Goal: Use online tool/utility: Use online tool/utility

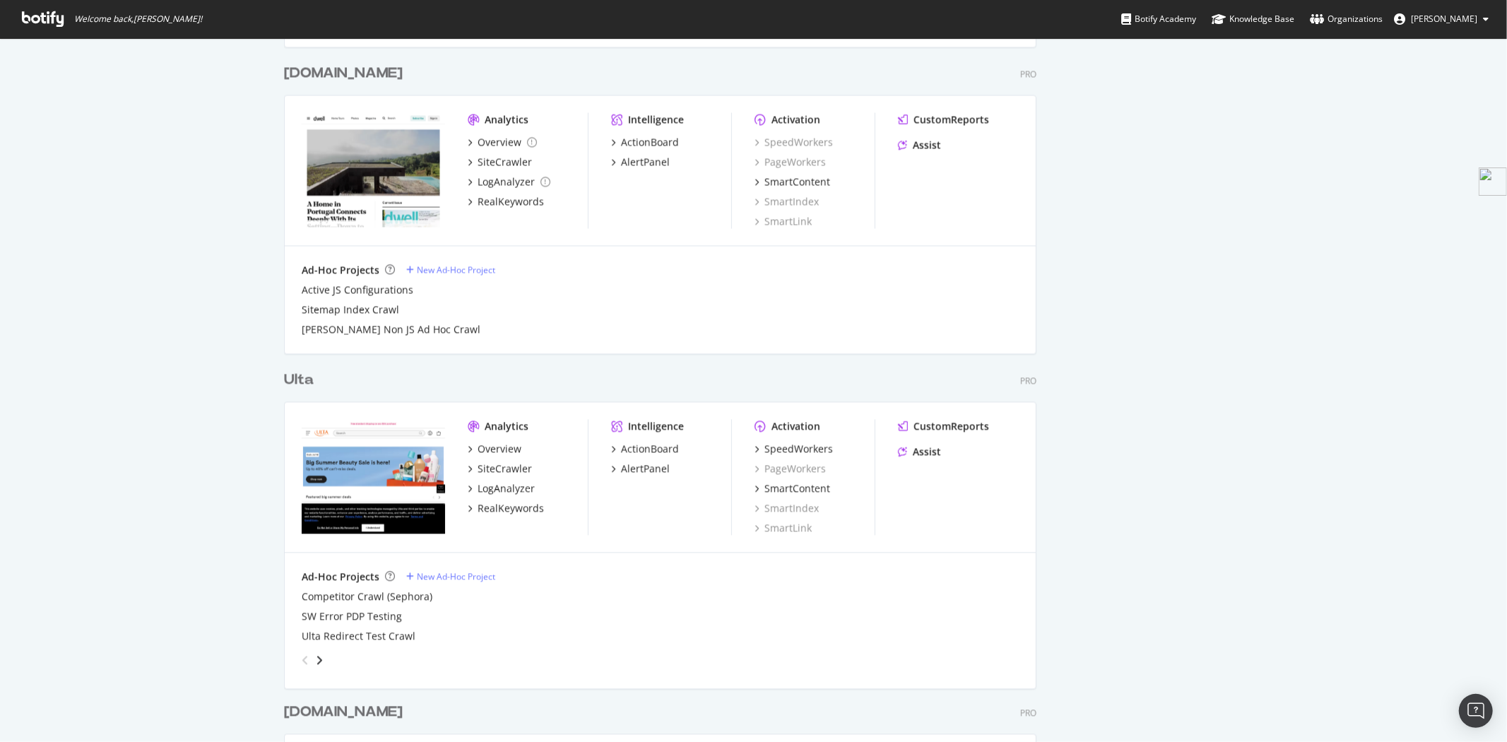
scroll to position [2355, 0]
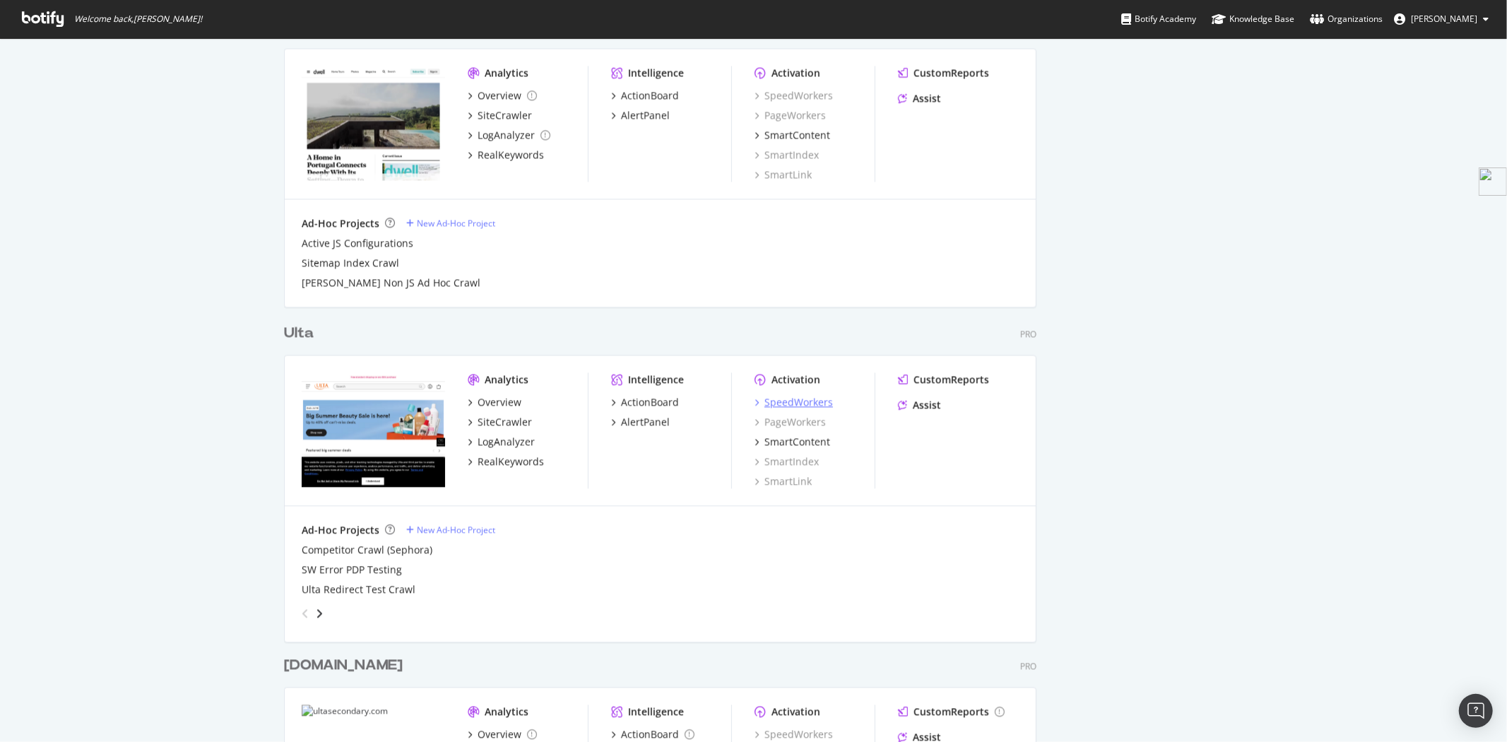
click at [782, 401] on div "SpeedWorkers" at bounding box center [799, 402] width 69 height 14
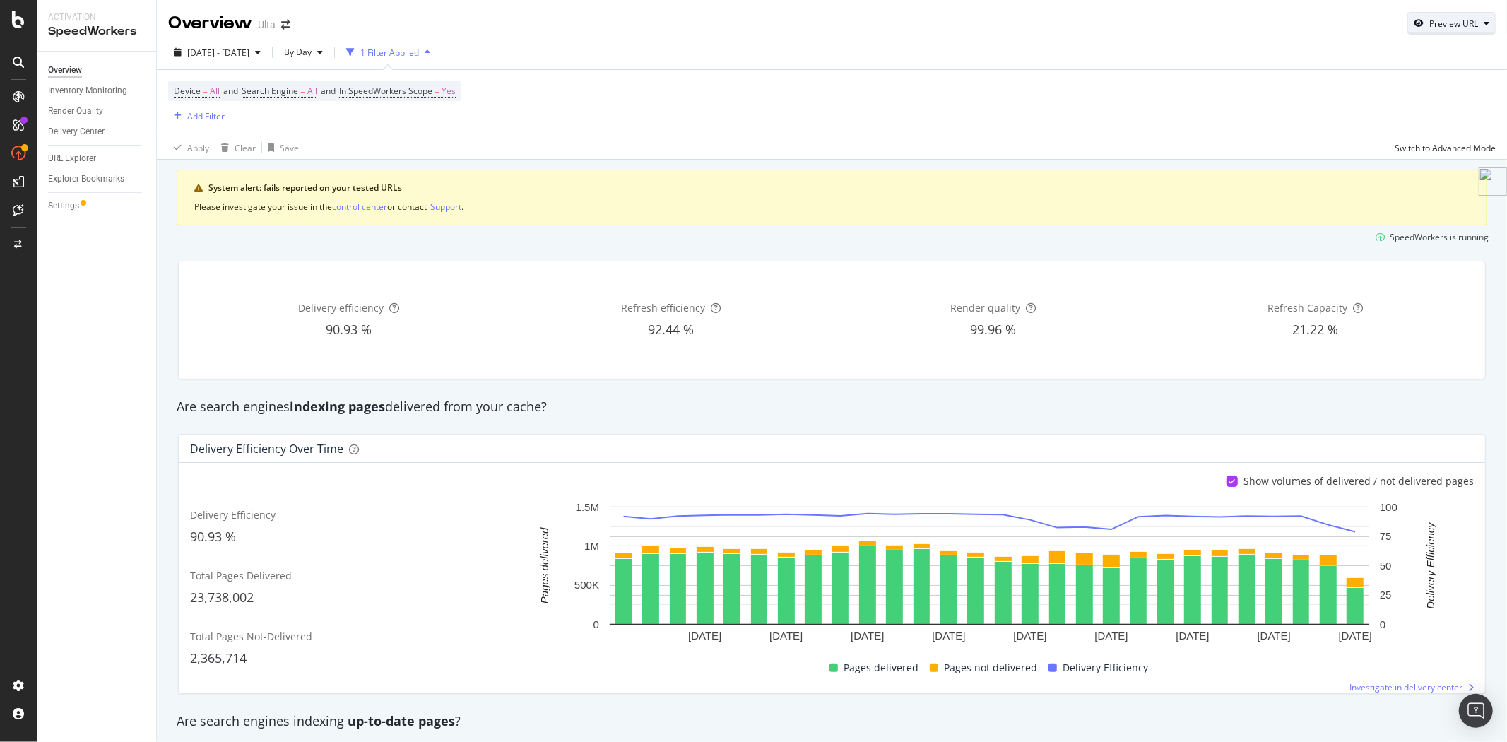
click at [1430, 31] on div "Preview URL" at bounding box center [1451, 23] width 87 height 20
click at [1374, 81] on input "url" at bounding box center [1397, 88] width 154 height 25
paste input "https://www.ulta.com/p/ice-ceramide-moisturizing-cream-pimprod2014068?sku=25594…"
type input "https://www.ulta.com/p/ice-ceramide-moisturizing-cream-pimprod2014068?sku=25594…"
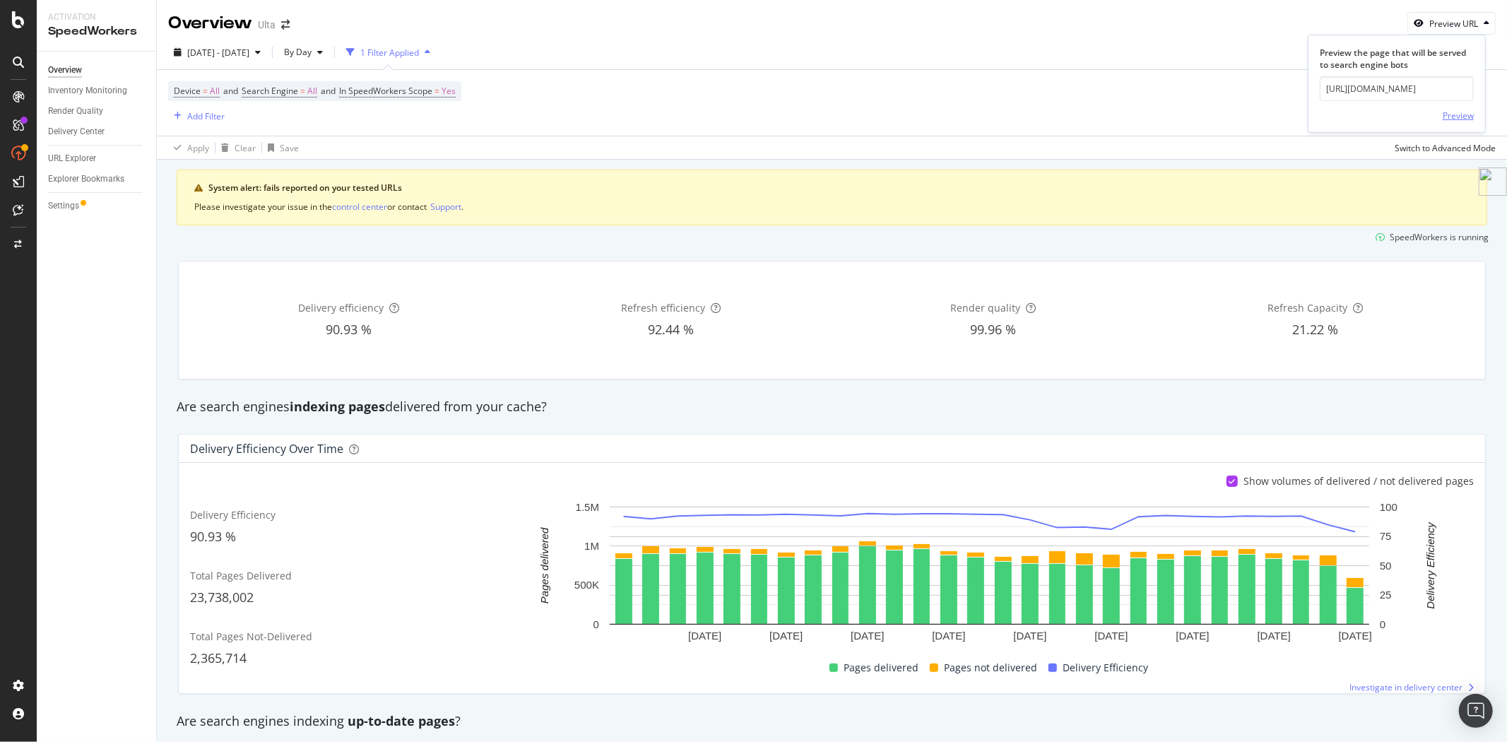
scroll to position [0, 0]
click at [1459, 116] on div "Preview" at bounding box center [1458, 116] width 31 height 12
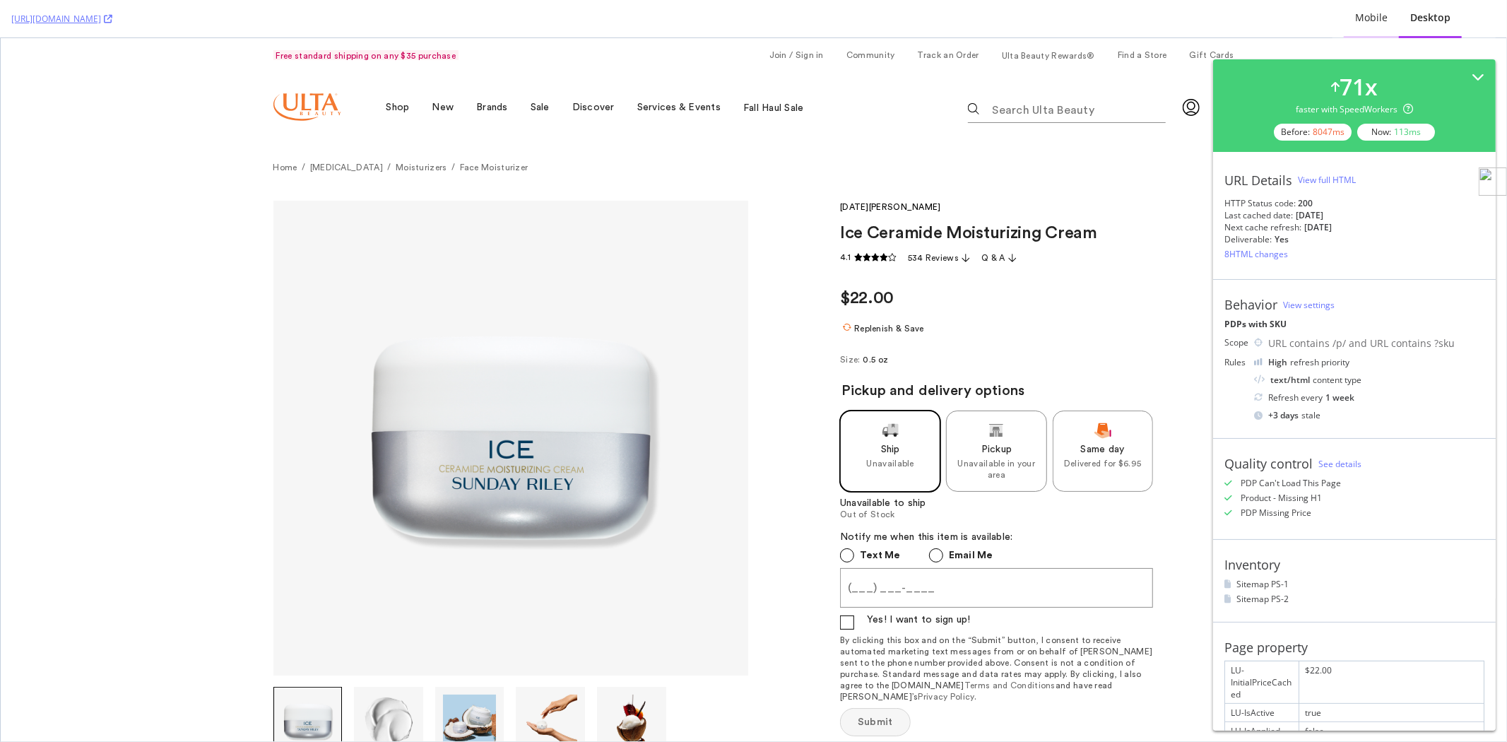
click at [1378, 21] on div "Mobile" at bounding box center [1371, 18] width 33 height 14
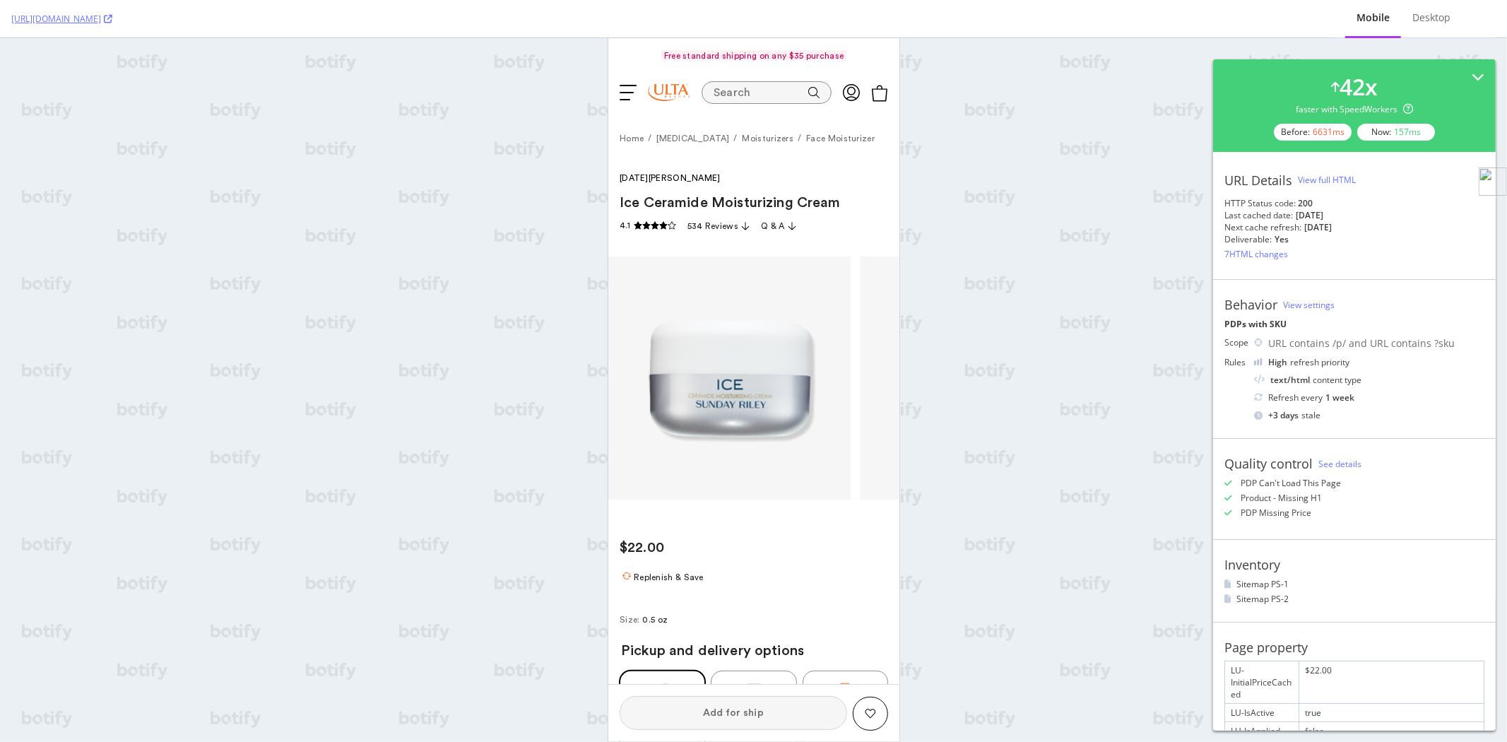
click at [1340, 179] on div "View full HTML" at bounding box center [1327, 180] width 58 height 12
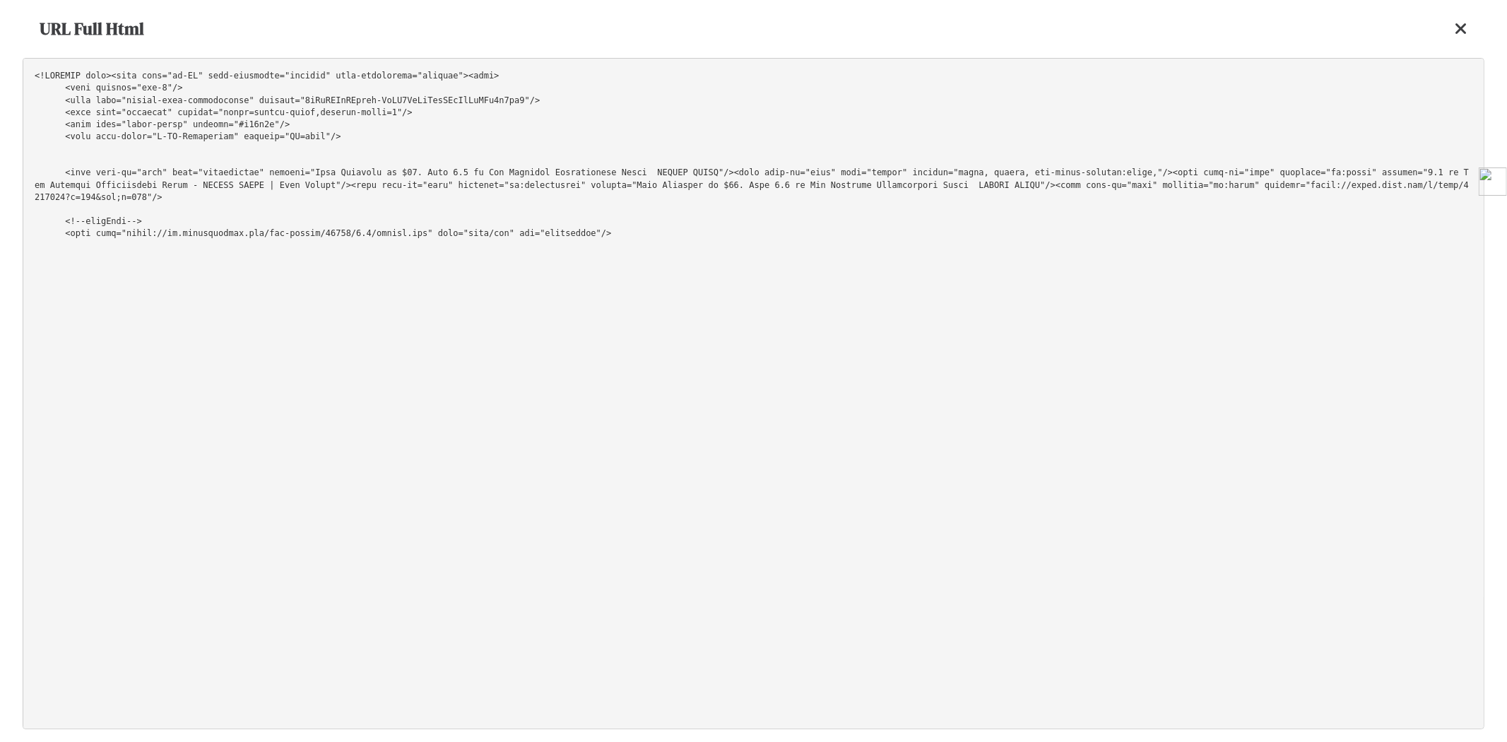
click at [770, 242] on pre at bounding box center [754, 393] width 1462 height 671
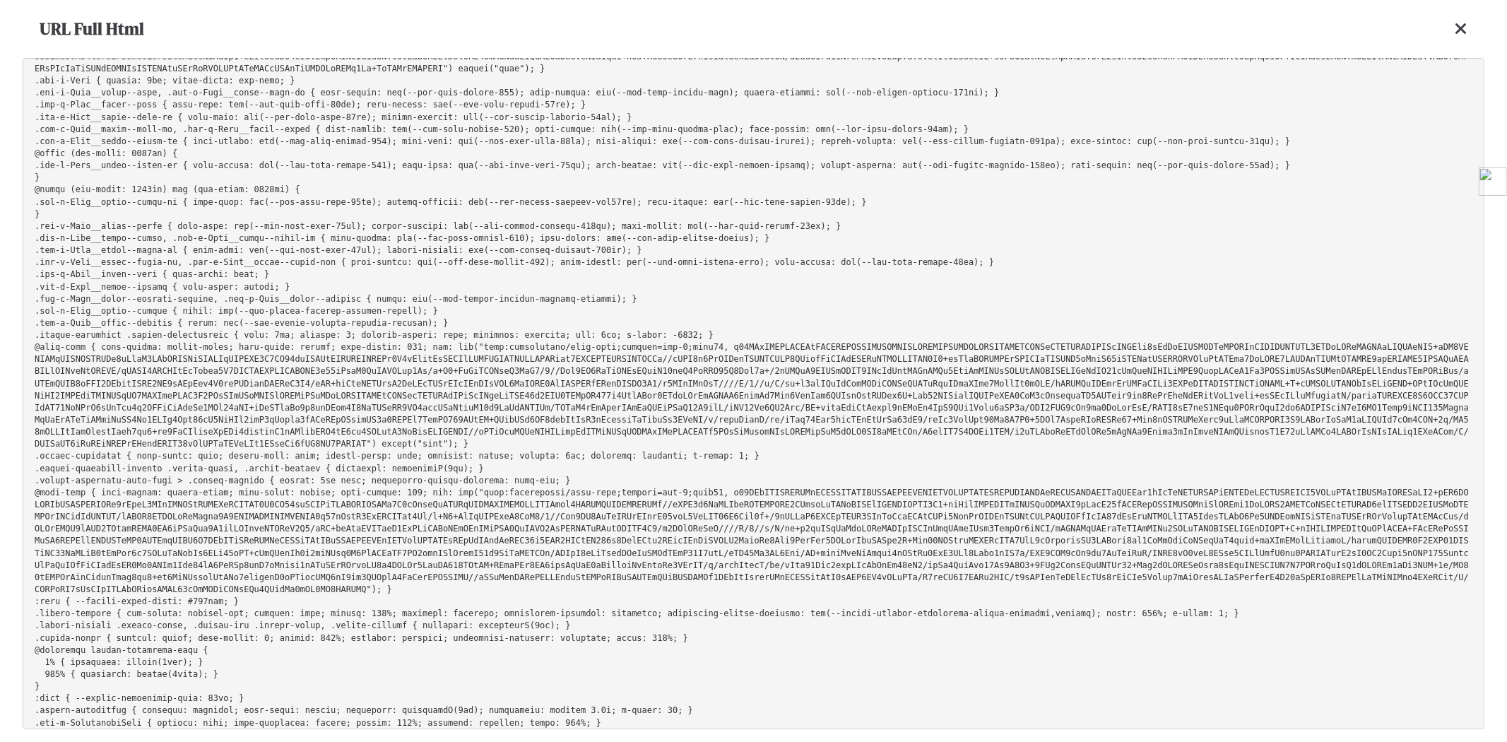
scroll to position [38042, 0]
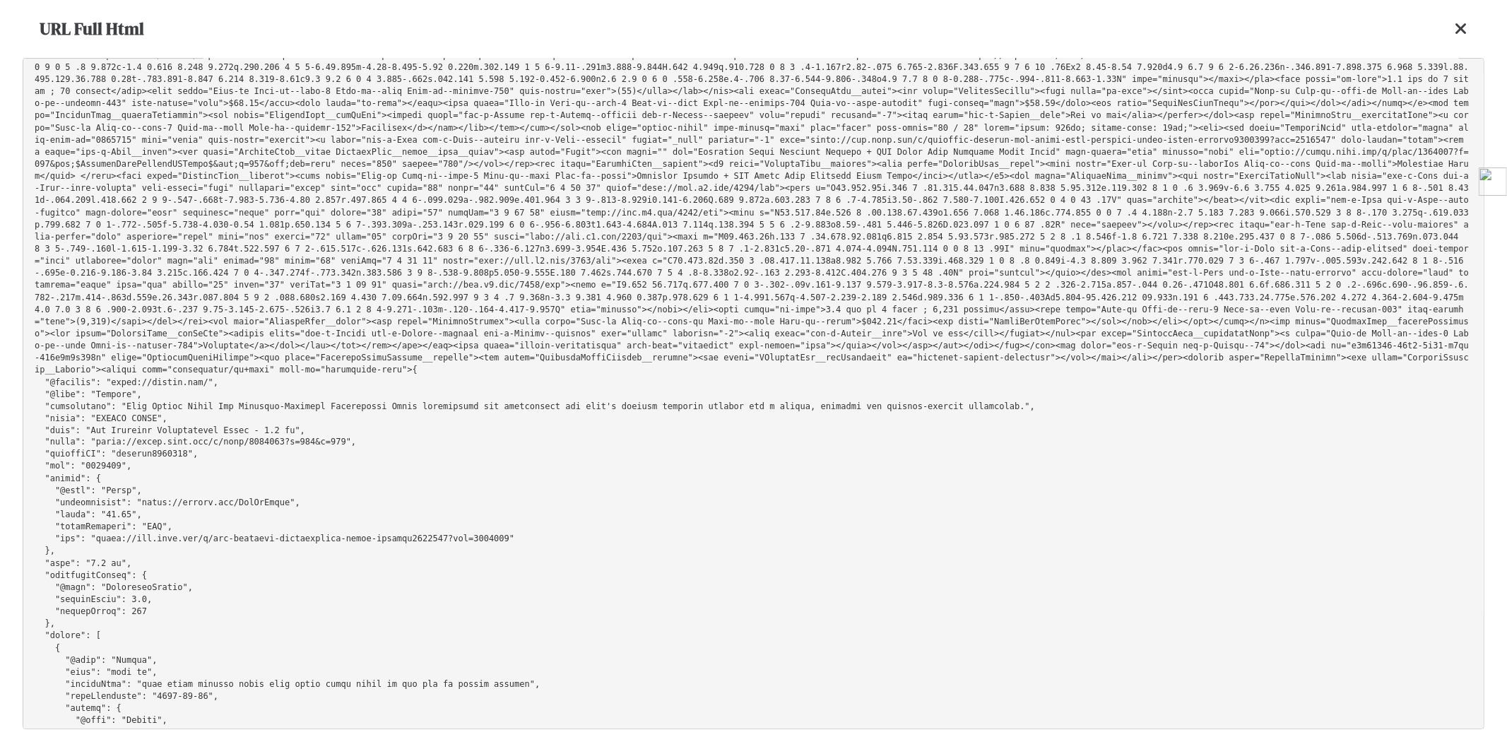
drag, startPoint x: 131, startPoint y: 391, endPoint x: 48, endPoint y: 389, distance: 83.4
click at [48, 389] on pre at bounding box center [754, 393] width 1462 height 671
copy pre "additionalProperty"
click at [1460, 31] on icon at bounding box center [1461, 28] width 13 height 17
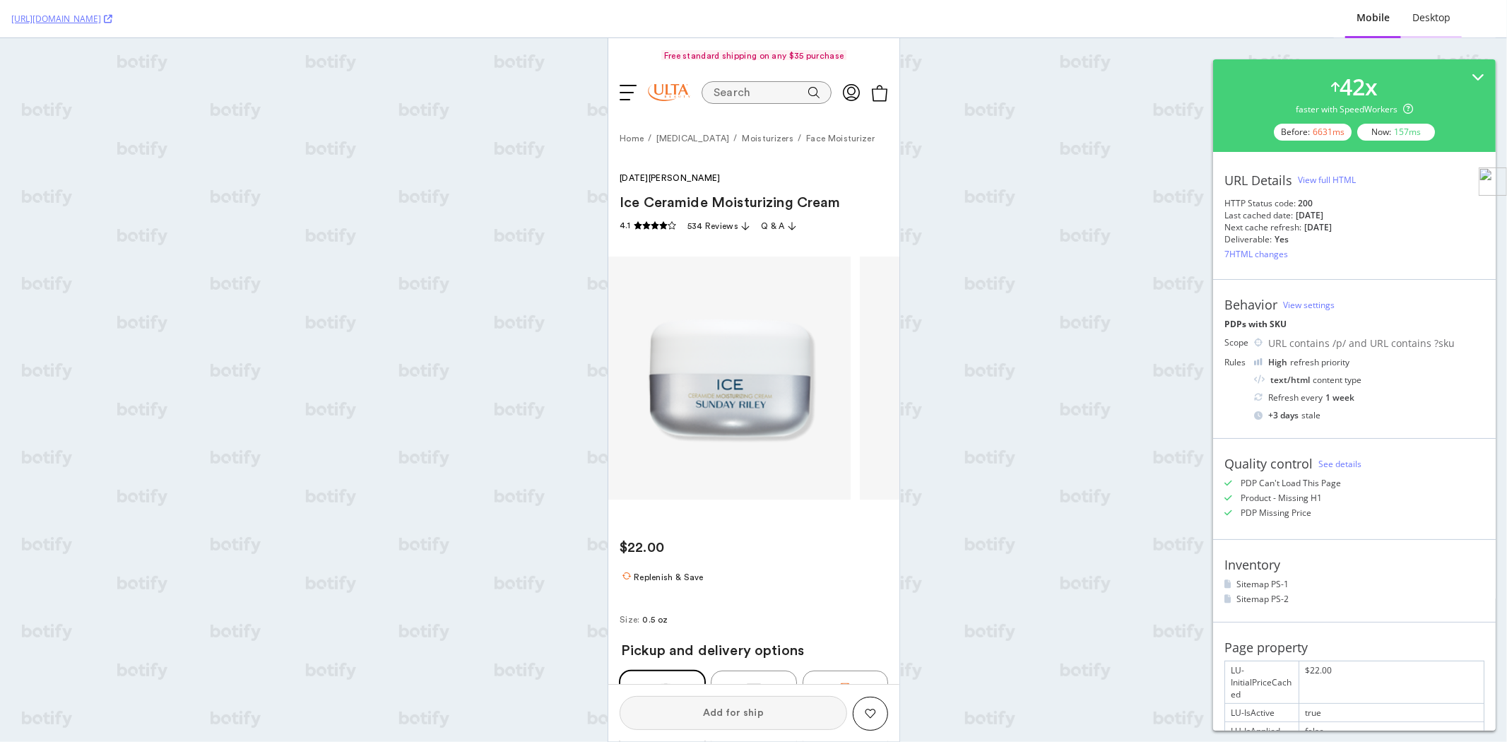
click at [1430, 25] on div "Desktop" at bounding box center [1431, 18] width 61 height 39
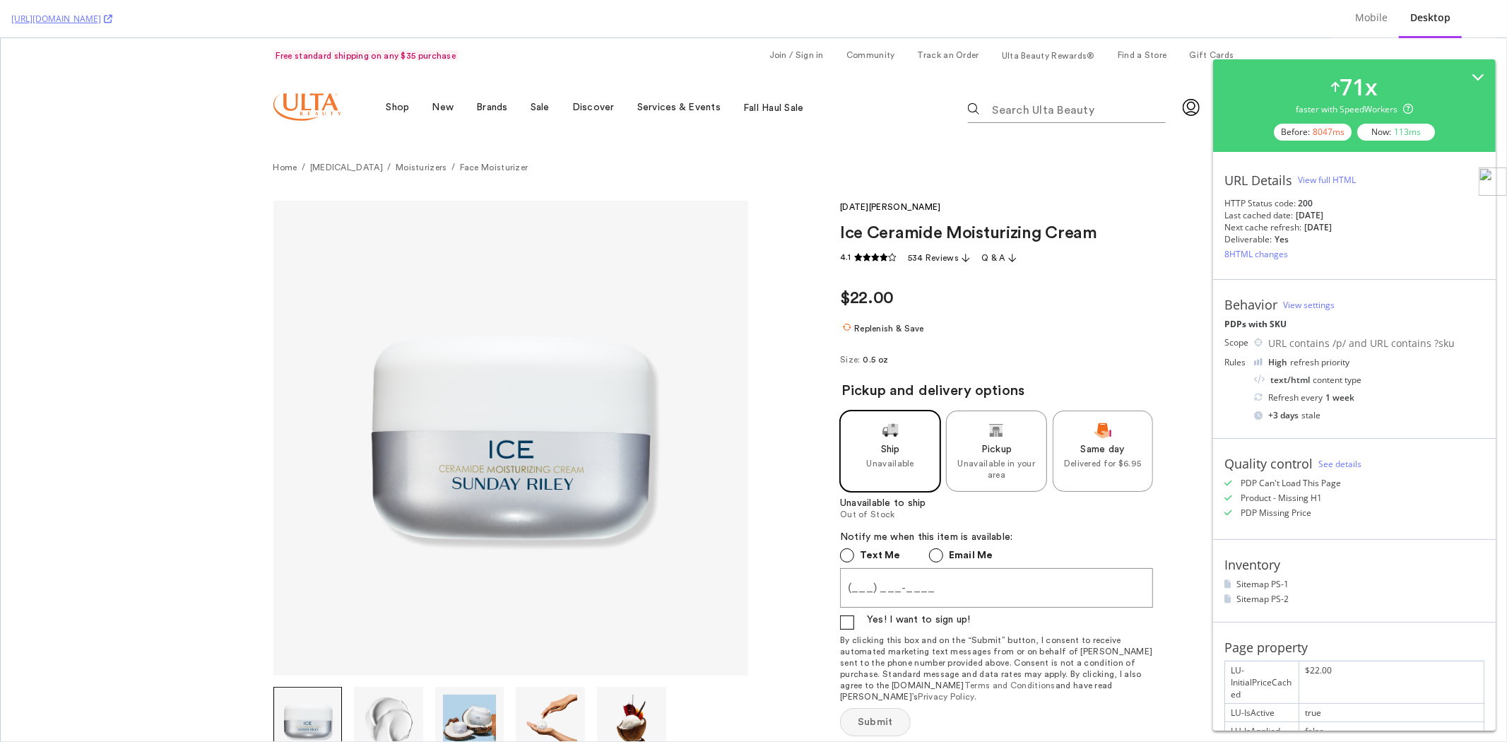
scroll to position [0, 0]
click at [1317, 179] on div "View full HTML" at bounding box center [1327, 180] width 58 height 12
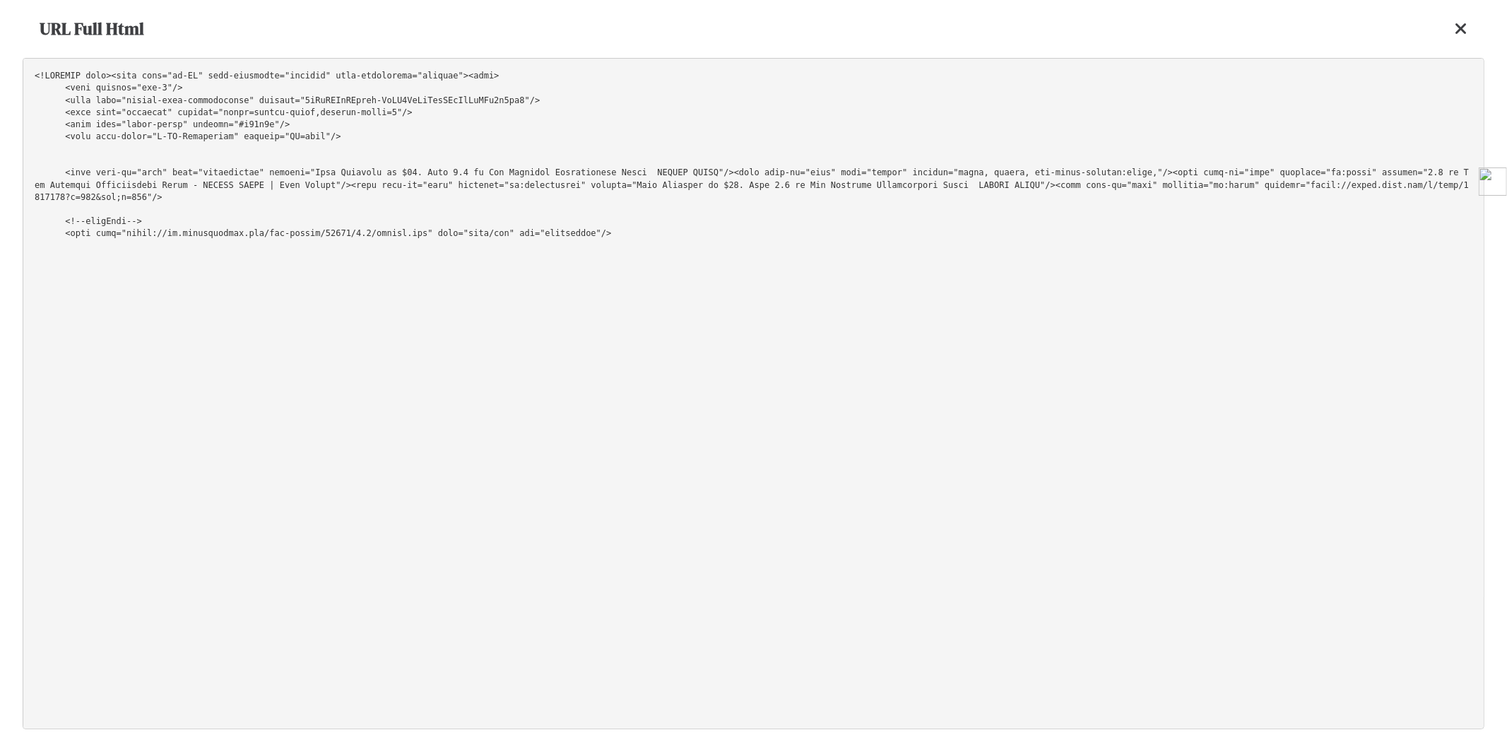
click at [1112, 129] on pre at bounding box center [754, 393] width 1462 height 671
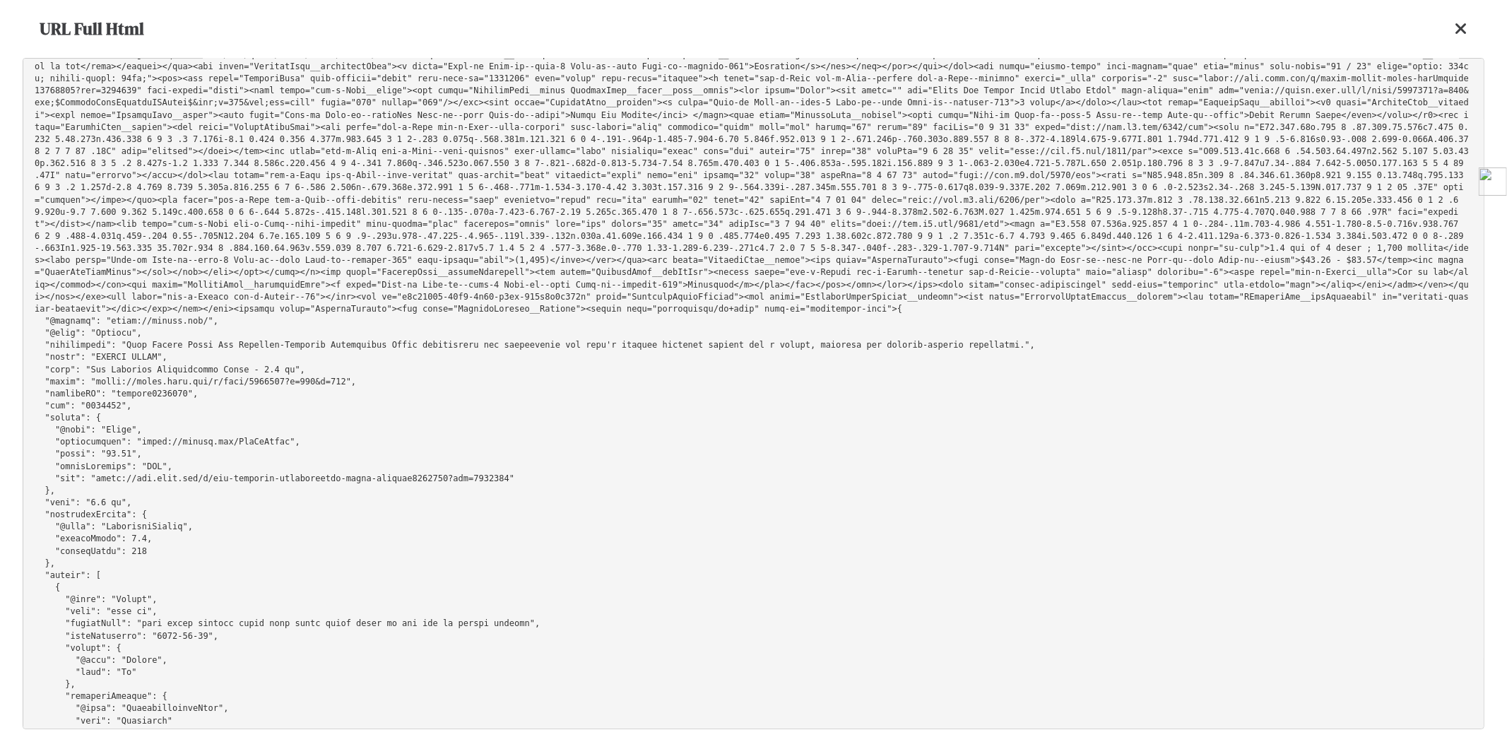
click at [1467, 29] on icon at bounding box center [1461, 28] width 13 height 17
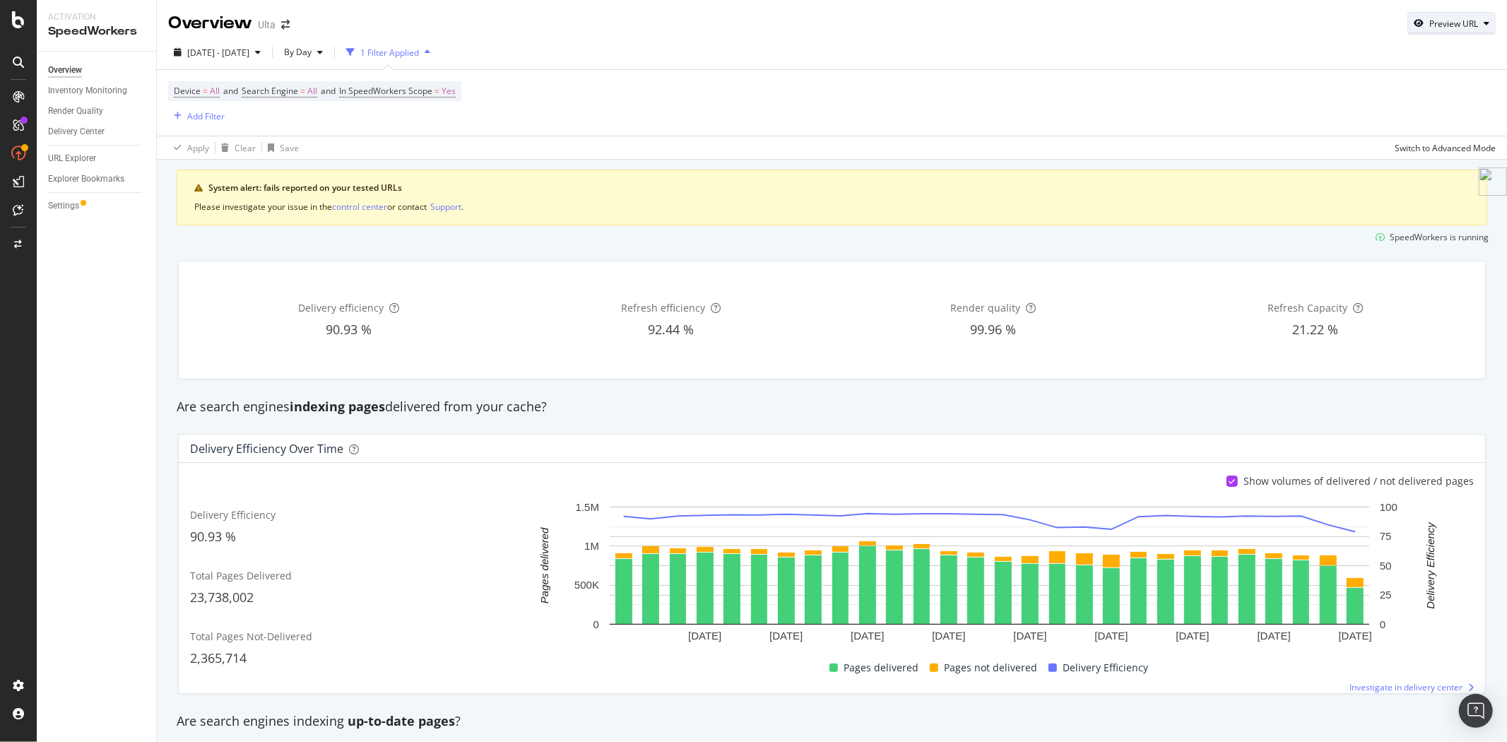
click at [1447, 27] on div "Preview URL" at bounding box center [1454, 24] width 49 height 12
click at [1390, 93] on input "url" at bounding box center [1397, 88] width 154 height 25
paste input "[URL][DOMAIN_NAME]"
type input "[URL][DOMAIN_NAME]"
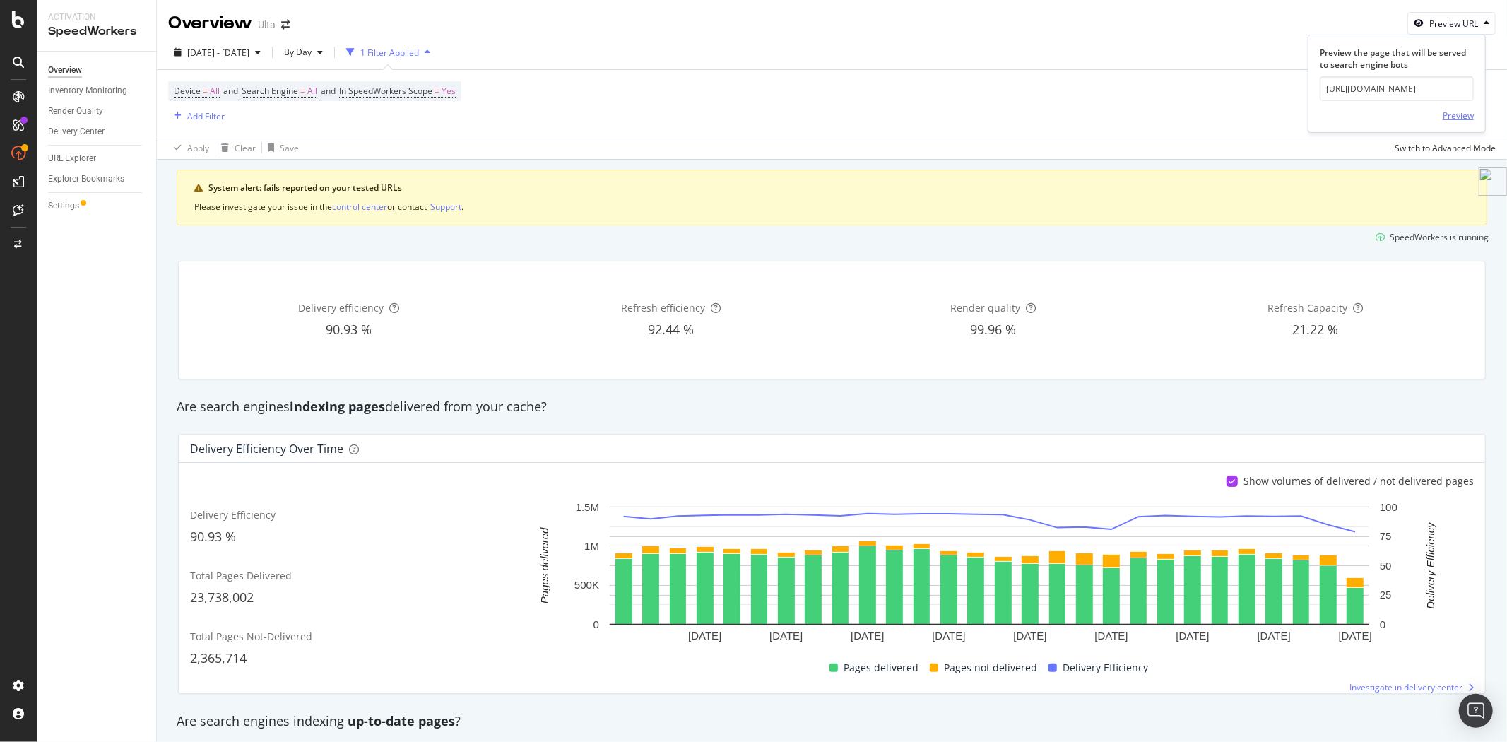
scroll to position [0, 0]
click at [1453, 110] on div "Preview" at bounding box center [1458, 116] width 31 height 12
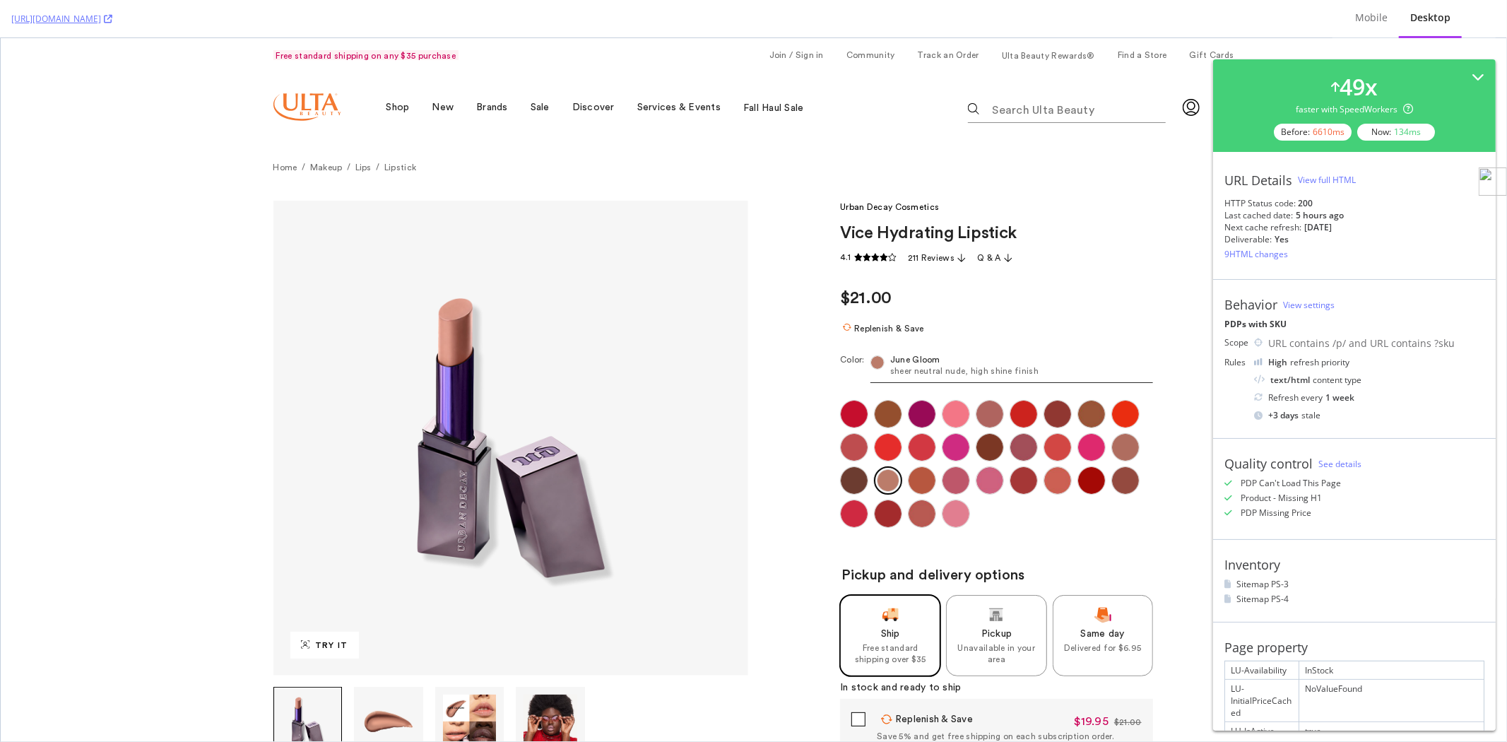
click at [1333, 177] on div "View full HTML" at bounding box center [1327, 180] width 58 height 12
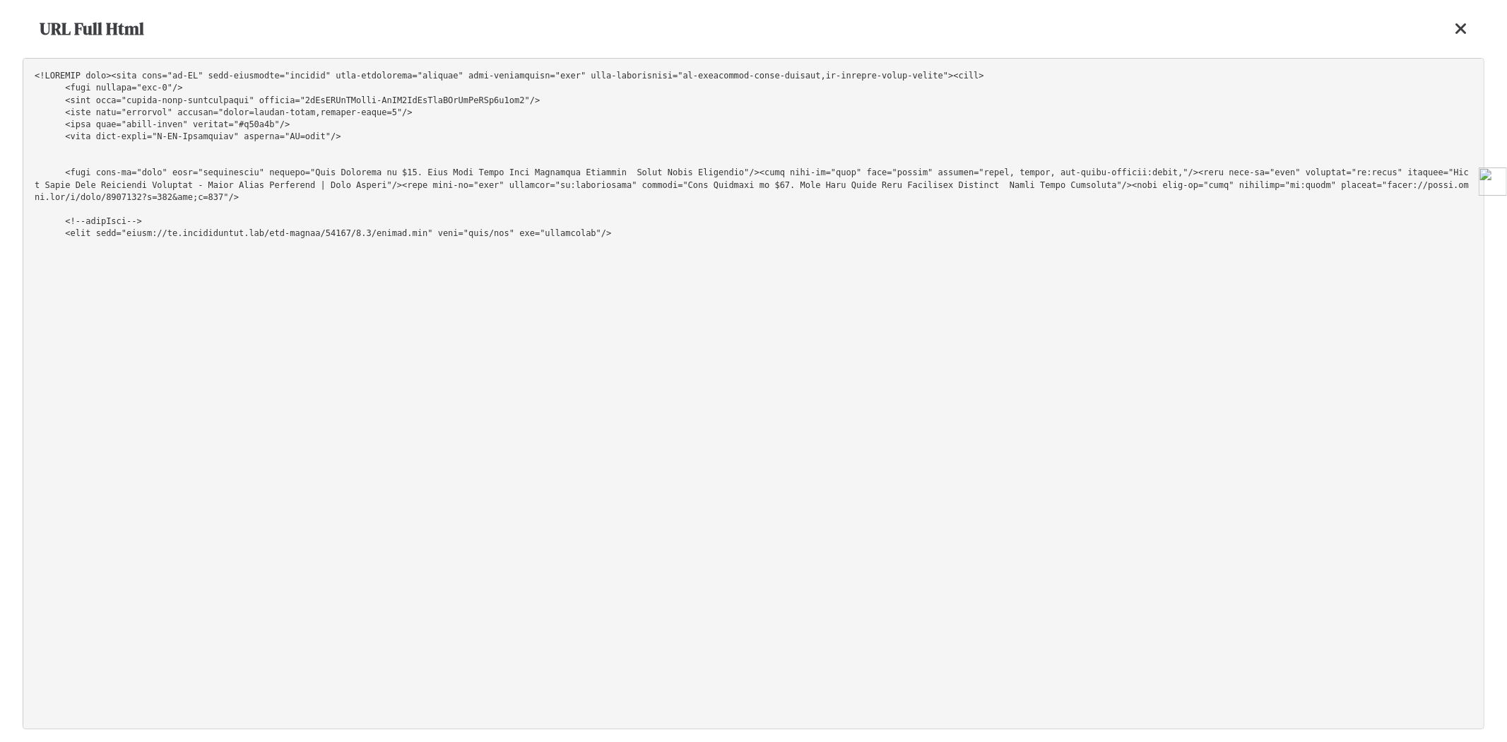
click at [1023, 245] on pre at bounding box center [754, 393] width 1462 height 671
click at [1466, 30] on icon at bounding box center [1461, 28] width 13 height 17
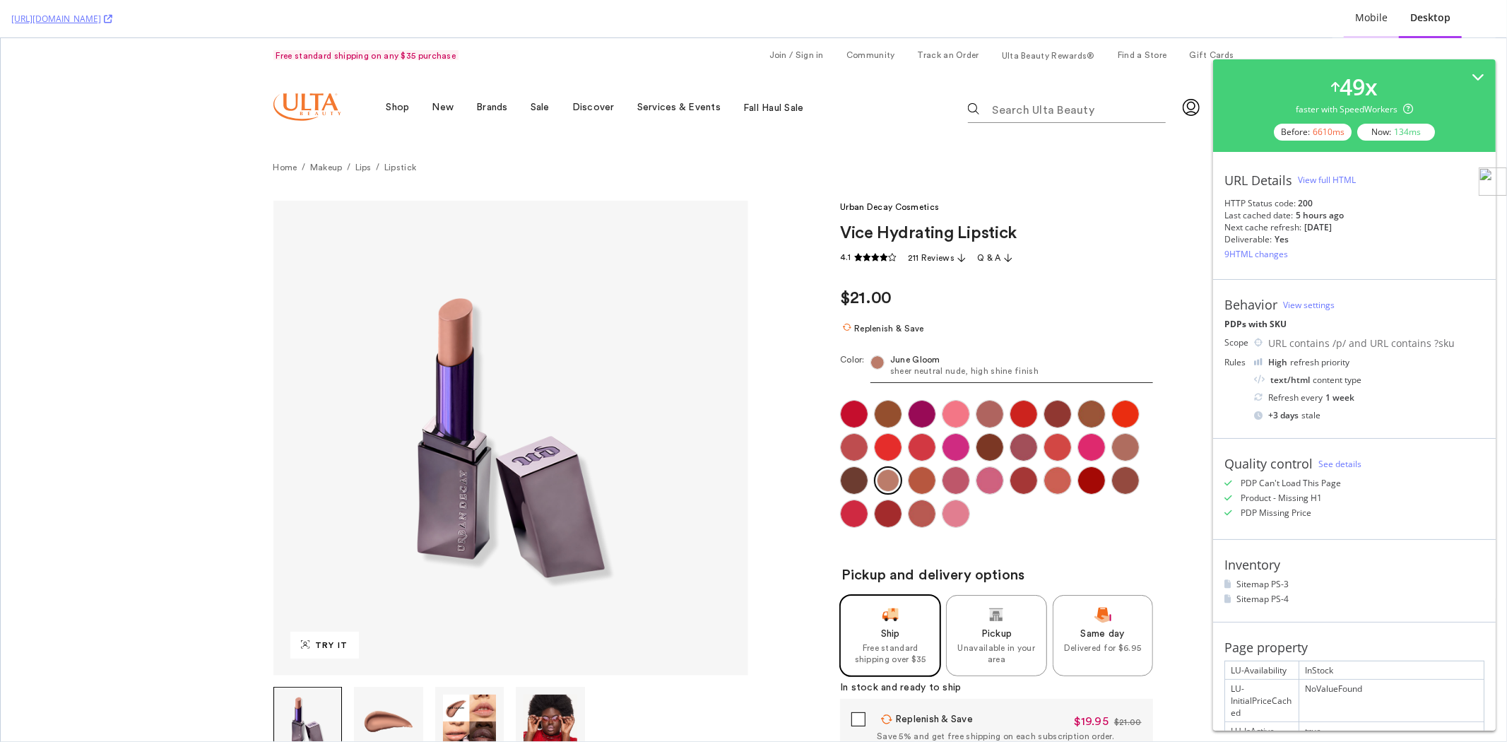
click at [1372, 26] on div "Mobile" at bounding box center [1371, 18] width 55 height 39
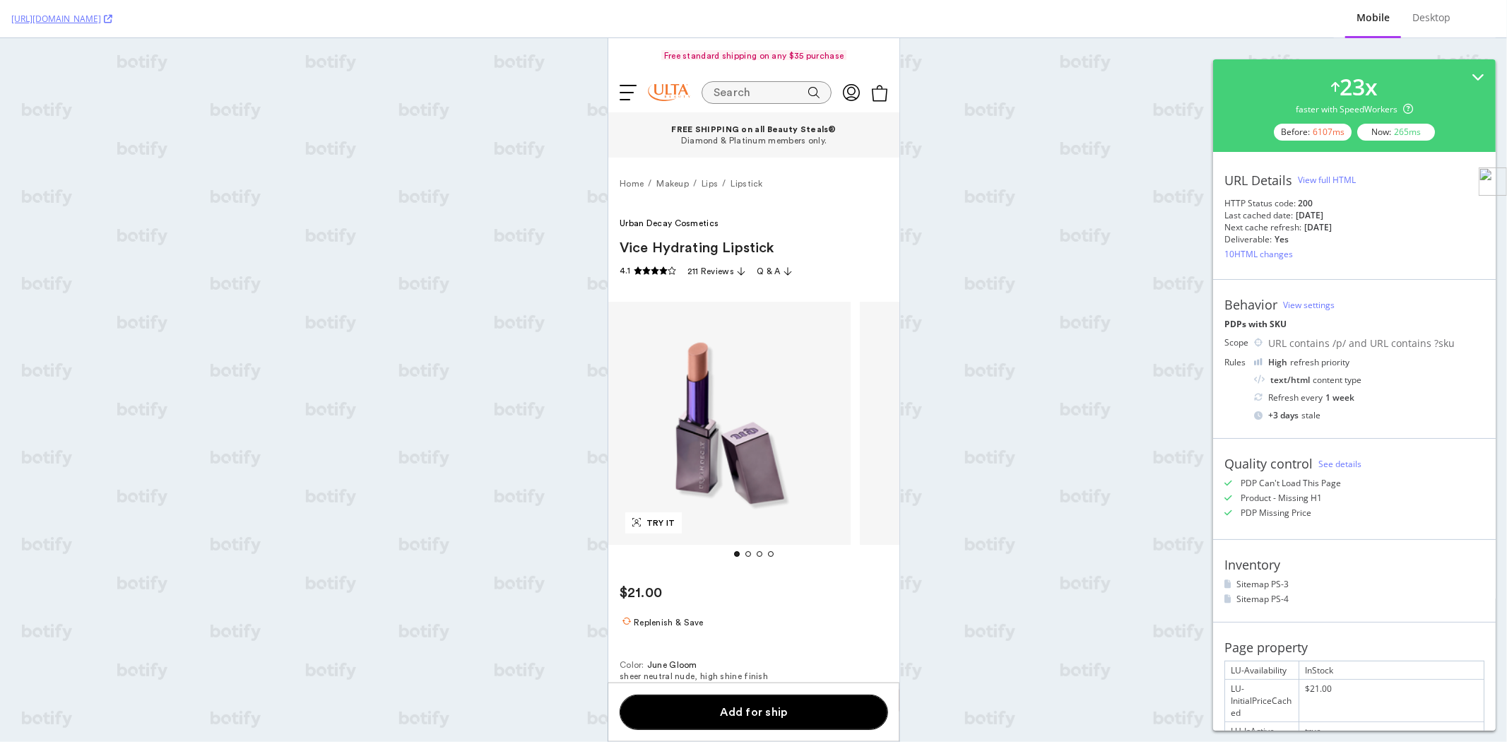
click at [1326, 178] on div "View full HTML" at bounding box center [1327, 180] width 58 height 12
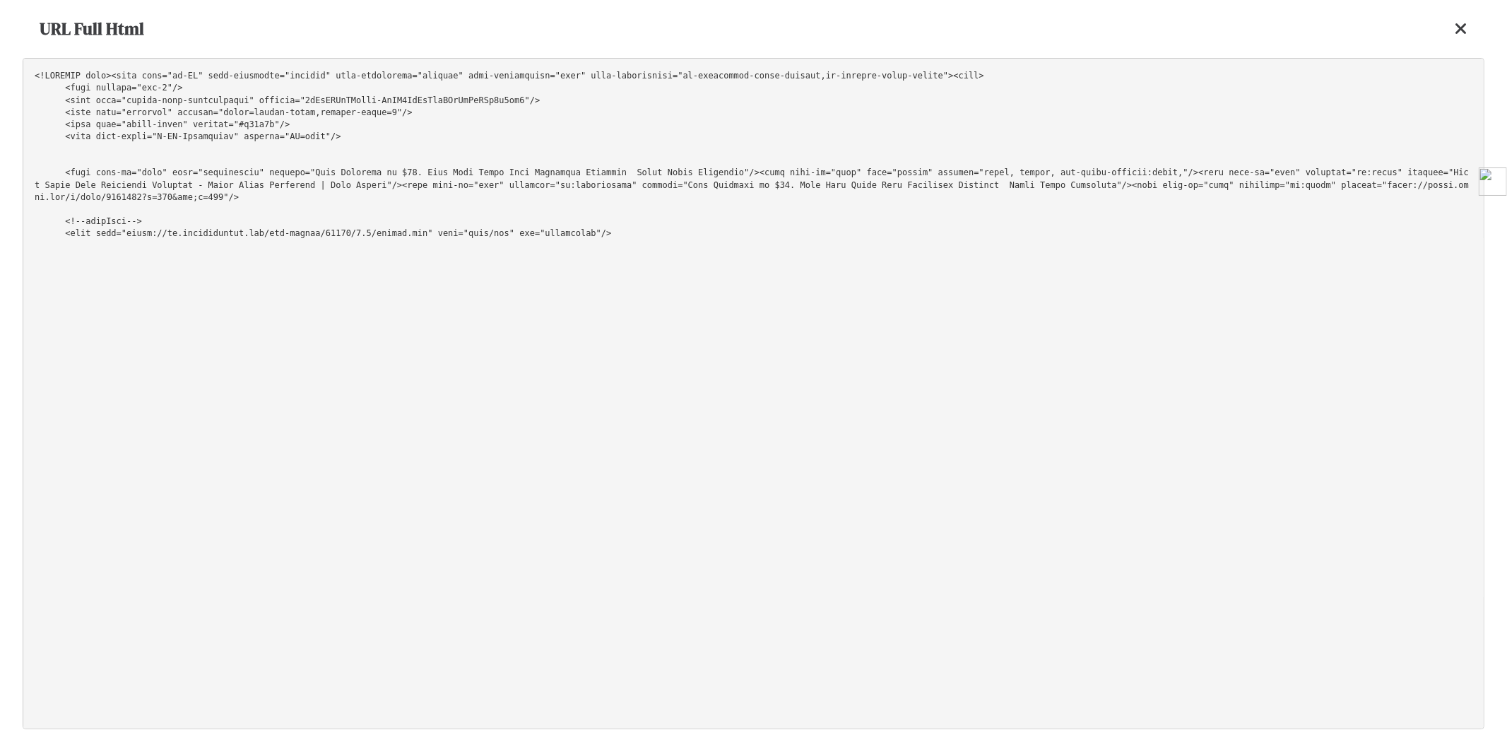
click at [1459, 30] on icon at bounding box center [1461, 28] width 13 height 17
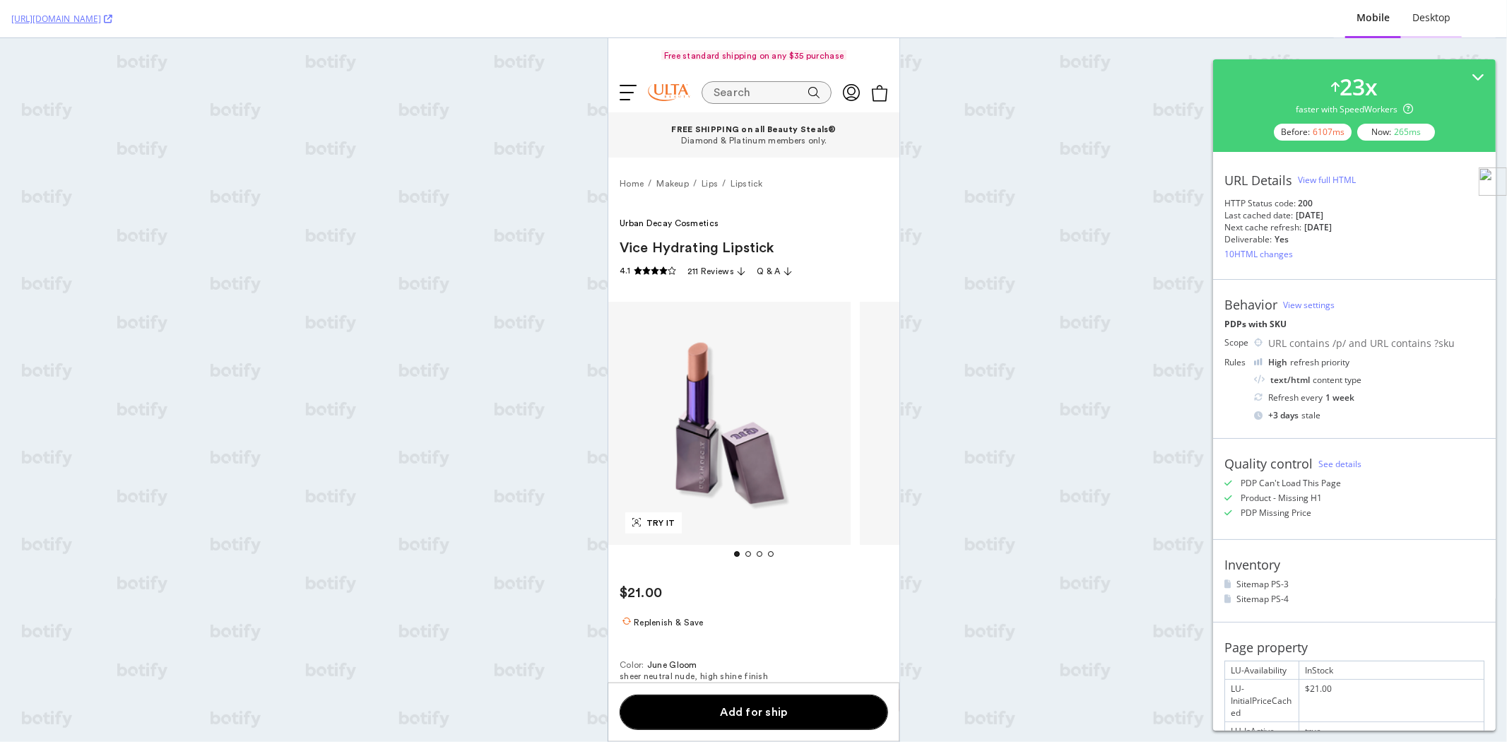
click at [1435, 30] on div "Desktop" at bounding box center [1431, 18] width 61 height 39
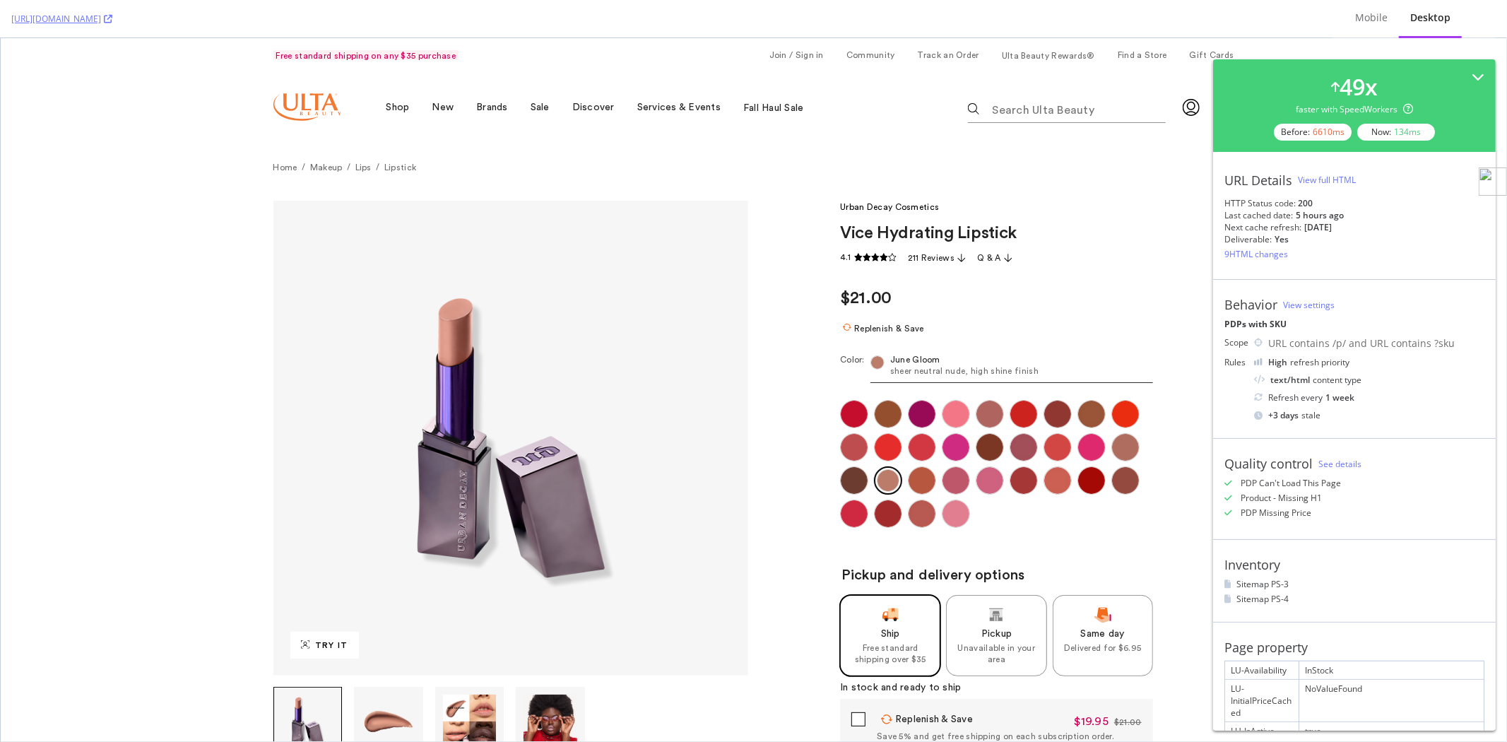
click at [1325, 178] on div "View full HTML" at bounding box center [1327, 180] width 58 height 12
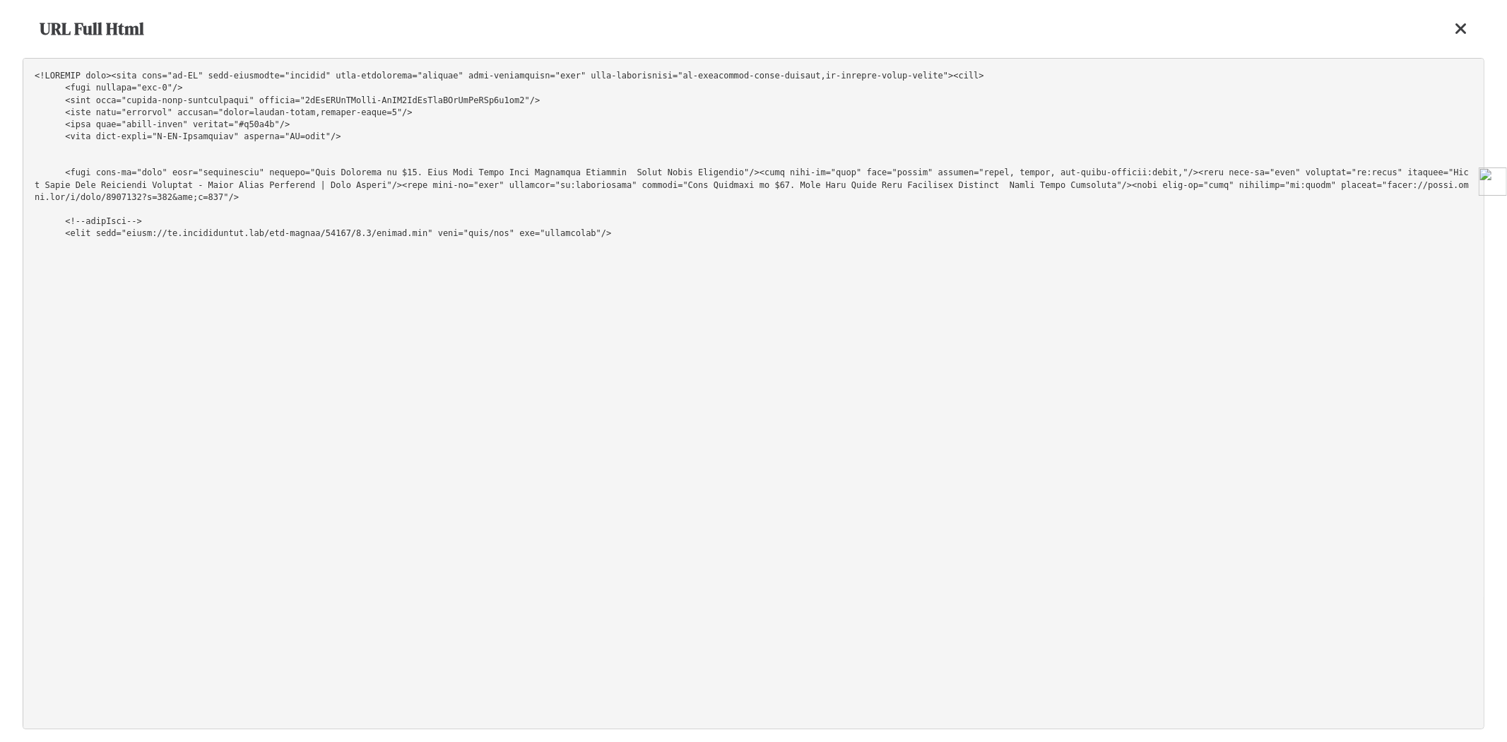
click at [1142, 90] on pre at bounding box center [754, 393] width 1462 height 671
click at [1465, 27] on icon at bounding box center [1461, 28] width 13 height 17
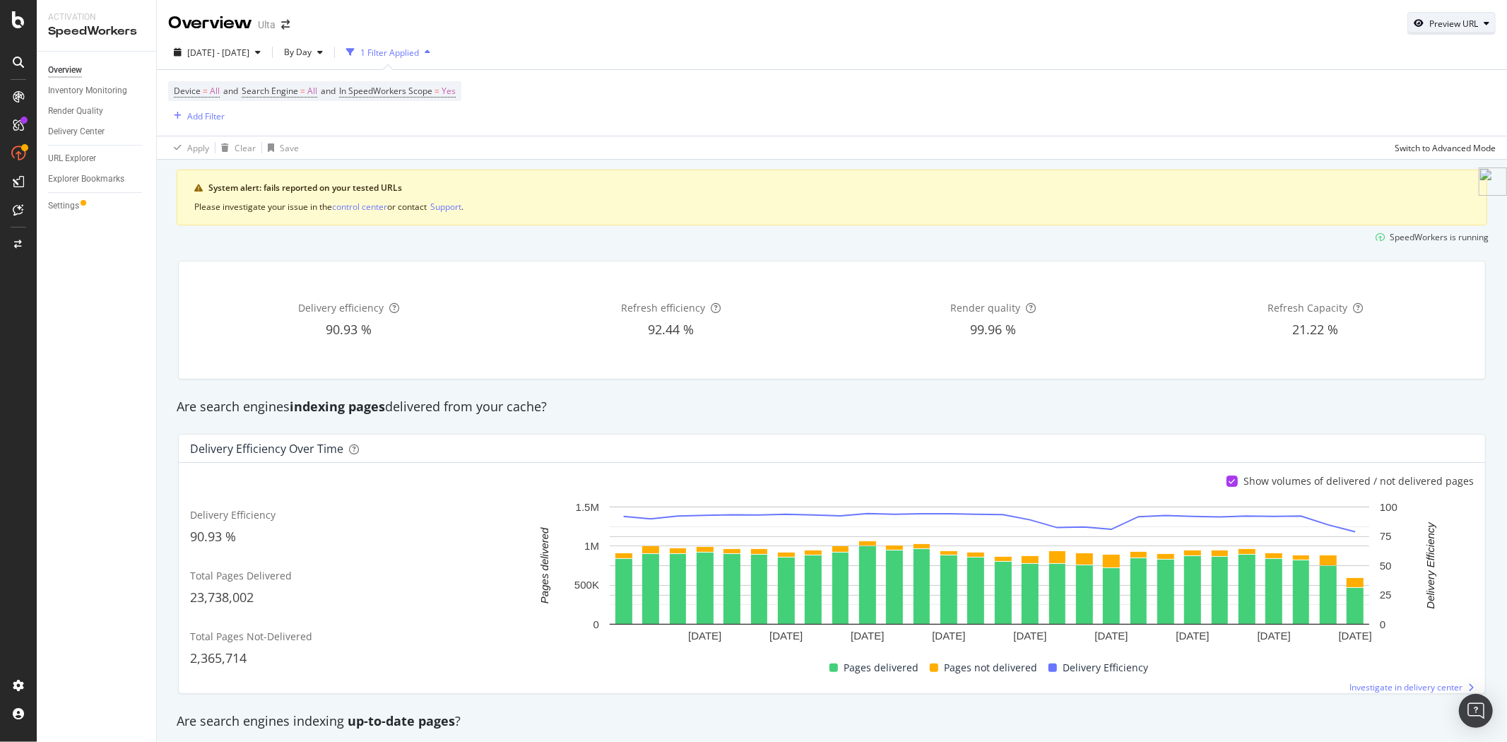
click at [1416, 16] on div "Preview URL" at bounding box center [1451, 23] width 87 height 20
click at [1369, 96] on input "url" at bounding box center [1397, 88] width 154 height 25
paste input "[URL][DOMAIN_NAME]"
type input "[URL][DOMAIN_NAME]"
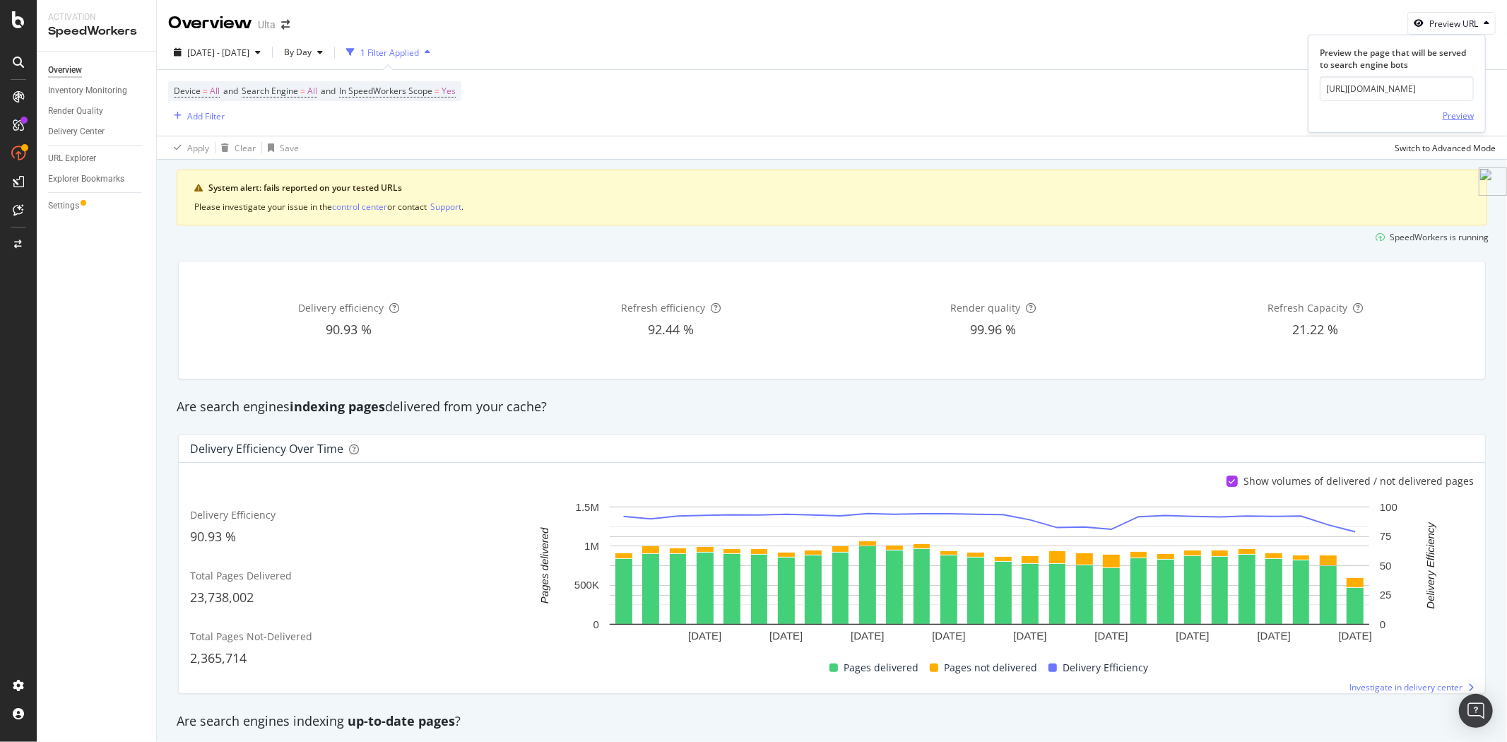
scroll to position [0, 0]
click at [1458, 115] on div "Preview" at bounding box center [1458, 116] width 31 height 12
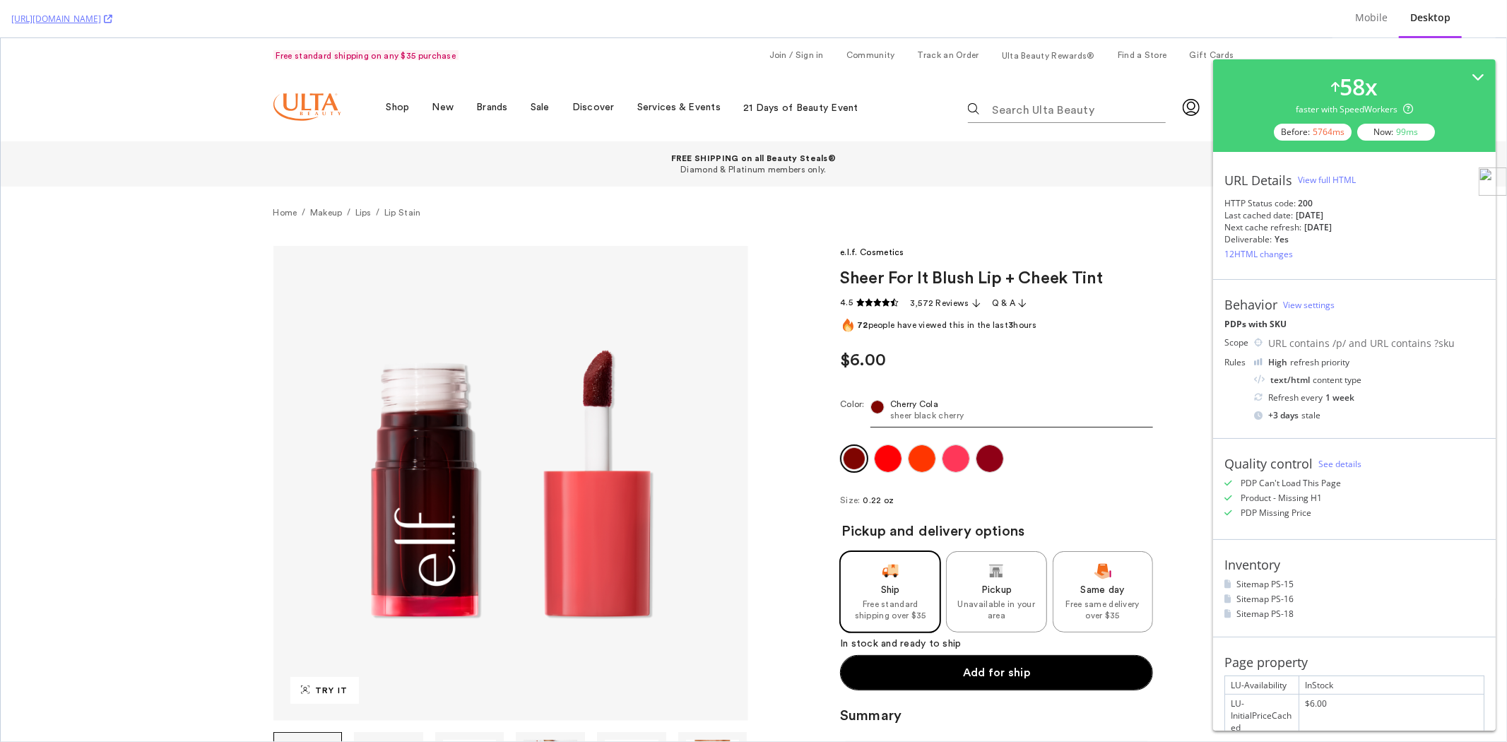
click at [1340, 170] on div "View full HTML" at bounding box center [1327, 180] width 58 height 21
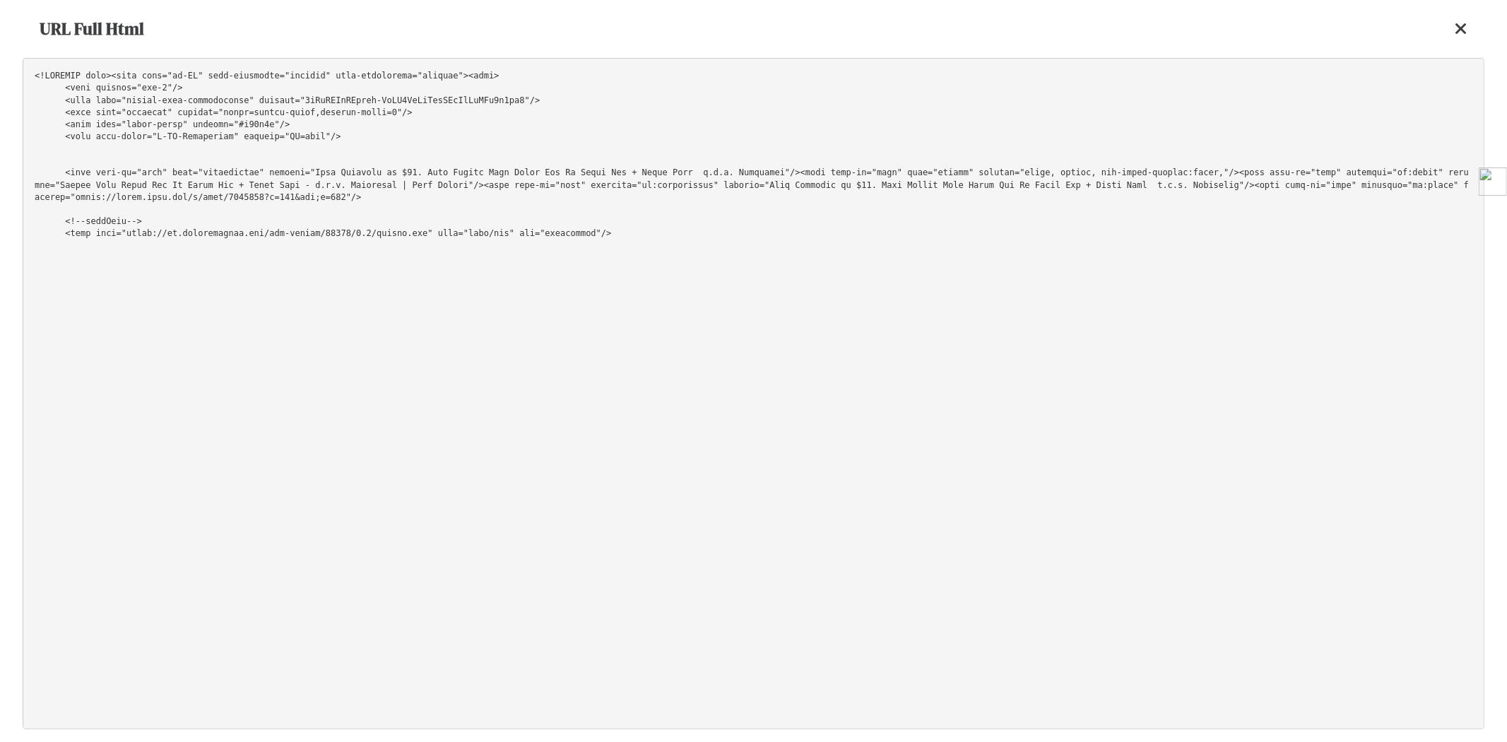
click at [1458, 31] on icon at bounding box center [1461, 28] width 13 height 17
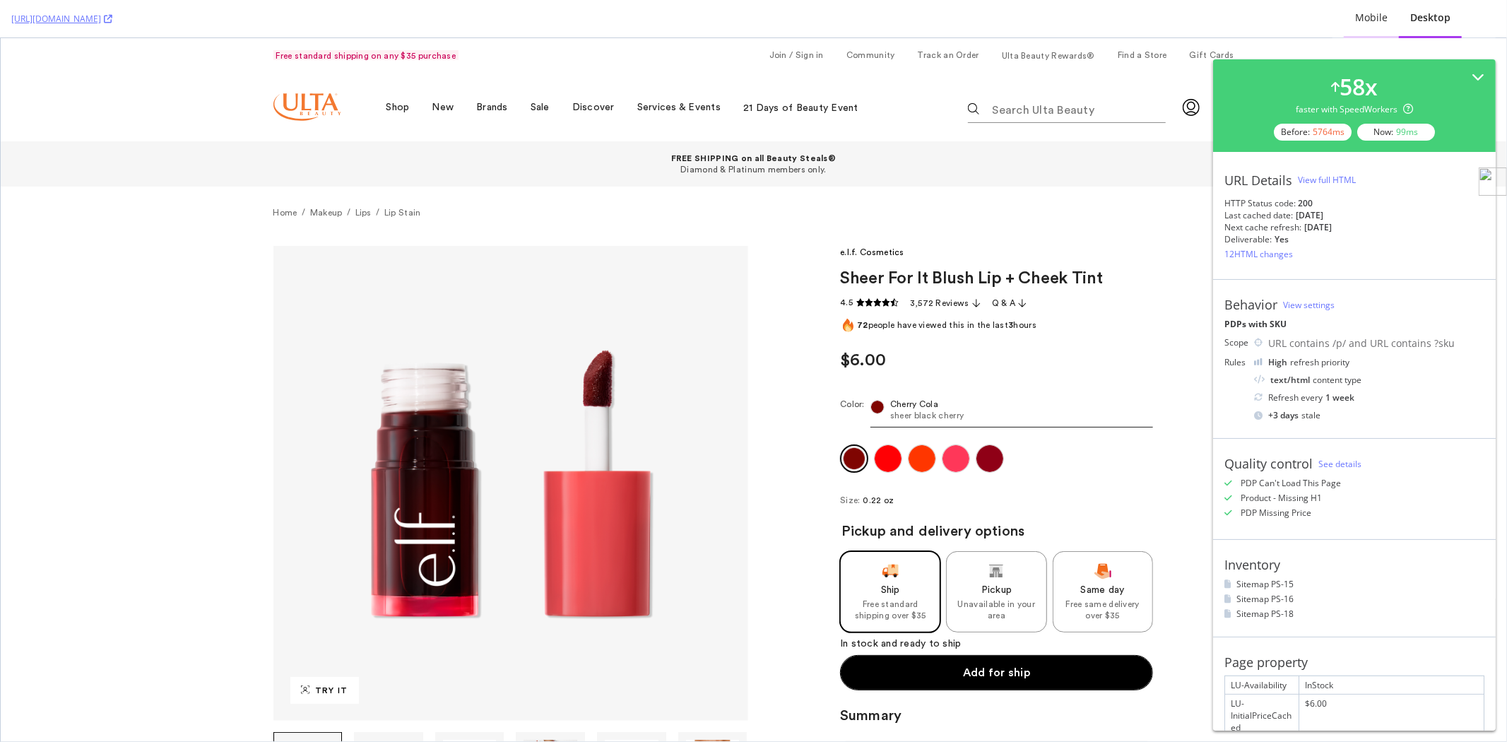
click at [1372, 23] on div "Mobile" at bounding box center [1371, 18] width 33 height 14
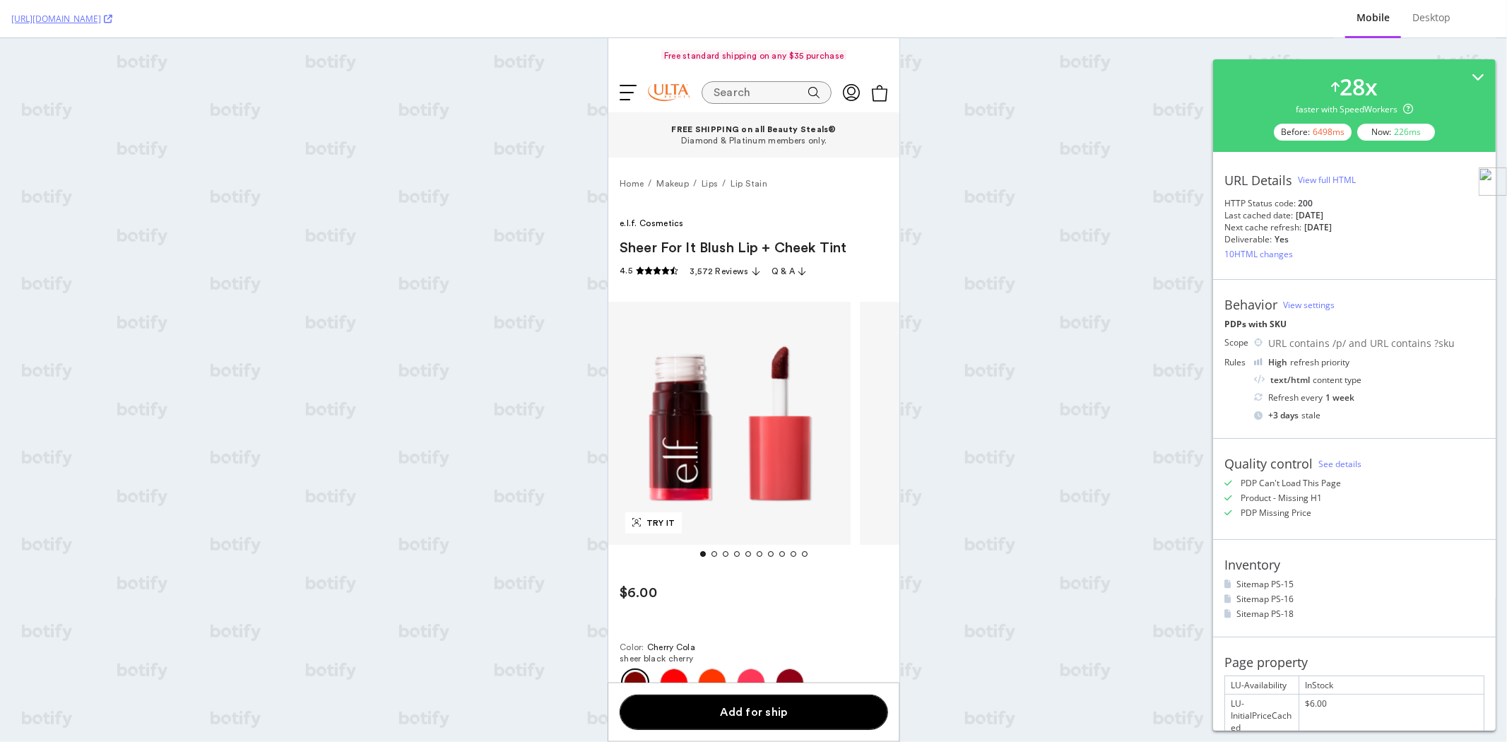
click at [1336, 174] on div "View full HTML" at bounding box center [1327, 180] width 58 height 12
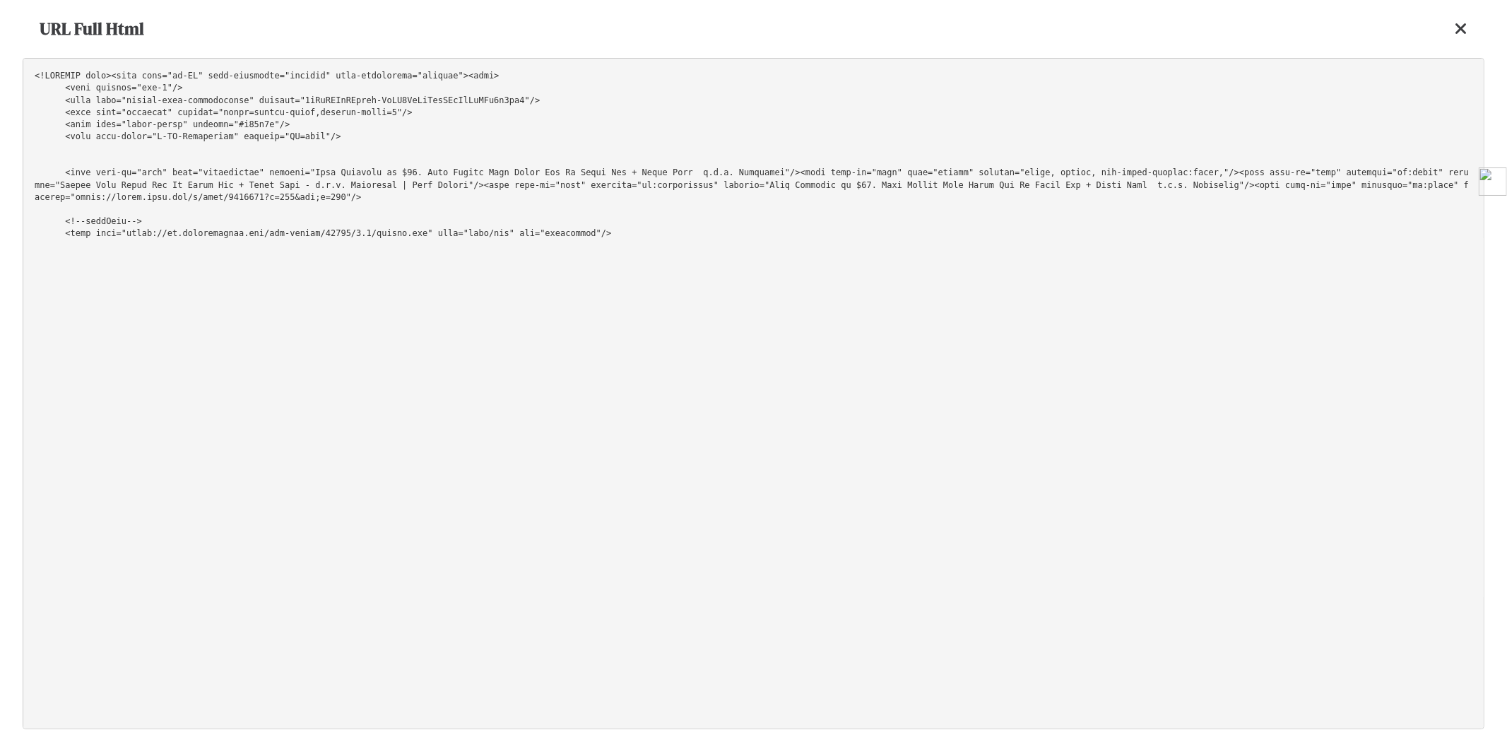
scroll to position [39484, 0]
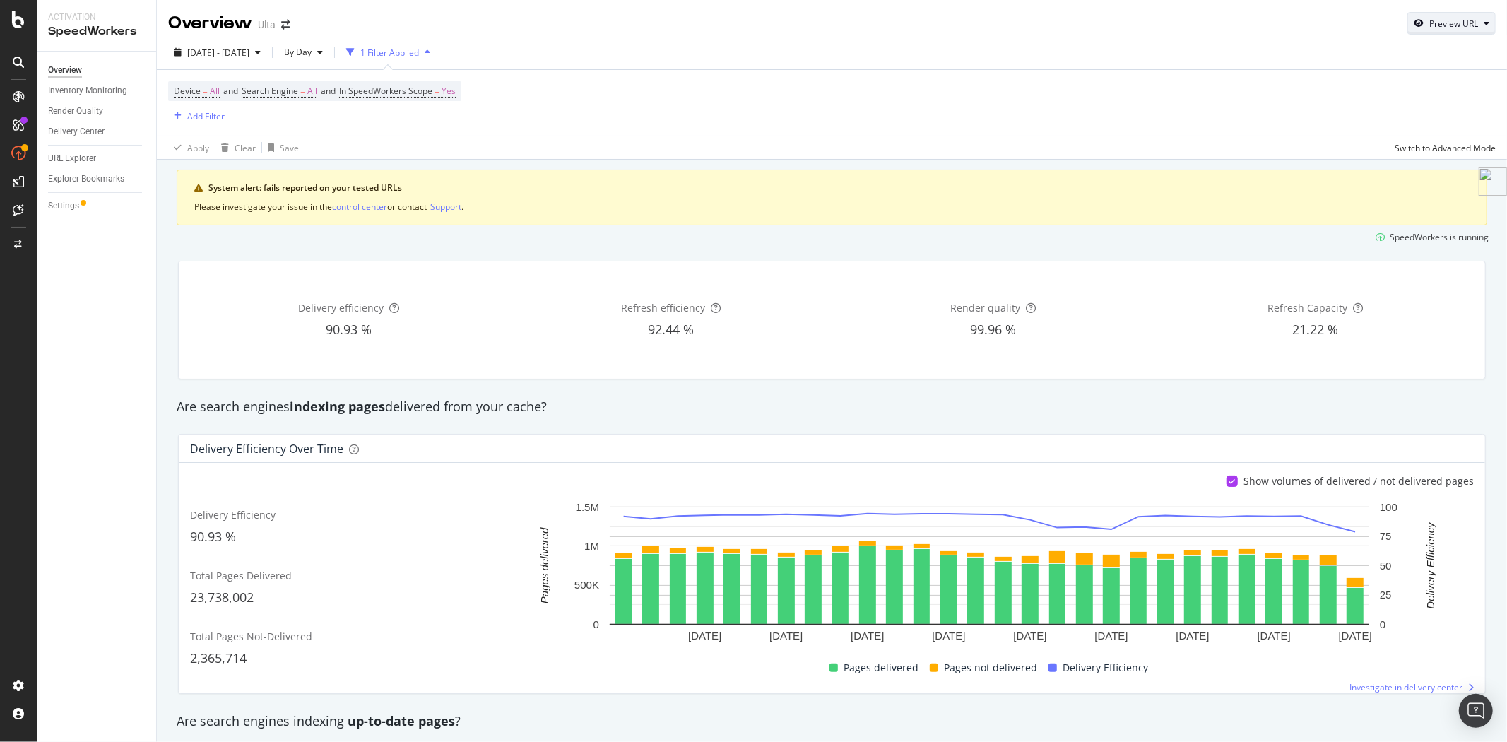
click at [1439, 32] on div "Preview URL" at bounding box center [1451, 23] width 87 height 20
click at [1350, 90] on input "url" at bounding box center [1397, 88] width 154 height 25
paste input "[URL][DOMAIN_NAME]"
type input "[URL][DOMAIN_NAME]"
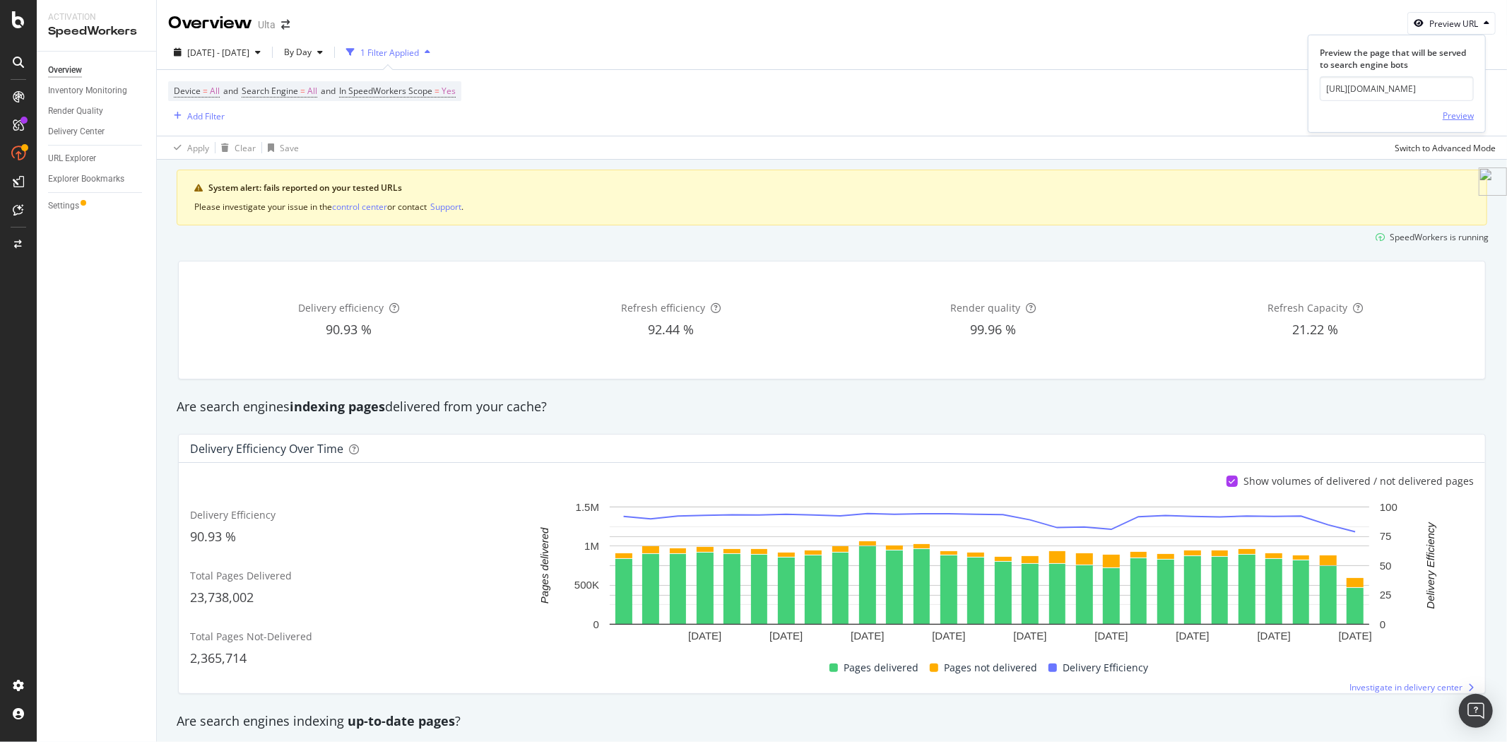
scroll to position [0, 0]
click at [1467, 118] on div "Preview" at bounding box center [1458, 116] width 31 height 12
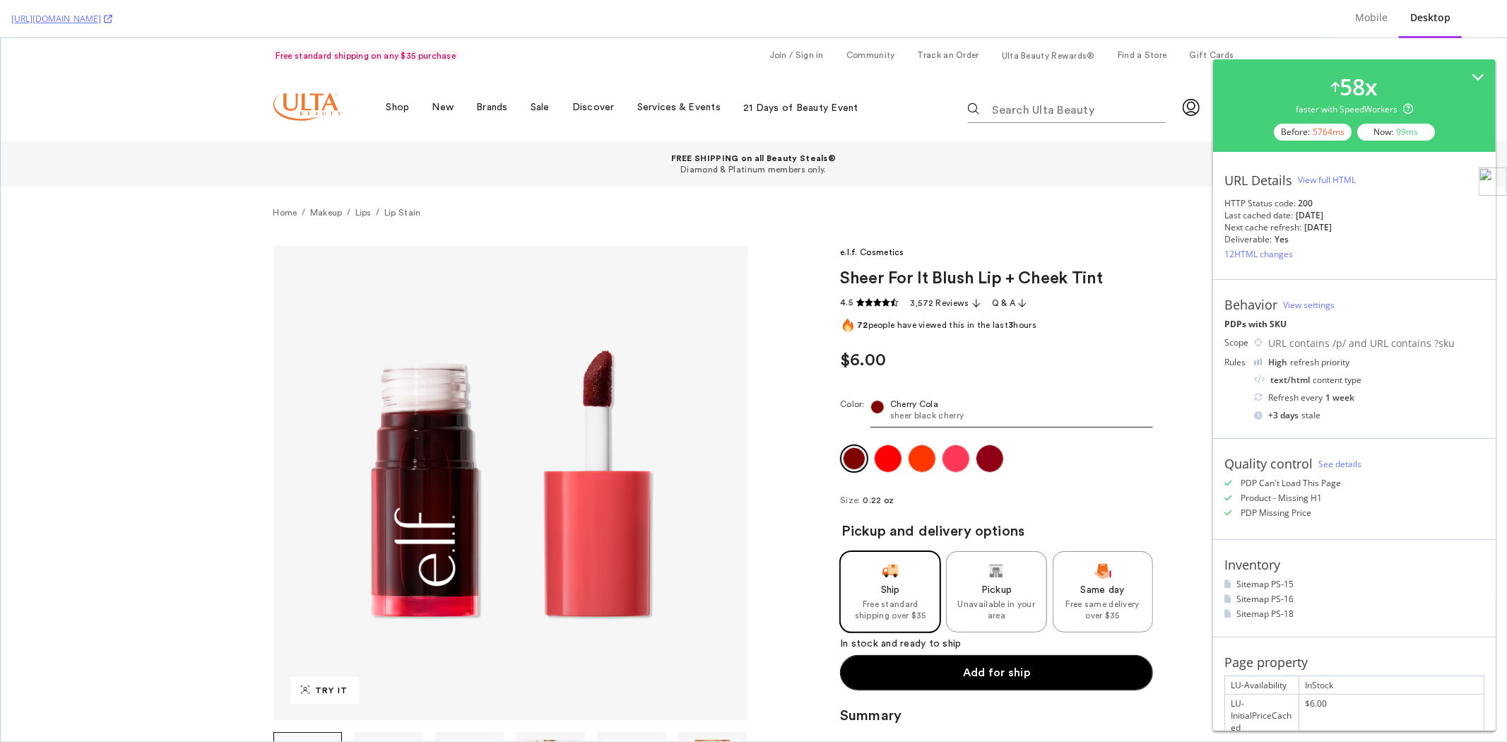
click at [1341, 181] on div "View full HTML" at bounding box center [1327, 180] width 58 height 12
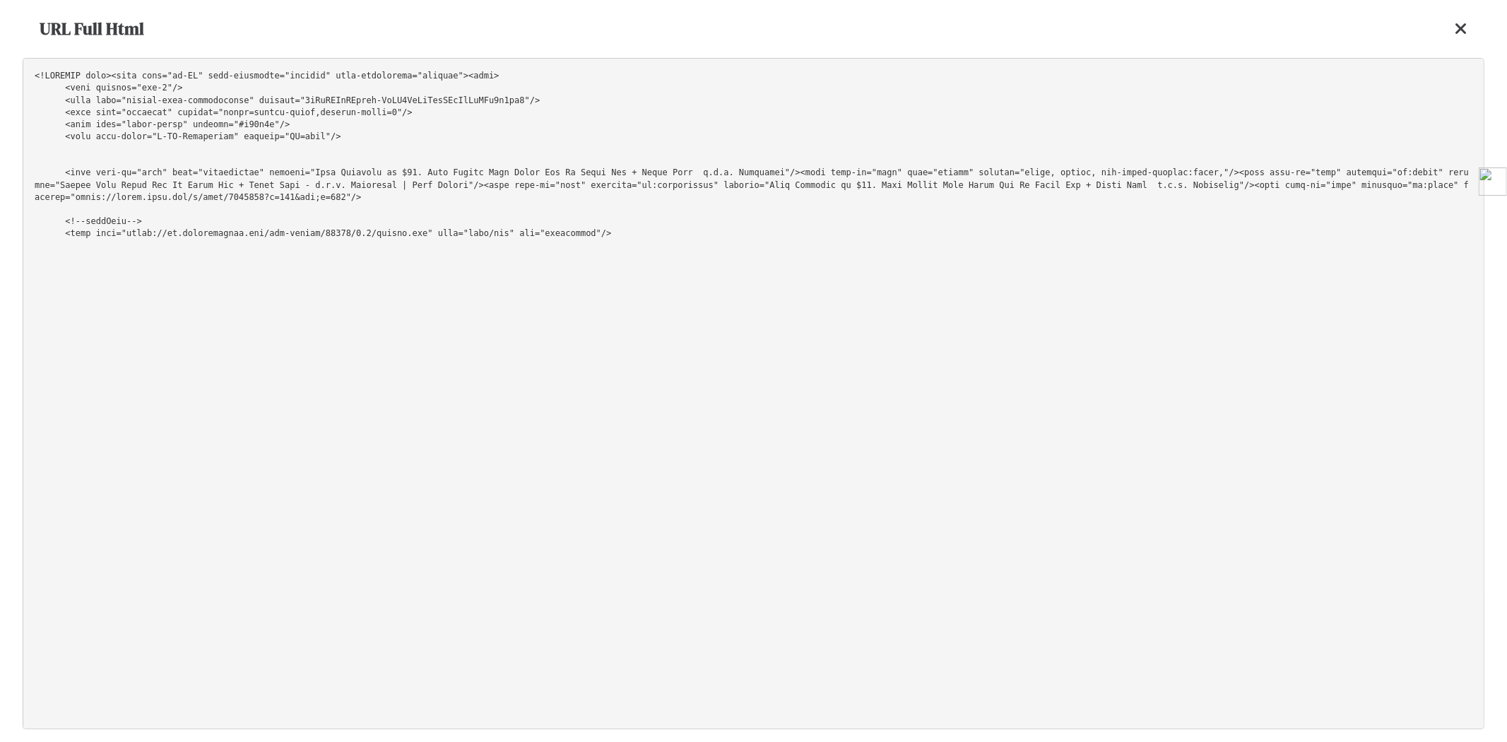
click at [764, 133] on pre at bounding box center [754, 393] width 1462 height 671
click at [1460, 30] on icon at bounding box center [1461, 28] width 13 height 17
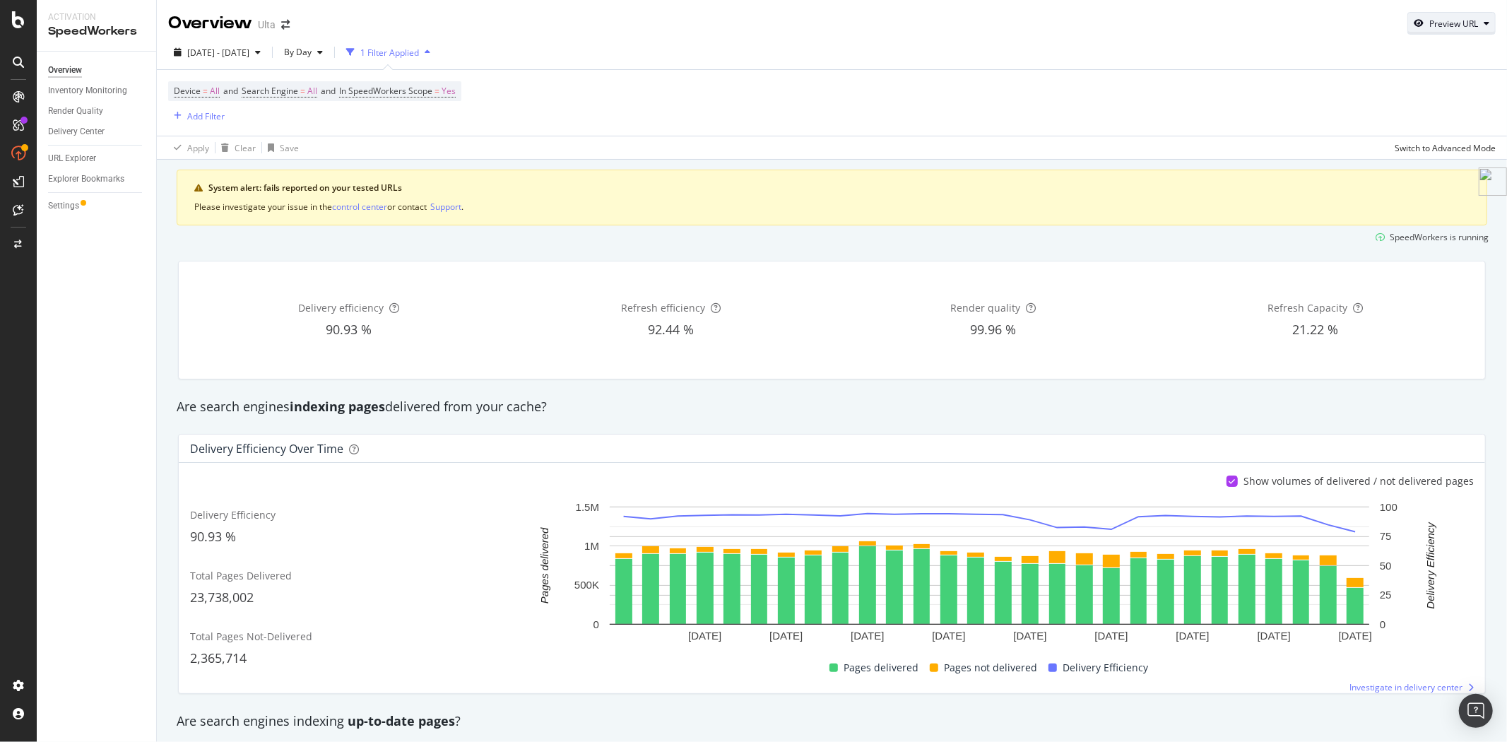
click at [1461, 26] on div "Preview URL" at bounding box center [1454, 24] width 49 height 12
click at [1393, 94] on input "url" at bounding box center [1397, 88] width 154 height 25
paste input "https://www.ulta.com/p/go-with-faux-freckle-stamp-pimprod2052622?sku=2640408"
type input "https://www.ulta.com/p/go-with-faux-freckle-stamp-pimprod2052622?sku=2640408"
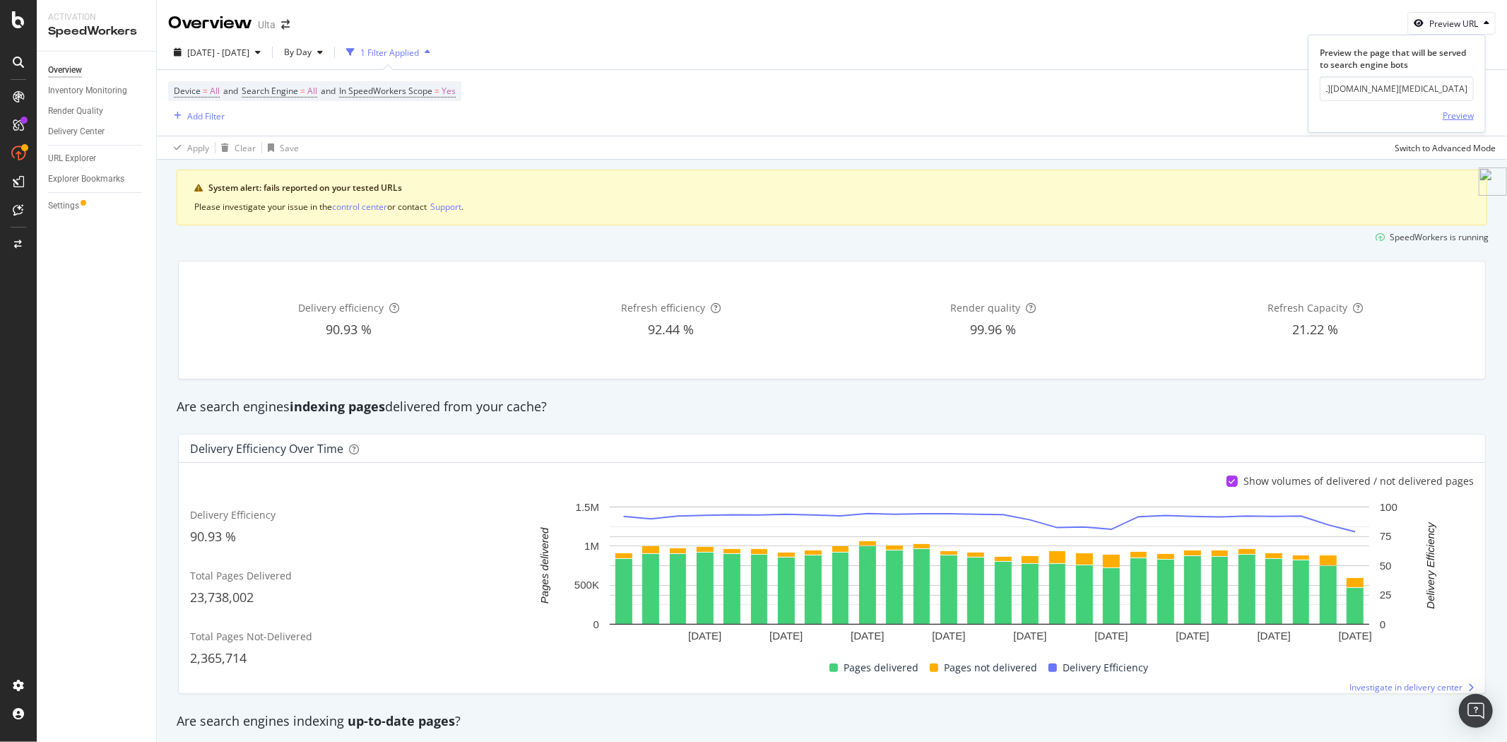
scroll to position [0, 0]
click at [1459, 119] on div "Preview" at bounding box center [1458, 116] width 31 height 12
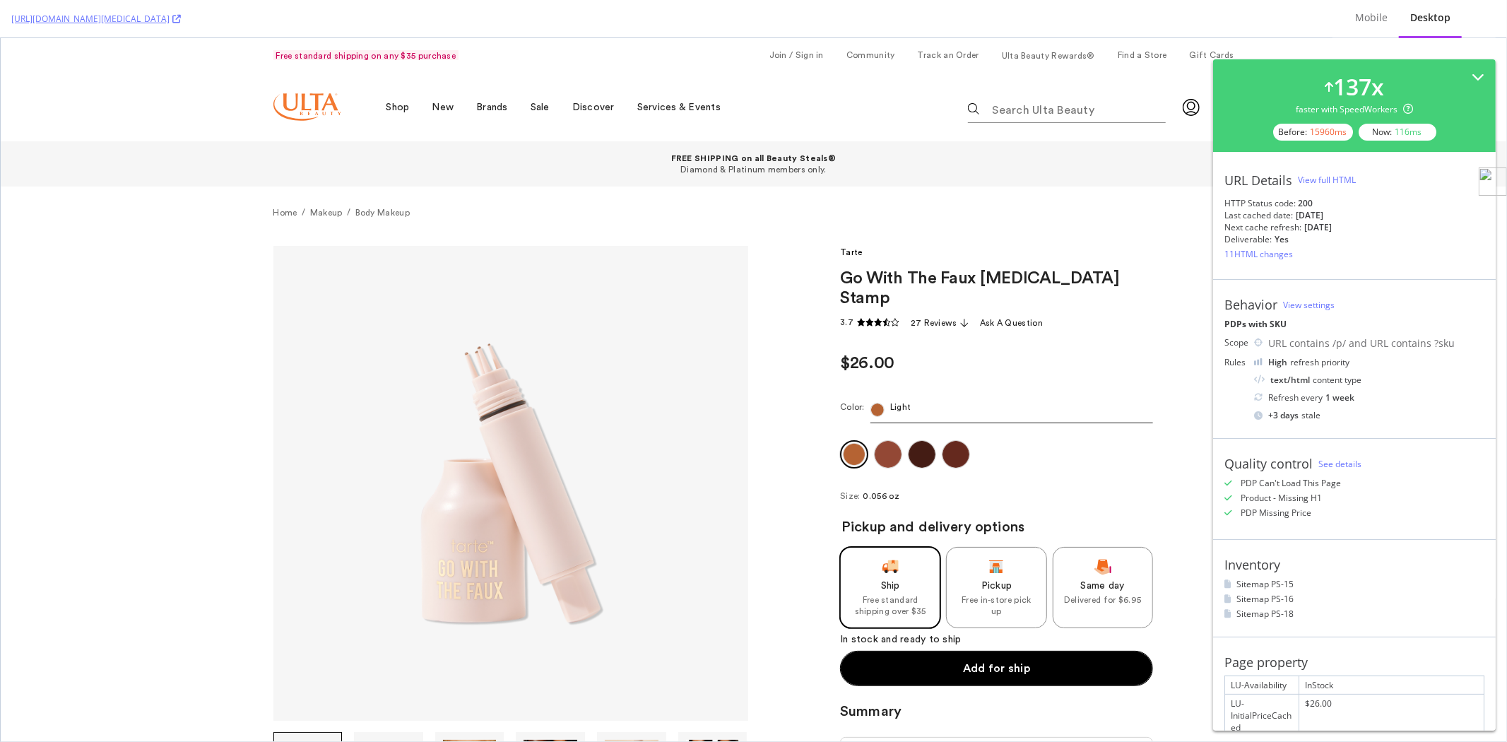
click at [1333, 175] on div "View full HTML" at bounding box center [1327, 180] width 58 height 12
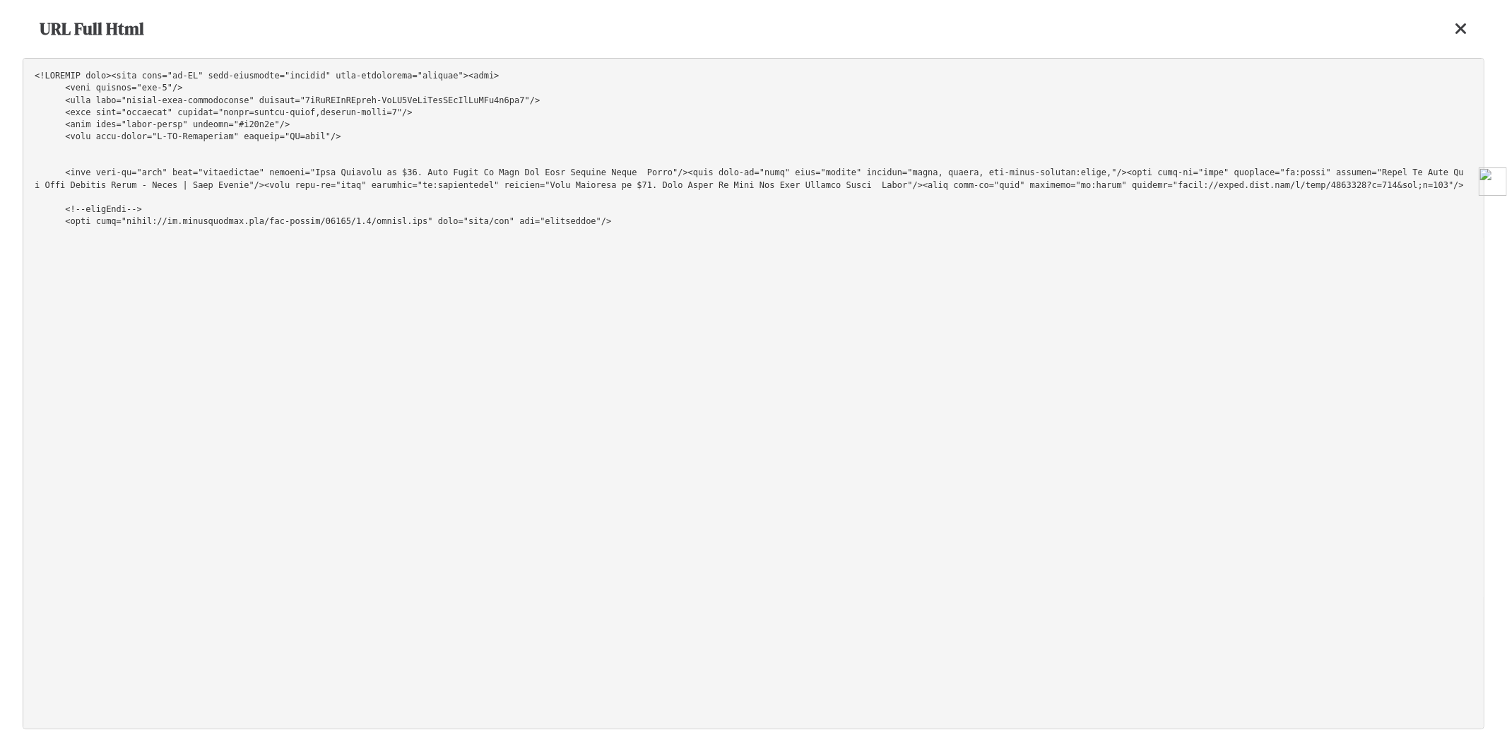
click at [1179, 227] on pre at bounding box center [754, 393] width 1462 height 671
click at [1463, 27] on icon at bounding box center [1461, 28] width 13 height 17
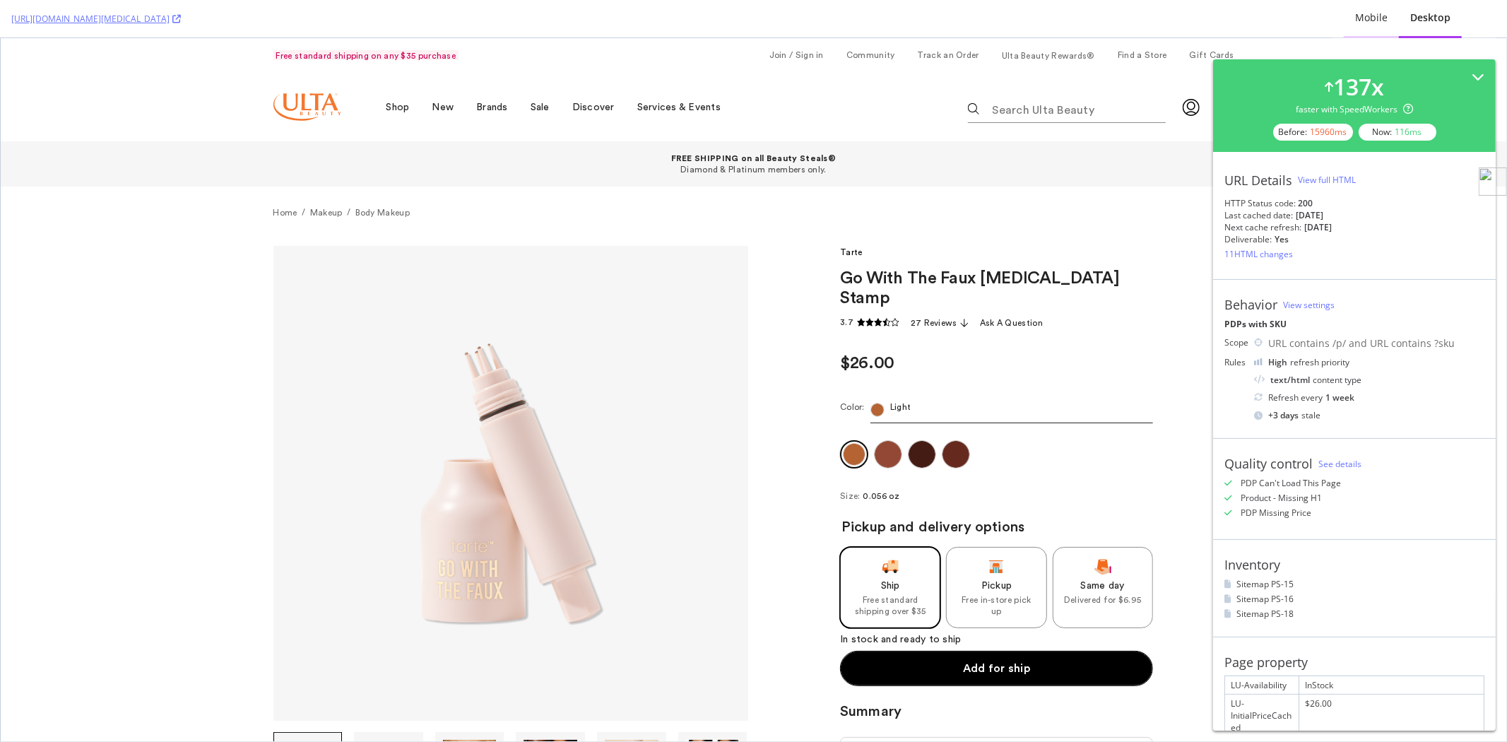
click at [1350, 23] on div "Mobile Desktop" at bounding box center [1414, 19] width 163 height 38
click at [1358, 22] on div "Mobile" at bounding box center [1371, 18] width 33 height 14
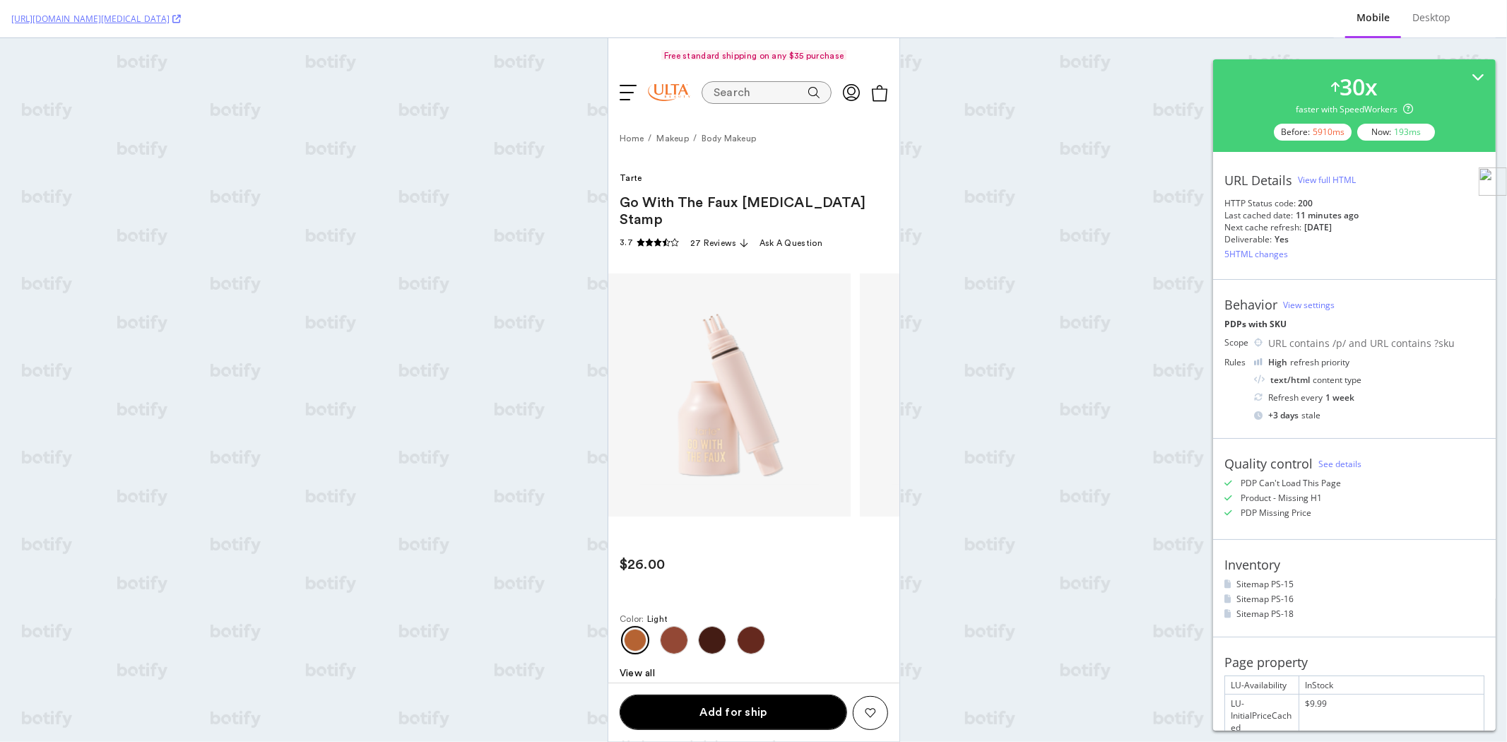
click at [1341, 177] on div "View full HTML" at bounding box center [1327, 180] width 58 height 12
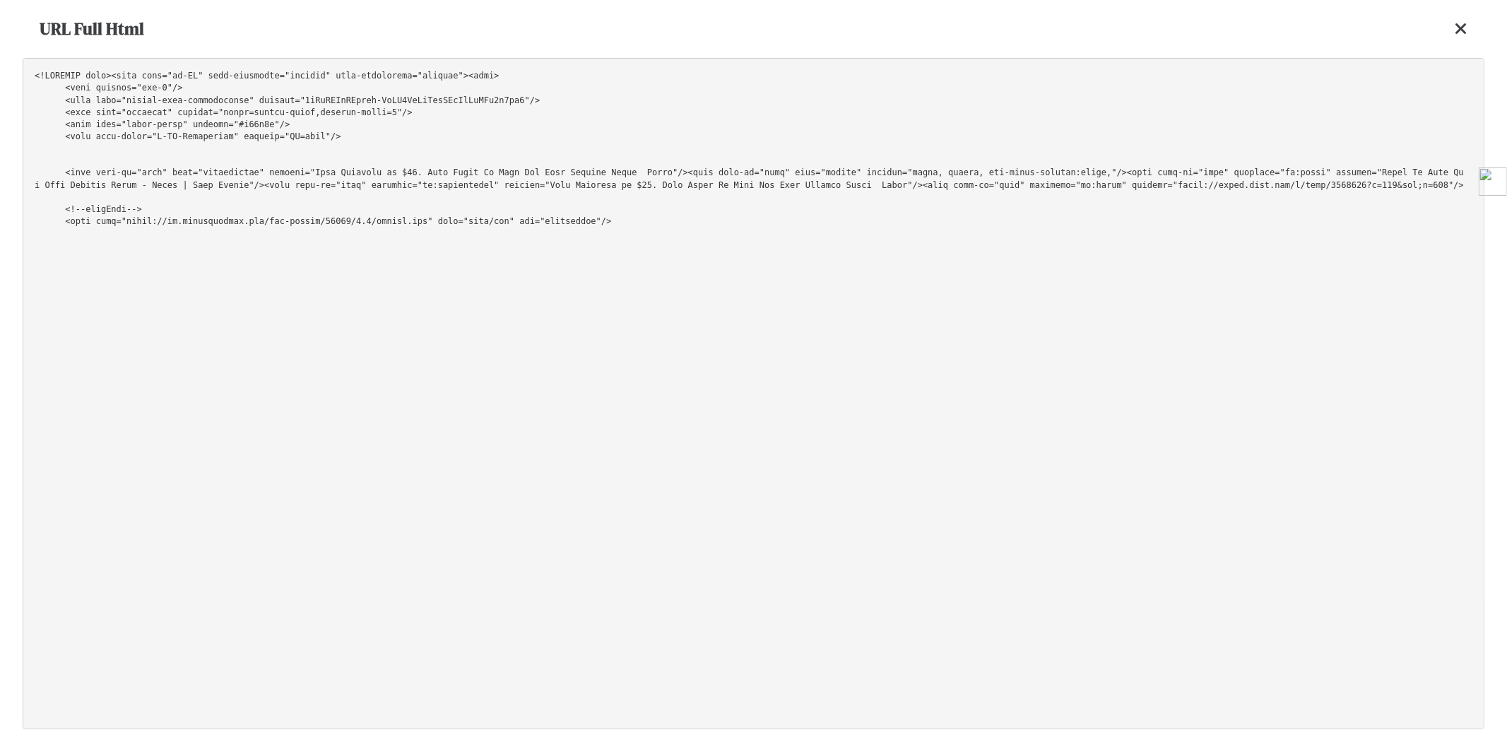
click at [935, 117] on pre at bounding box center [754, 393] width 1462 height 671
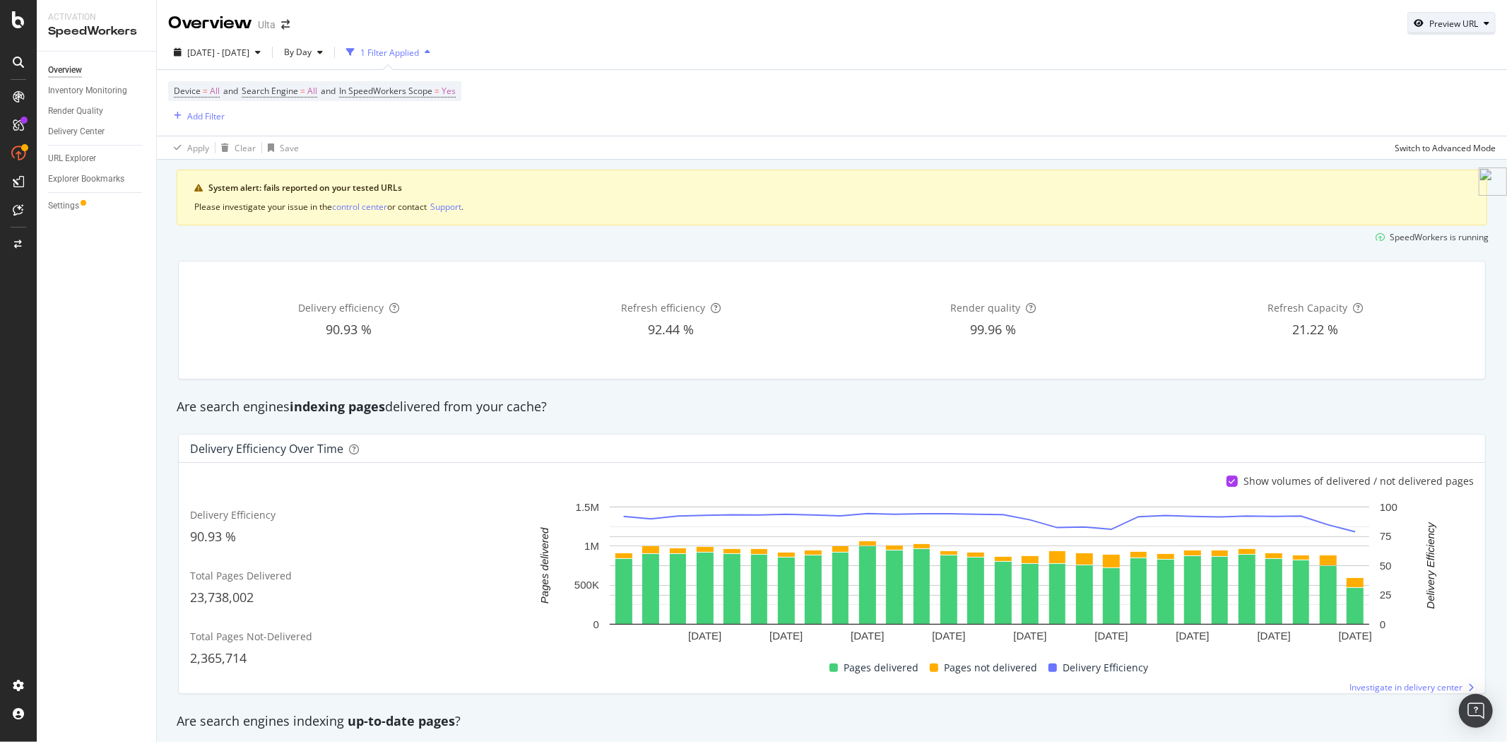
click at [1430, 23] on div "Preview URL" at bounding box center [1454, 24] width 49 height 12
click at [1369, 88] on input "url" at bounding box center [1397, 88] width 154 height 25
paste input "https://www.ulta.com/p/go-with-faux-freckle-stamp-pimprod2052622?sku=2640408"
type input "https://www.ulta.com/p/go-with-faux-freckle-stamp-pimprod2052622?sku=2640408"
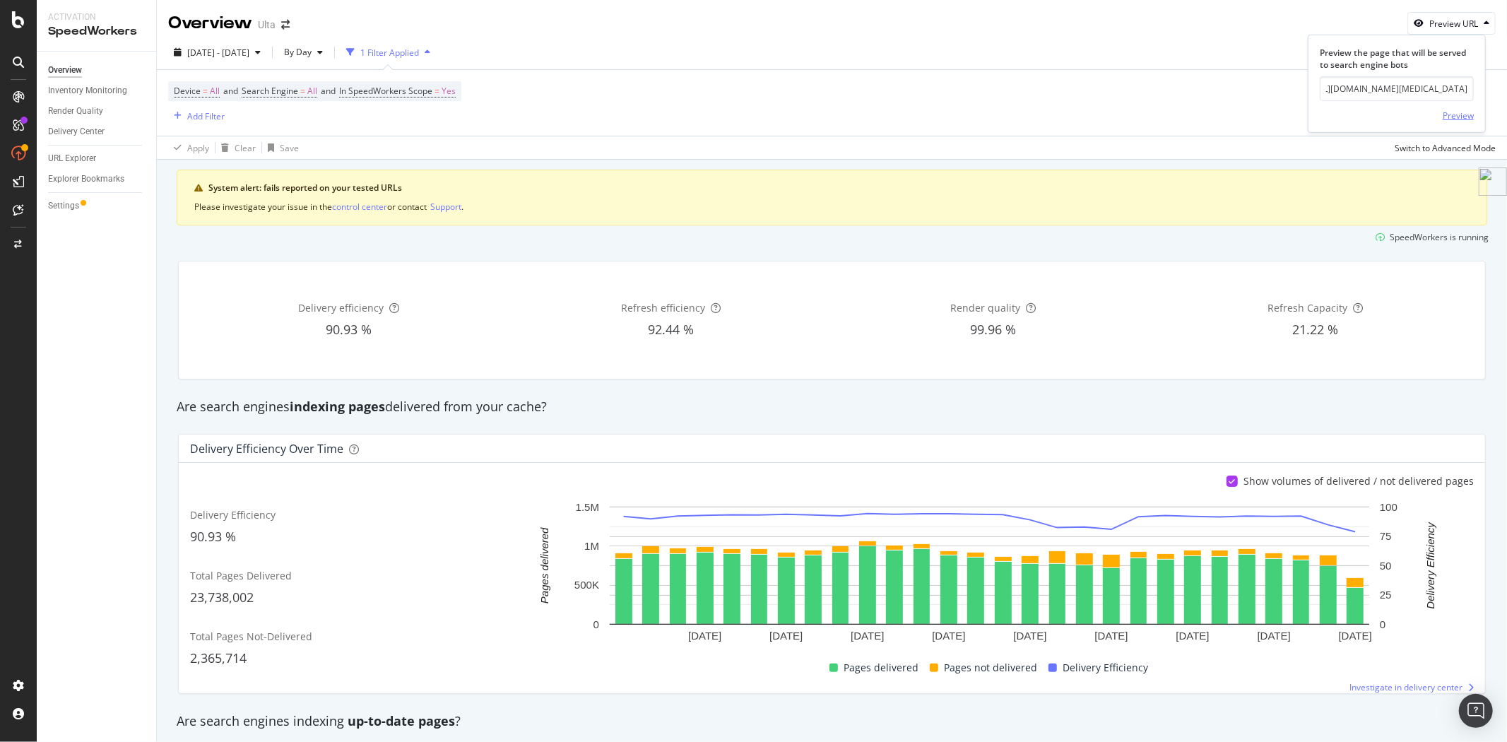
scroll to position [0, 0]
click at [1464, 112] on div "Preview" at bounding box center [1458, 116] width 31 height 12
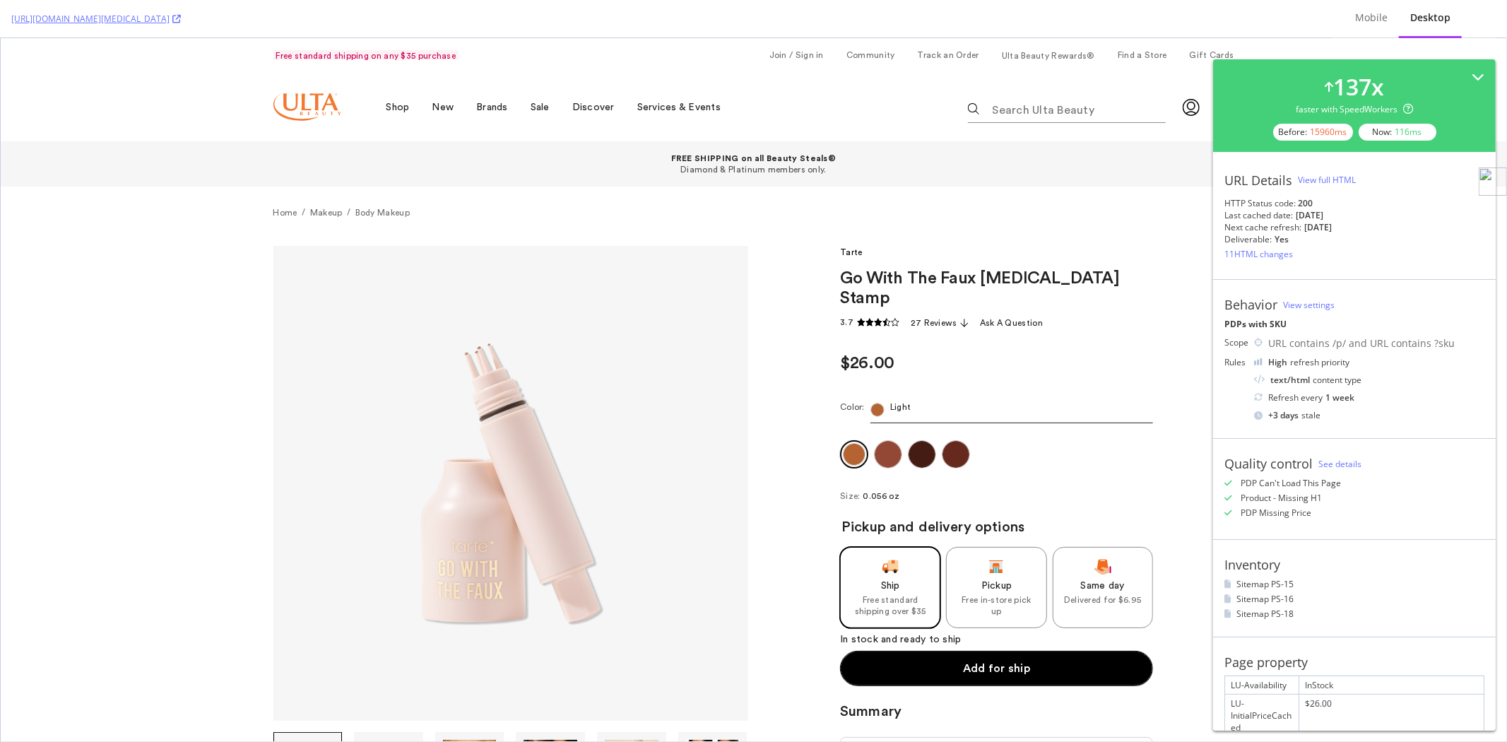
click at [1320, 179] on div "View full HTML" at bounding box center [1327, 180] width 58 height 12
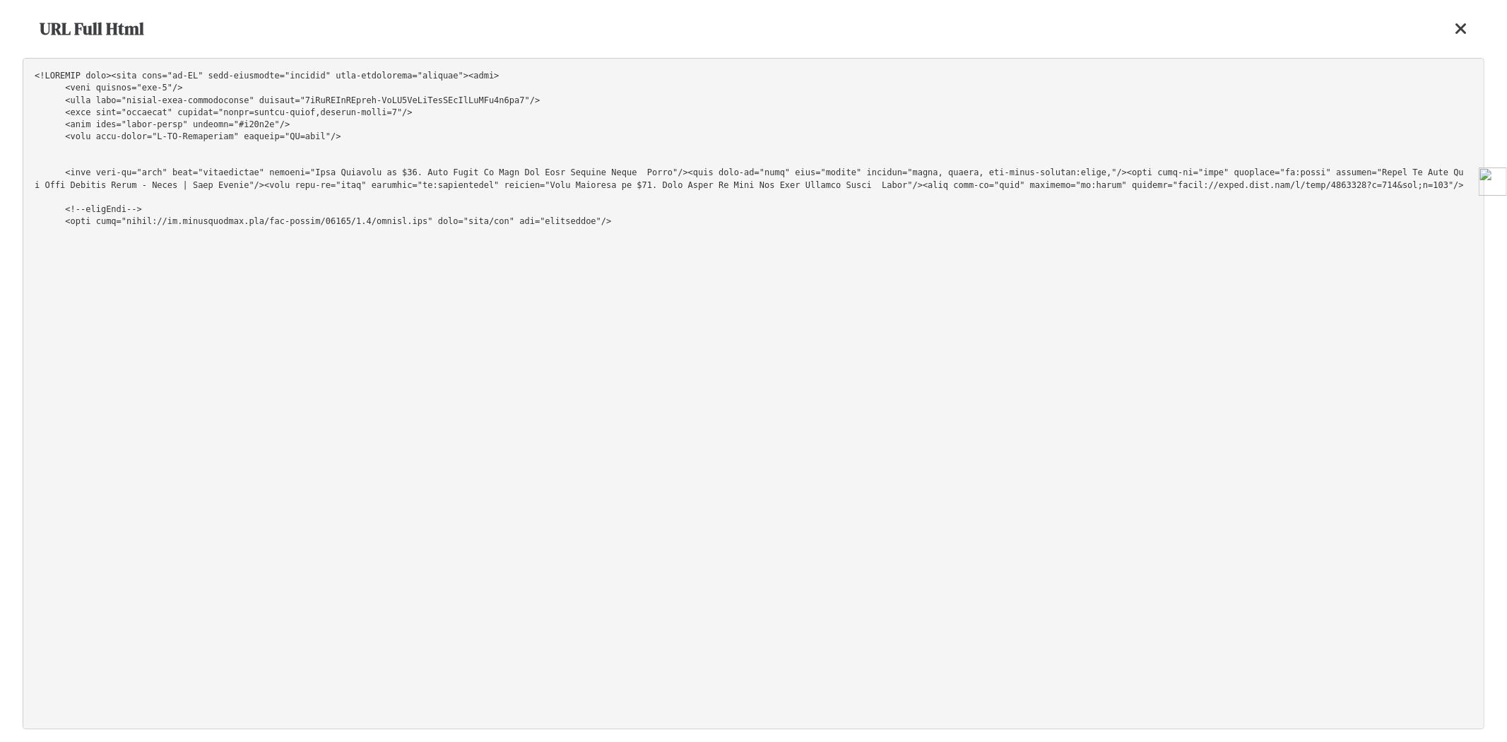
click at [1121, 116] on pre at bounding box center [754, 393] width 1462 height 671
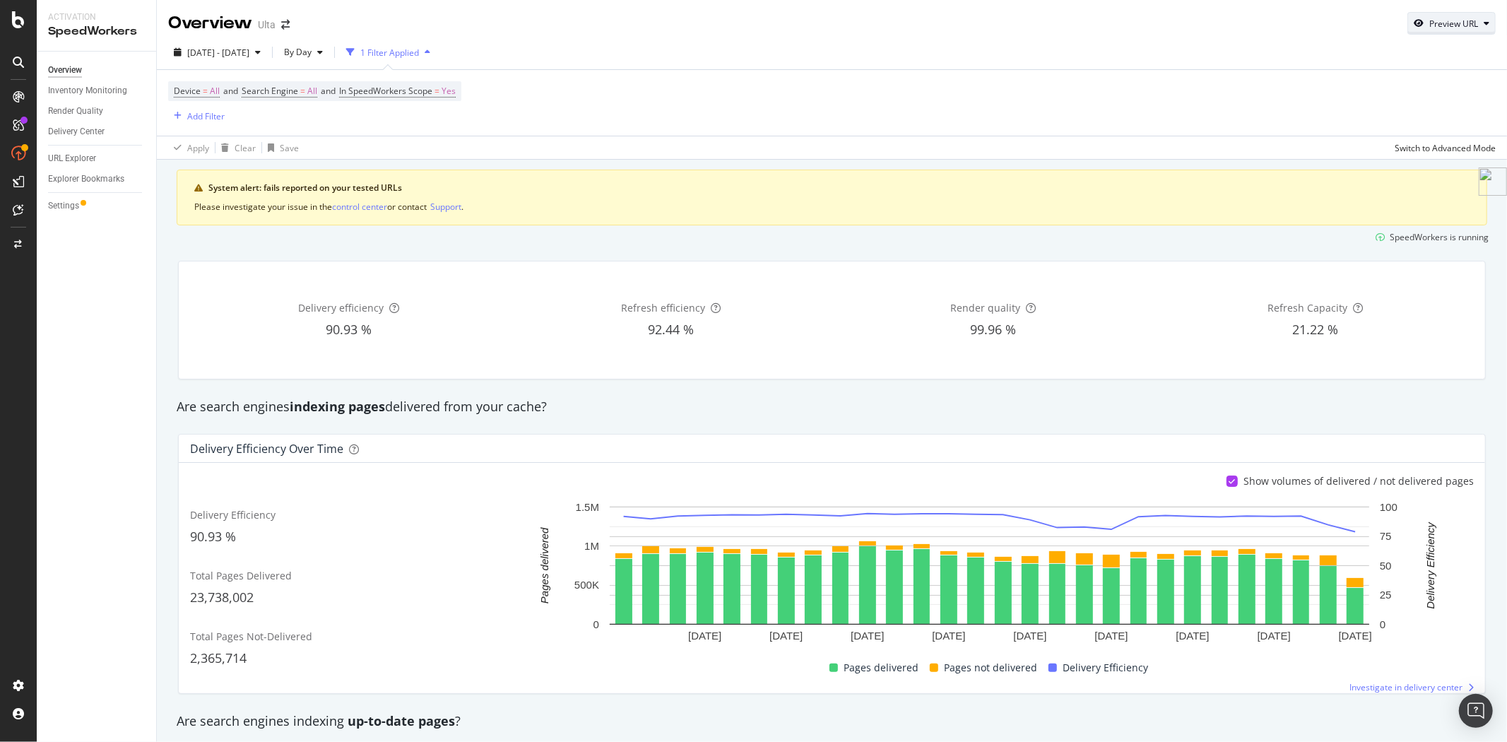
click at [1430, 26] on div "Preview URL" at bounding box center [1454, 24] width 49 height 12
click at [1409, 92] on input "url" at bounding box center [1397, 88] width 154 height 25
paste input "https://www.ulta.com/p/milk-rx-advanced-better-aging-wrinkle-serum-pimprod20530…"
type input "https://www.ulta.com/p/milk-rx-advanced-better-aging-wrinkle-serum-pimprod20530…"
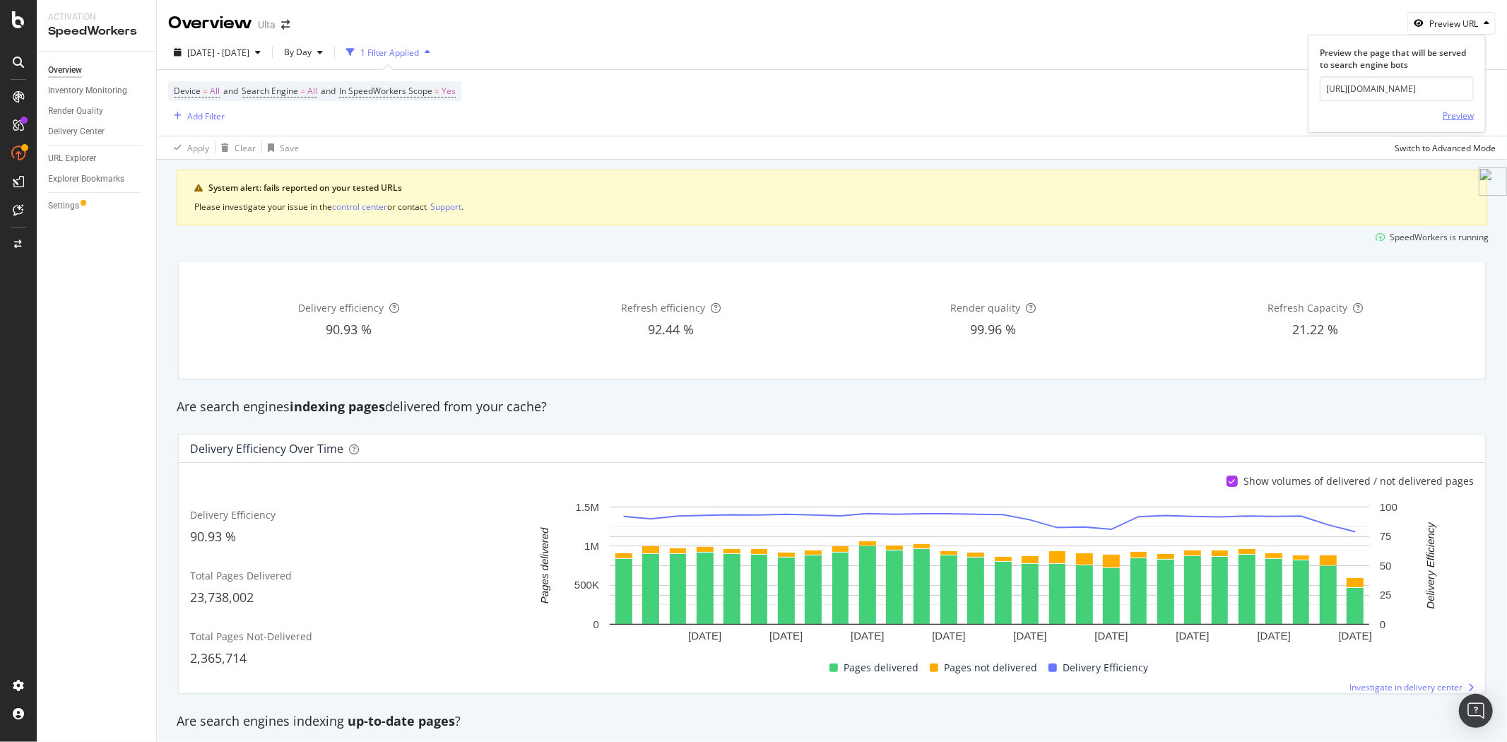
scroll to position [0, 0]
click at [1464, 117] on div "Preview" at bounding box center [1458, 116] width 31 height 12
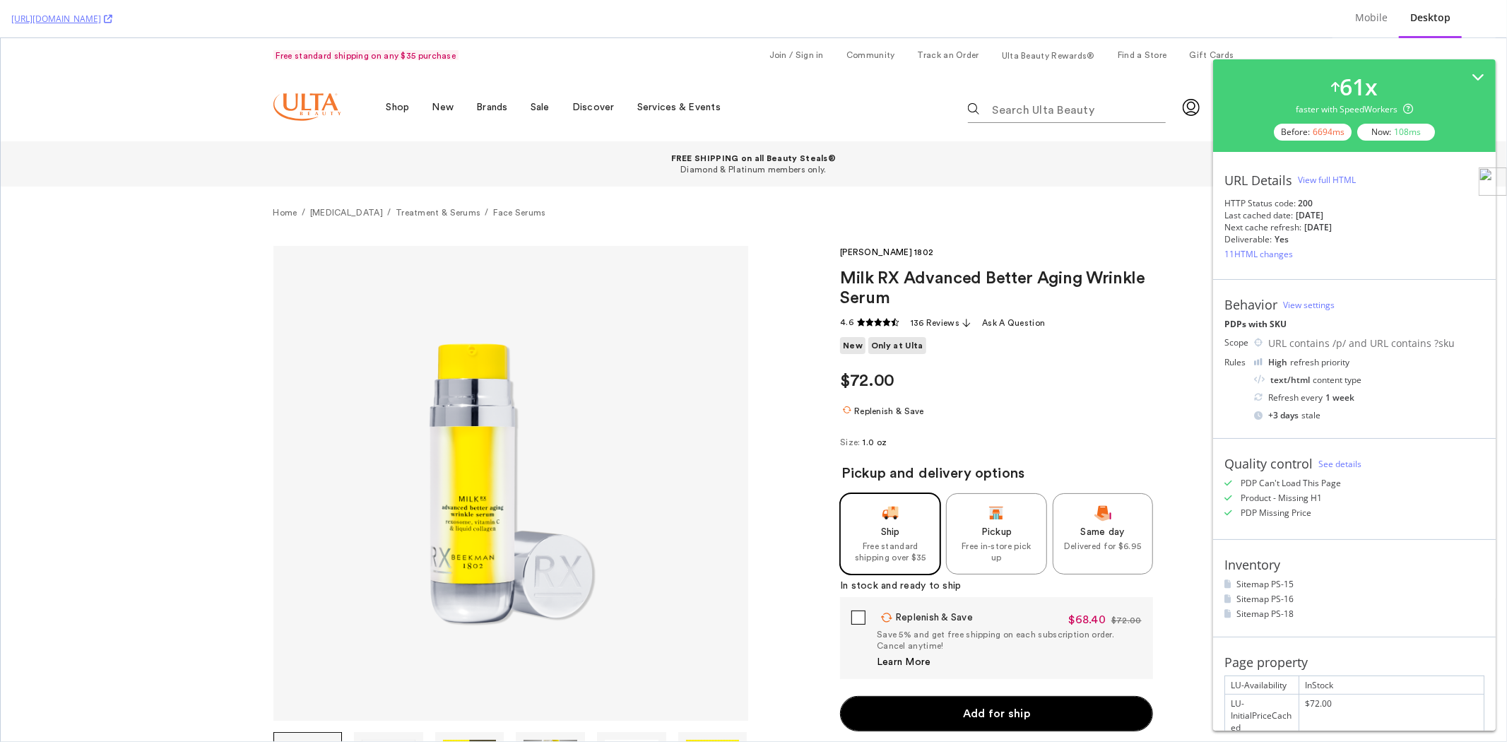
click at [1343, 175] on div "View full HTML" at bounding box center [1327, 180] width 58 height 12
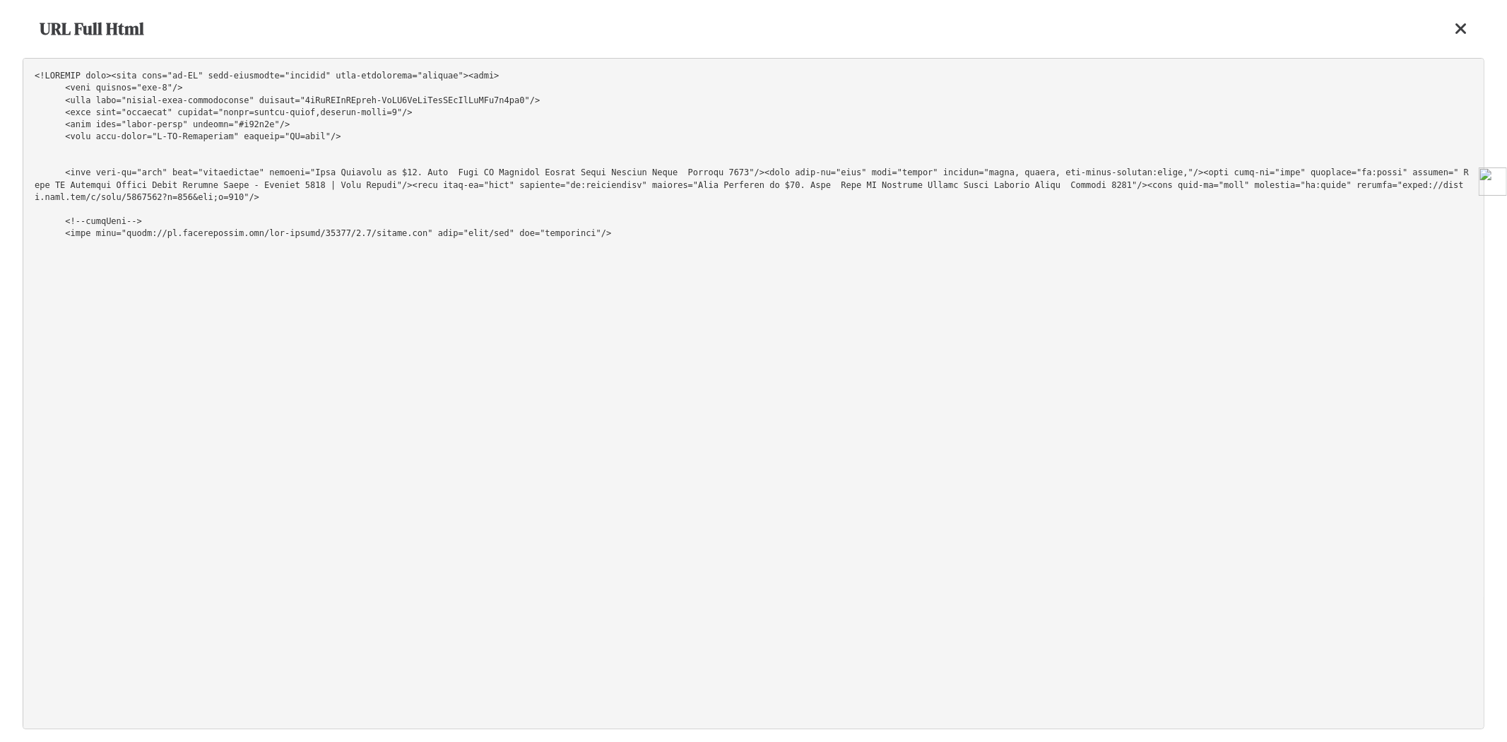
click at [946, 100] on pre at bounding box center [754, 393] width 1462 height 671
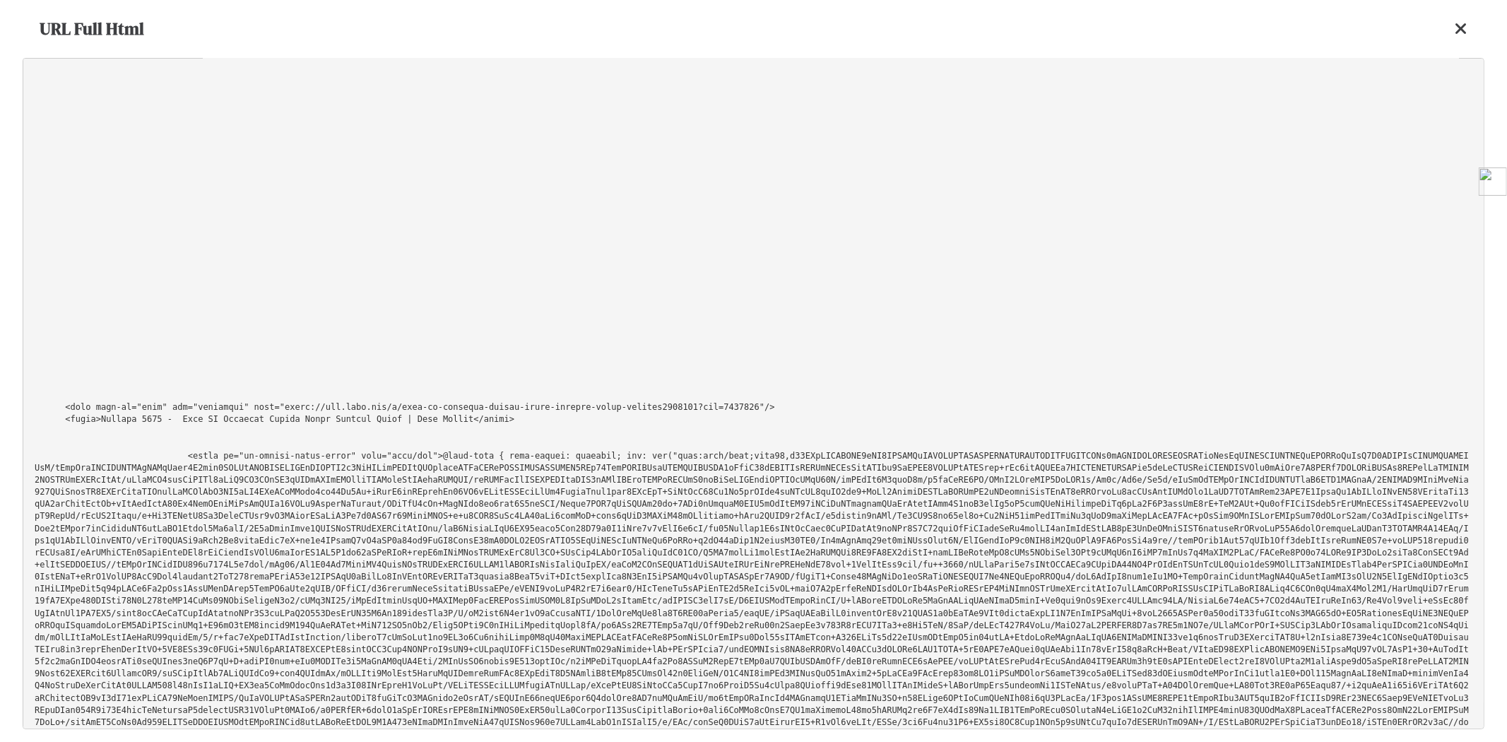
scroll to position [35984, 0]
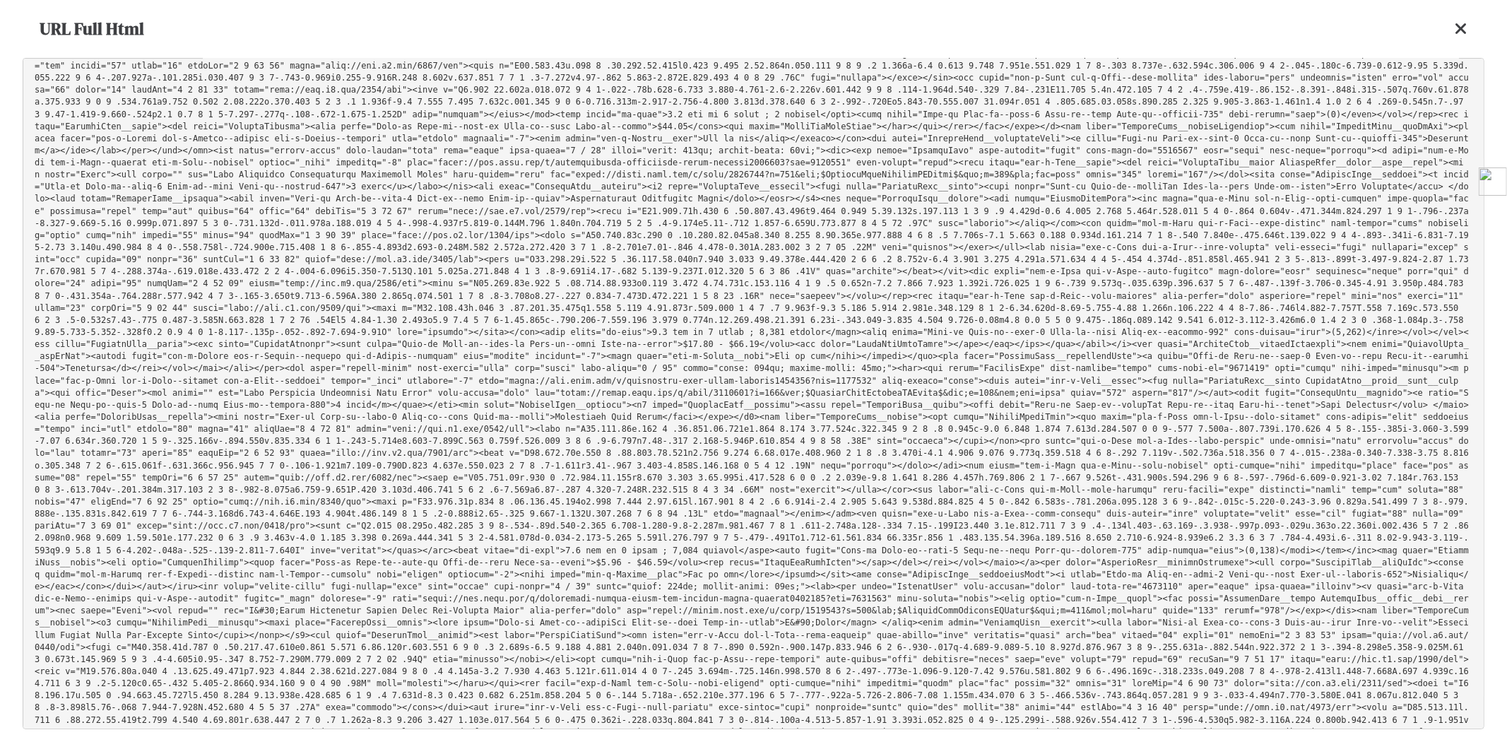
click at [1459, 29] on icon at bounding box center [1461, 28] width 13 height 17
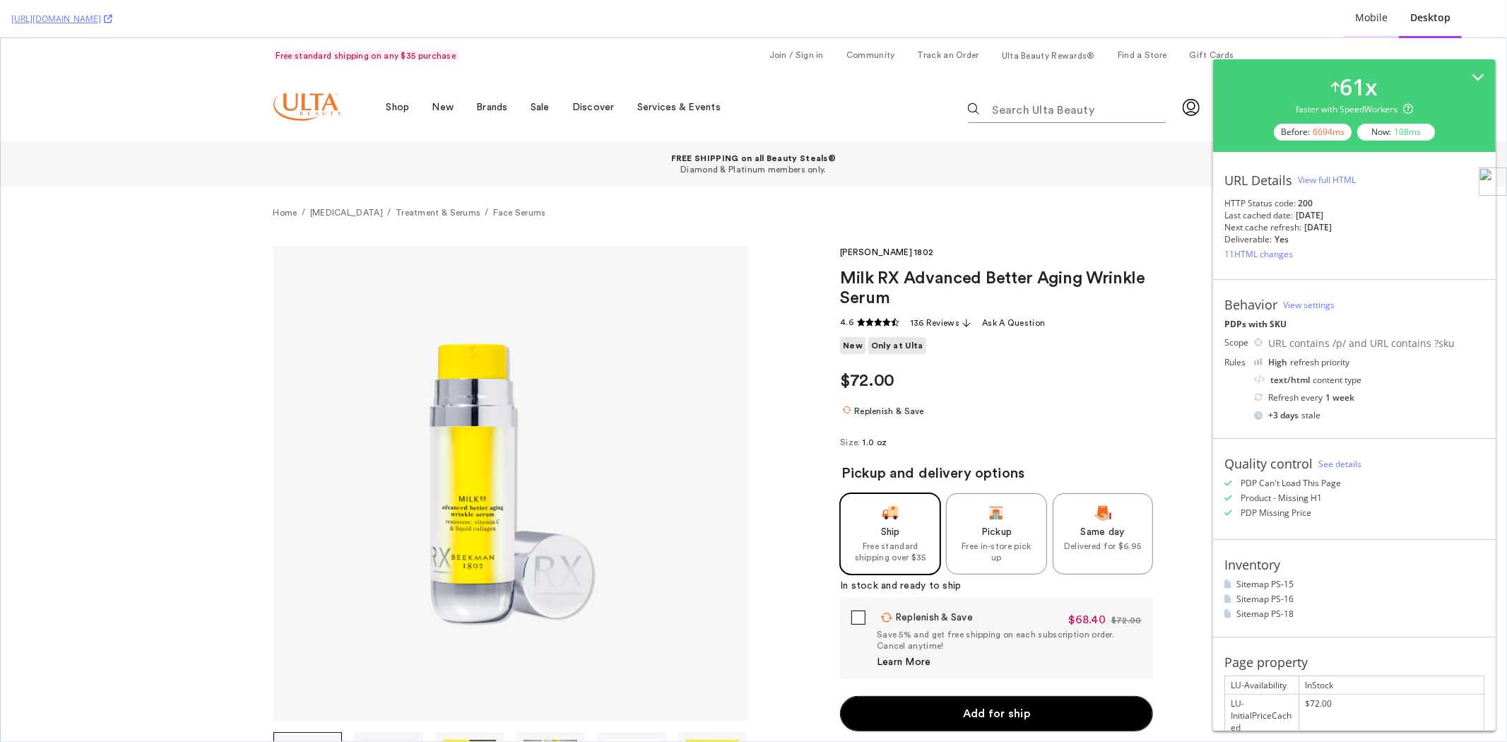
click at [1367, 30] on div "Mobile" at bounding box center [1371, 18] width 55 height 39
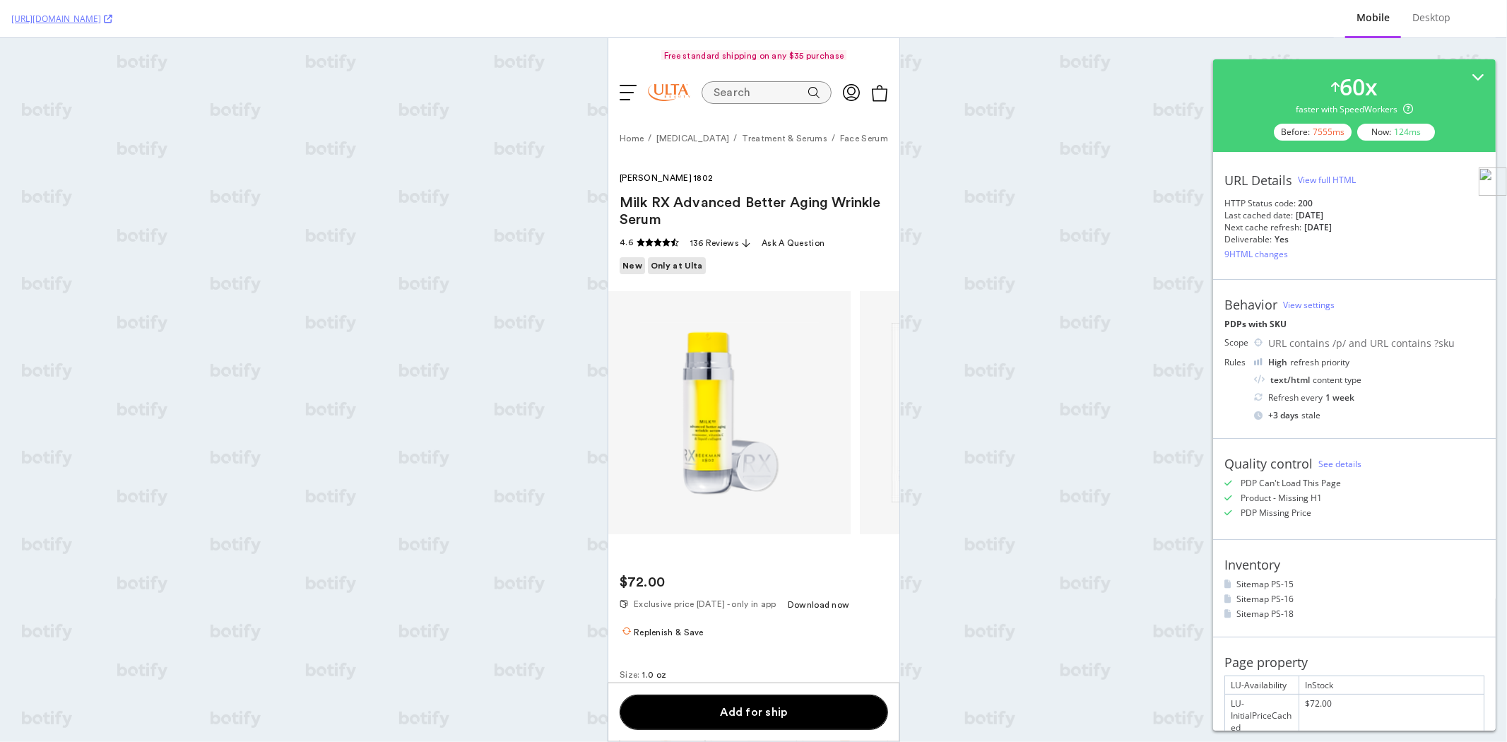
scroll to position [0, 0]
click at [1336, 179] on div "View full HTML" at bounding box center [1327, 180] width 58 height 12
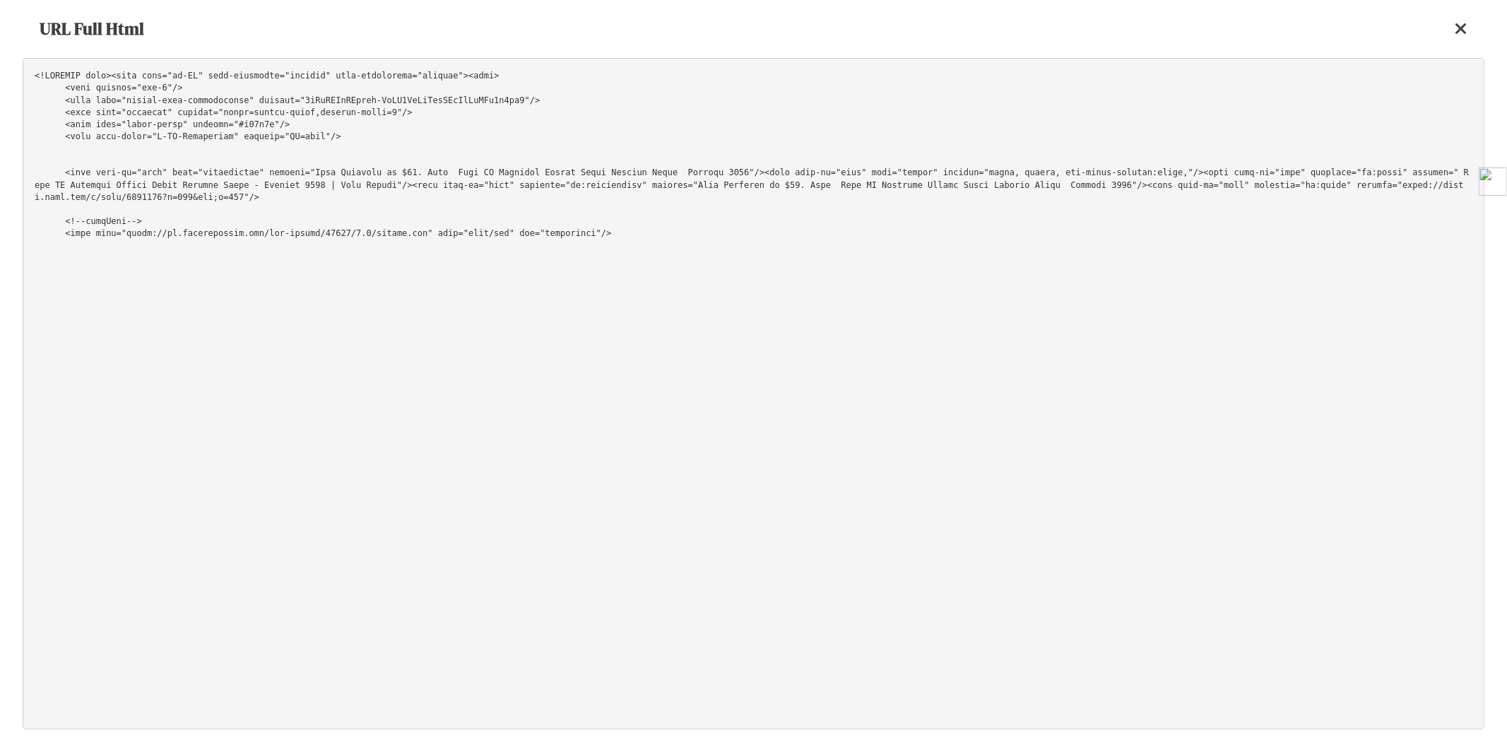
click at [1078, 145] on pre at bounding box center [754, 393] width 1462 height 671
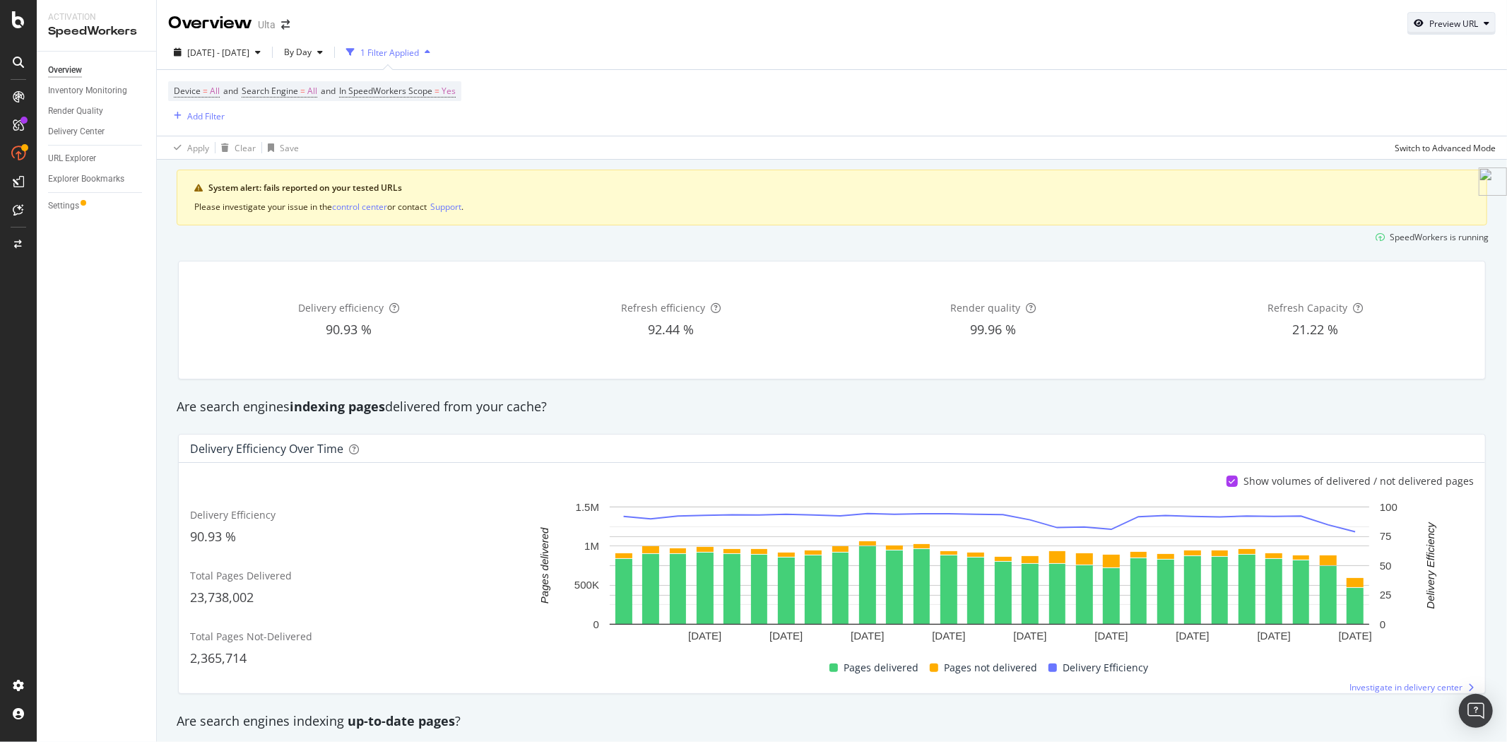
click at [1433, 24] on div "Preview URL" at bounding box center [1454, 24] width 49 height 12
click at [1432, 94] on input "url" at bounding box center [1397, 88] width 154 height 25
paste input "[URL][DOMAIN_NAME]"
type input "[URL][DOMAIN_NAME]"
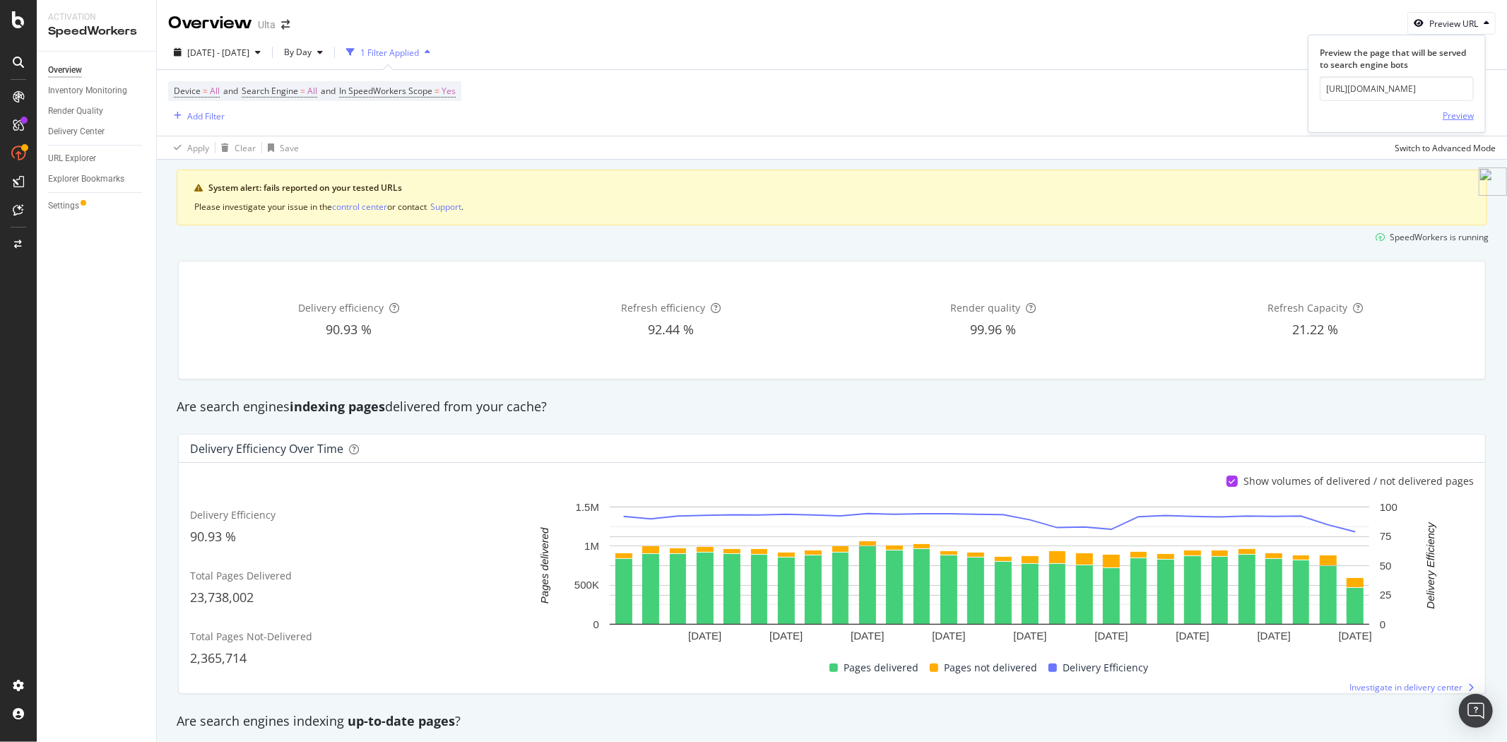
scroll to position [0, 0]
click at [1461, 116] on div "Preview" at bounding box center [1458, 116] width 31 height 12
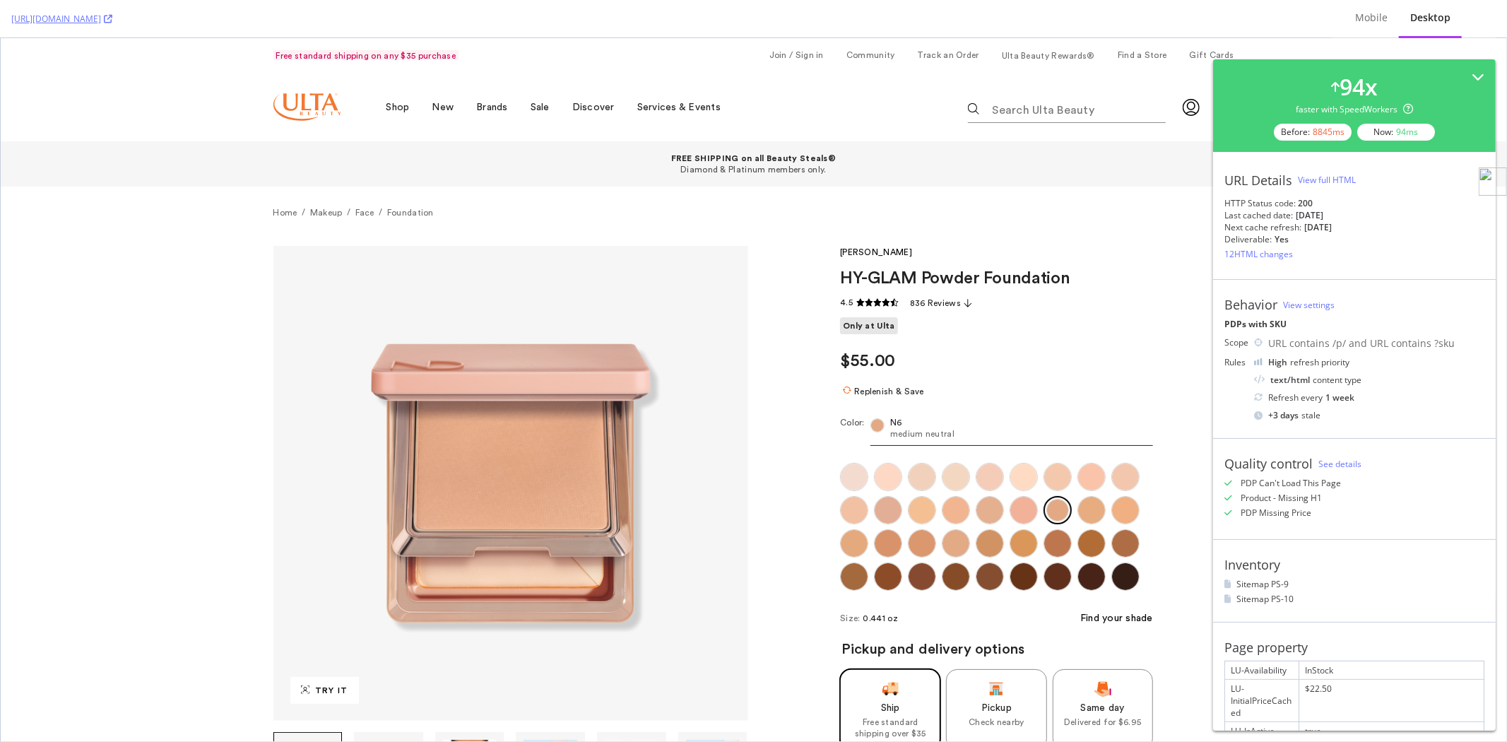
click at [1329, 179] on div "View full HTML" at bounding box center [1327, 180] width 58 height 12
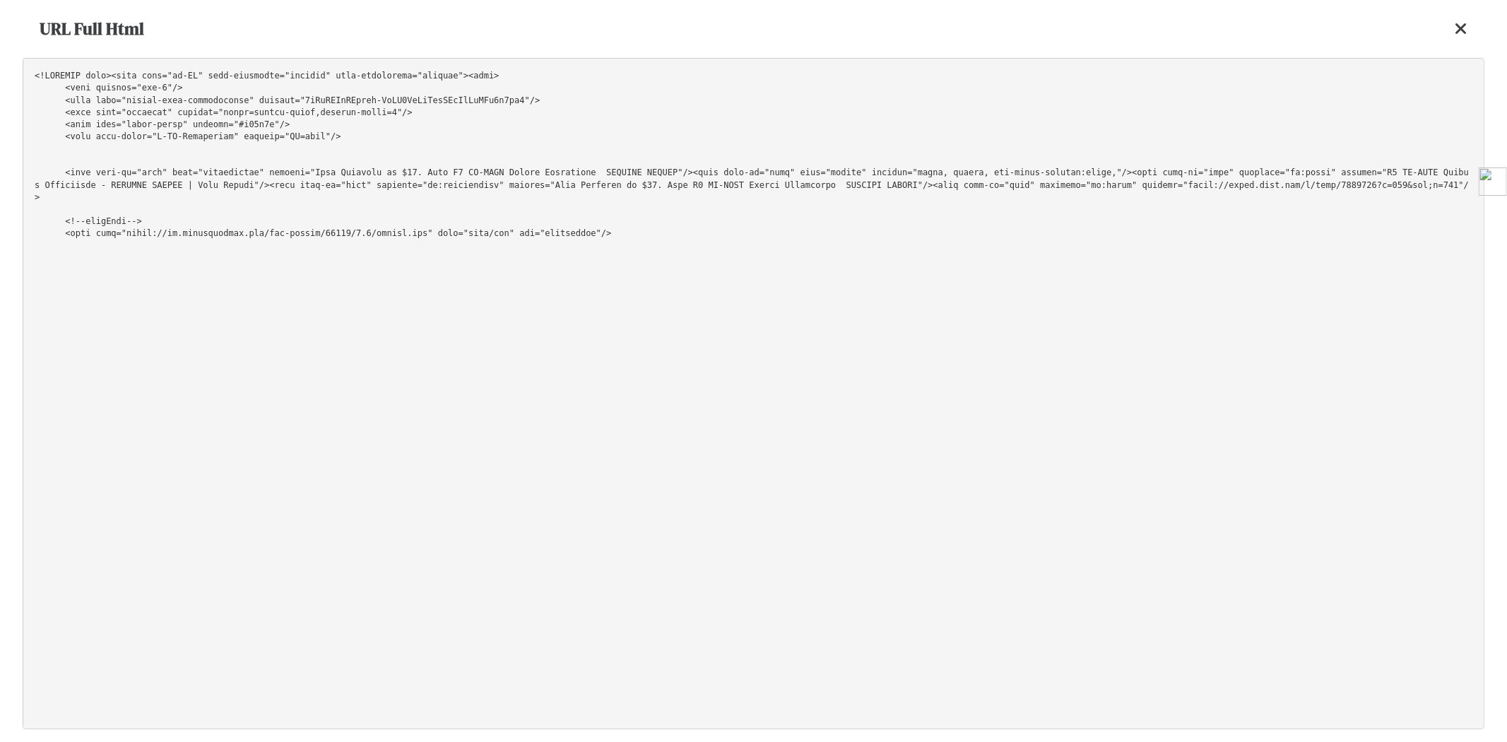
click at [1132, 116] on pre at bounding box center [754, 393] width 1462 height 671
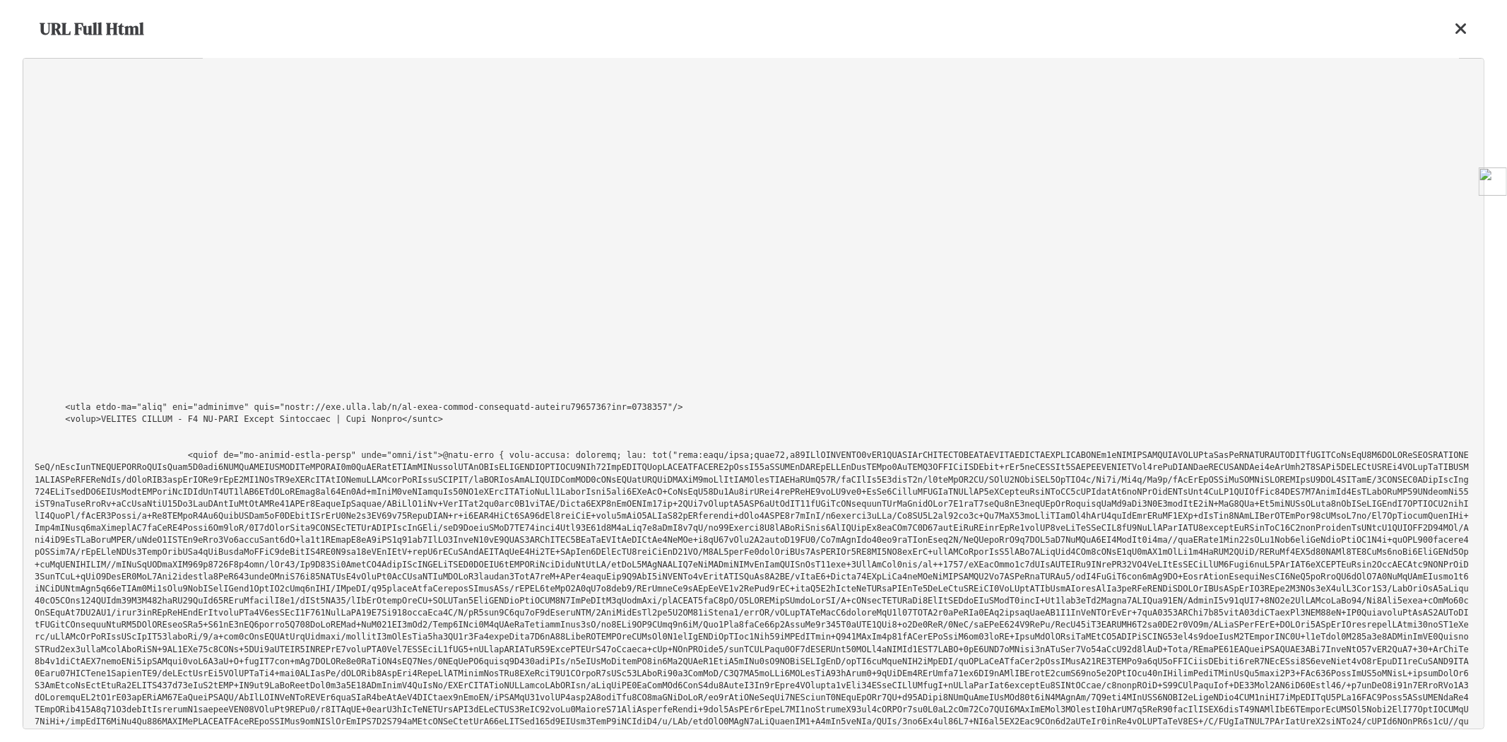
scroll to position [29372, 0]
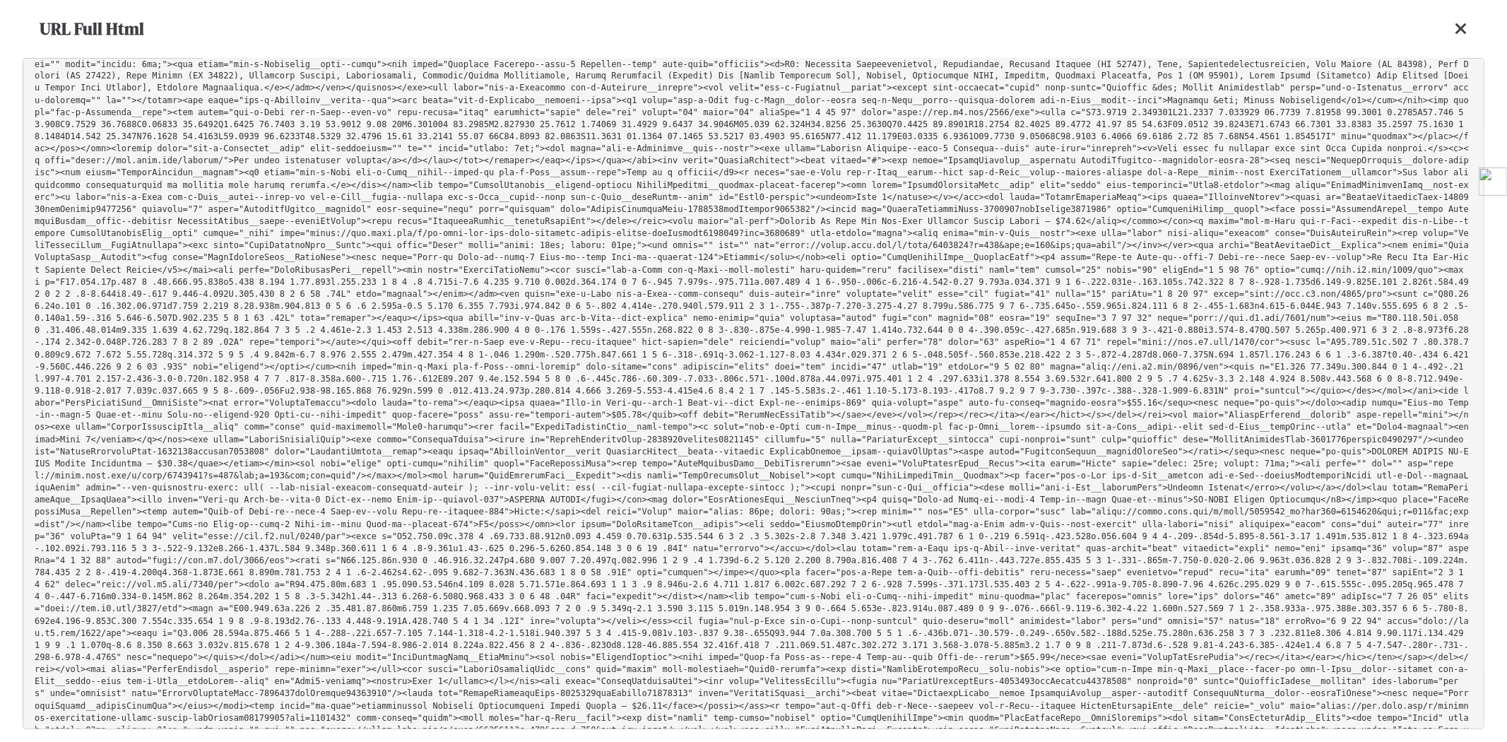
click at [1473, 26] on div "URL Full Html" at bounding box center [754, 29] width 1462 height 58
click at [1461, 28] on icon at bounding box center [1461, 28] width 13 height 17
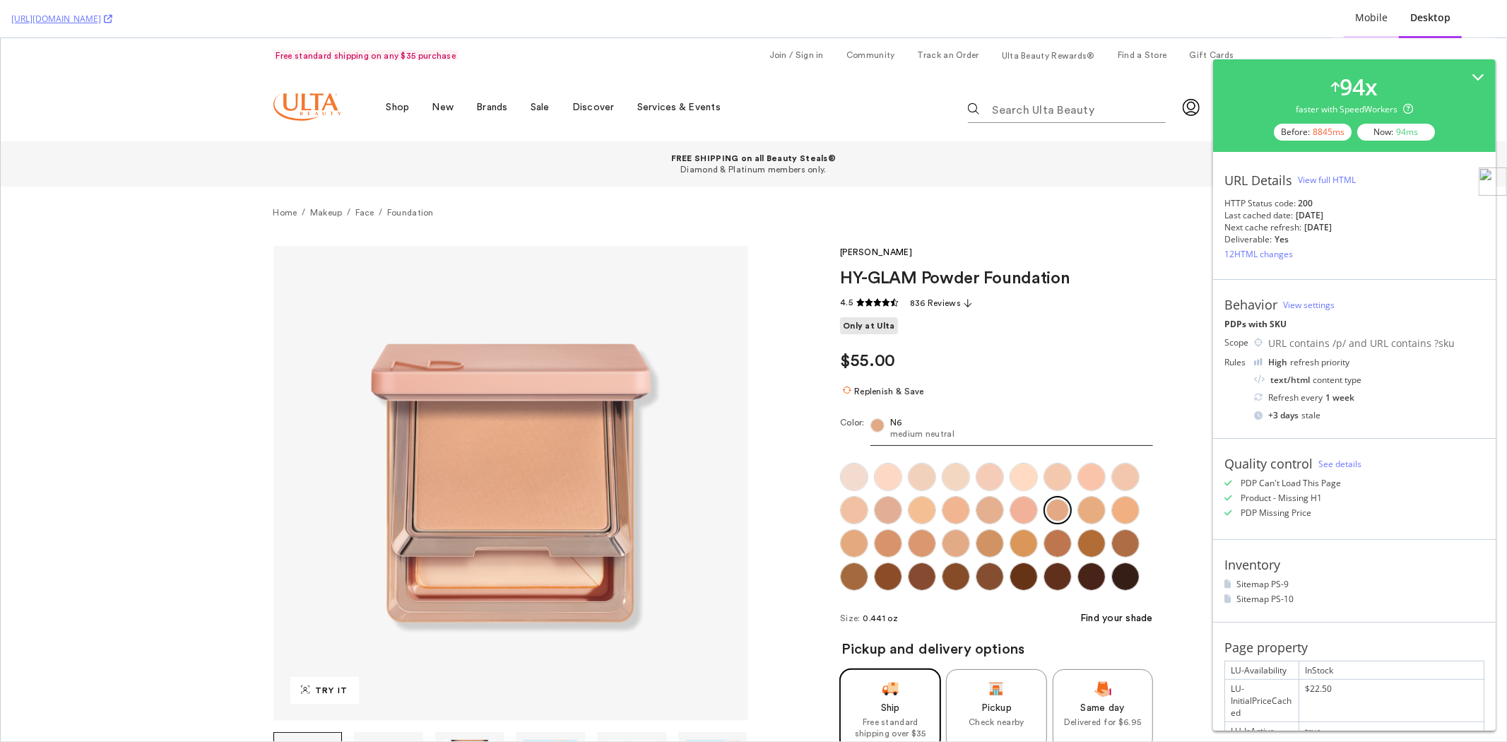
click at [1382, 22] on div "Mobile" at bounding box center [1371, 18] width 33 height 14
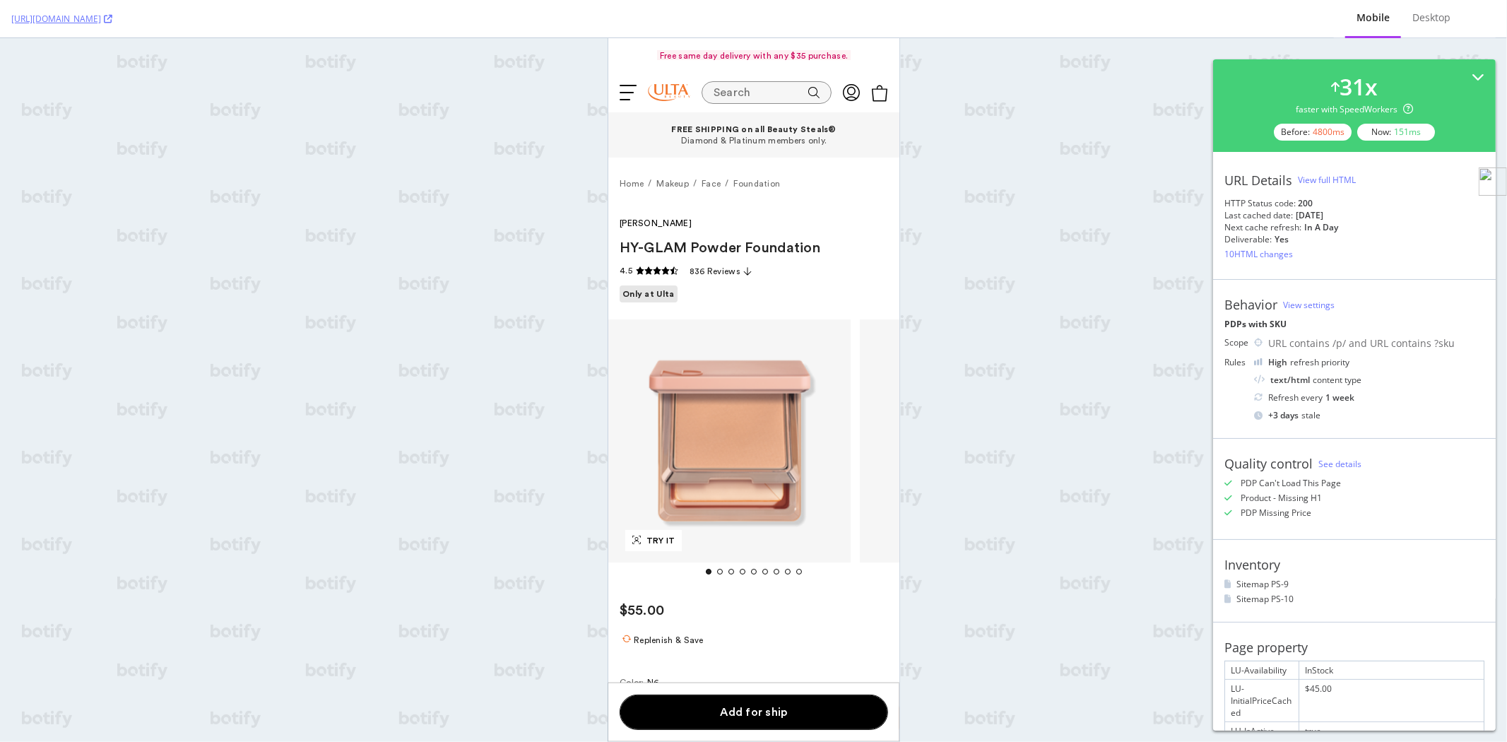
scroll to position [0, 0]
click at [1320, 185] on div "View full HTML" at bounding box center [1327, 180] width 58 height 12
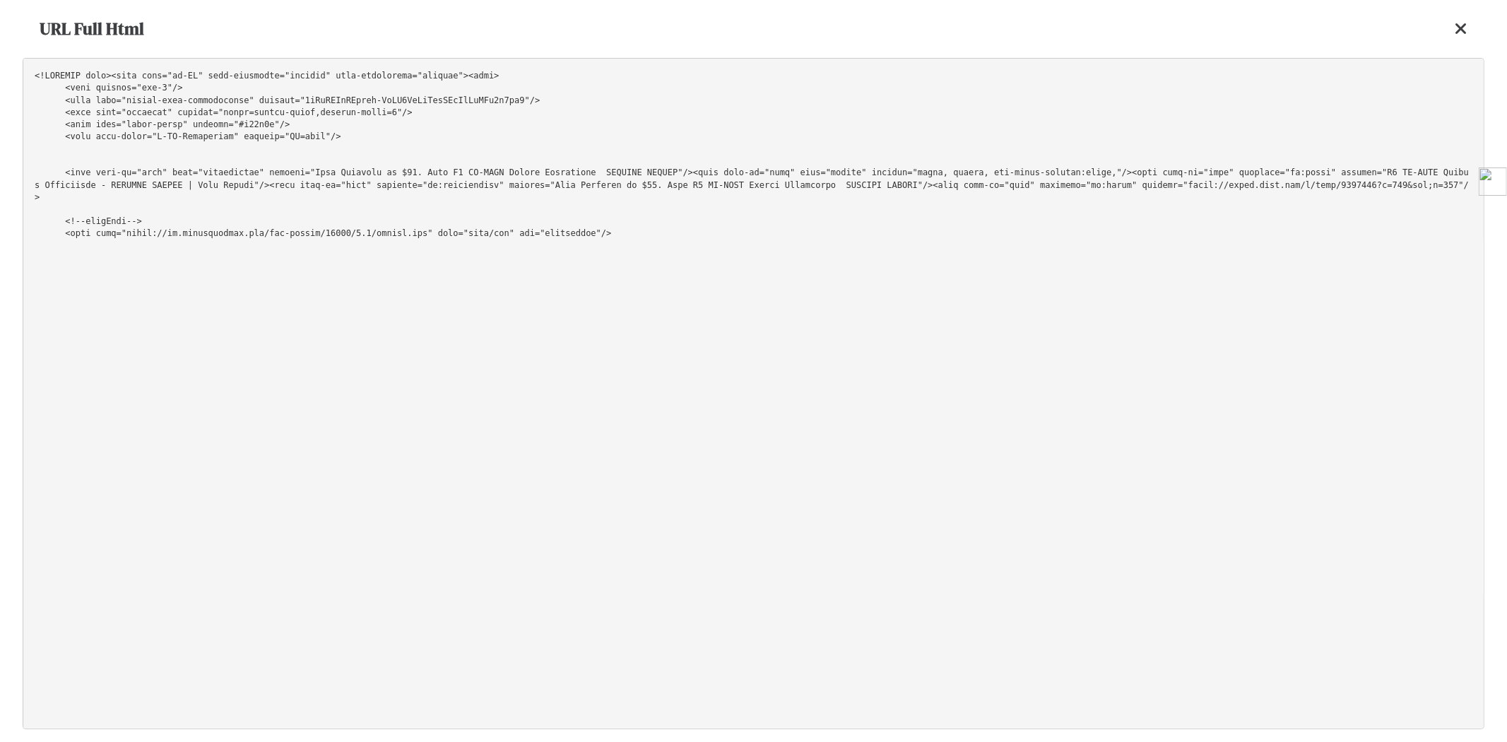
click at [1226, 140] on pre at bounding box center [754, 393] width 1462 height 671
click at [1463, 24] on icon at bounding box center [1461, 28] width 13 height 17
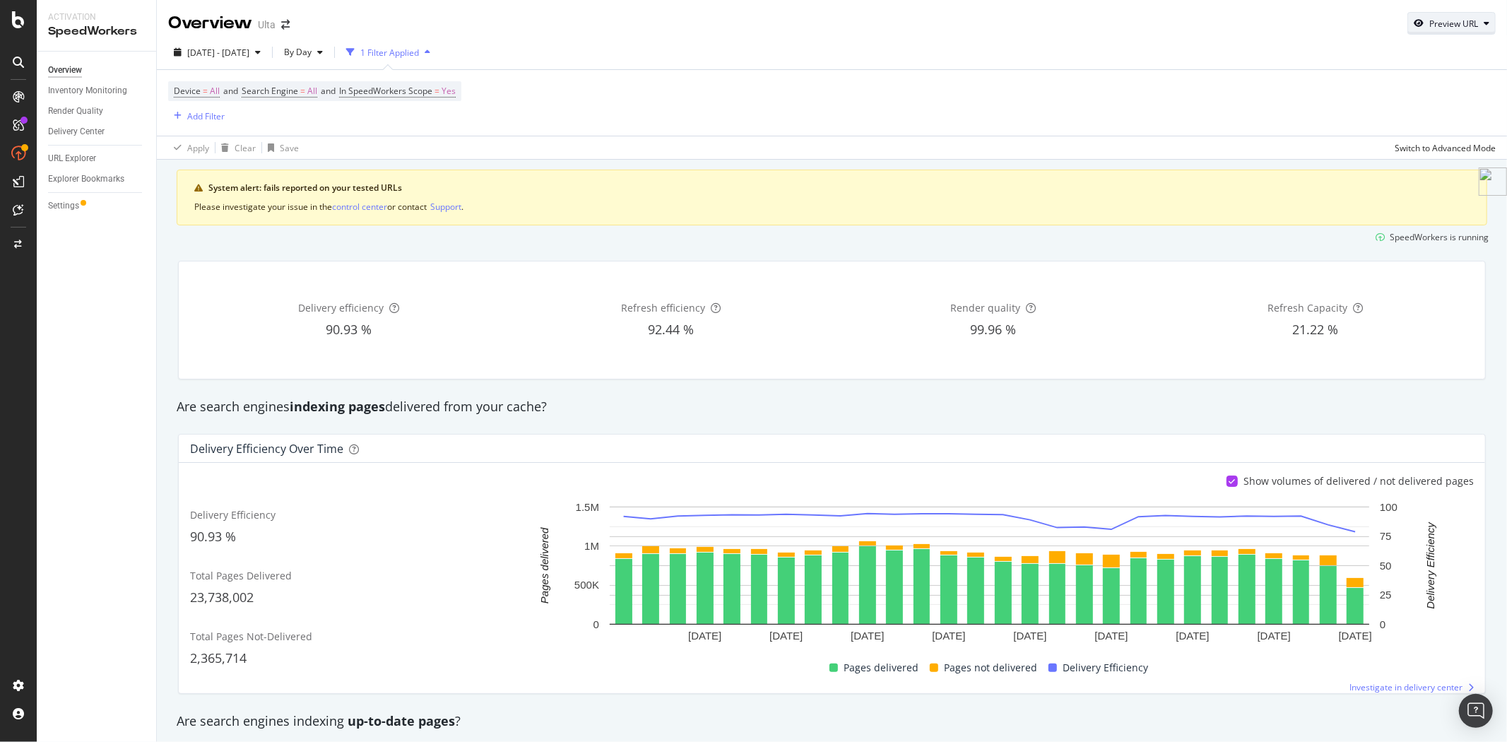
click at [1430, 28] on div "Preview URL" at bounding box center [1454, 24] width 49 height 12
click at [1382, 83] on input "url" at bounding box center [1397, 88] width 154 height 25
paste input "https://www.ulta.com/p/talk-back-hydrating-lip-serum-pimprod2053088?sku=2640132"
type input "https://www.ulta.com/p/talk-back-hydrating-lip-serum-pimprod2053088?sku=2640132"
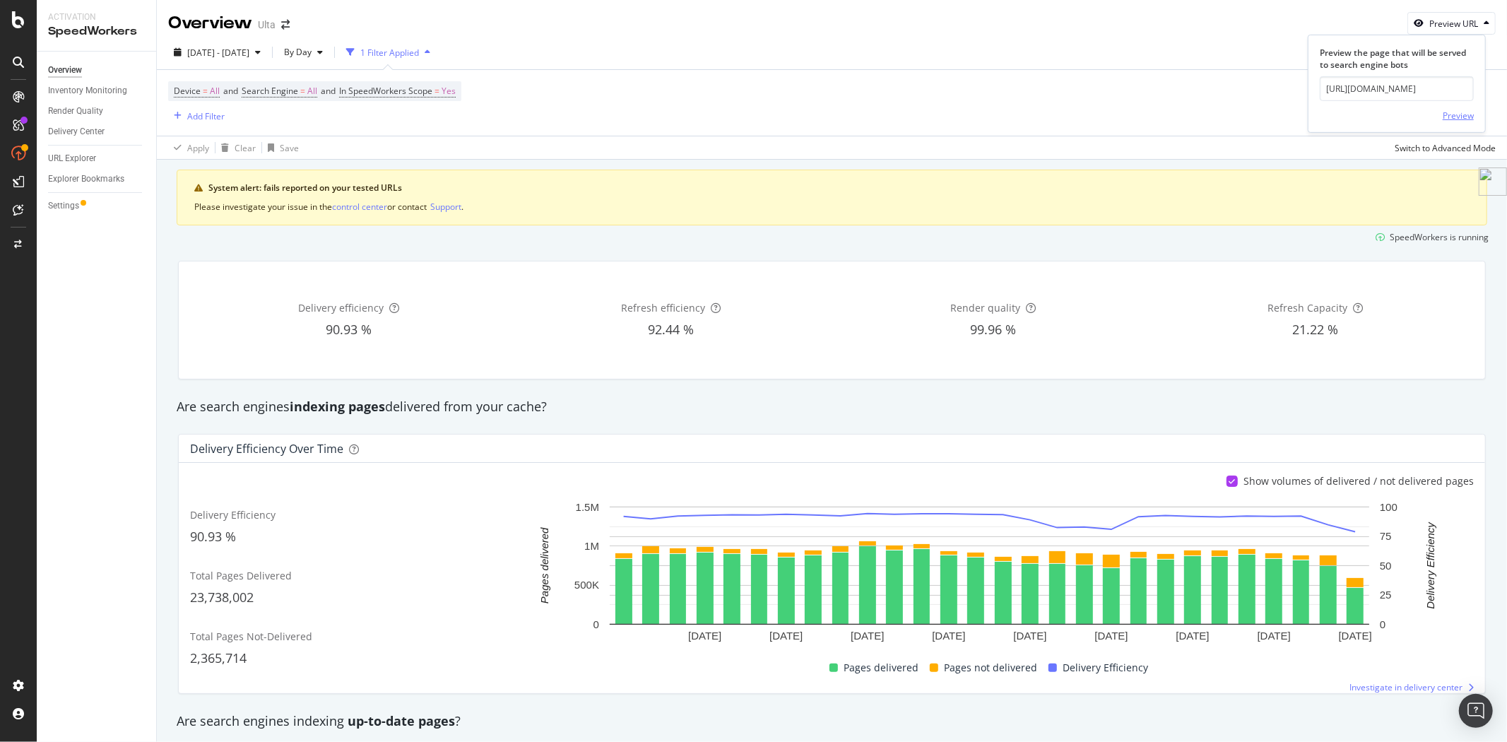
scroll to position [0, 0]
click at [1461, 116] on div "Preview" at bounding box center [1458, 116] width 31 height 12
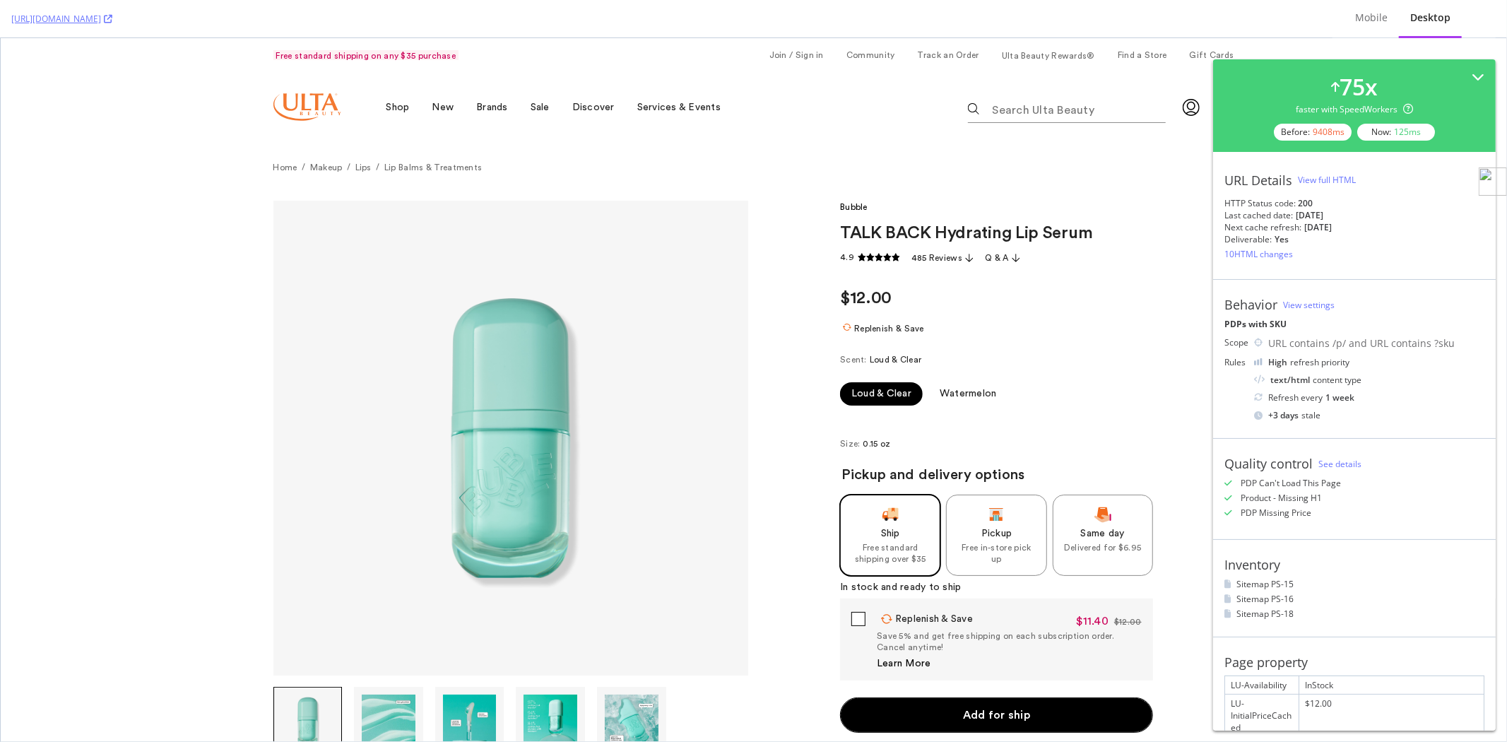
click at [1347, 179] on div "View full HTML" at bounding box center [1327, 180] width 58 height 12
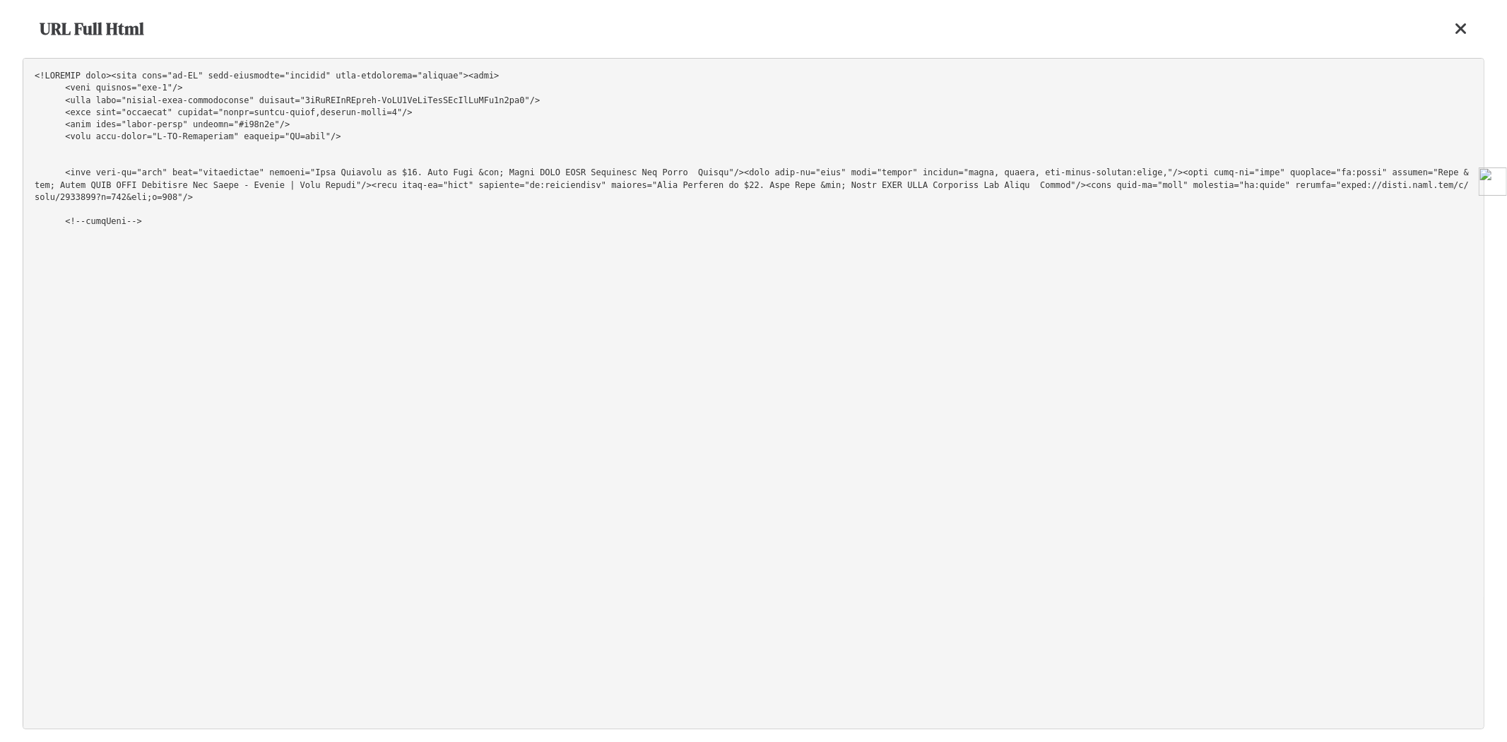
click at [892, 213] on pre at bounding box center [754, 393] width 1462 height 671
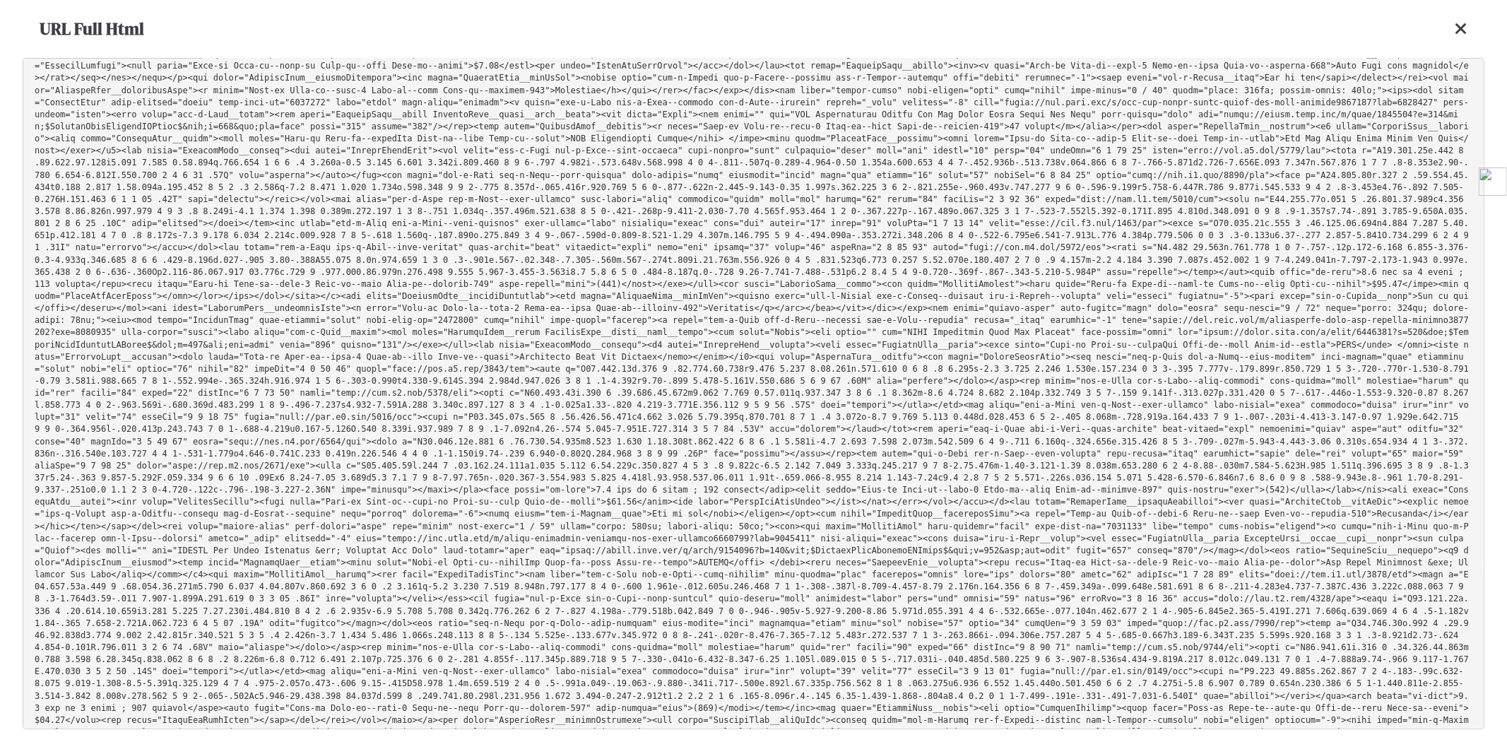
click at [1471, 22] on div "URL Full Html" at bounding box center [754, 29] width 1462 height 58
click at [1458, 30] on icon at bounding box center [1461, 28] width 13 height 17
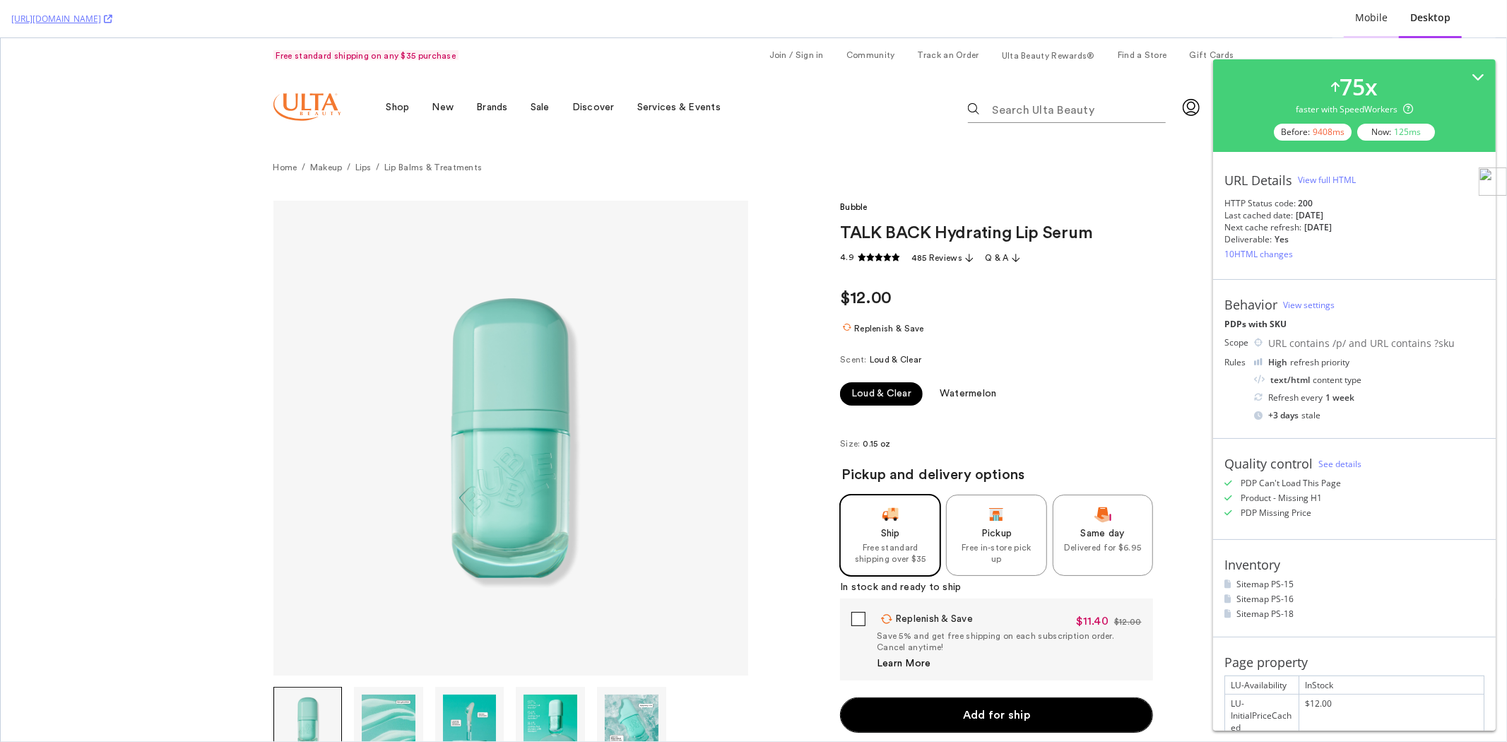
click at [1361, 28] on div "Mobile" at bounding box center [1371, 18] width 55 height 39
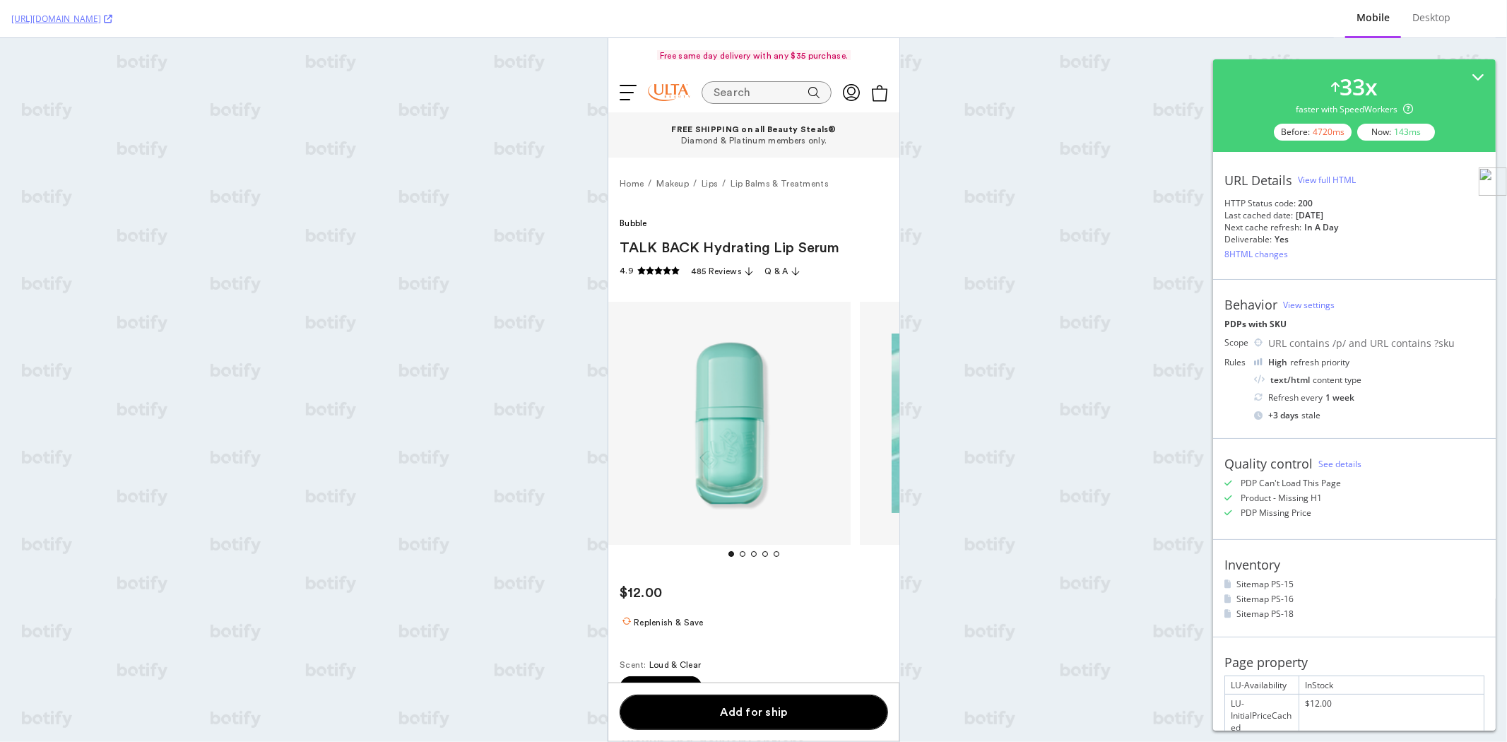
scroll to position [0, 0]
click at [1345, 179] on div "View full HTML" at bounding box center [1327, 180] width 58 height 12
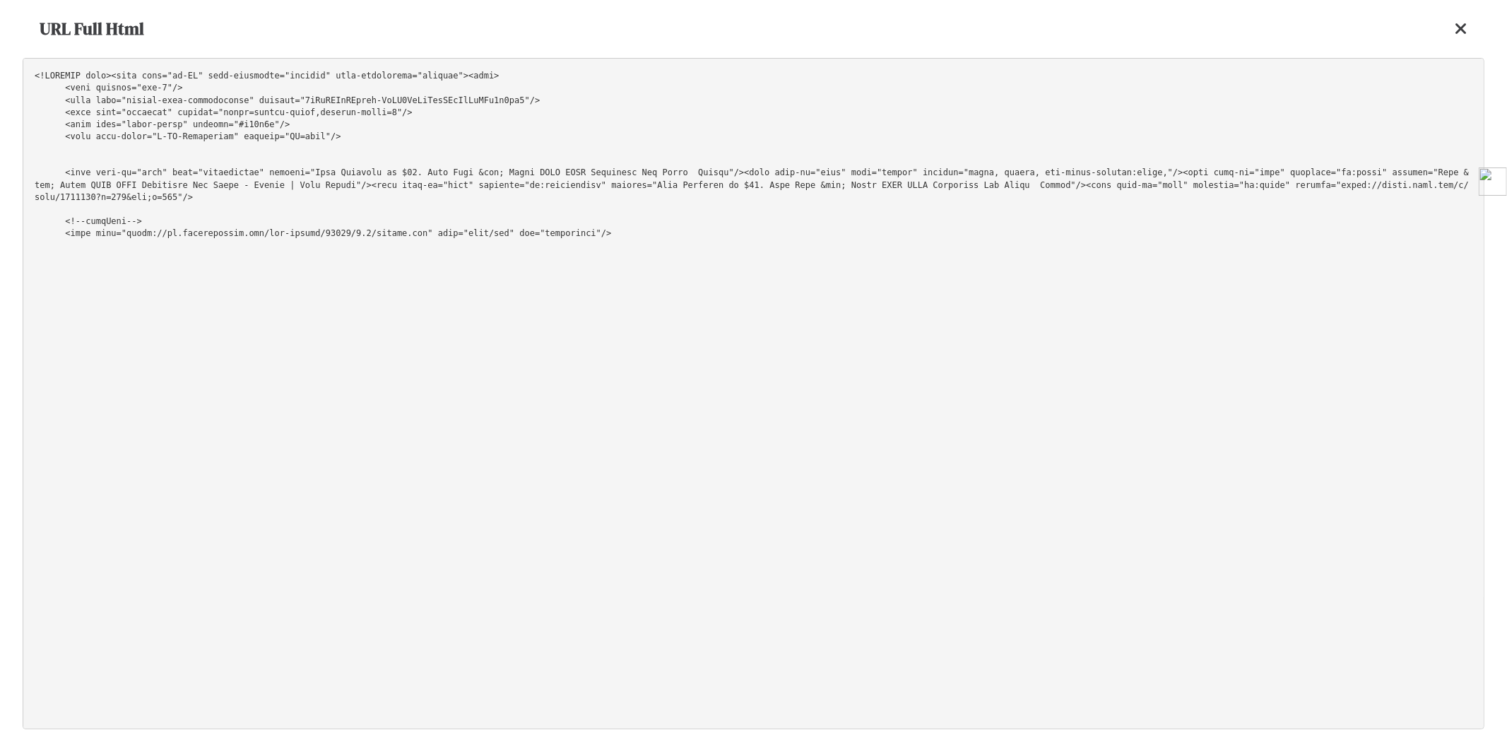
click at [1184, 153] on pre at bounding box center [754, 393] width 1462 height 671
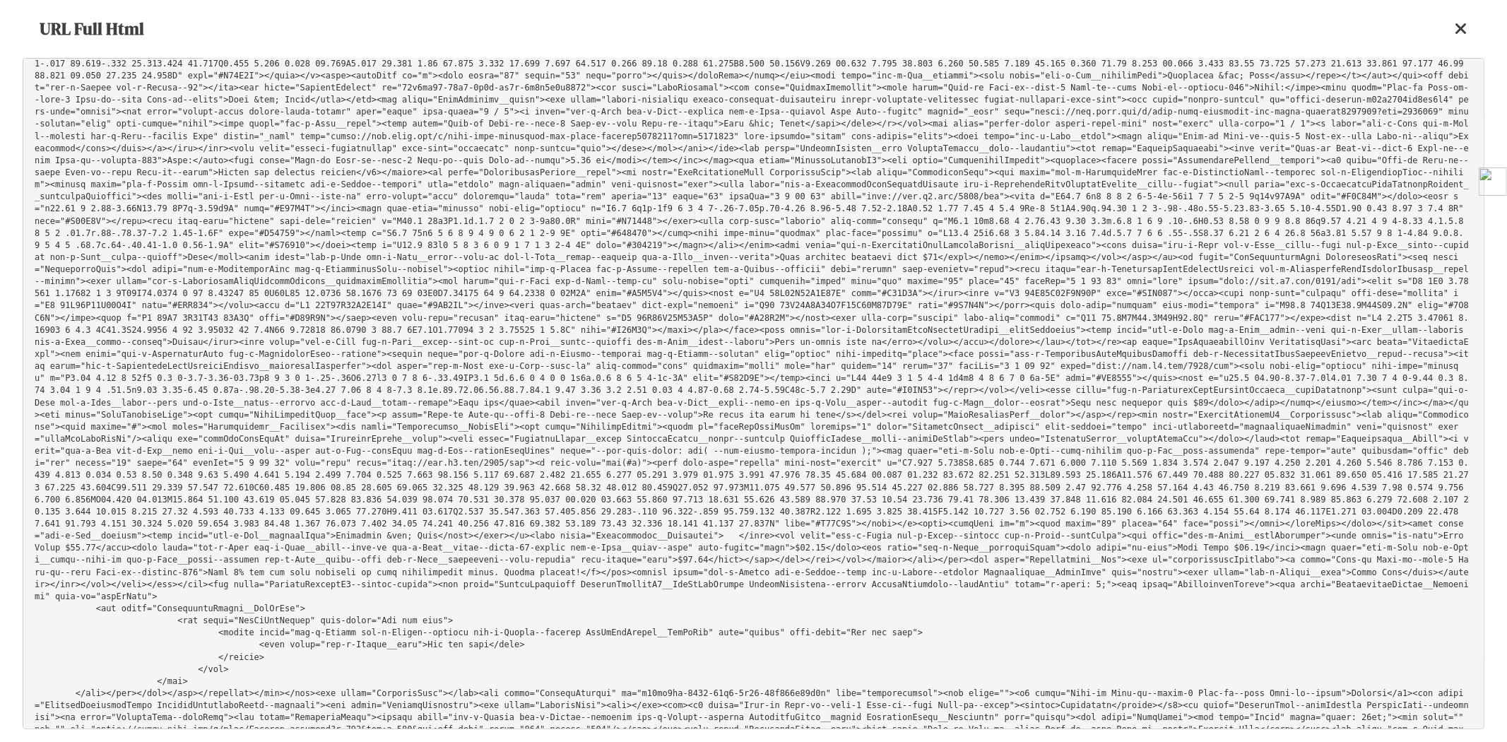
scroll to position [34797, 0]
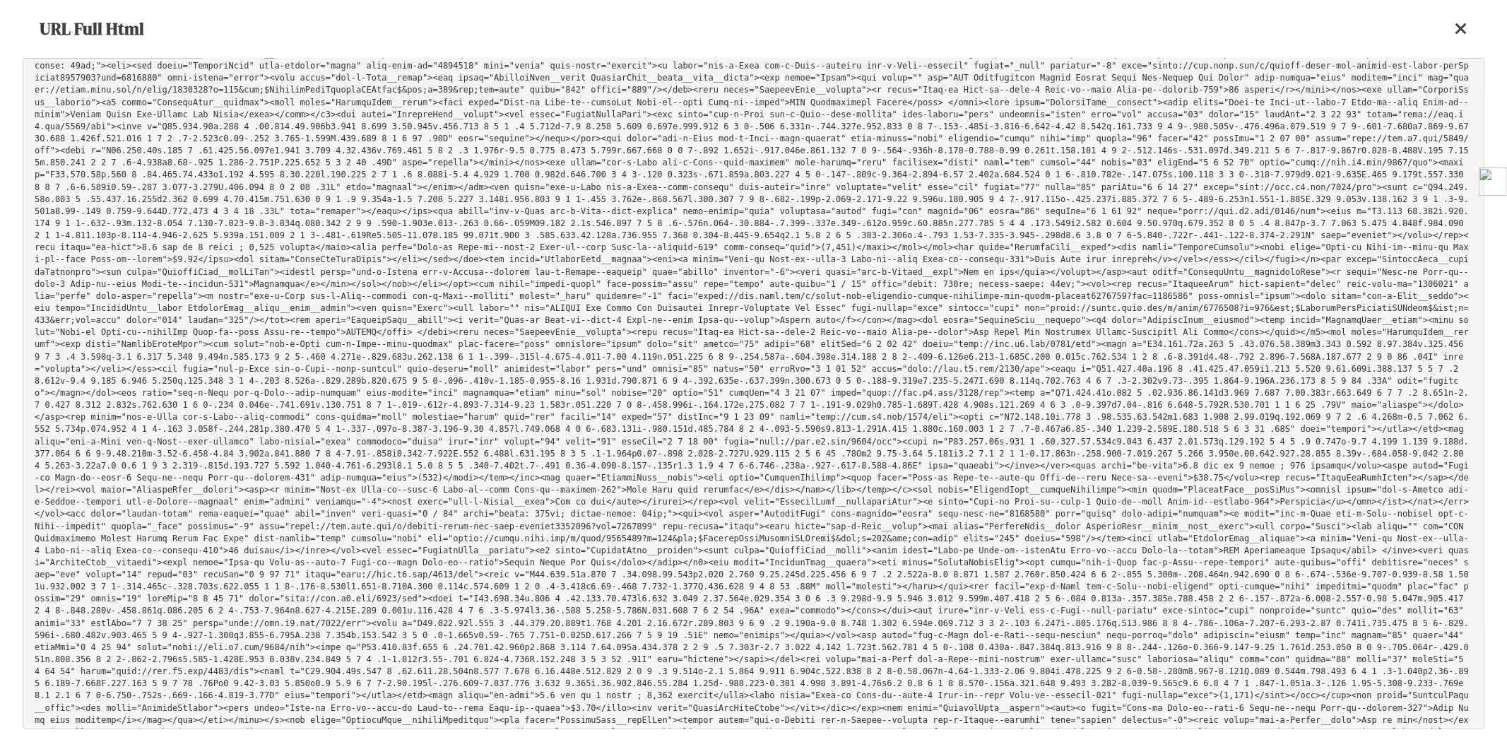
click at [1463, 33] on icon at bounding box center [1461, 28] width 13 height 17
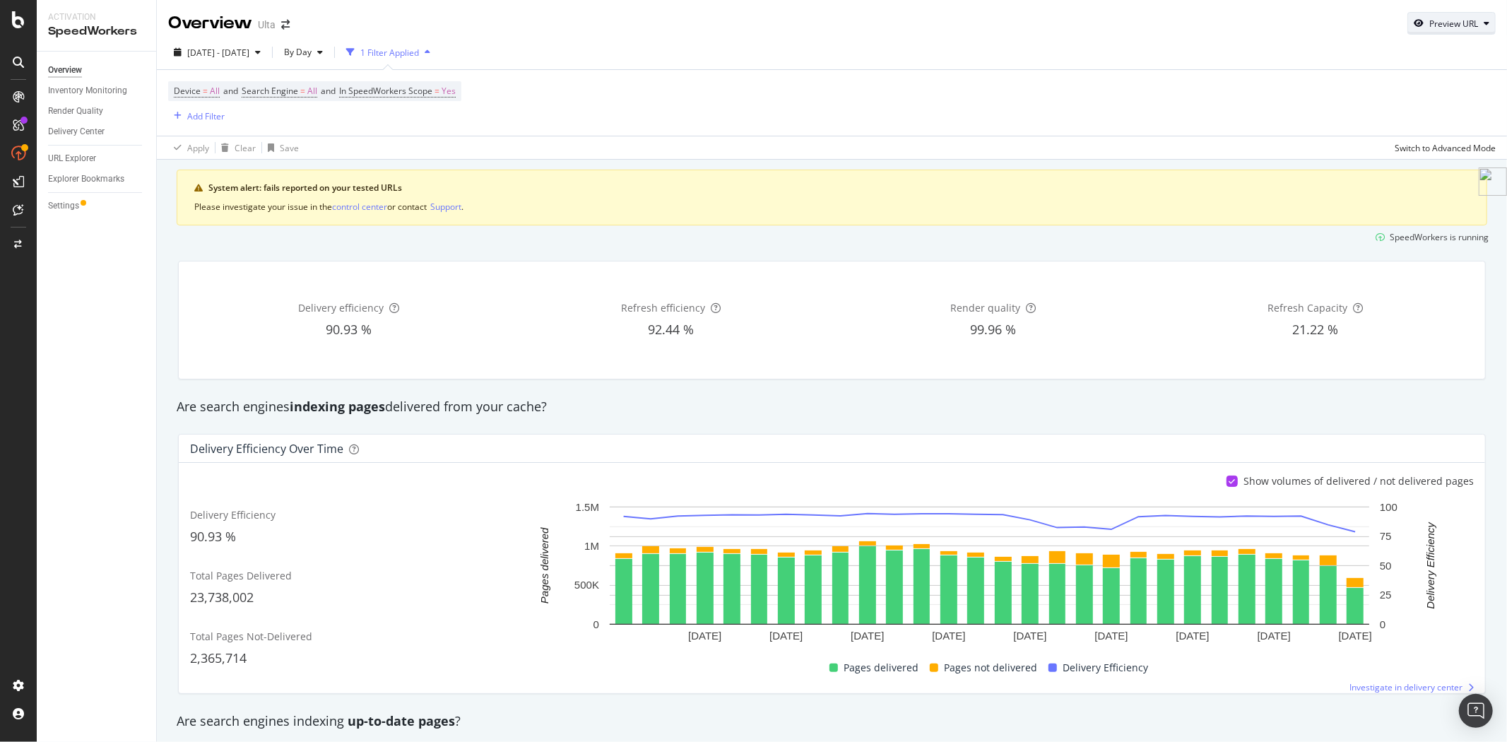
click at [1447, 18] on div "Preview URL" at bounding box center [1454, 24] width 49 height 12
click at [1346, 87] on input "url" at bounding box center [1397, 88] width 154 height 25
paste input "https://www.ulta.com/p/travel-size-amazonian-clay-waterproof-bronzer-pimprod200…"
type input "https://www.ulta.com/p/travel-size-amazonian-clay-waterproof-bronzer-pimprod200…"
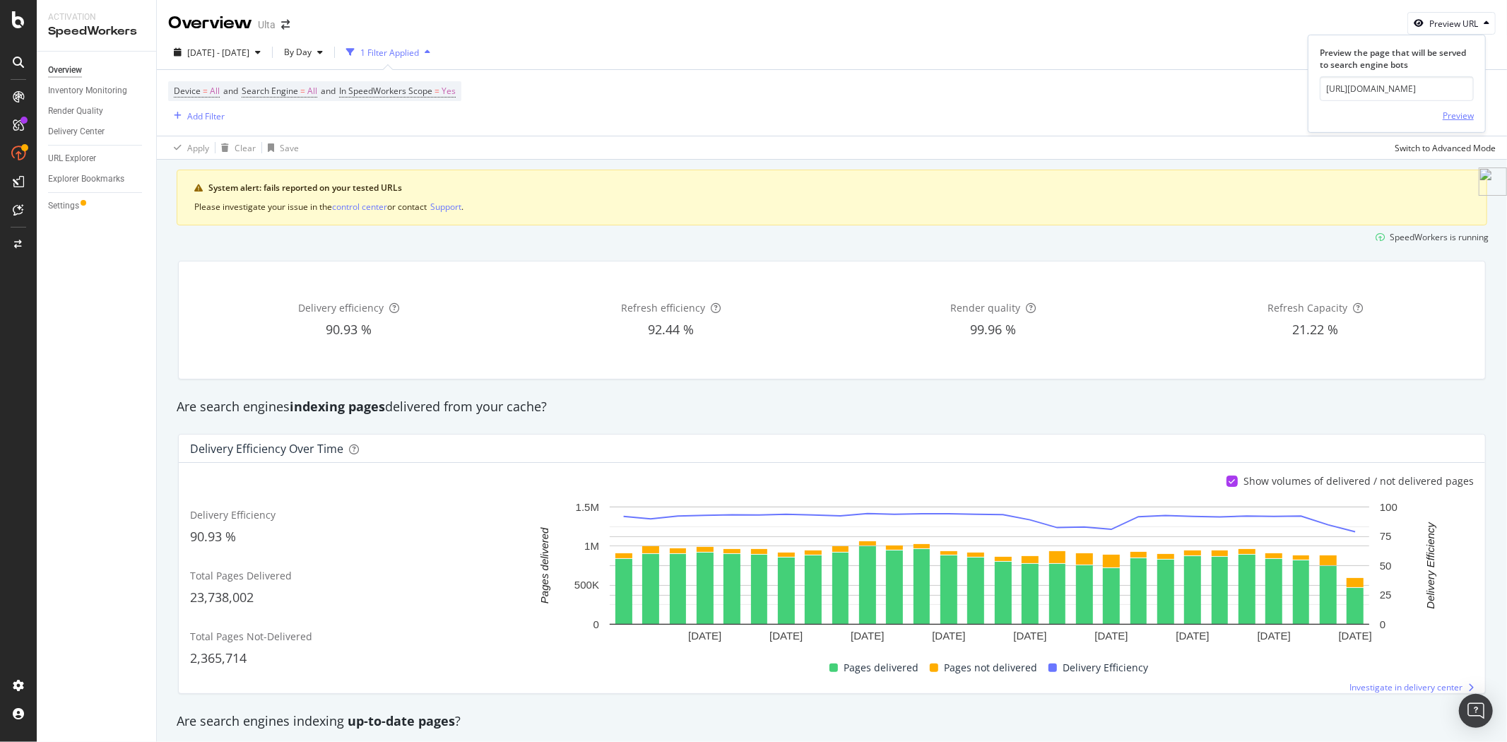
scroll to position [0, 0]
click at [1454, 114] on div "Preview" at bounding box center [1458, 116] width 31 height 12
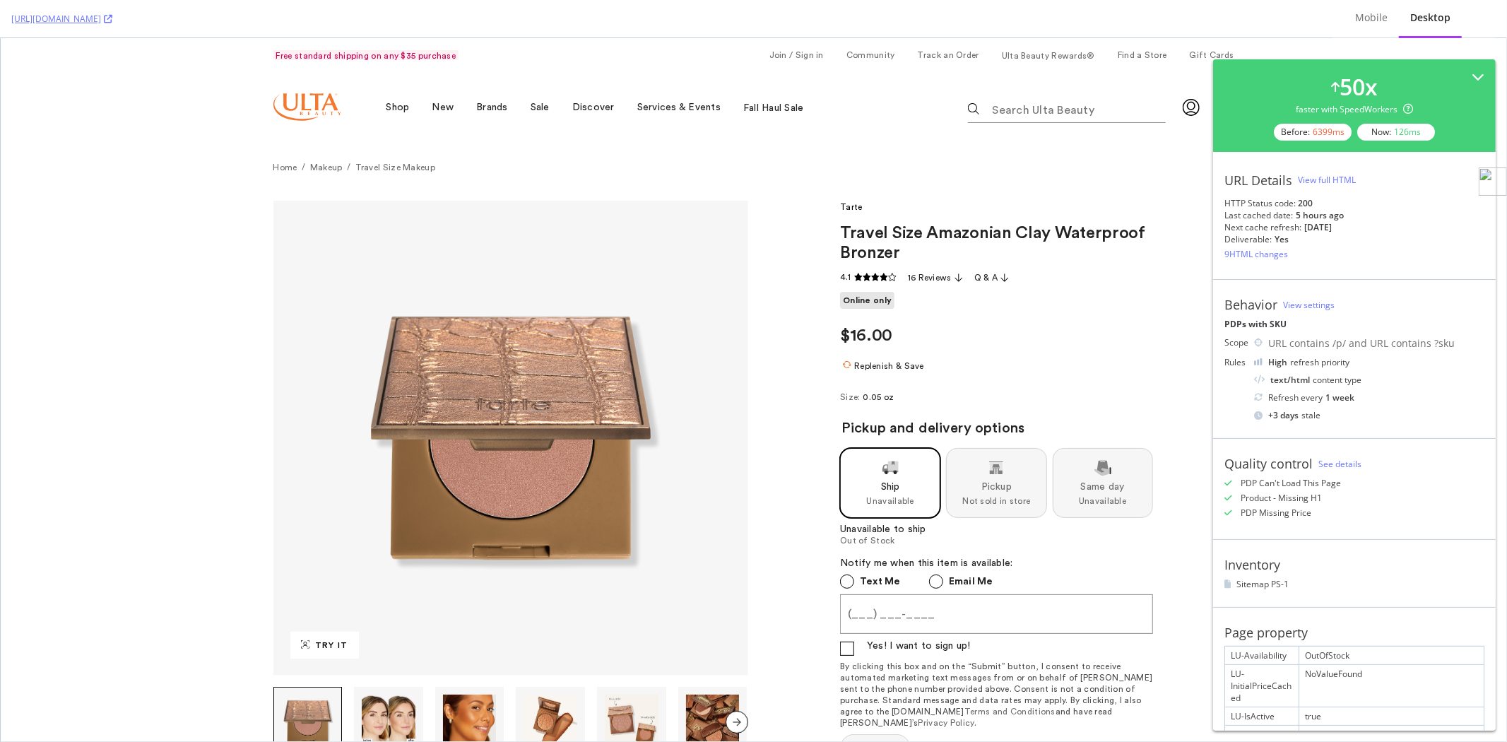
click at [1345, 177] on div "View full HTML" at bounding box center [1327, 180] width 58 height 12
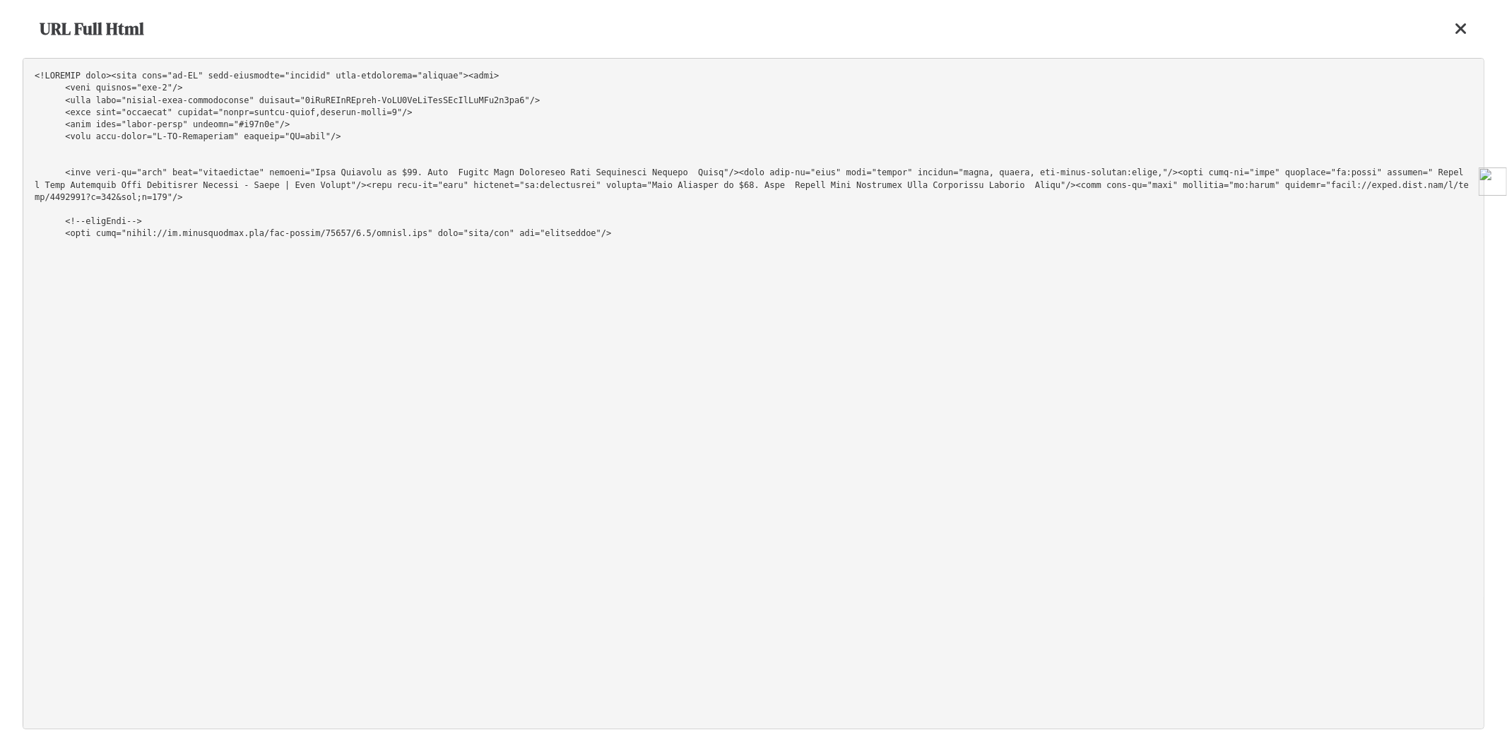
click at [866, 52] on div "URL Full Html" at bounding box center [754, 29] width 1462 height 58
click at [1471, 23] on div "URL Full Html" at bounding box center [754, 29] width 1462 height 58
click at [1459, 27] on icon at bounding box center [1461, 28] width 13 height 17
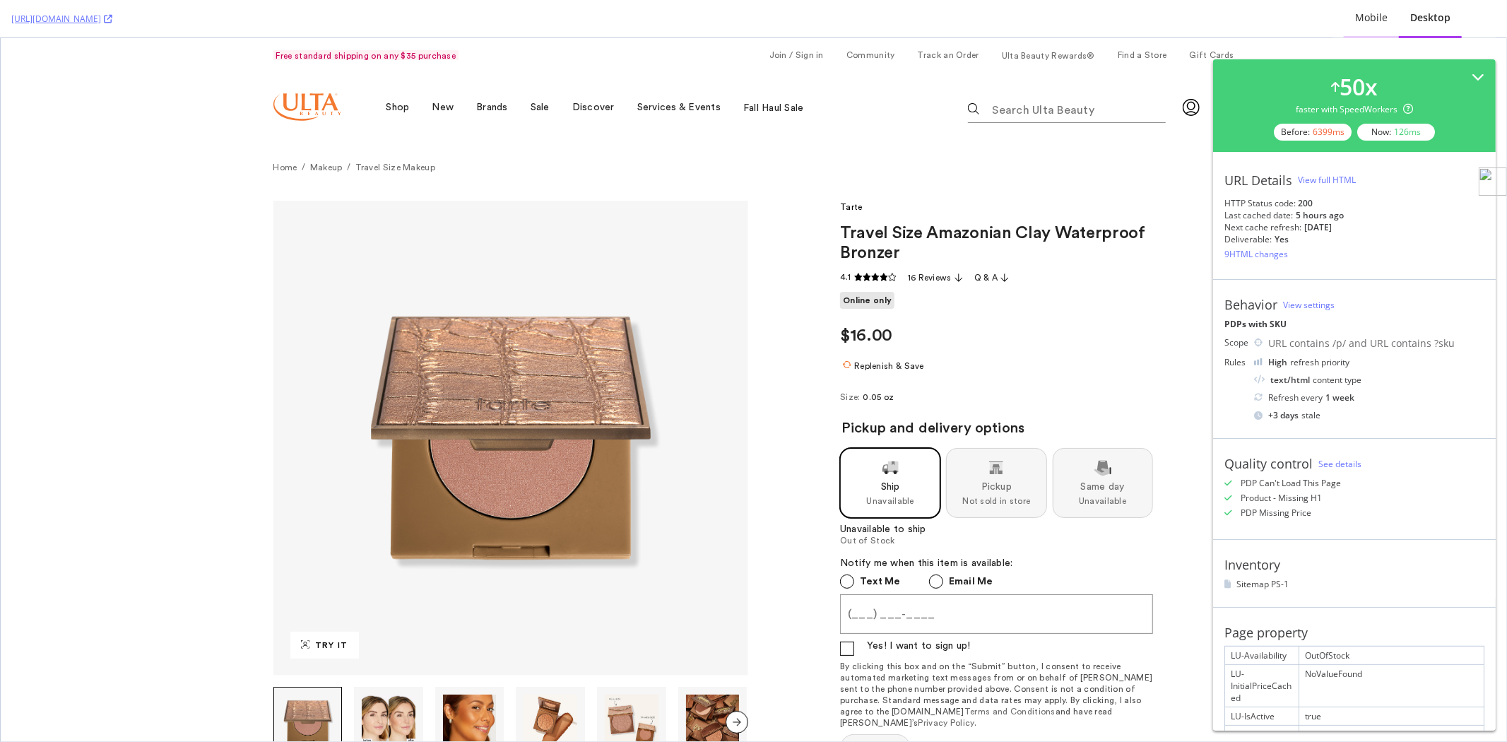
click at [1359, 22] on div "Mobile" at bounding box center [1371, 18] width 33 height 14
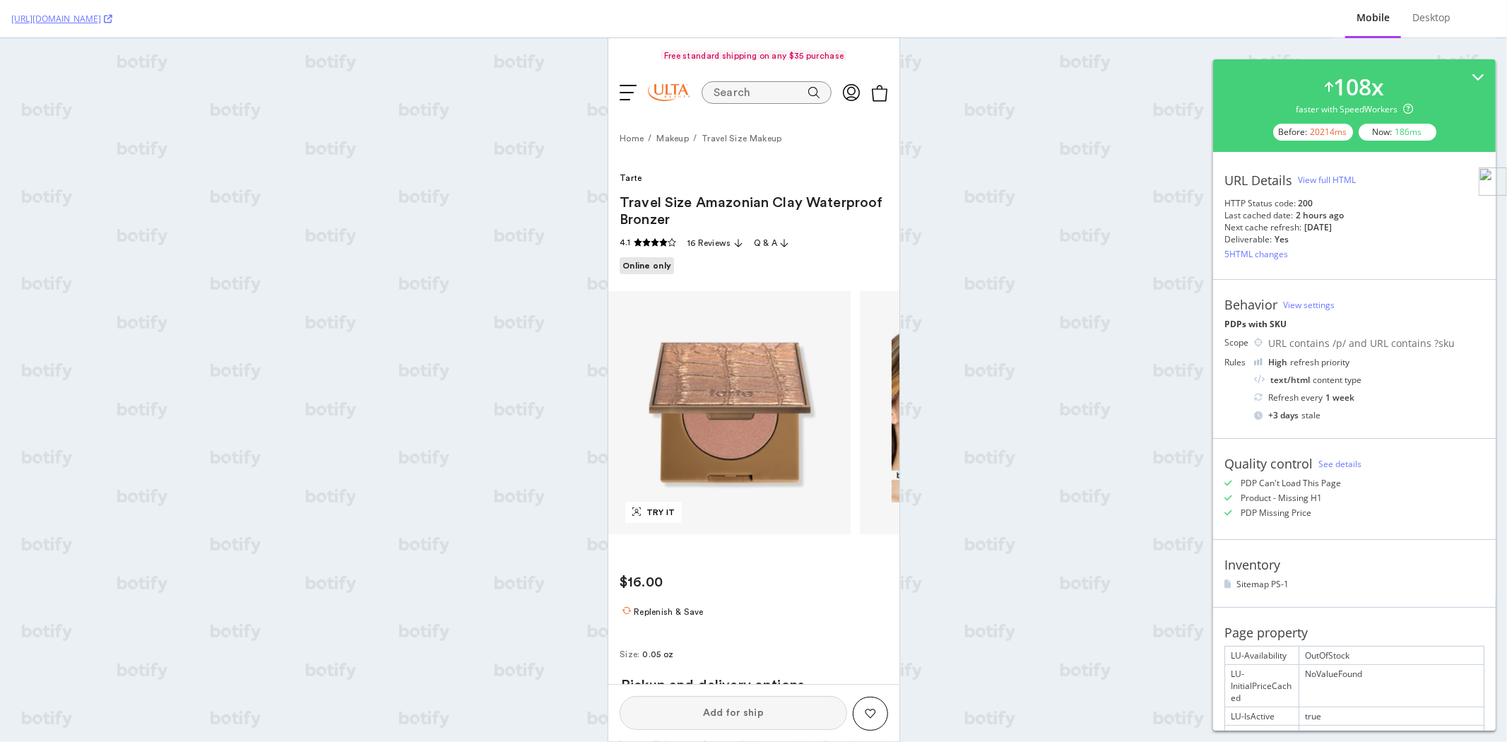
click at [1343, 182] on div "View full HTML" at bounding box center [1327, 180] width 58 height 12
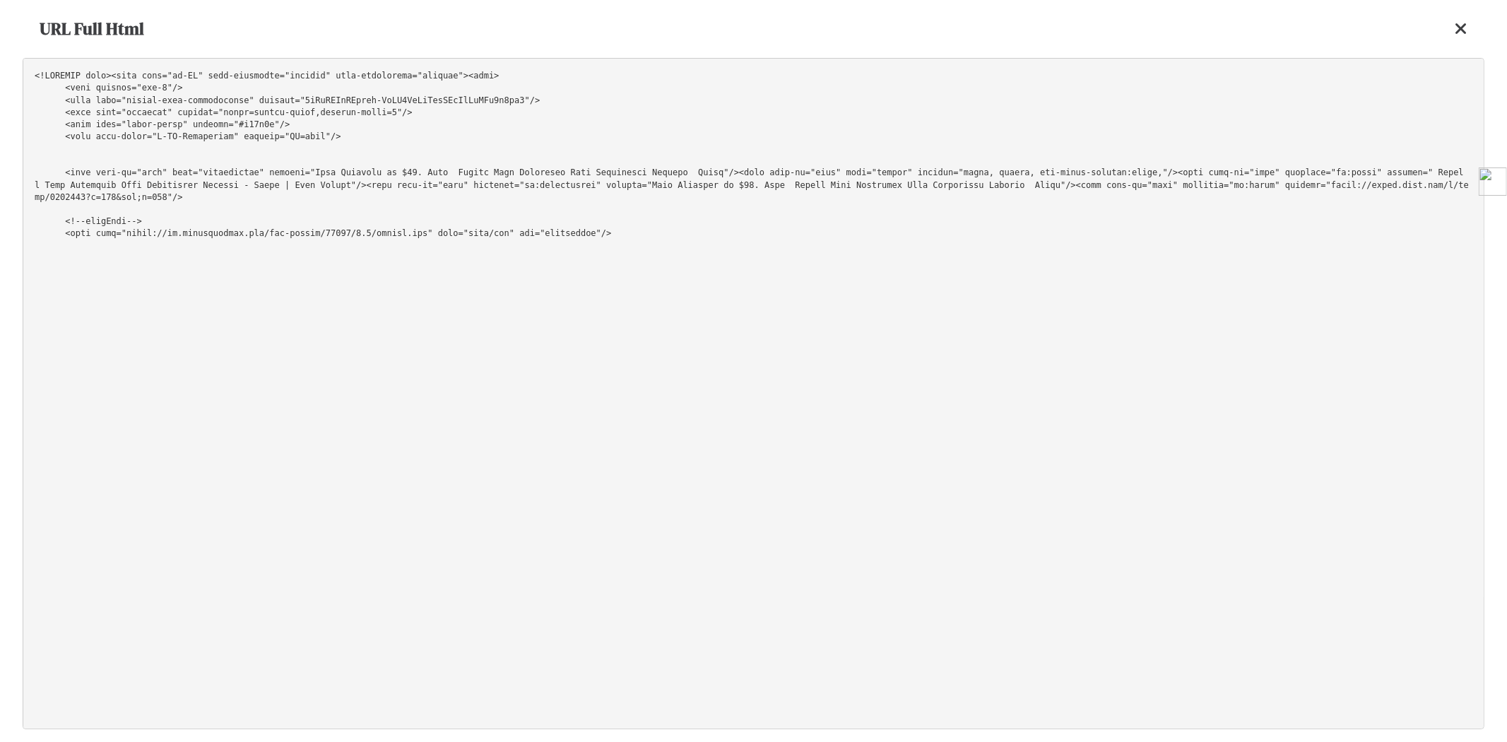
click at [916, 76] on pre at bounding box center [754, 393] width 1462 height 671
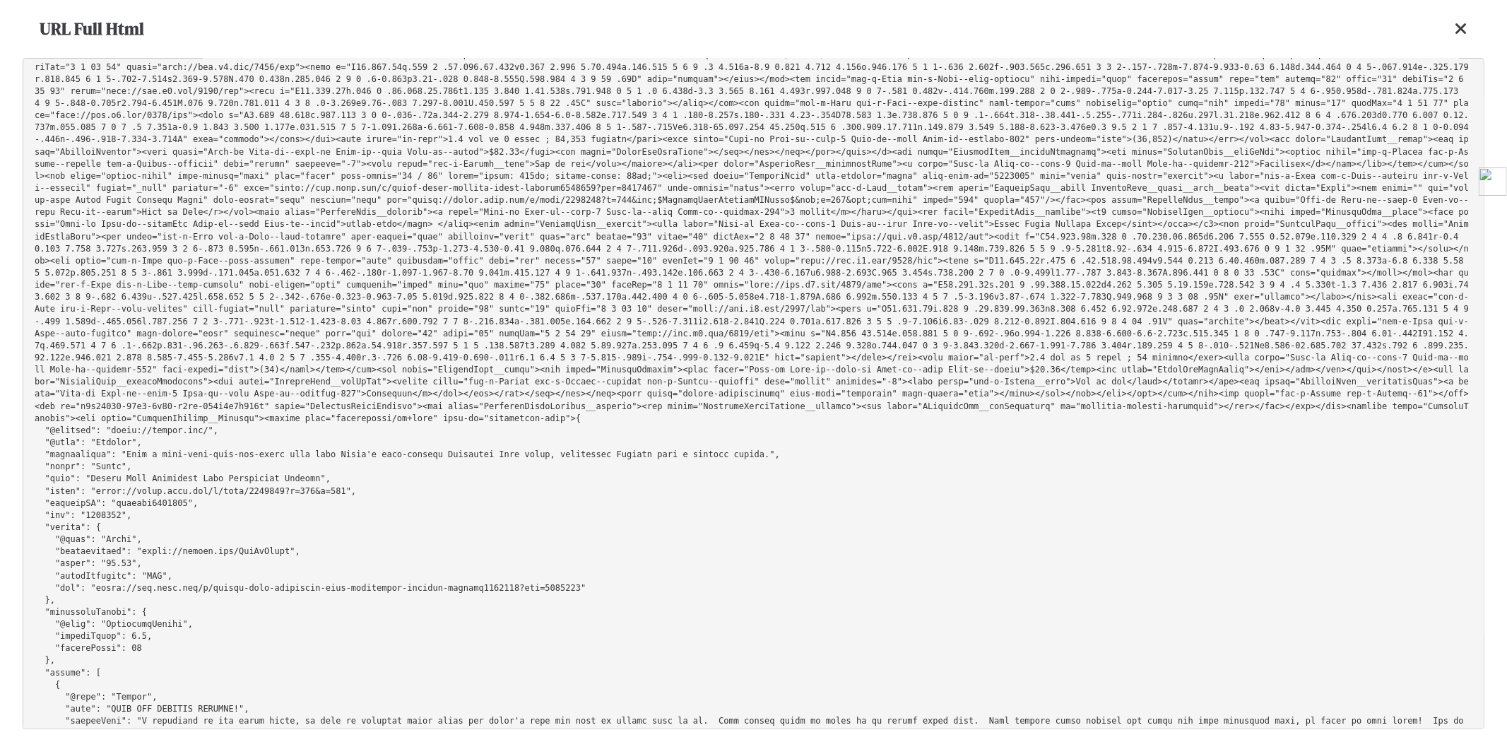
click at [1465, 23] on icon at bounding box center [1461, 28] width 13 height 17
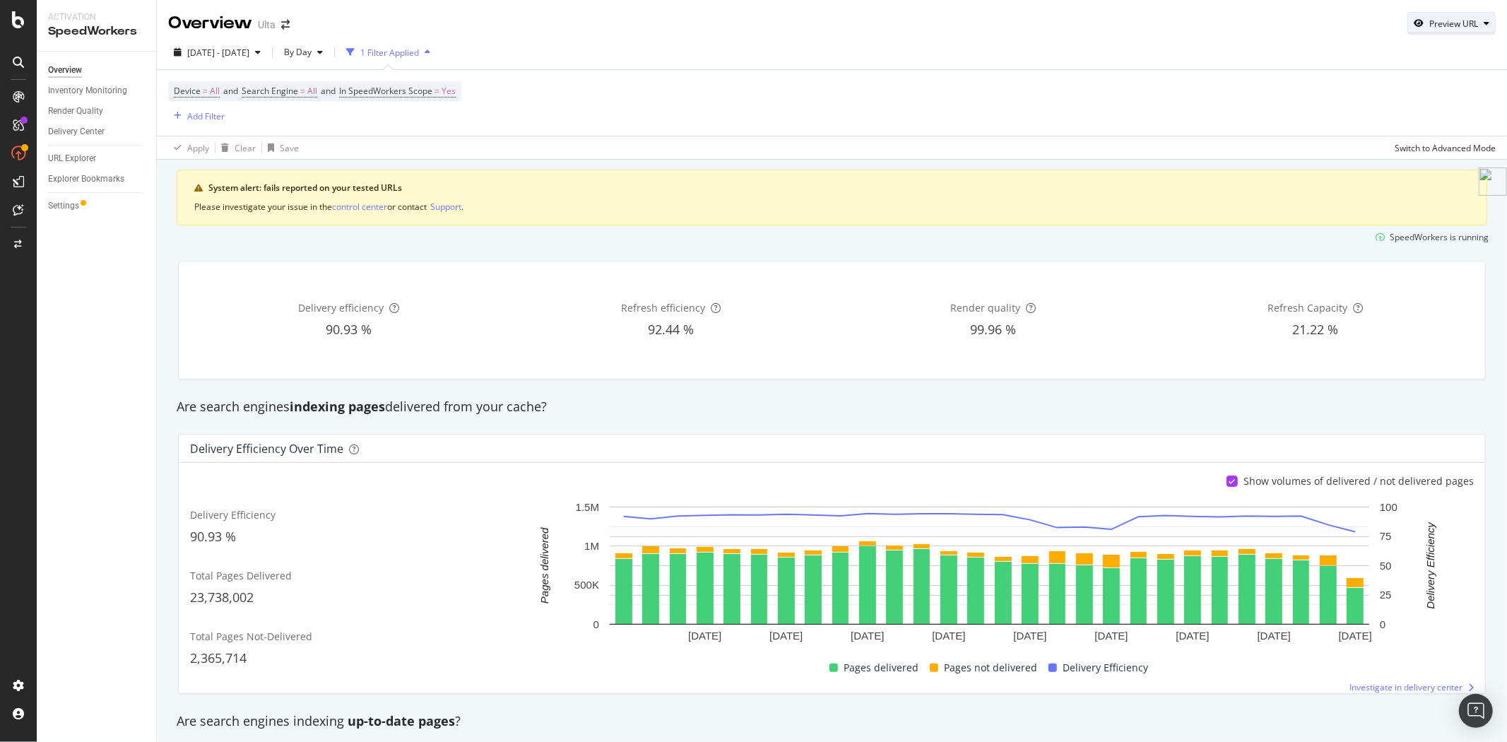
click at [1414, 23] on icon "button" at bounding box center [1419, 23] width 10 height 8
click at [1373, 81] on input "url" at bounding box center [1397, 88] width 154 height 25
paste input "https://www.ulta.com/p/butter-gloss-non-sticky-lip-gloss-xlsImpprod5050009?sku=…"
type input "https://www.ulta.com/p/butter-gloss-non-sticky-lip-gloss-xlsImpprod5050009?sku=…"
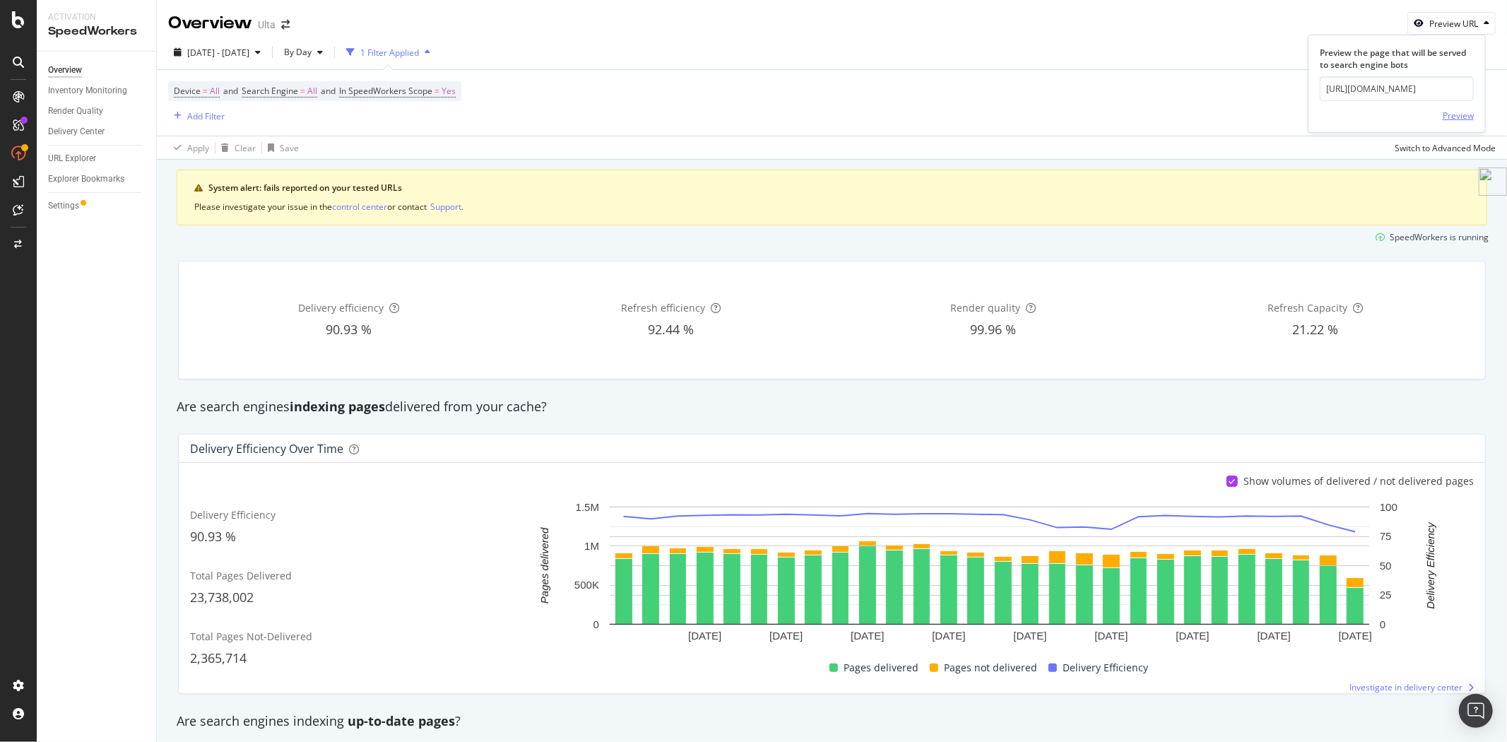
scroll to position [0, 0]
click at [1452, 113] on div "Preview" at bounding box center [1458, 116] width 31 height 12
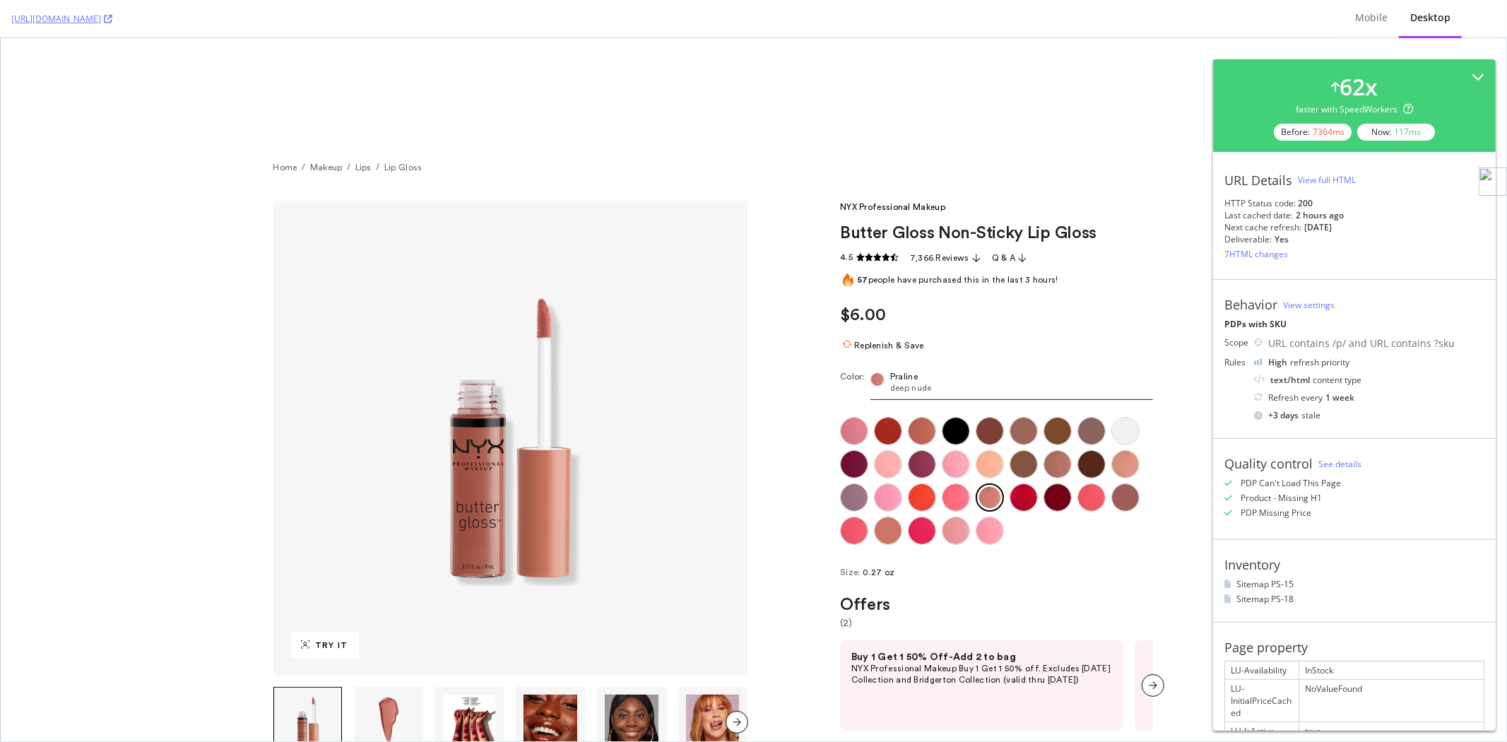
click at [1338, 177] on div "View full HTML" at bounding box center [1327, 180] width 58 height 12
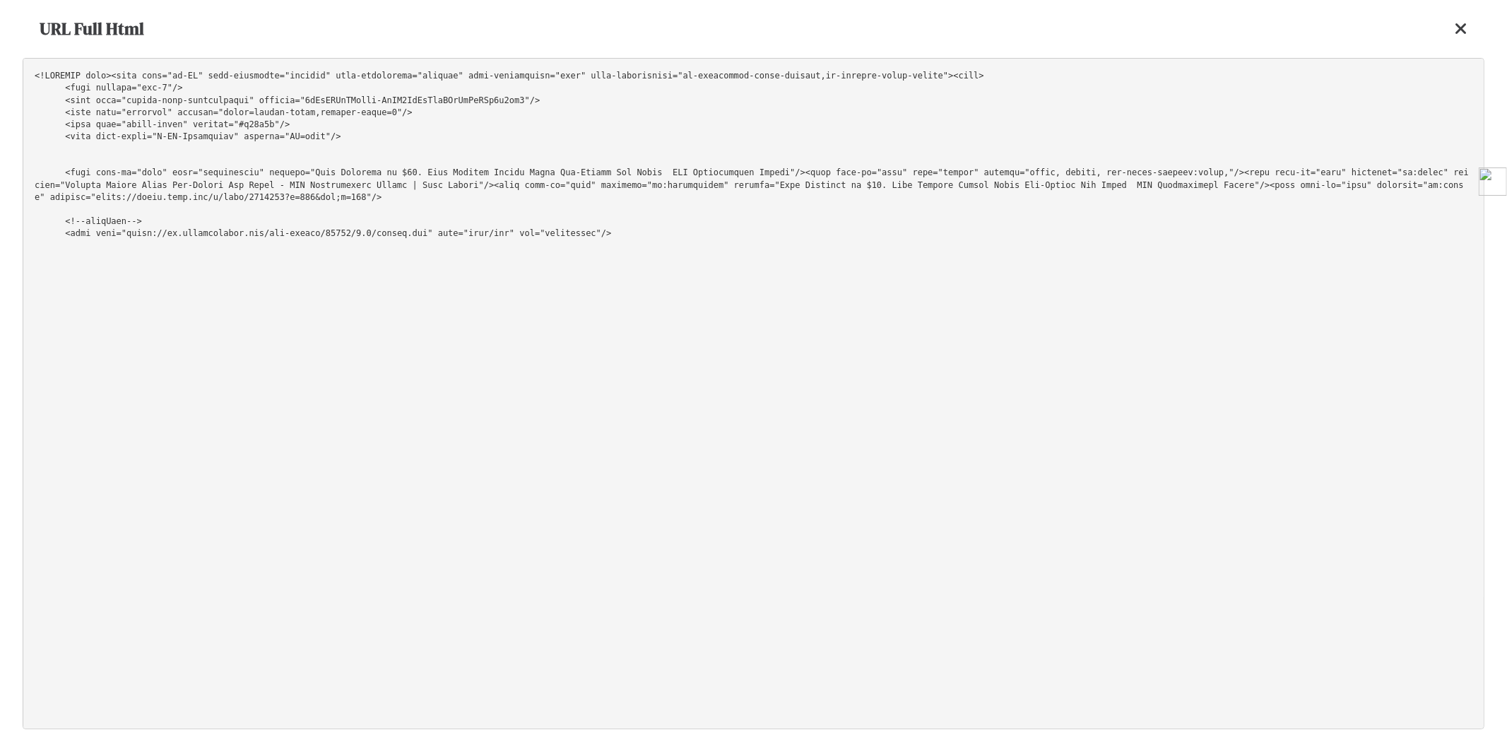
click at [928, 157] on pre at bounding box center [754, 393] width 1462 height 671
click at [1461, 26] on icon at bounding box center [1461, 28] width 13 height 17
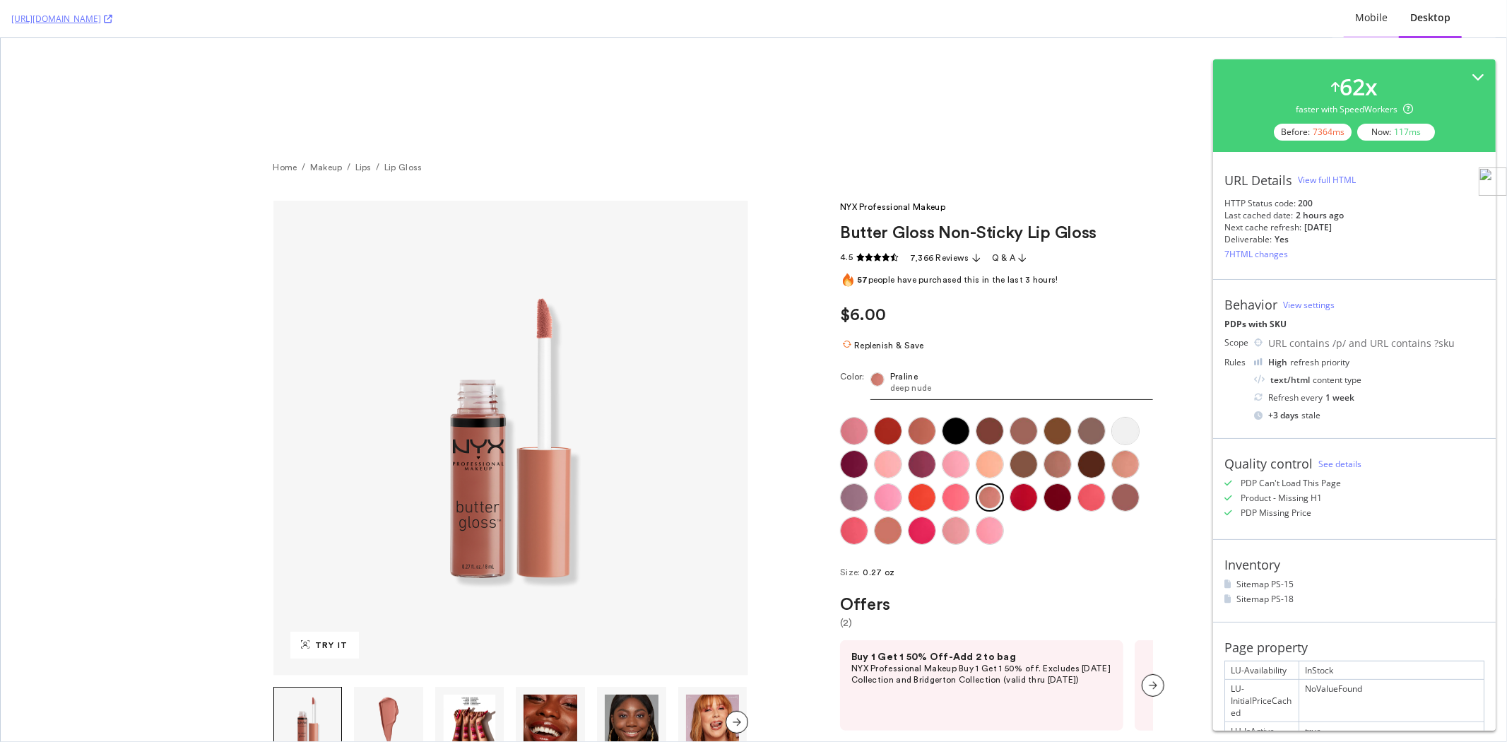
click at [1360, 16] on div "Mobile" at bounding box center [1371, 18] width 33 height 14
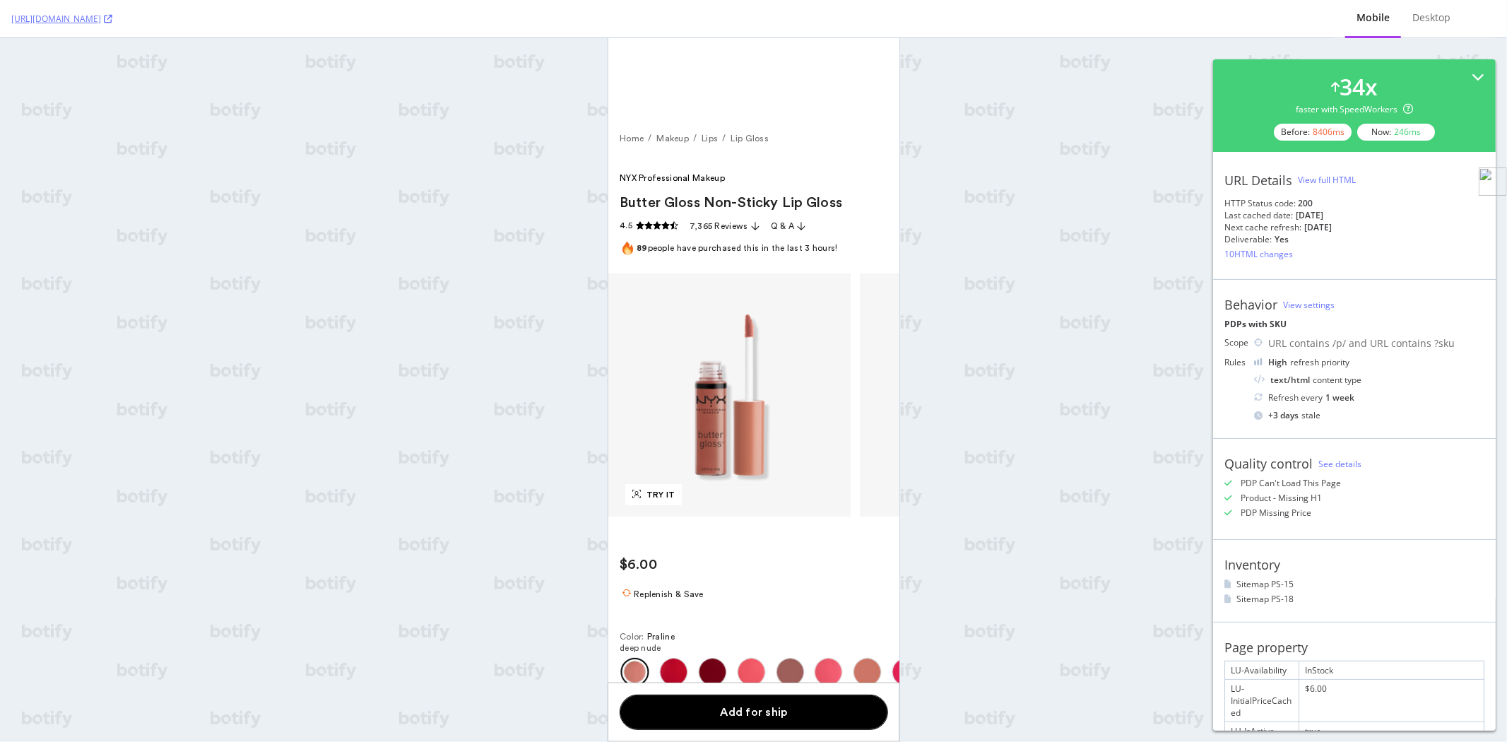
click at [1343, 185] on div "View full HTML" at bounding box center [1327, 180] width 58 height 12
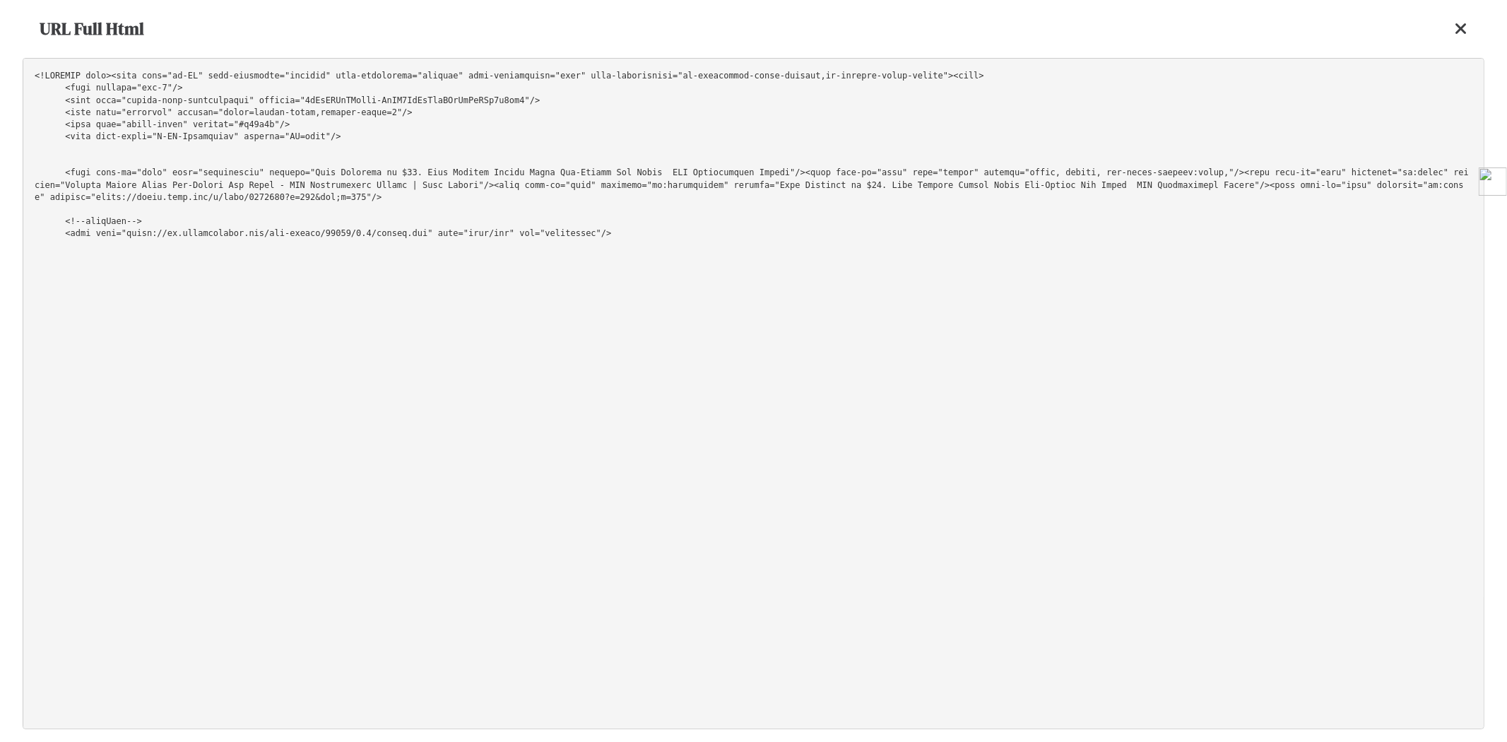
click at [1126, 115] on pre at bounding box center [754, 393] width 1462 height 671
click at [1463, 28] on icon at bounding box center [1461, 28] width 13 height 17
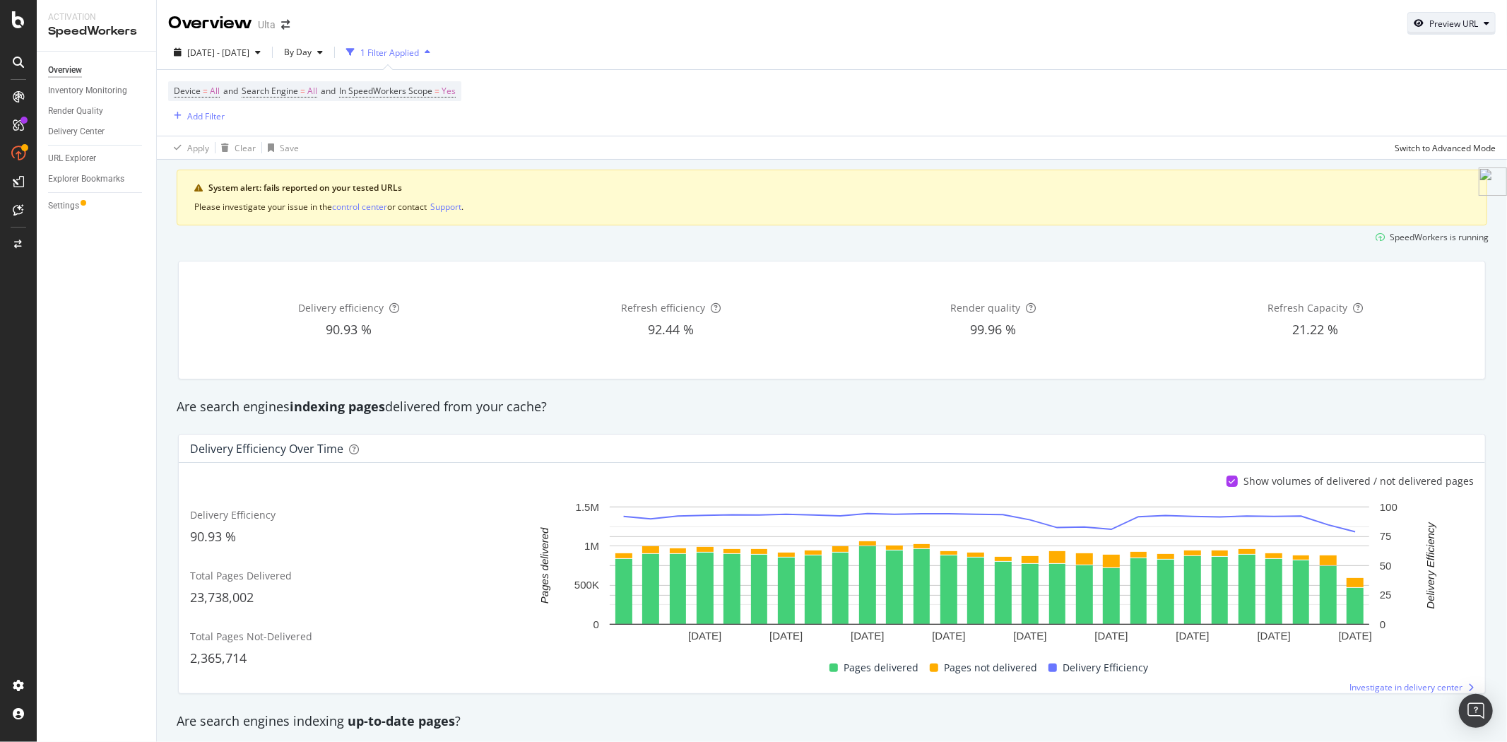
click at [1430, 23] on div "Preview URL" at bounding box center [1454, 24] width 49 height 12
click at [1358, 86] on input "url" at bounding box center [1397, 88] width 154 height 25
paste input "https://www.ulta.com/p/natural-mineral-water-facial-spray-prod350059?sku=5021589"
type input "https://www.ulta.com/p/natural-mineral-water-facial-spray-prod350059?sku=5021589"
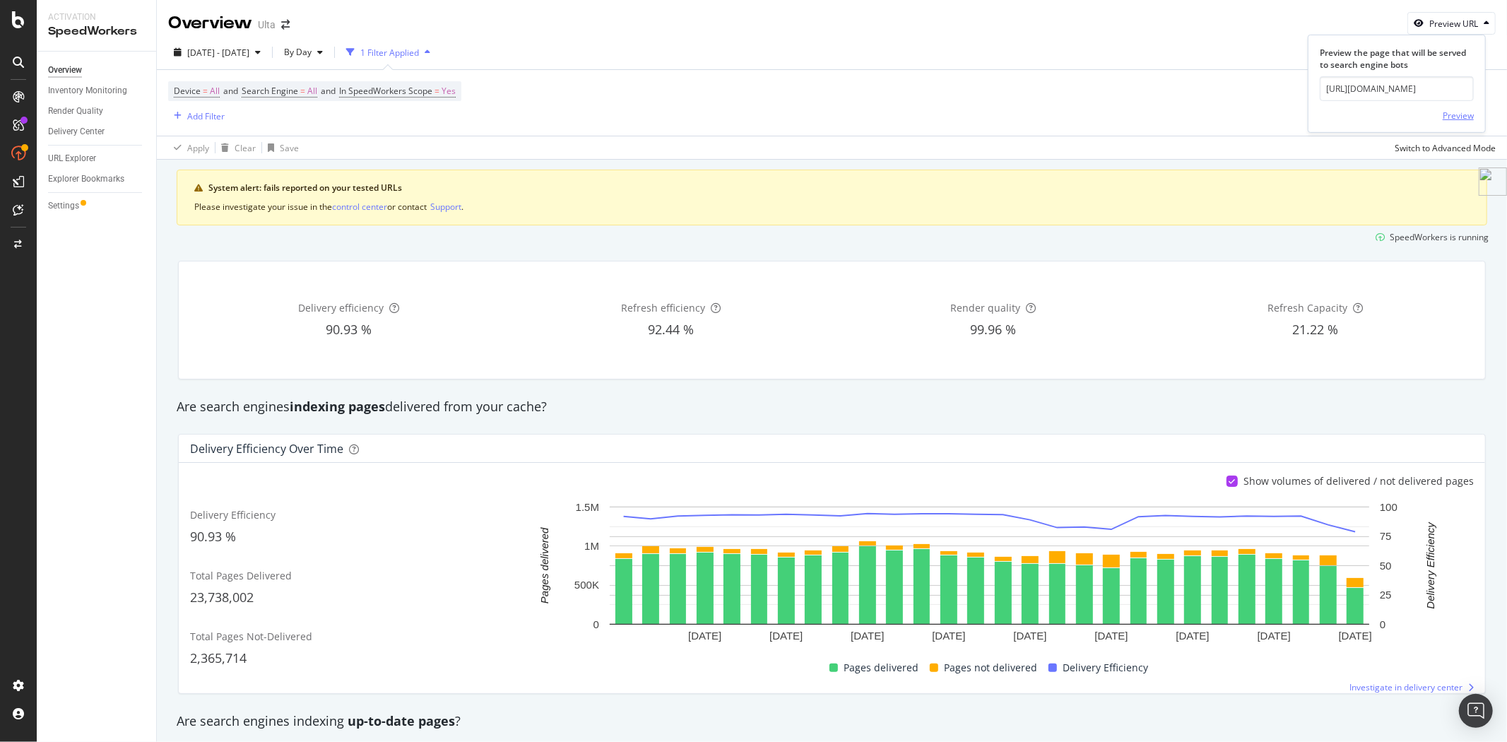
scroll to position [0, 0]
click at [1451, 111] on div "Preview" at bounding box center [1458, 116] width 31 height 12
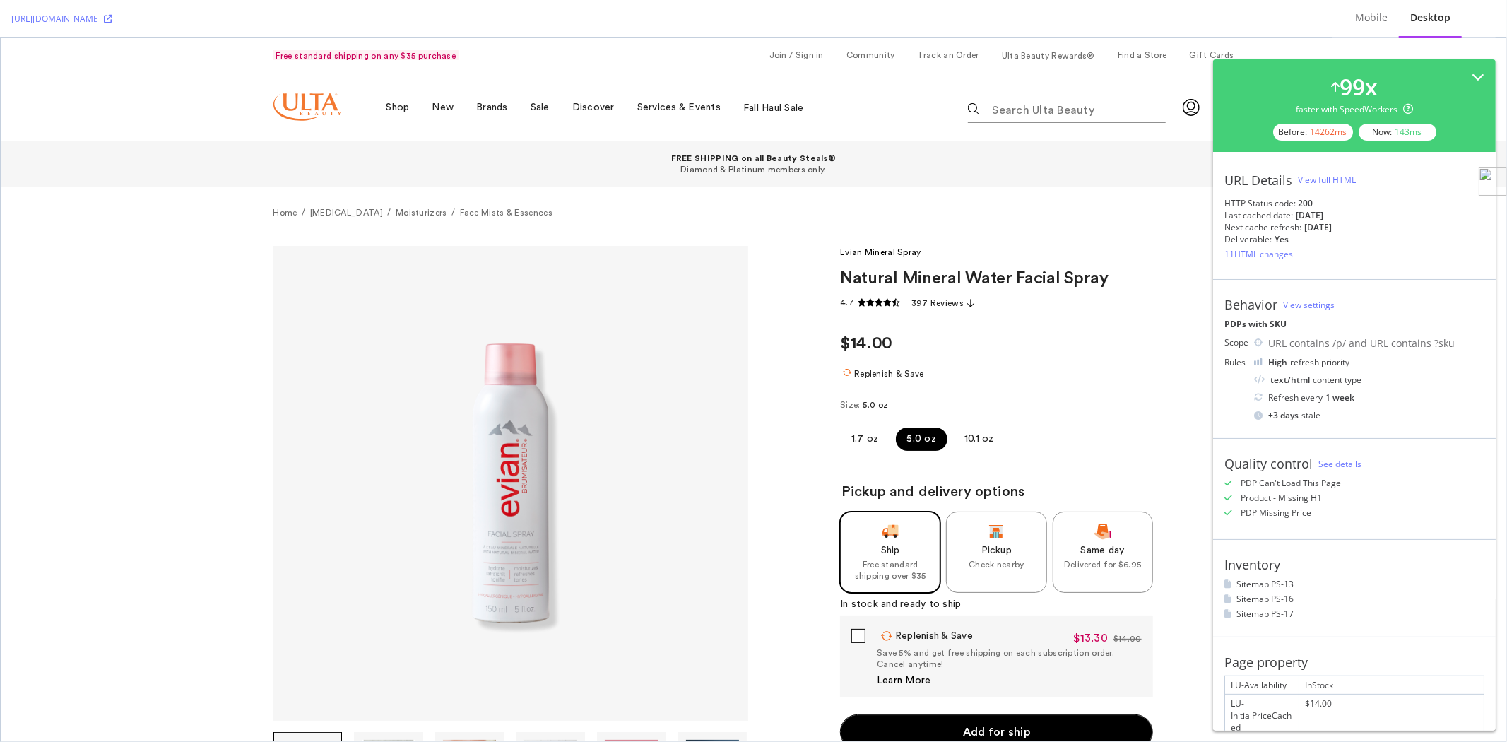
click at [1329, 177] on div "View full HTML" at bounding box center [1327, 180] width 58 height 12
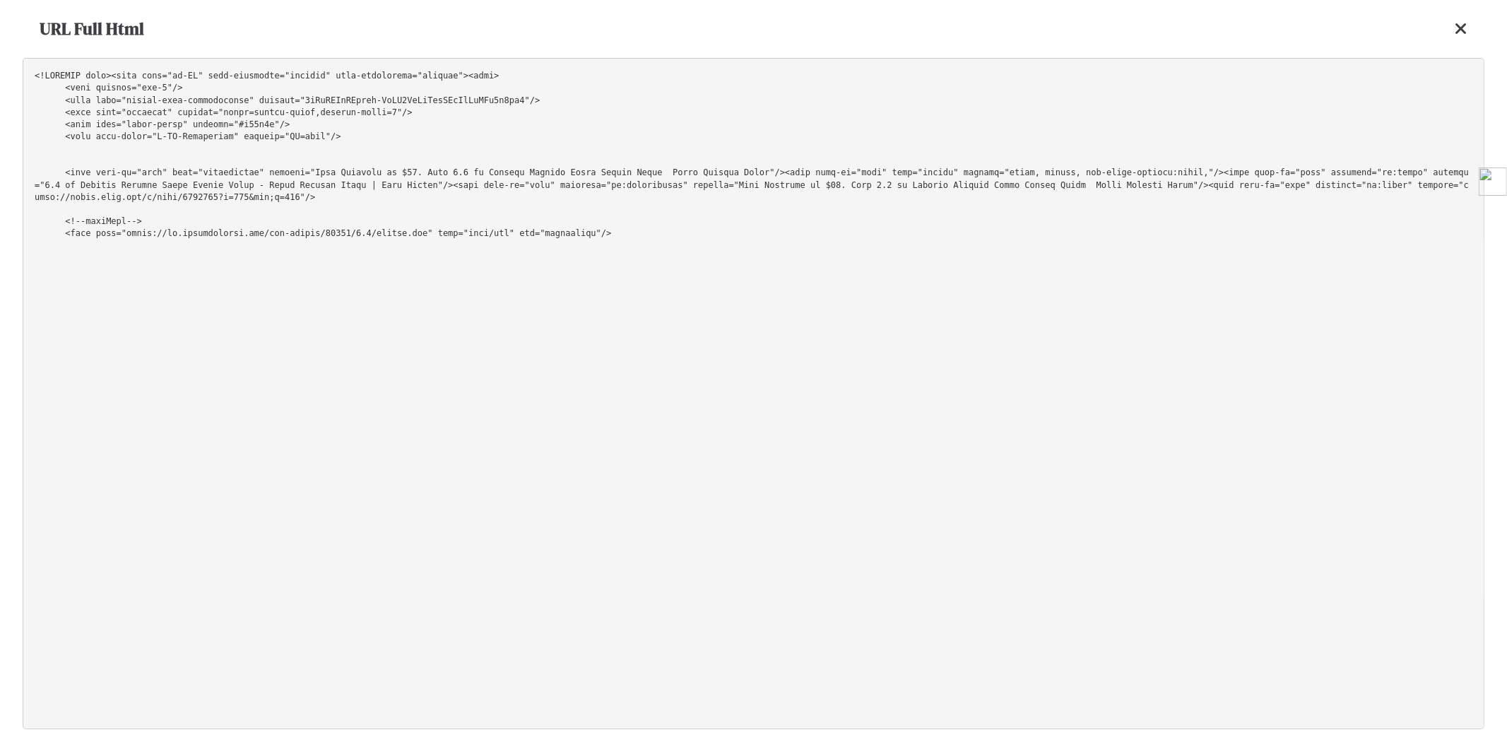
click at [1138, 109] on pre at bounding box center [754, 393] width 1462 height 671
click at [1456, 29] on icon at bounding box center [1461, 28] width 13 height 17
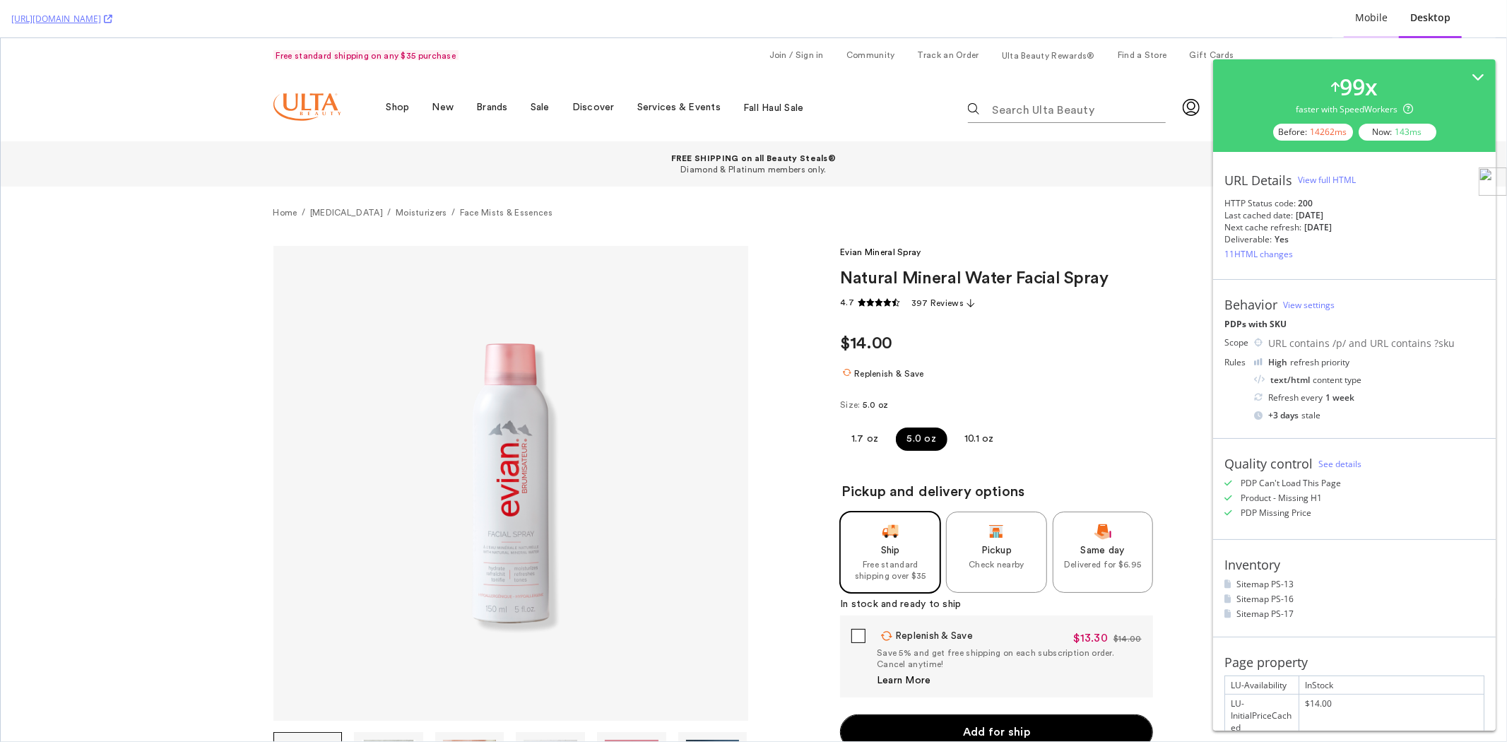
click at [1374, 23] on div "Mobile" at bounding box center [1371, 18] width 33 height 14
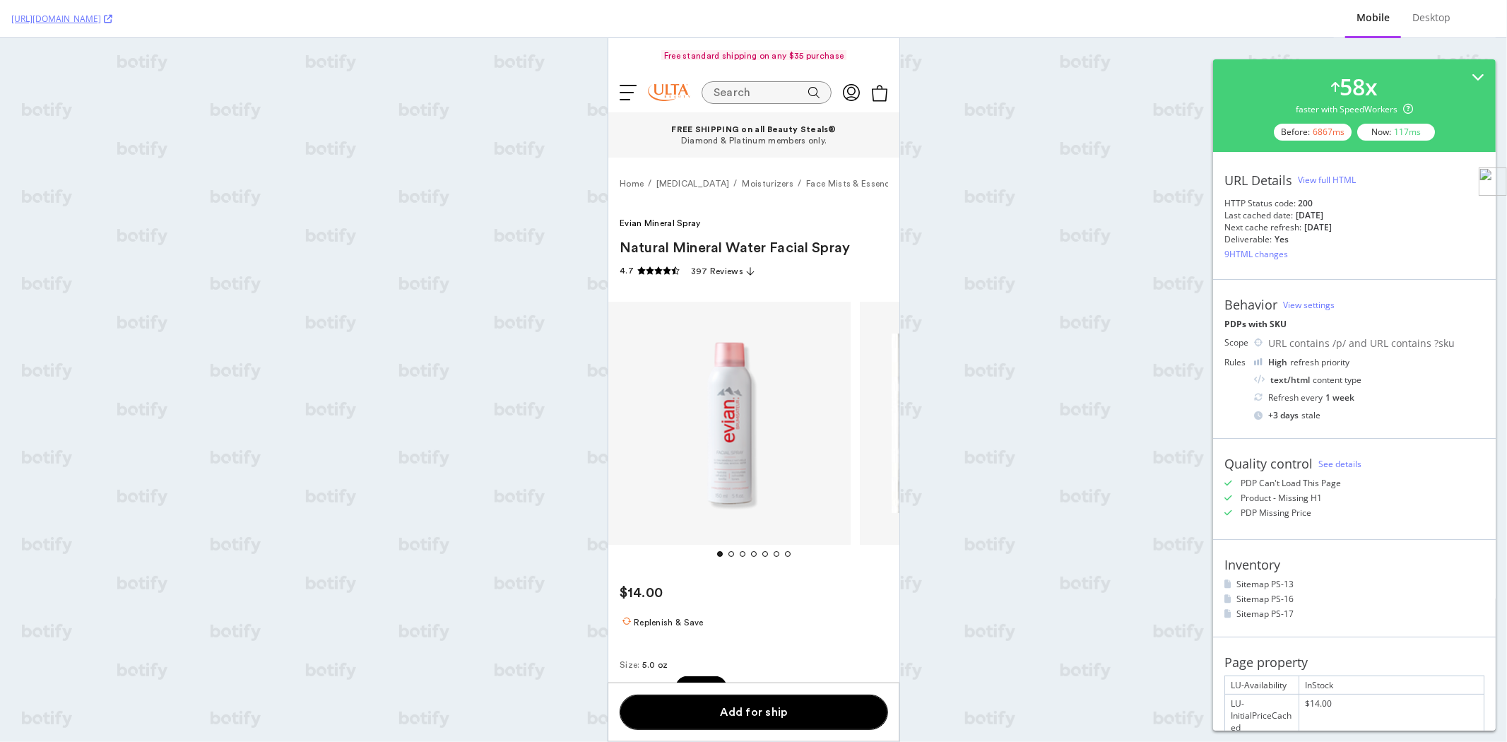
click at [1331, 180] on div "View full HTML" at bounding box center [1327, 180] width 58 height 12
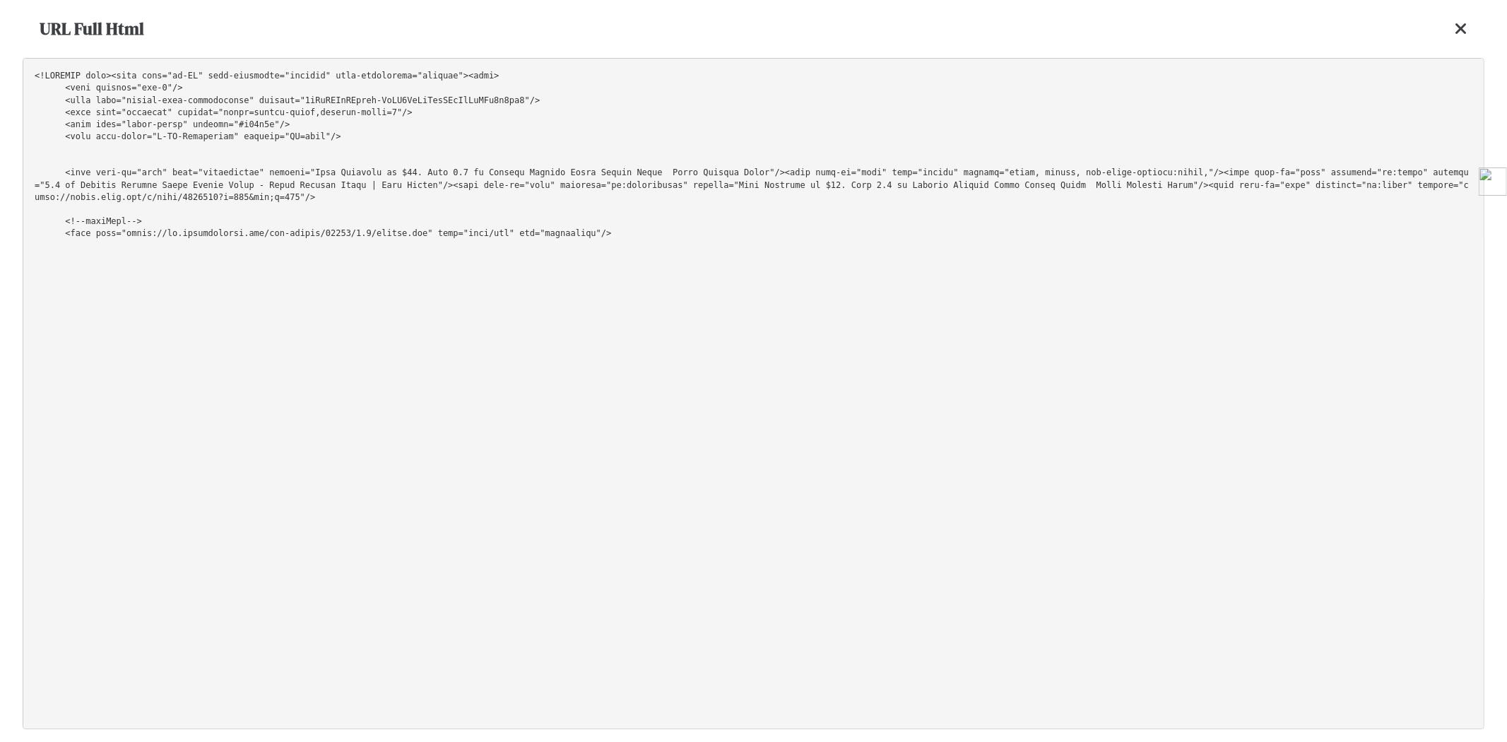
click at [1244, 129] on pre at bounding box center [754, 393] width 1462 height 671
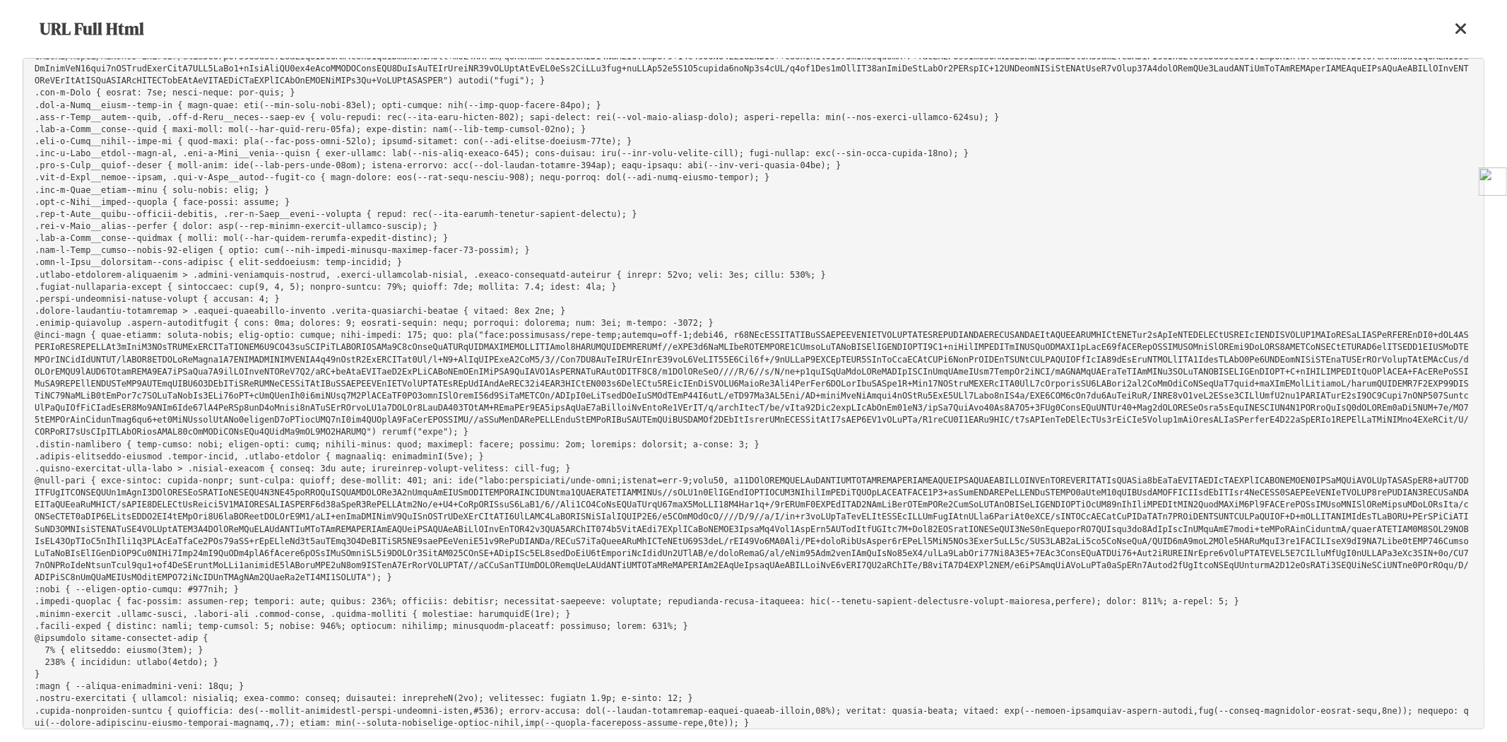
scroll to position [43598, 0]
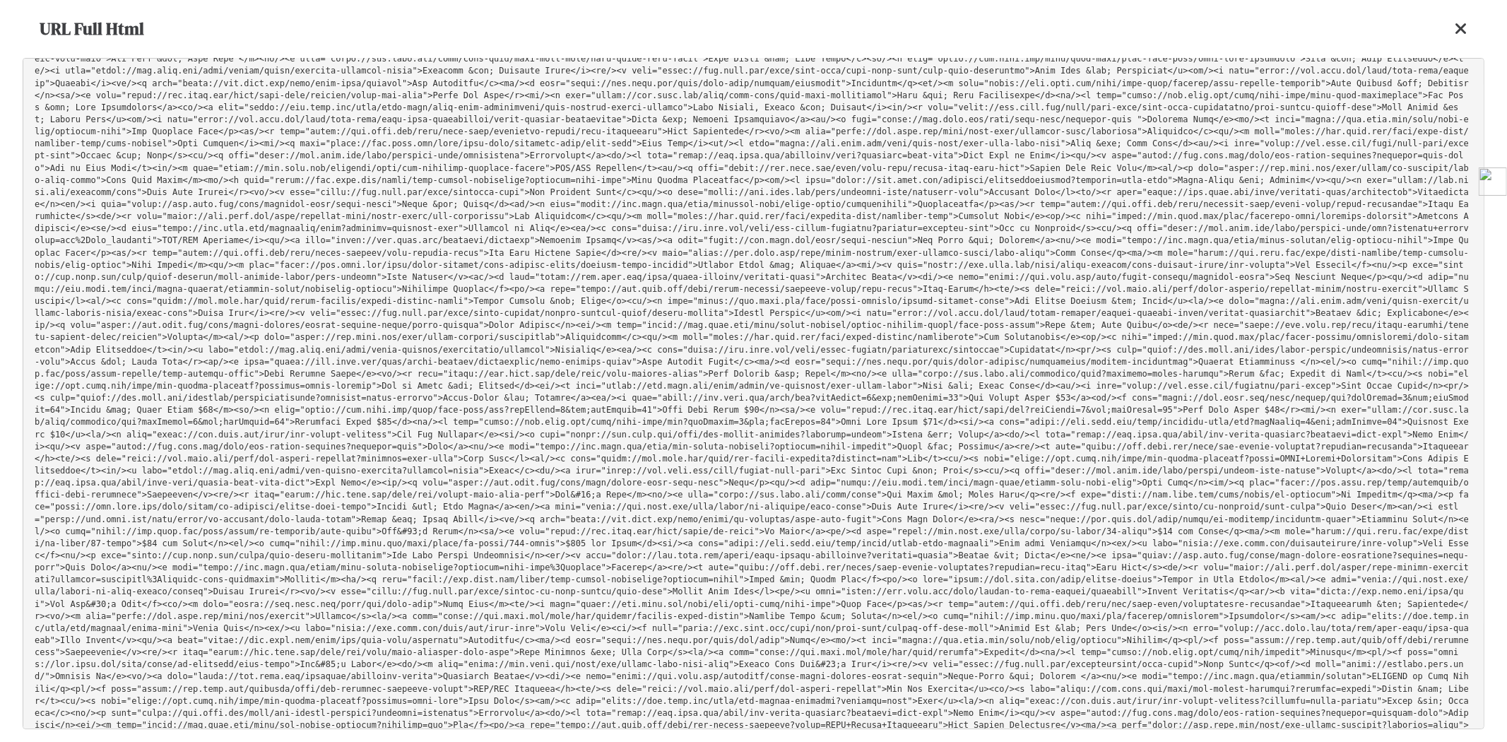
click at [1473, 25] on div "URL Full Html" at bounding box center [754, 29] width 1462 height 58
click at [1465, 27] on icon at bounding box center [1461, 28] width 13 height 17
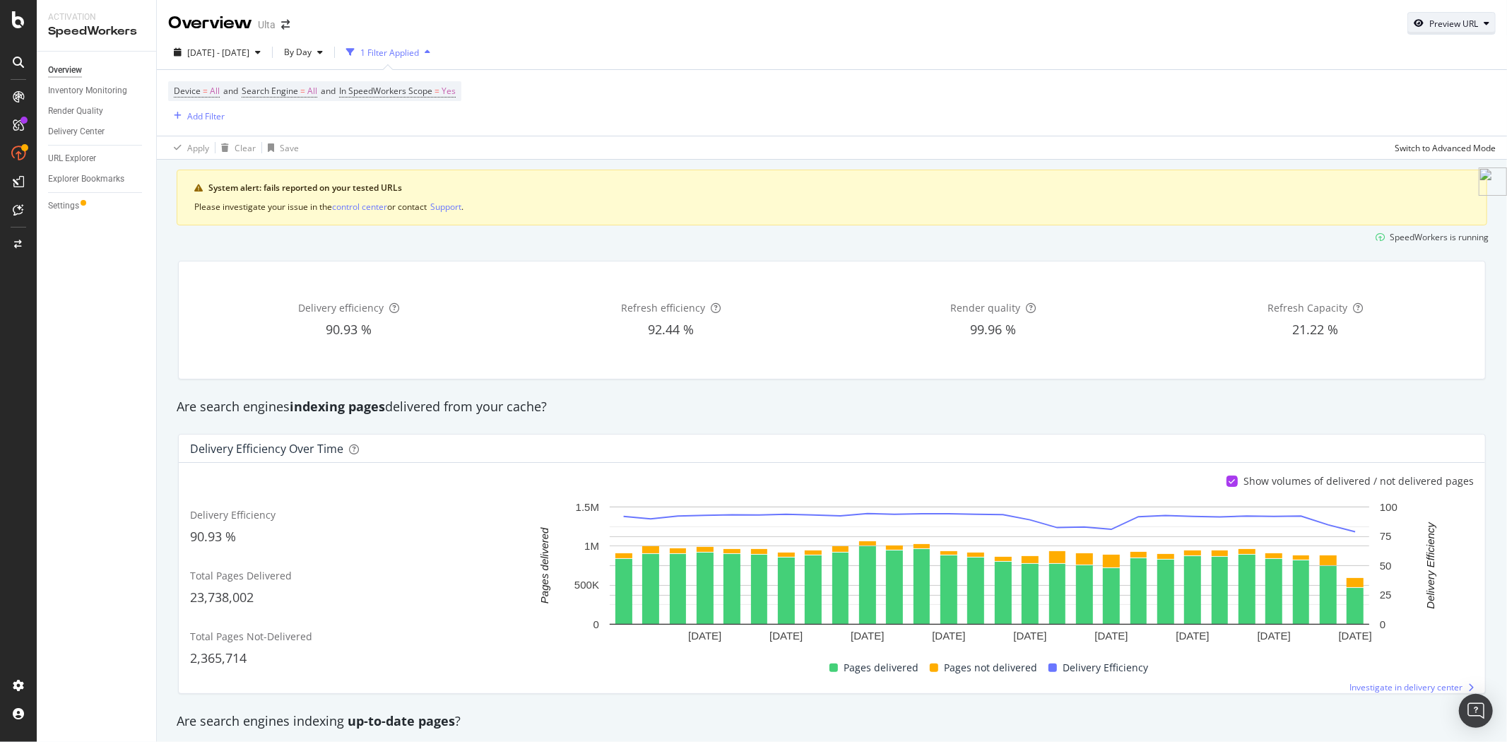
click at [1443, 33] on button "Preview URL" at bounding box center [1452, 23] width 88 height 23
click at [1367, 95] on input "url" at bounding box center [1397, 88] width 154 height 25
paste input "[URL][DOMAIN_NAME]"
type input "[URL][DOMAIN_NAME]"
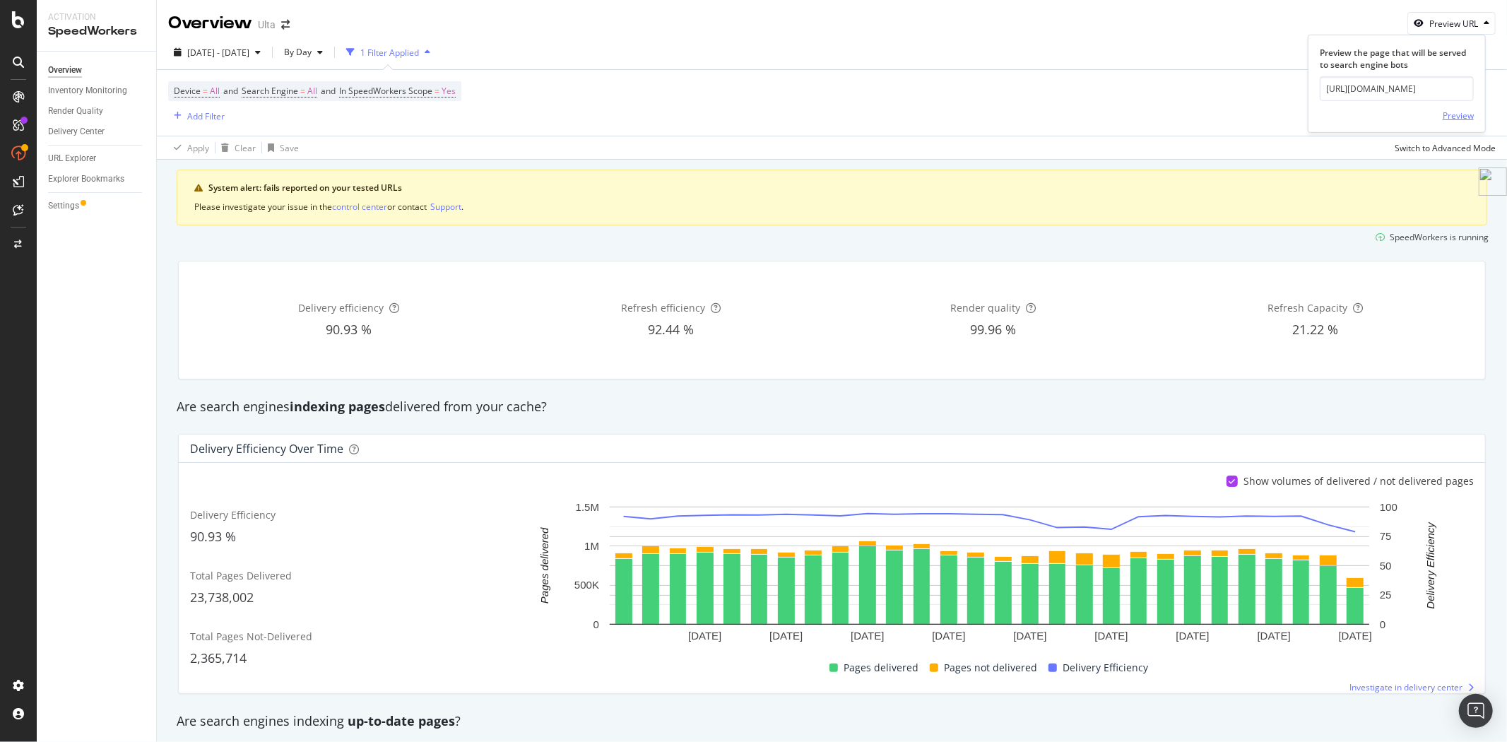
scroll to position [0, 0]
click at [1465, 114] on div "Preview" at bounding box center [1458, 116] width 31 height 12
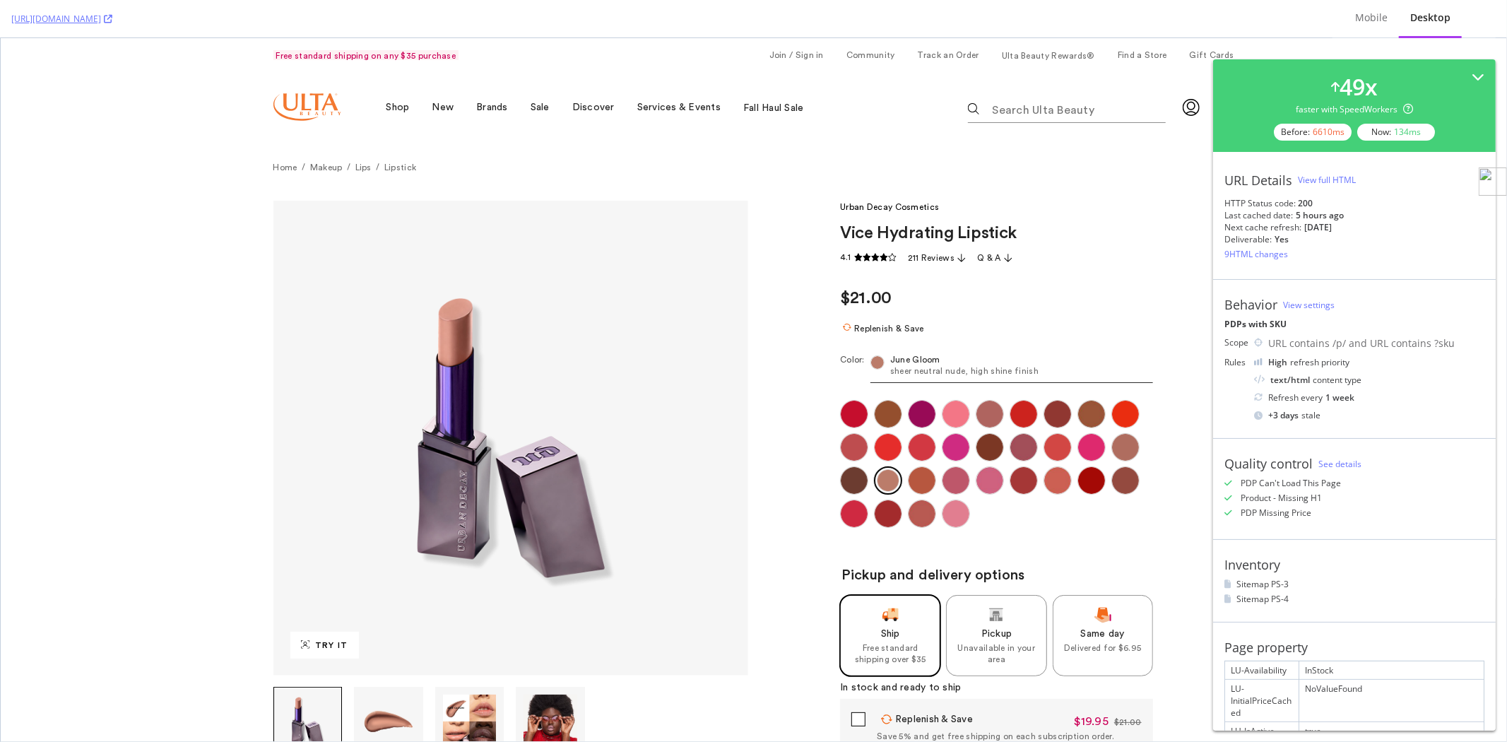
click at [1337, 179] on div "View full HTML" at bounding box center [1327, 180] width 58 height 12
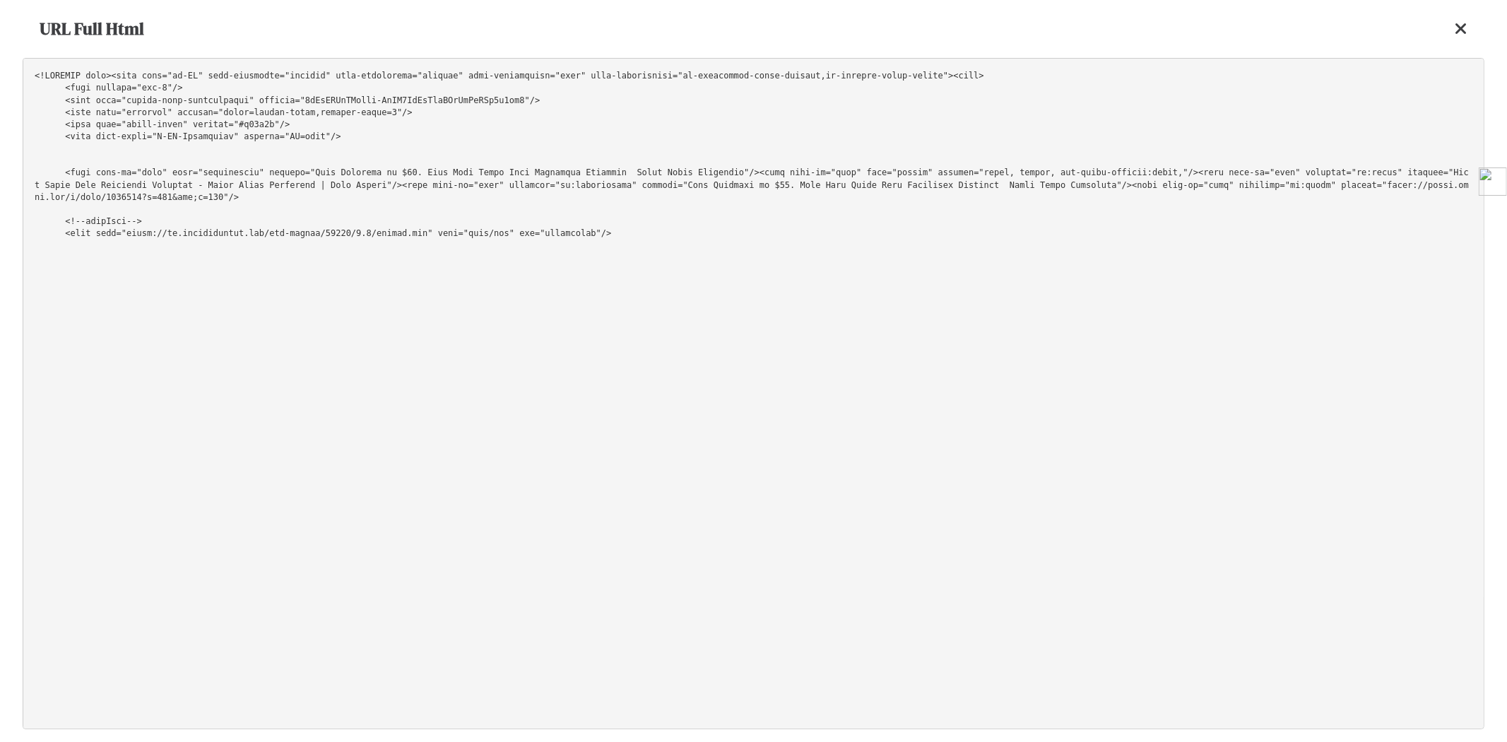
click at [1453, 33] on div "URL Full Html" at bounding box center [754, 29] width 1462 height 58
click at [1461, 24] on icon at bounding box center [1461, 28] width 13 height 17
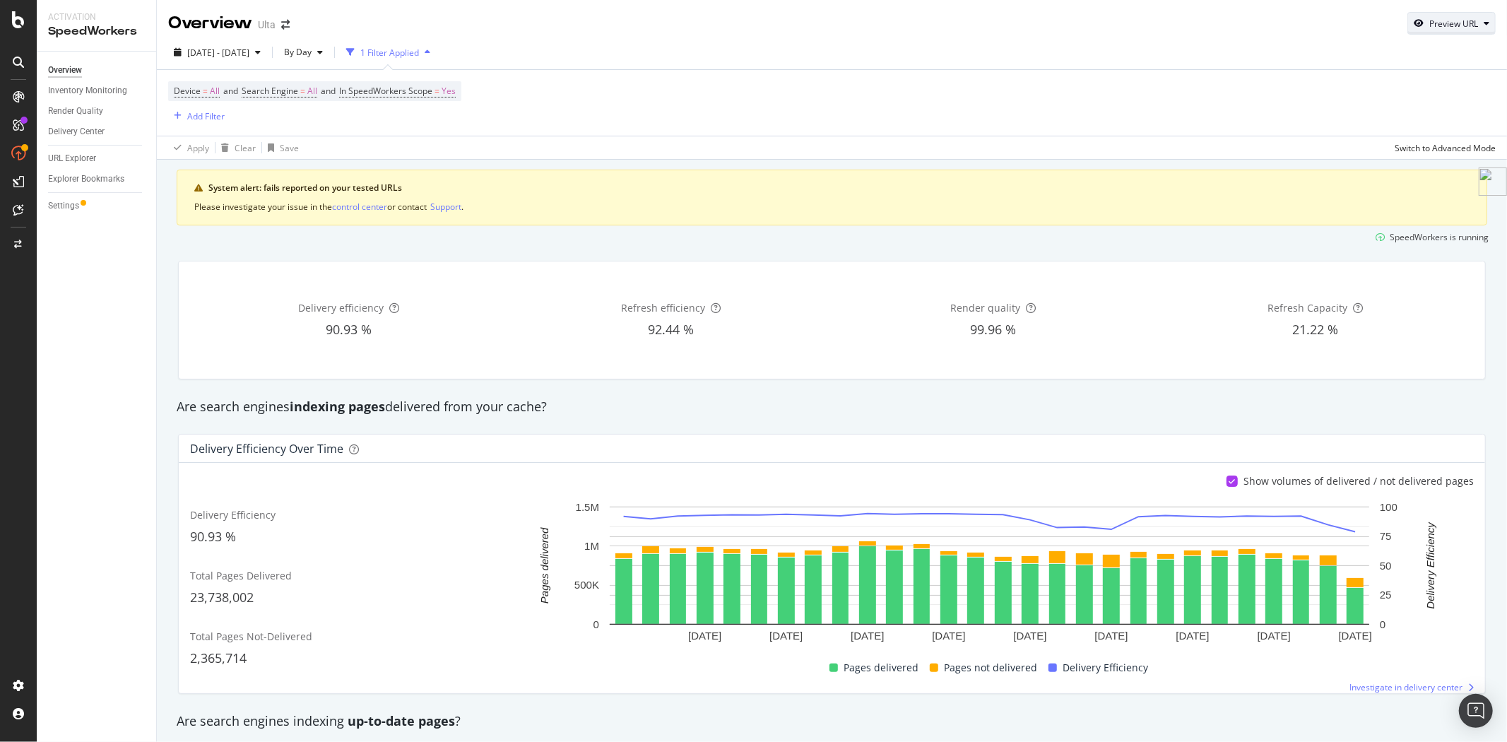
click at [1435, 30] on div "Preview URL" at bounding box center [1451, 23] width 87 height 20
click at [1379, 99] on input "url" at bounding box center [1397, 88] width 154 height 25
paste input "[URL][DOMAIN_NAME]"
type input "[URL][DOMAIN_NAME]"
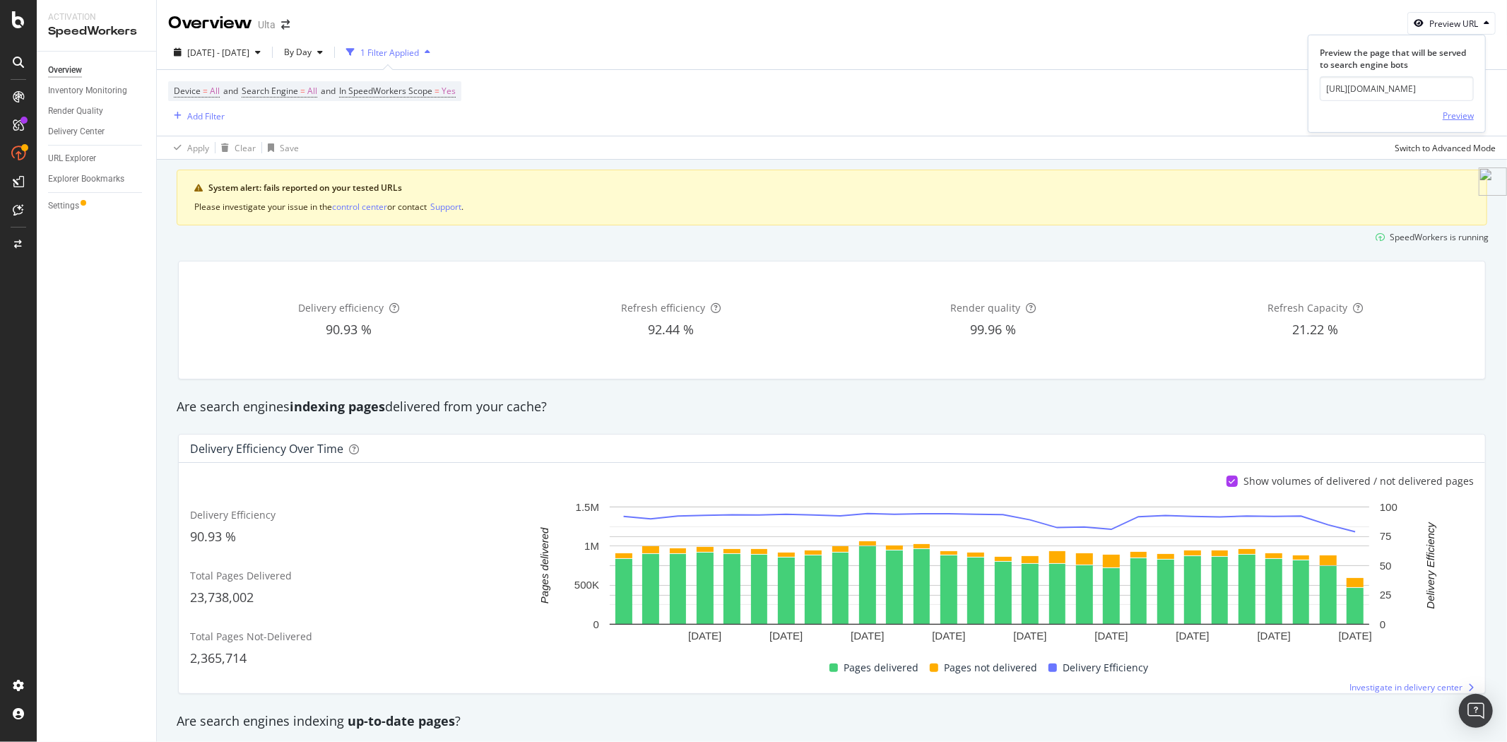
scroll to position [0, 0]
click at [1459, 115] on div "Preview" at bounding box center [1458, 116] width 31 height 12
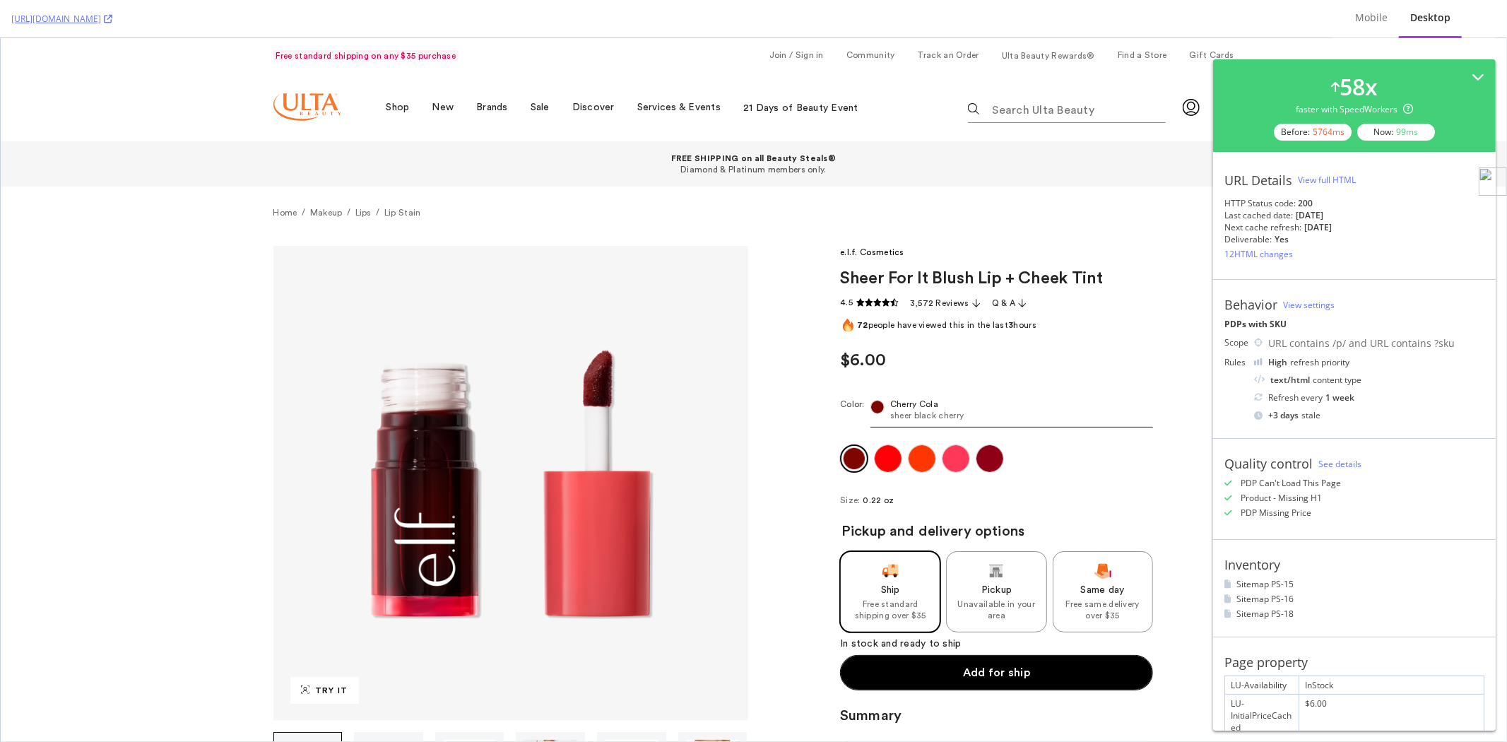
click at [1343, 187] on div "View full HTML" at bounding box center [1327, 180] width 58 height 21
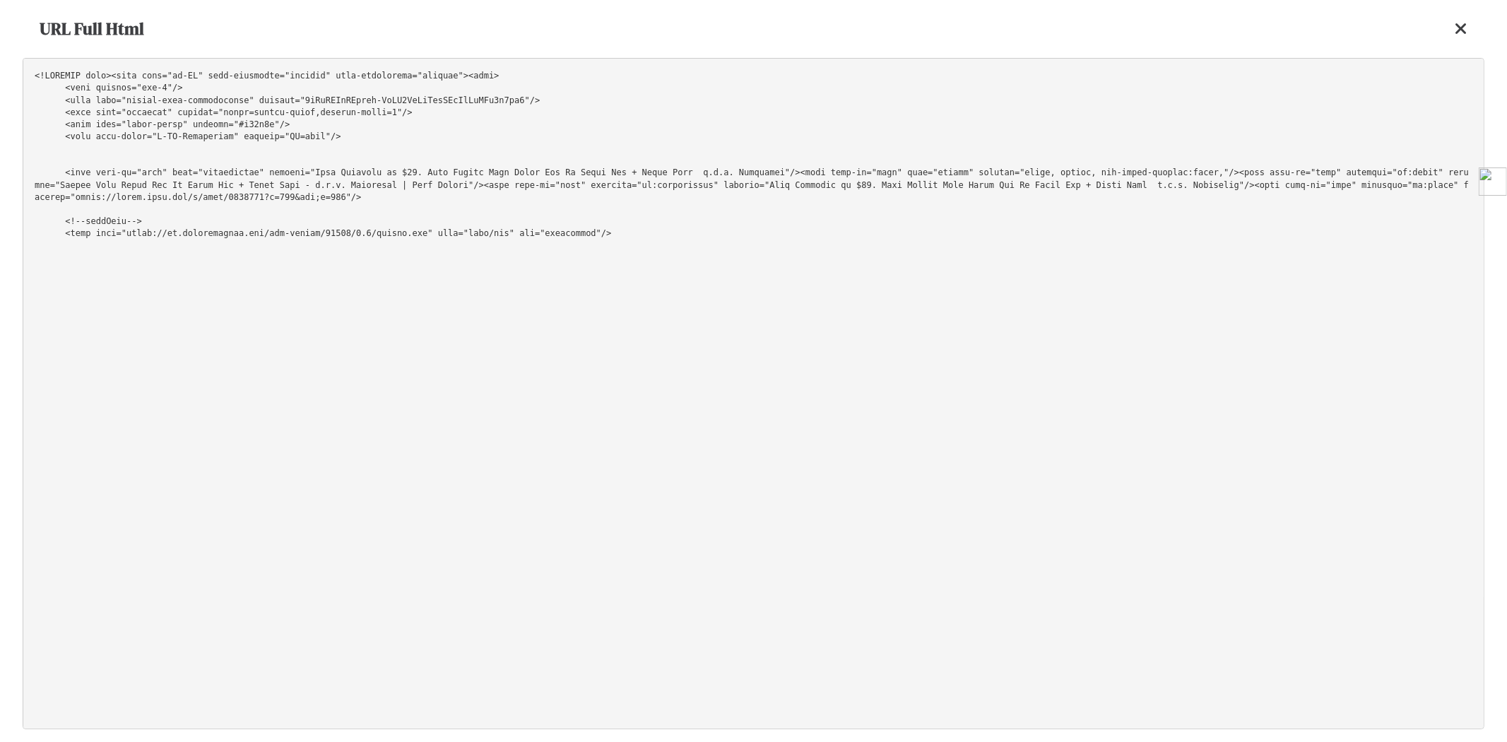
click at [1121, 117] on pre at bounding box center [754, 393] width 1462 height 671
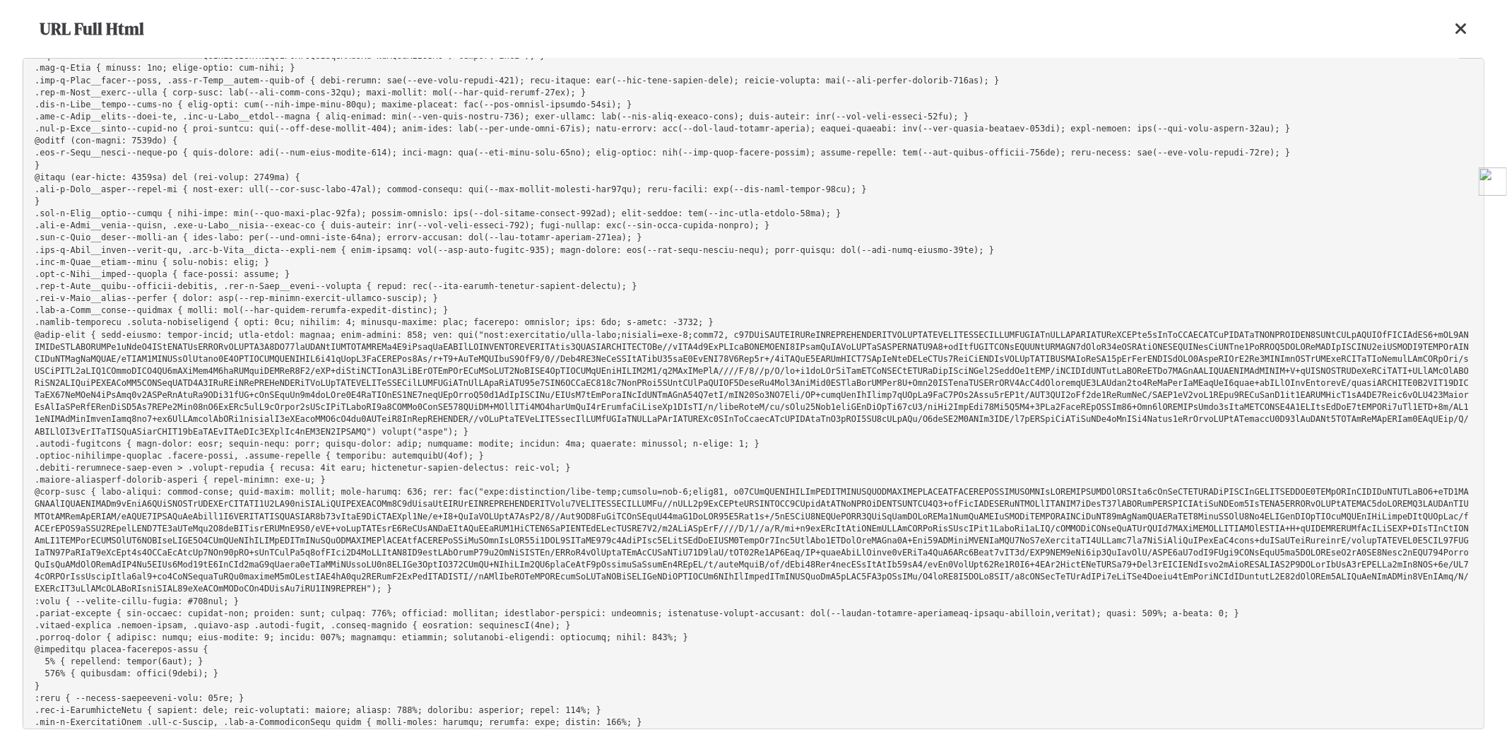
scroll to position [43066, 0]
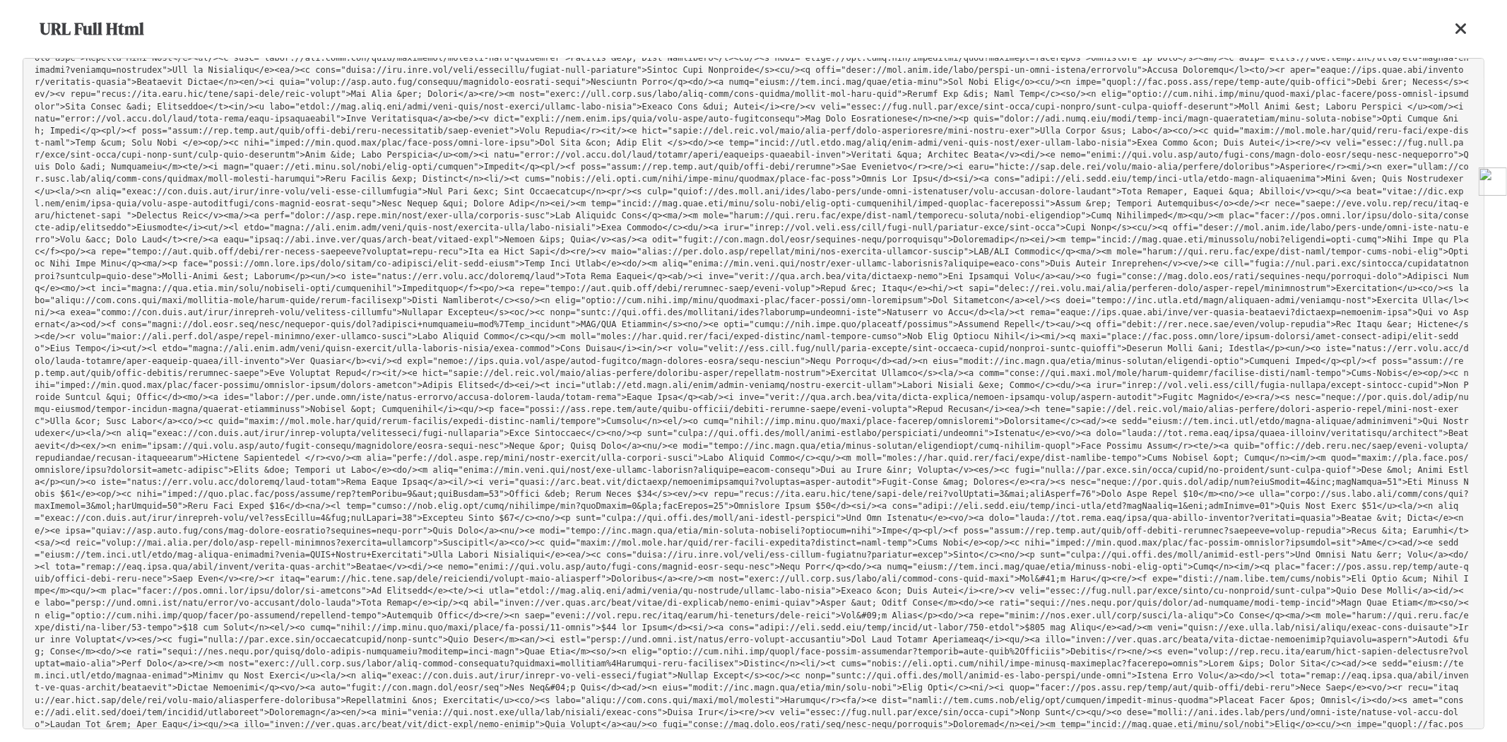
click at [1468, 26] on div "URL Full Html" at bounding box center [754, 29] width 1462 height 58
click at [1463, 26] on icon at bounding box center [1461, 28] width 13 height 17
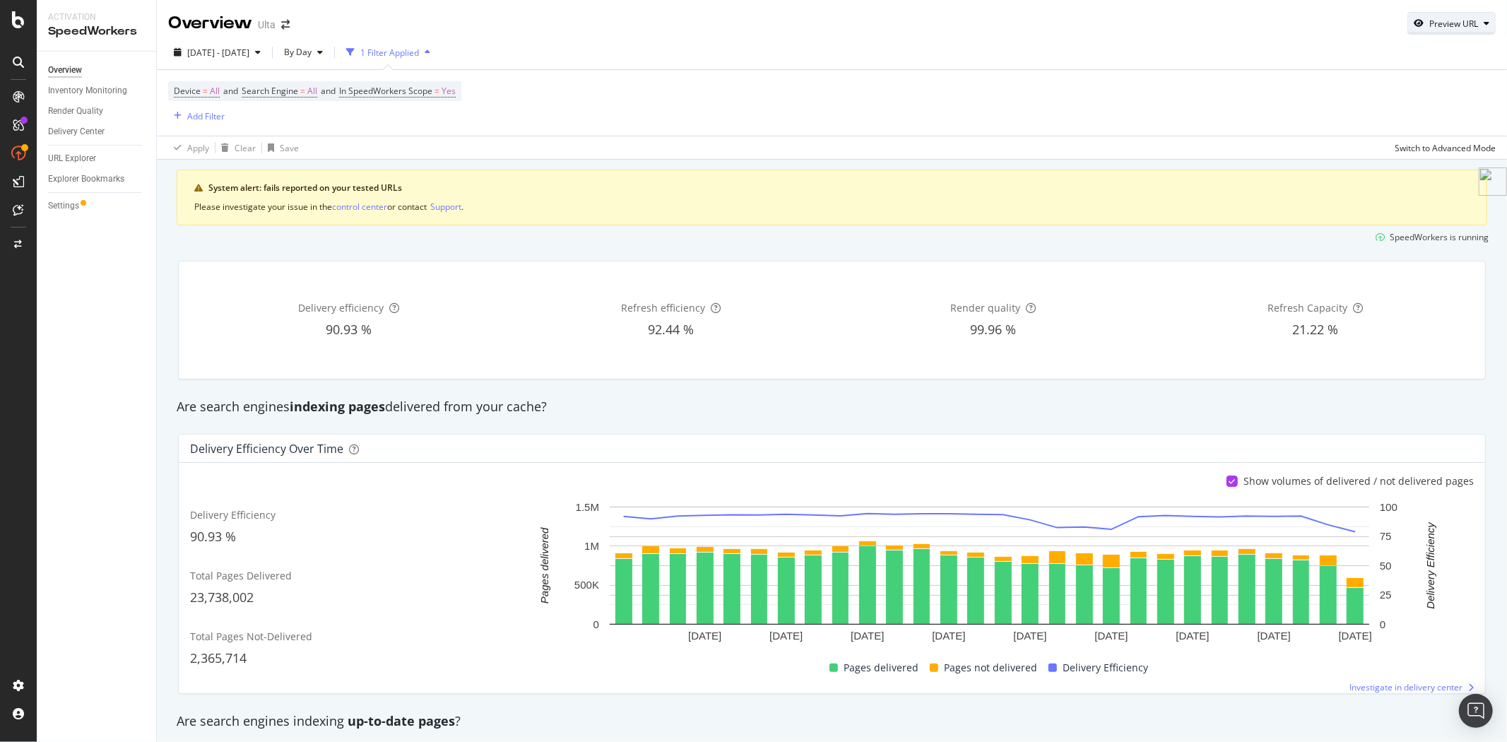
click at [1454, 32] on div "Preview URL" at bounding box center [1451, 23] width 87 height 20
click at [1391, 92] on input "url" at bounding box center [1397, 88] width 154 height 25
paste input "https://www.ulta.com/p/rosewater-glycerin-hydrating-facial-mist-pimprod2021739?…"
type input "https://www.ulta.com/p/rosewater-glycerin-hydrating-facial-mist-pimprod2021739?…"
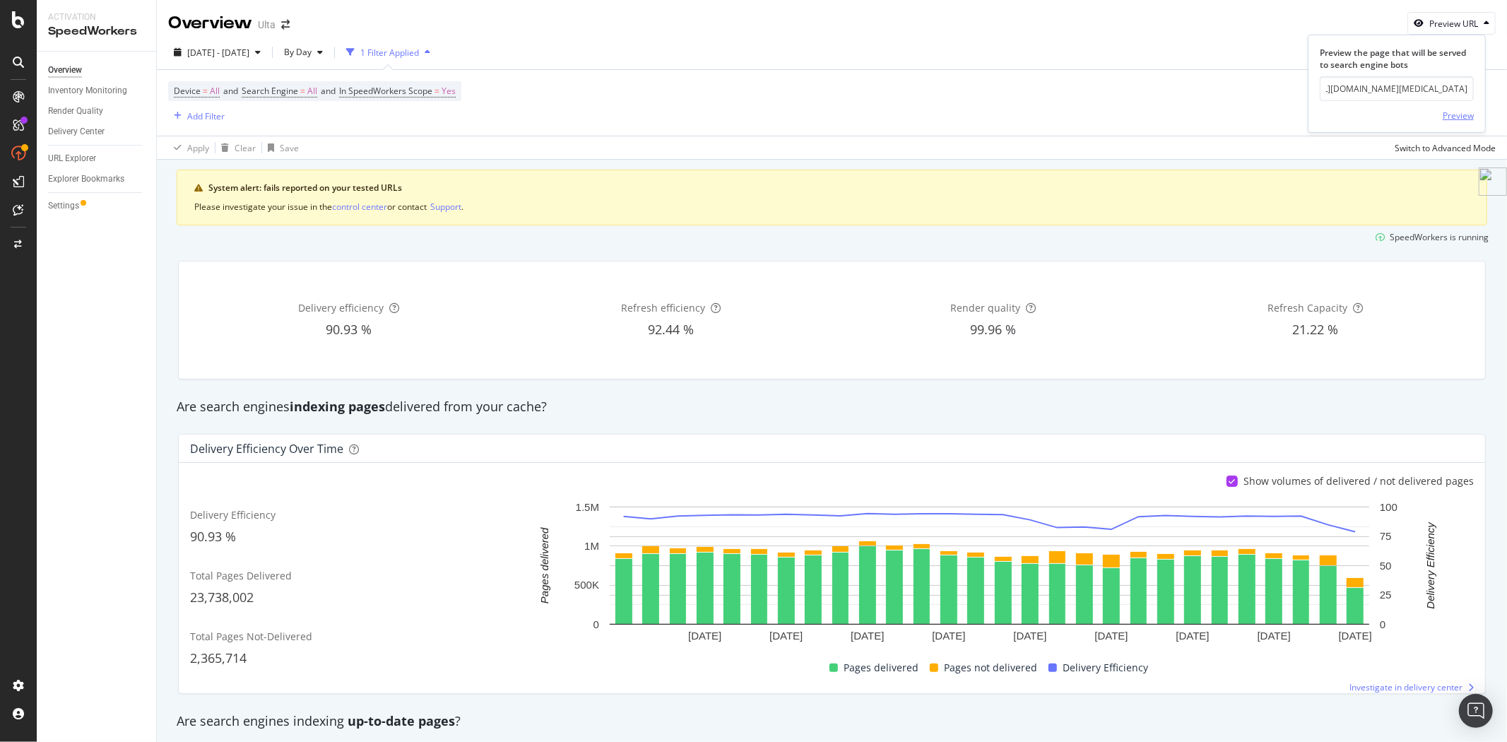
scroll to position [0, 0]
click at [1458, 114] on div "Preview" at bounding box center [1458, 116] width 31 height 12
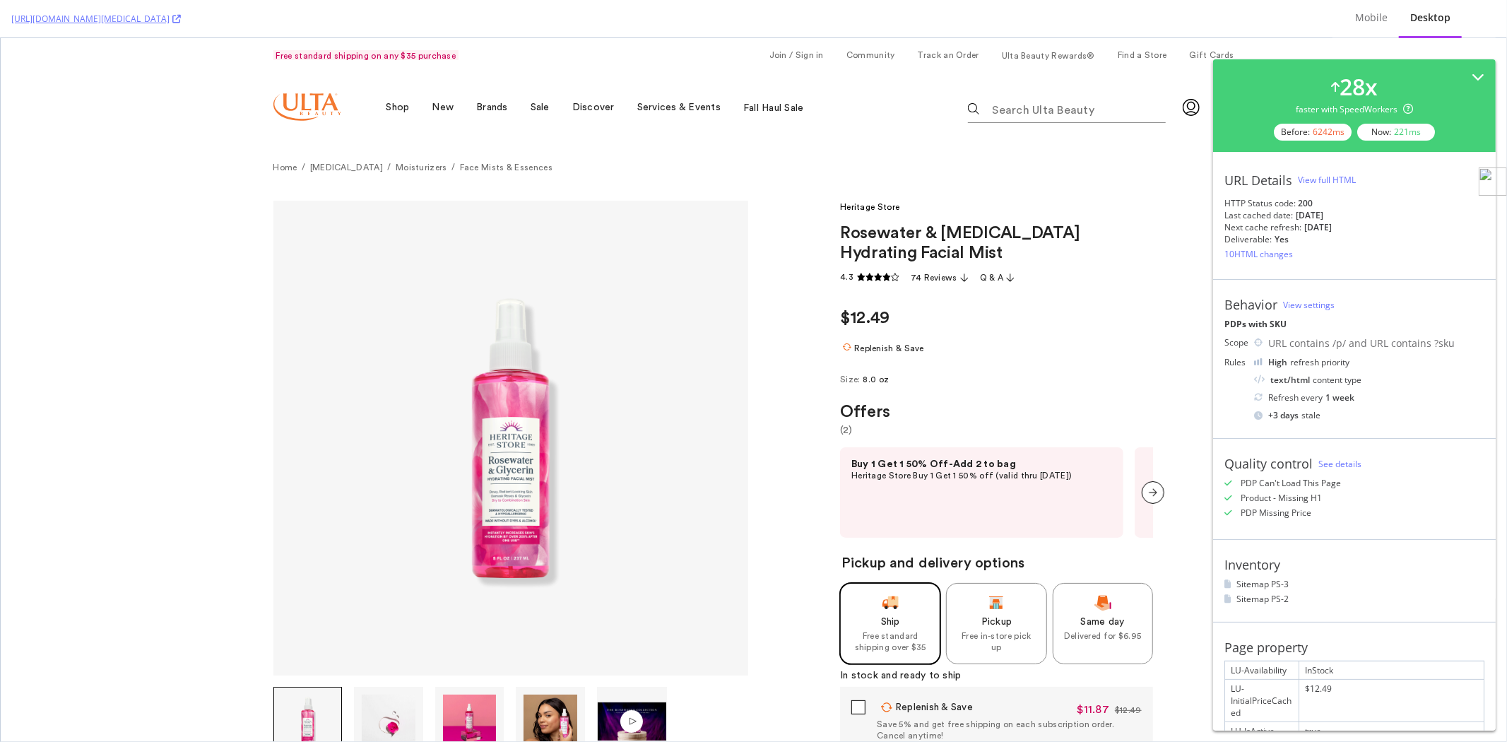
click at [1339, 175] on div "View full HTML" at bounding box center [1327, 180] width 58 height 12
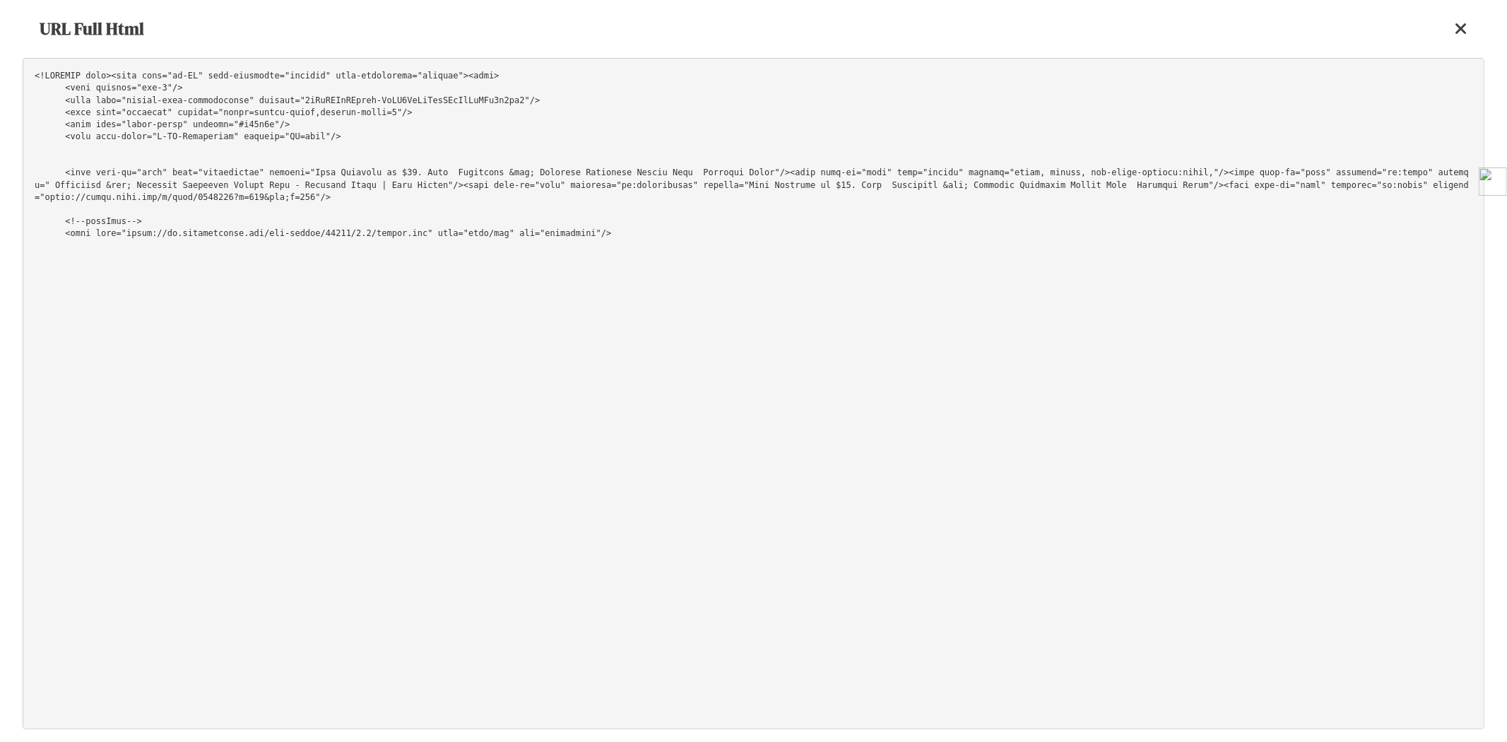
click at [1077, 181] on pre at bounding box center [754, 393] width 1462 height 671
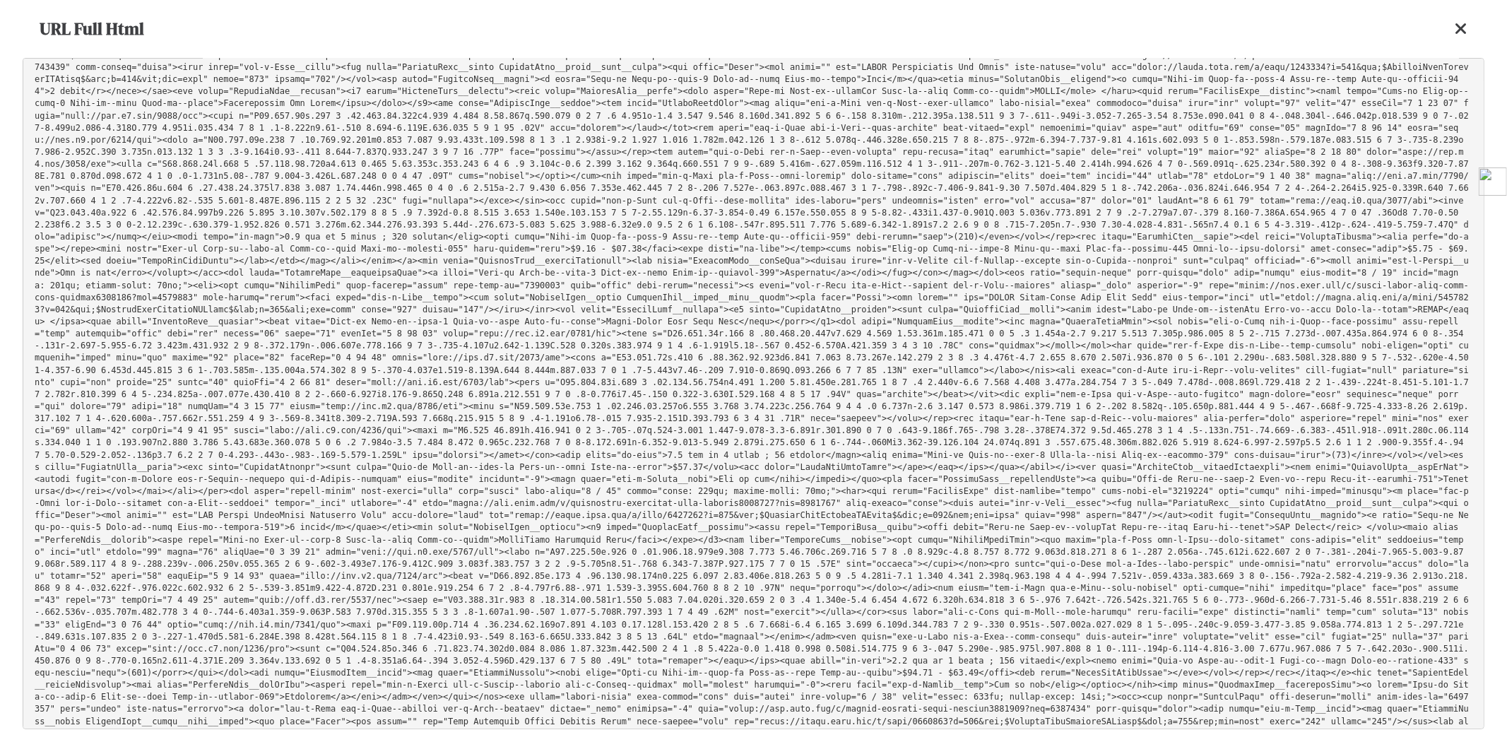
click at [1458, 25] on icon at bounding box center [1461, 28] width 13 height 17
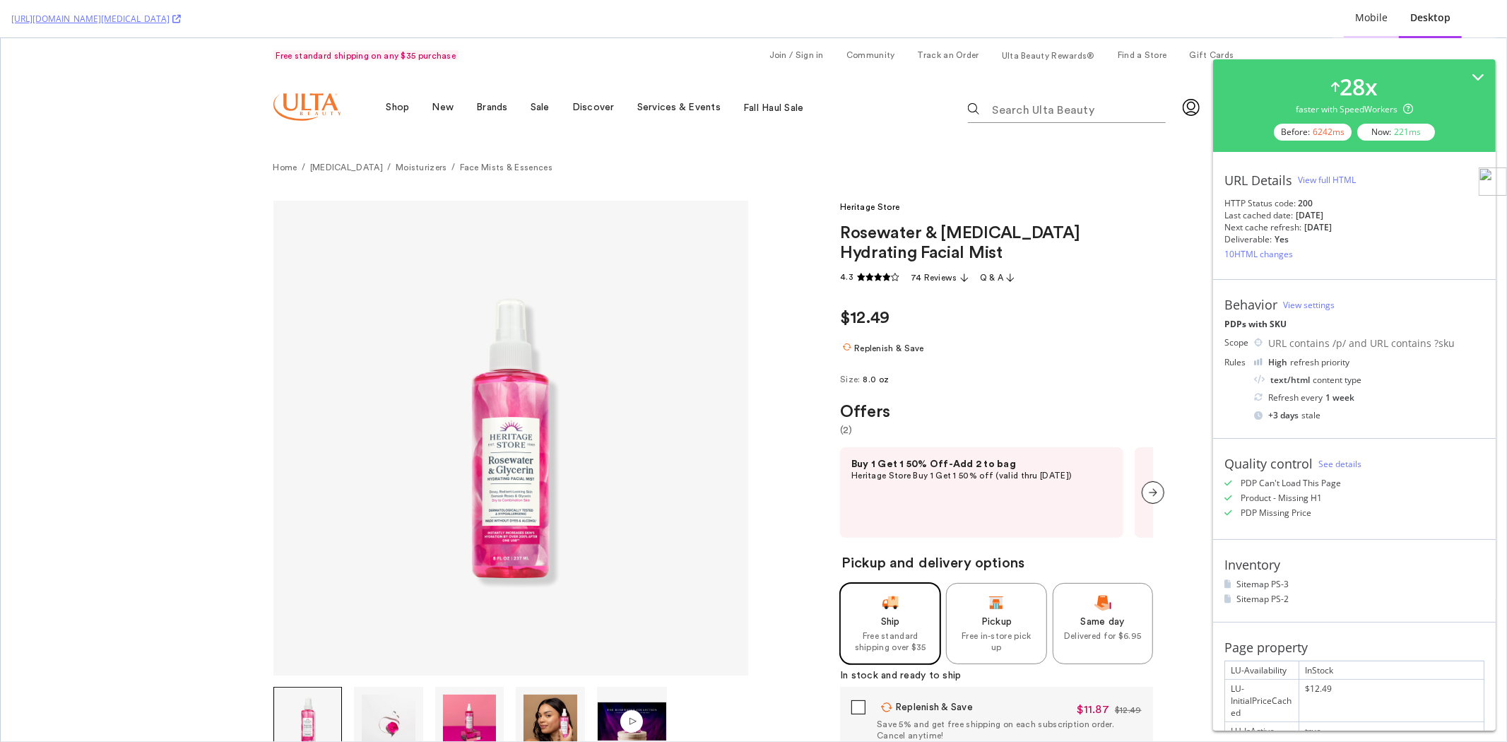
click at [1371, 20] on div "Mobile" at bounding box center [1371, 18] width 33 height 14
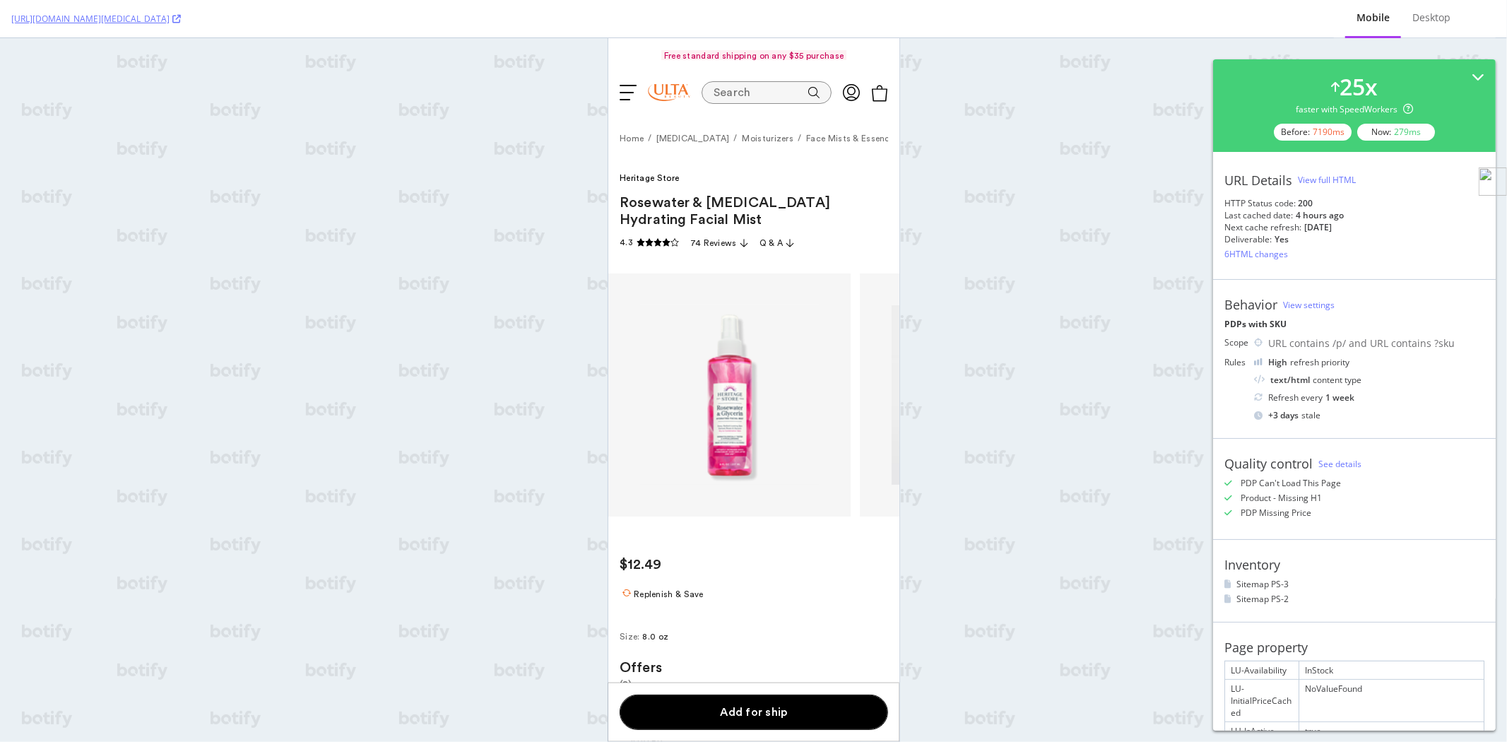
scroll to position [0, 0]
click at [1341, 172] on div "View full HTML" at bounding box center [1327, 180] width 58 height 21
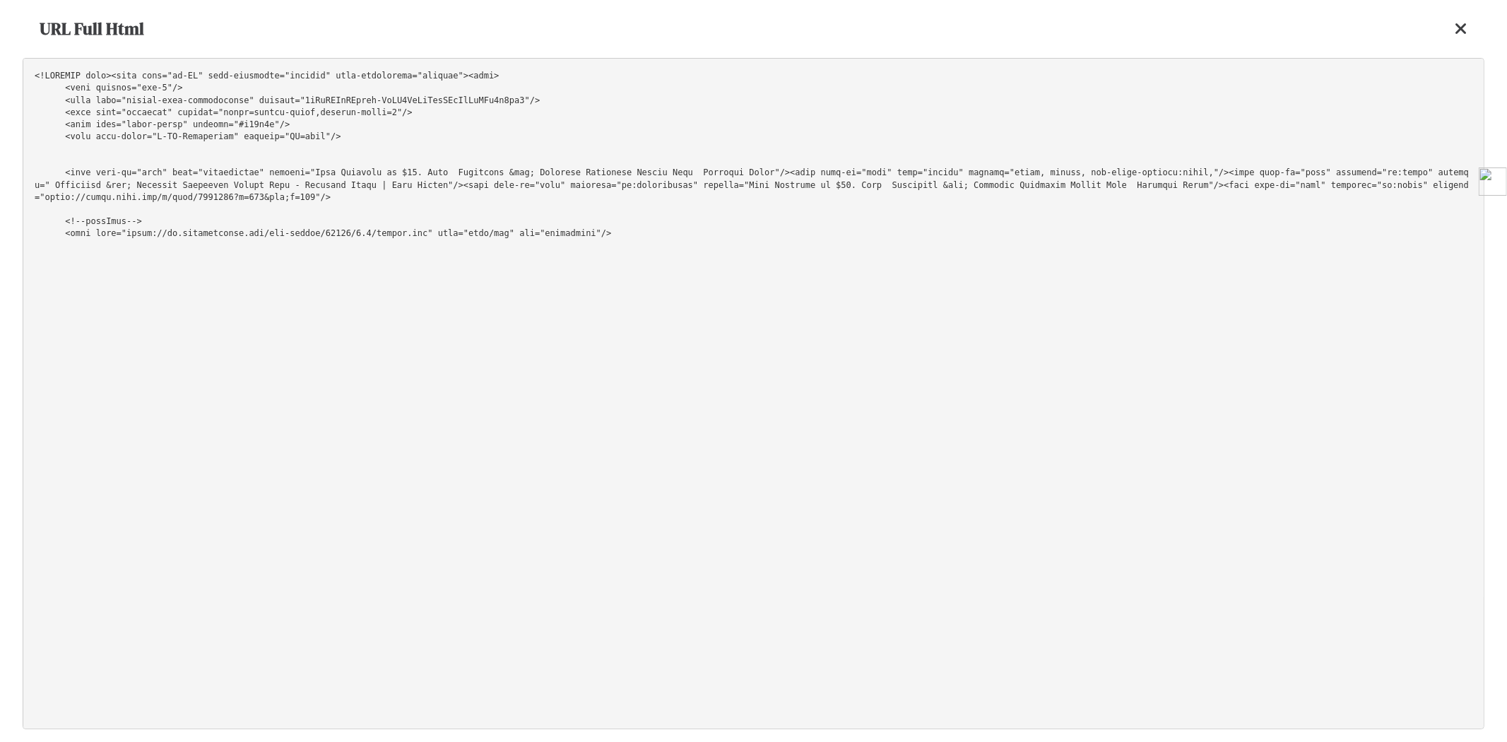
click at [1165, 180] on pre at bounding box center [754, 393] width 1462 height 671
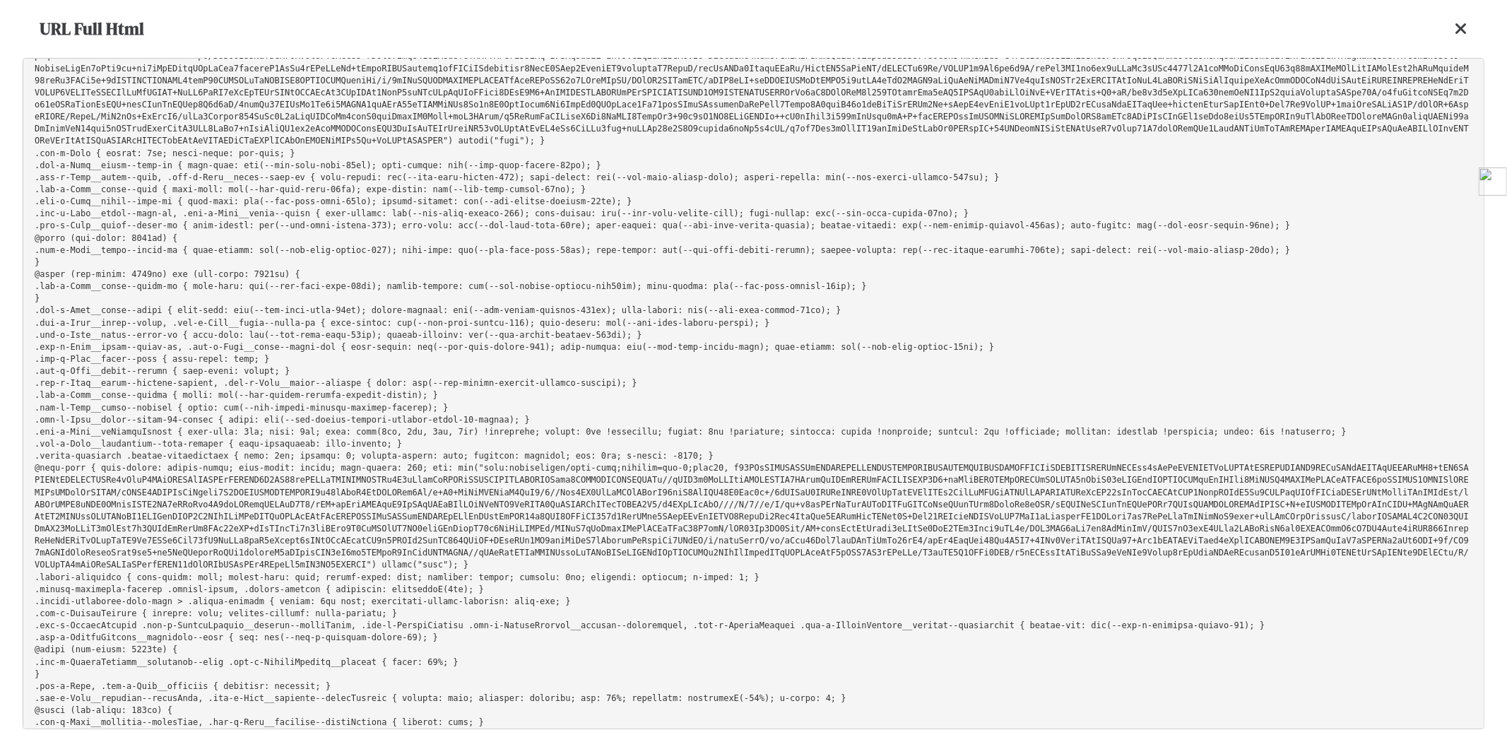
scroll to position [38515, 0]
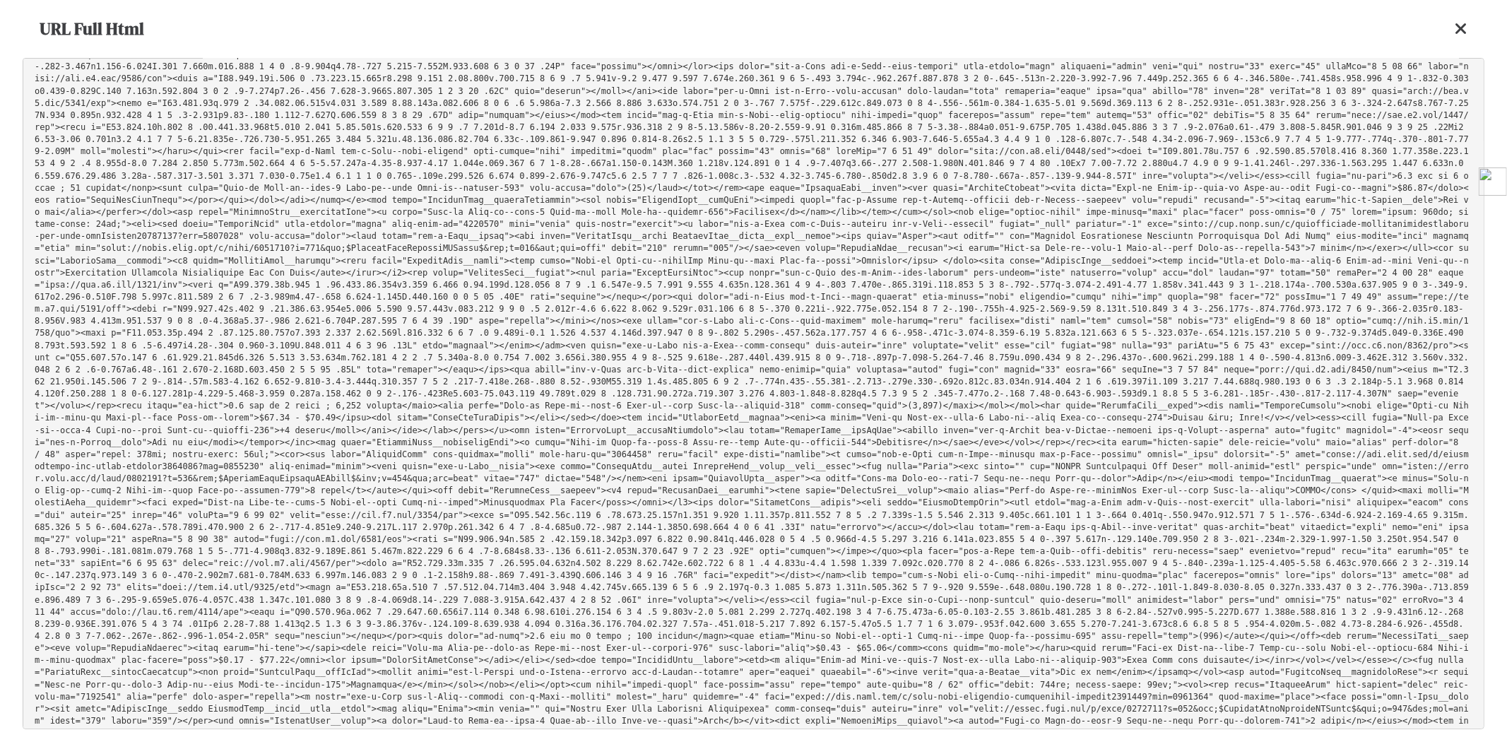
click at [1461, 30] on icon at bounding box center [1461, 28] width 13 height 17
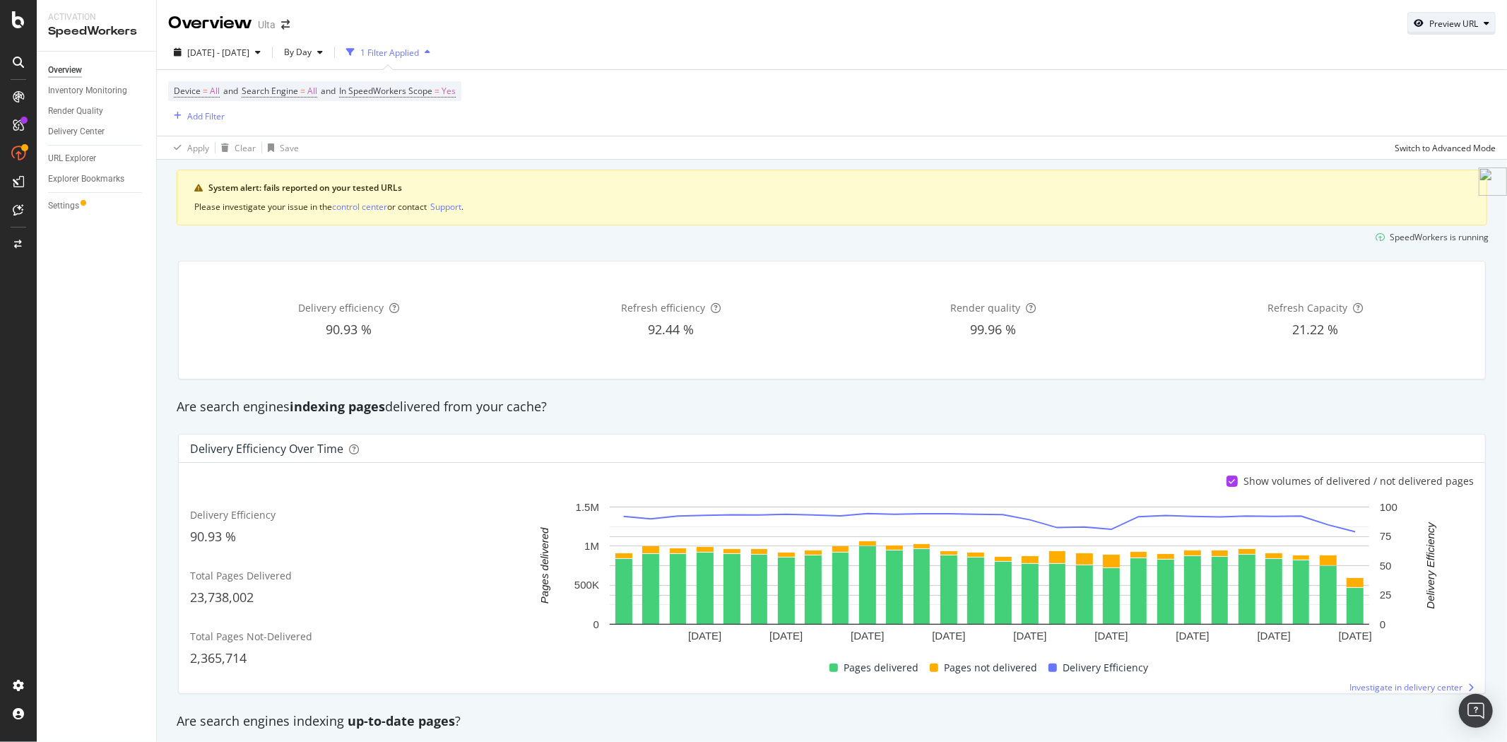
click at [1459, 30] on div "Preview URL" at bounding box center [1451, 23] width 87 height 20
click at [1403, 94] on input "url" at bounding box center [1397, 88] width 154 height 25
paste input "https://www.ulta.com/p/12-pan-eye-shadow-palette-everyday-faves-pimprod2046450?…"
type input "https://www.ulta.com/p/12-pan-eye-shadow-palette-everyday-faves-pimprod2046450?…"
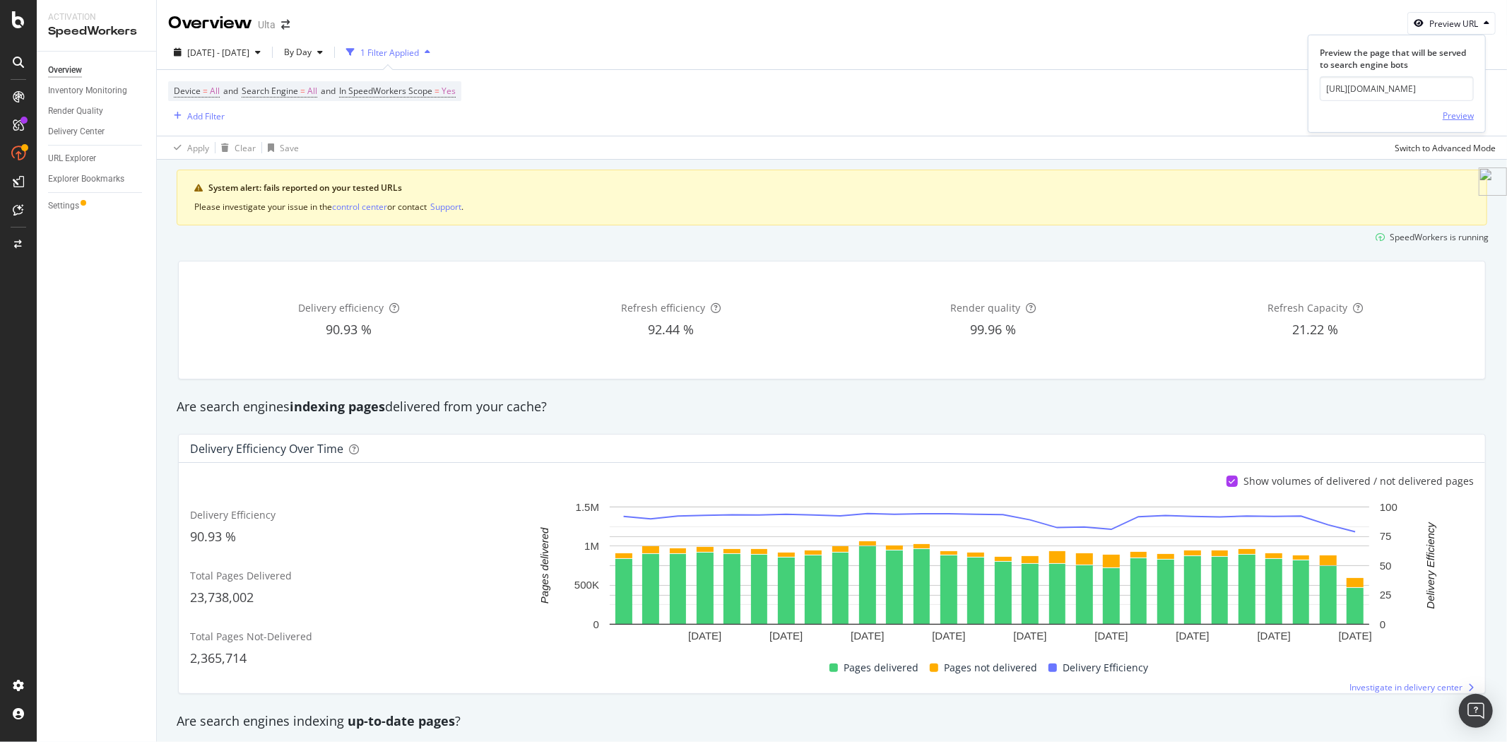
scroll to position [0, 0]
click at [1465, 113] on div "Preview" at bounding box center [1458, 116] width 31 height 12
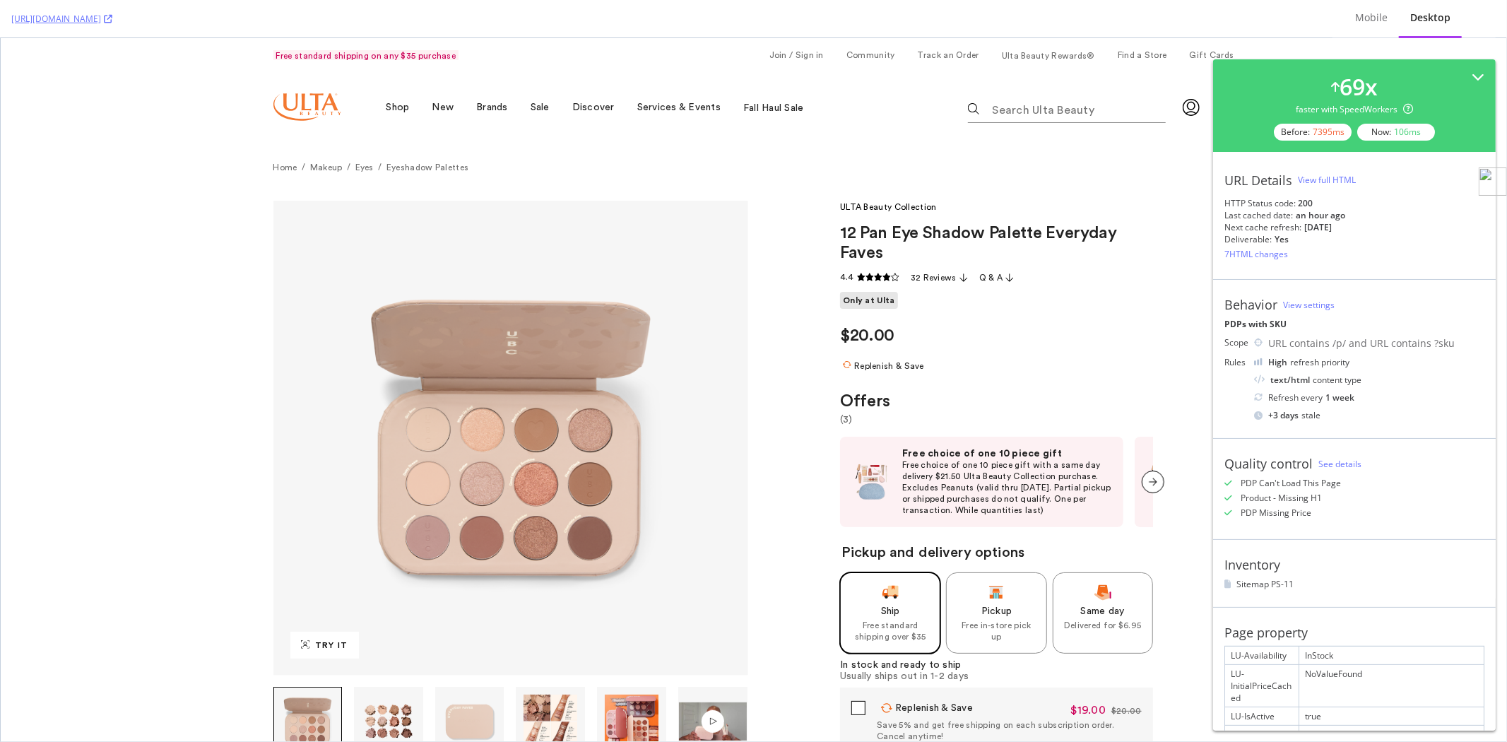
click at [1324, 174] on div "View full HTML" at bounding box center [1327, 180] width 58 height 12
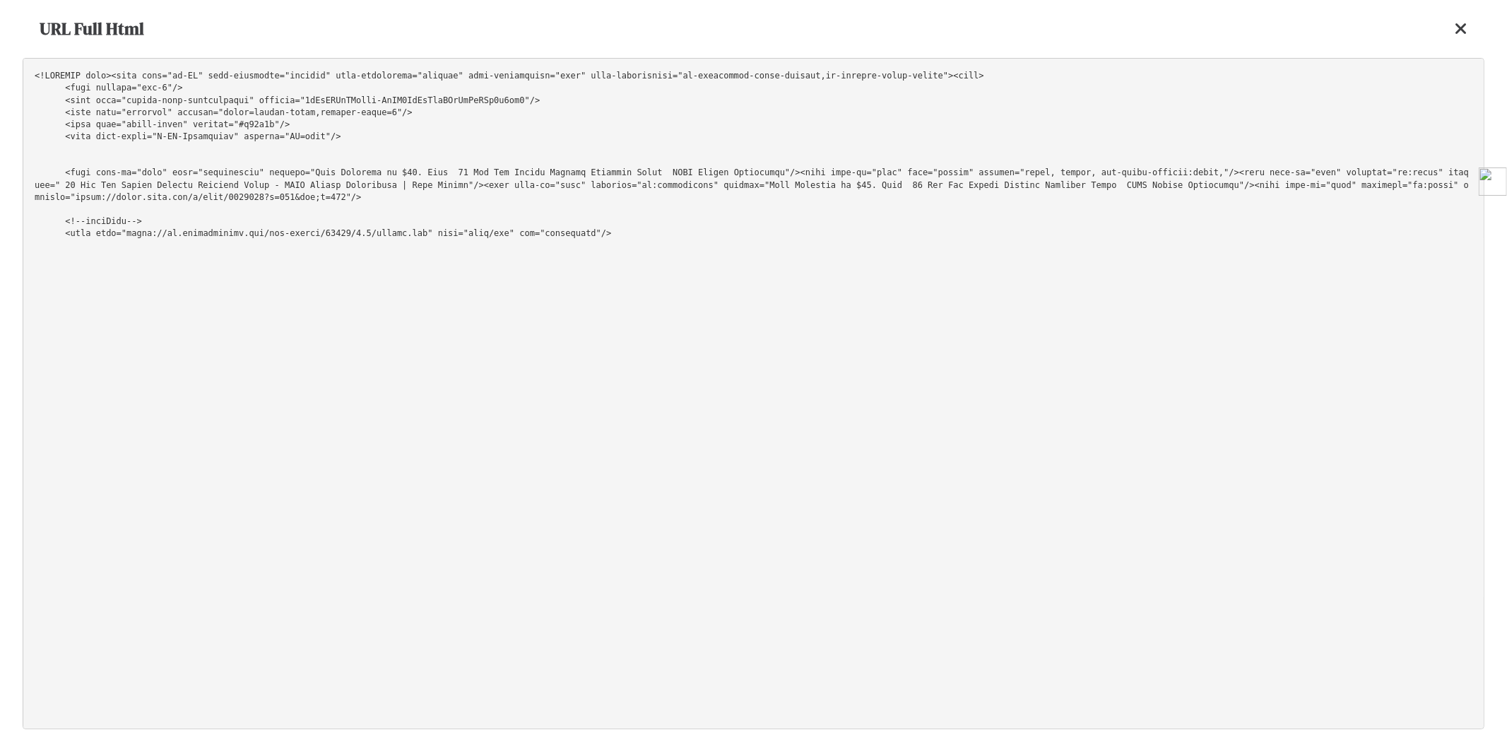
click at [1205, 108] on pre at bounding box center [754, 393] width 1462 height 671
click at [1464, 29] on icon at bounding box center [1461, 28] width 13 height 17
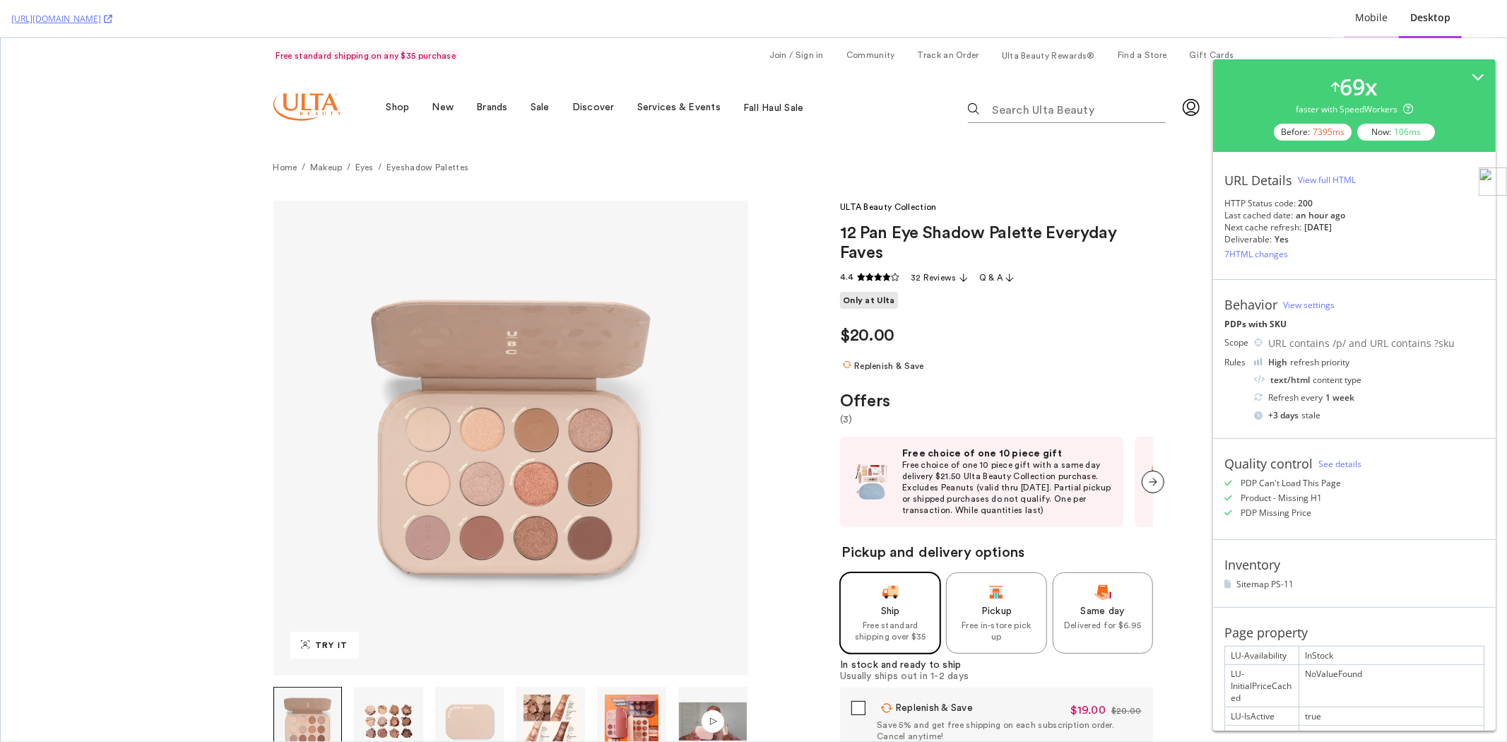
click at [1353, 34] on div "Mobile" at bounding box center [1371, 18] width 55 height 39
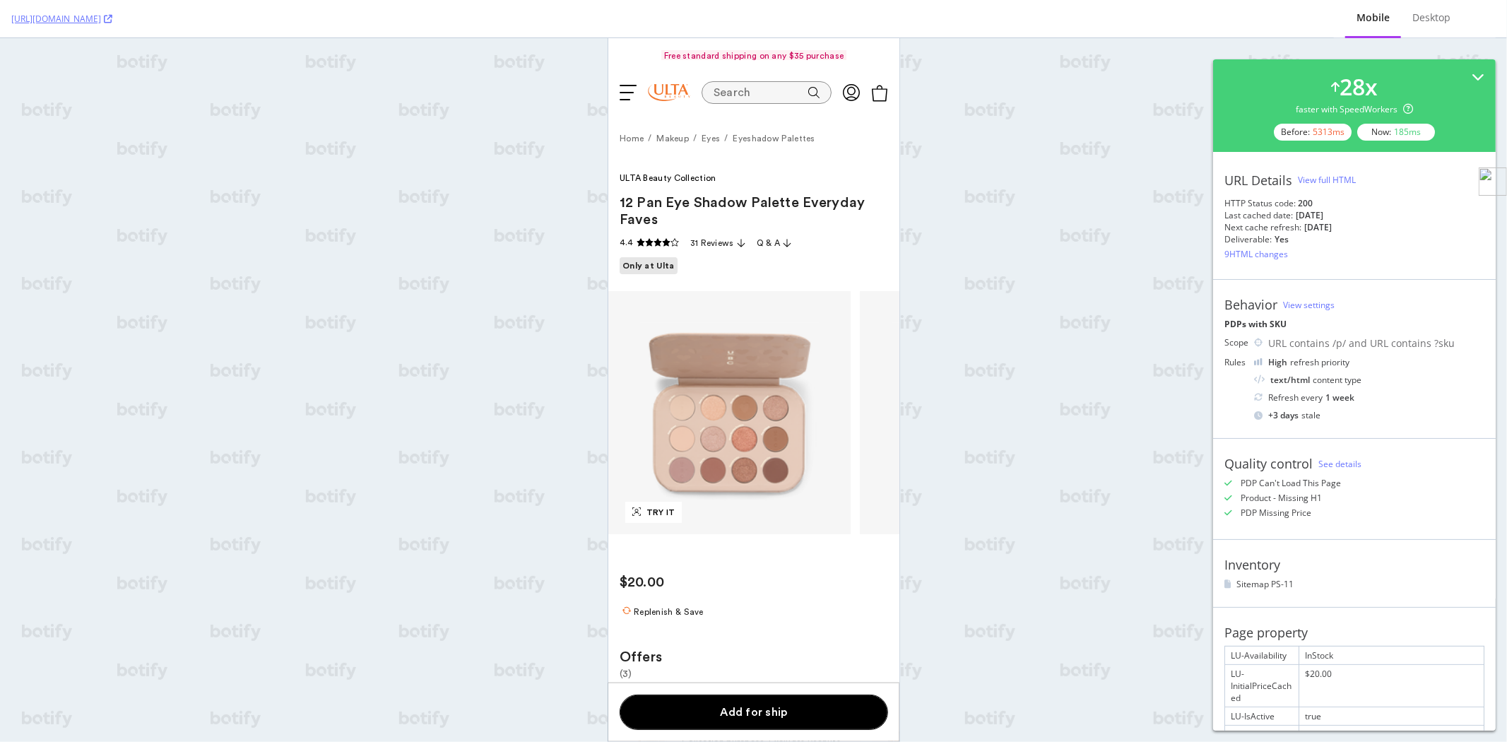
click at [1321, 174] on div "View full HTML" at bounding box center [1327, 180] width 58 height 12
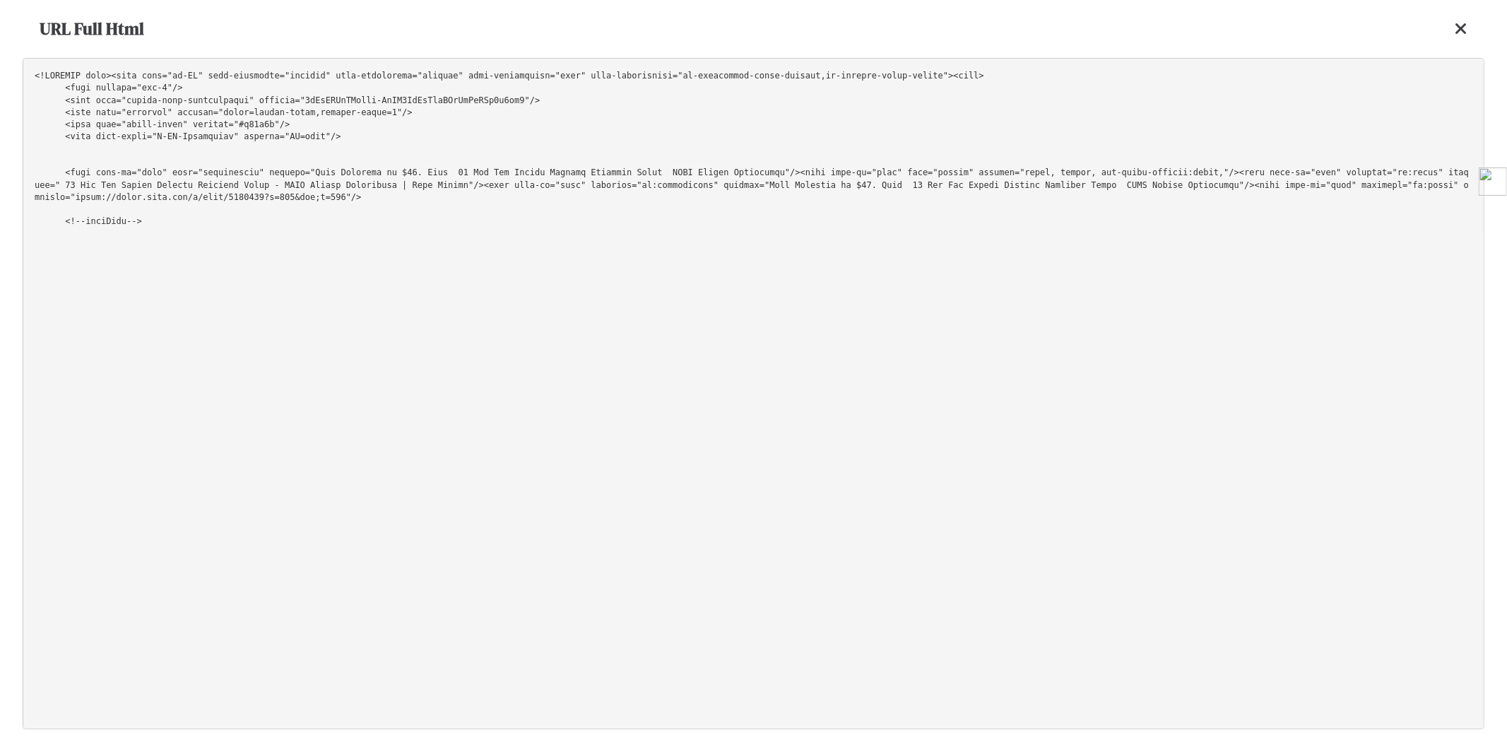
click at [1018, 102] on pre at bounding box center [754, 393] width 1462 height 671
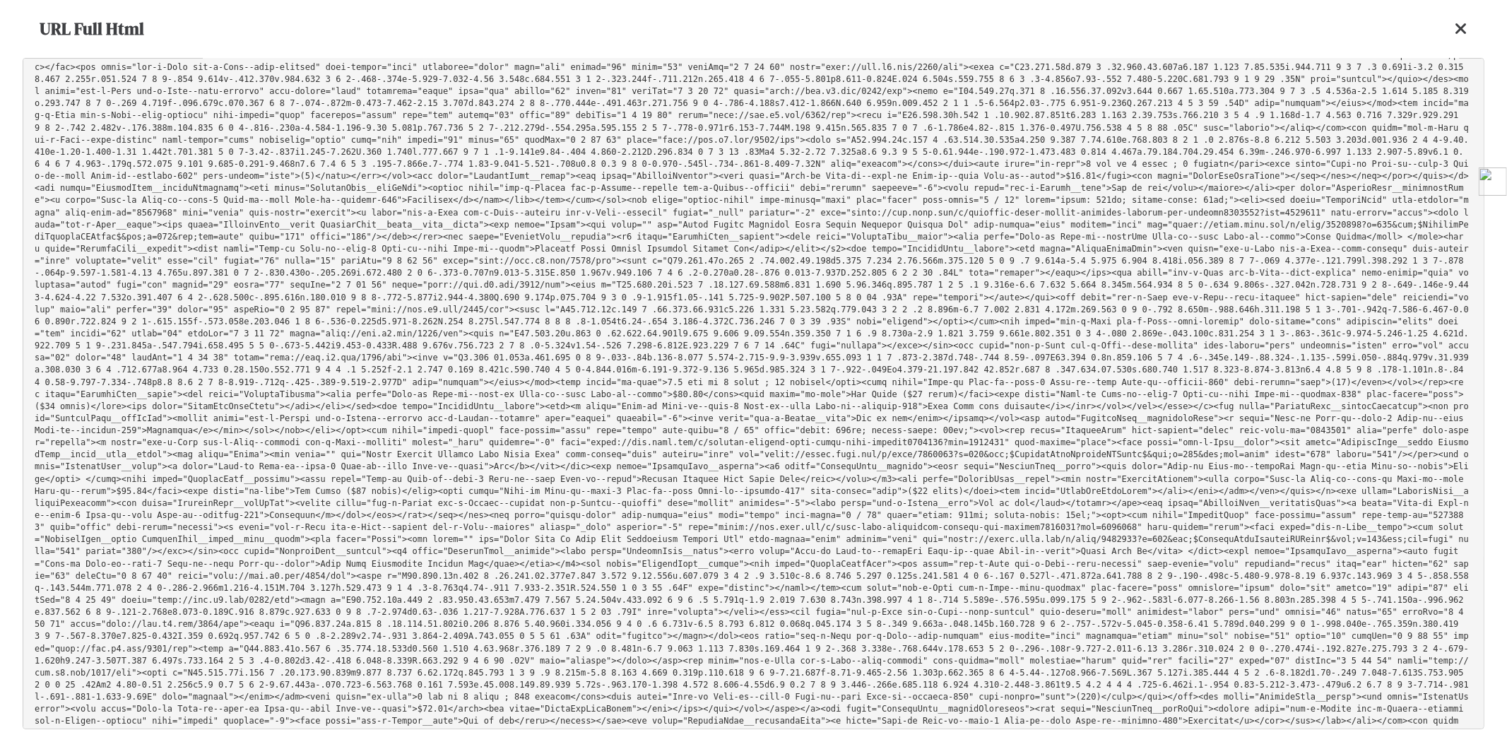
click at [1461, 27] on icon at bounding box center [1461, 28] width 13 height 17
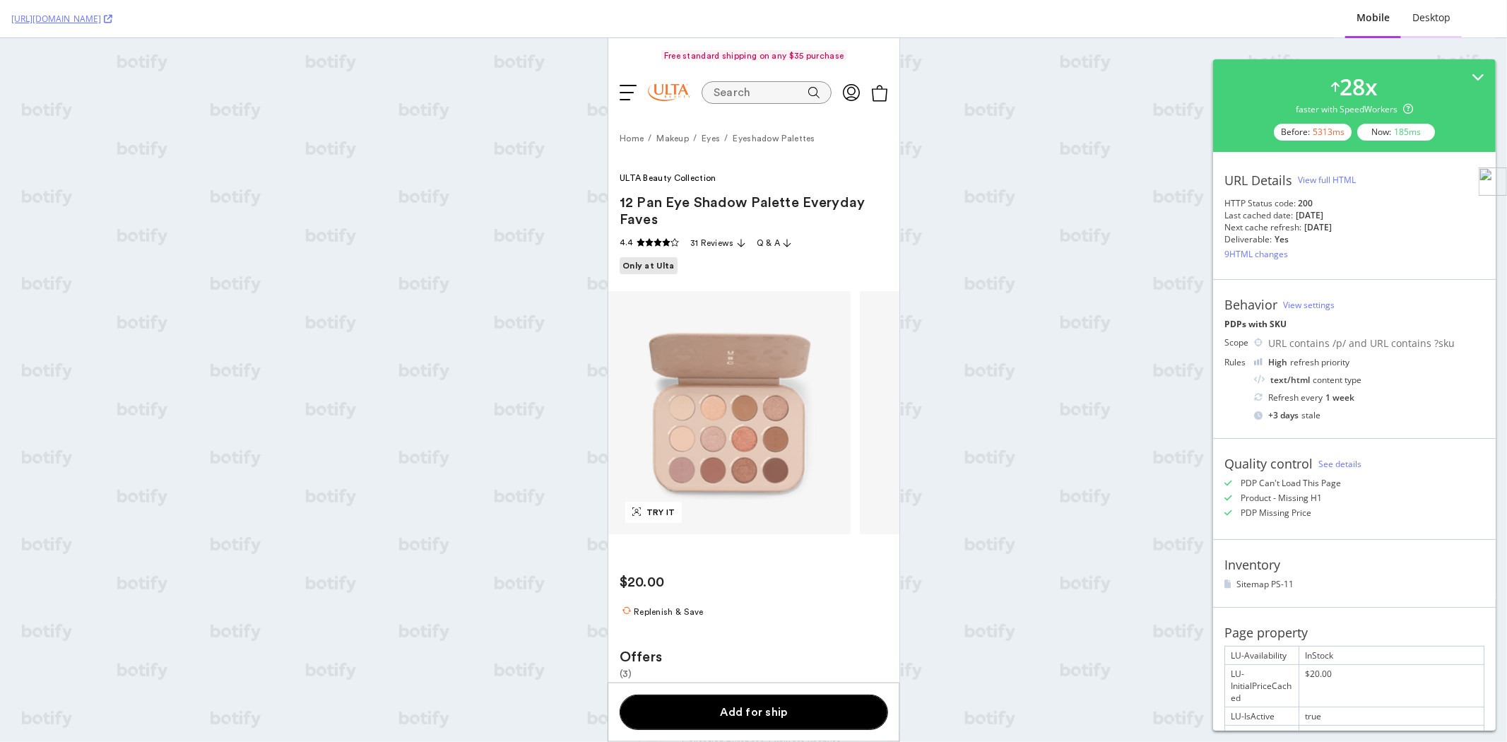
click at [1413, 16] on div "Desktop" at bounding box center [1432, 18] width 38 height 14
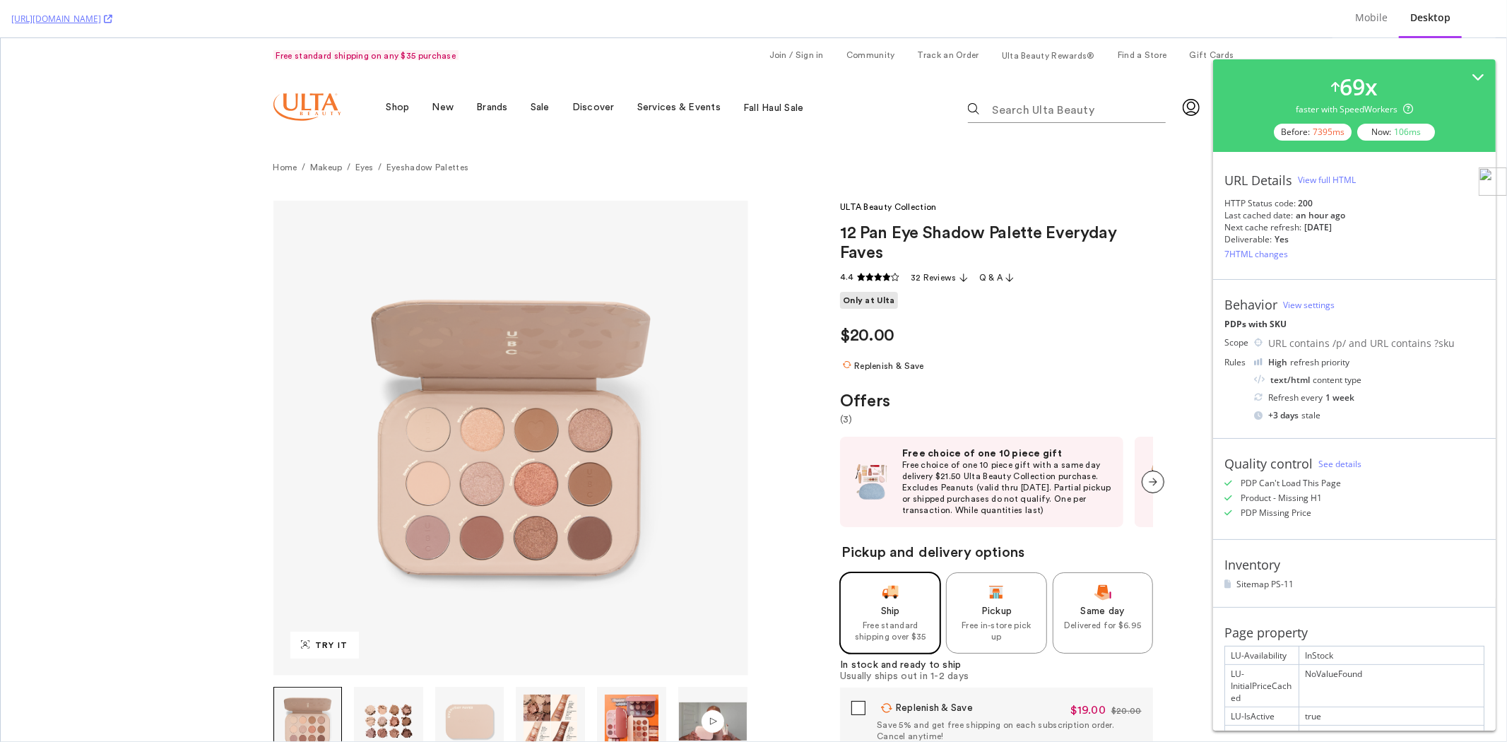
scroll to position [0, 0]
click at [1312, 184] on div "View full HTML" at bounding box center [1327, 180] width 58 height 12
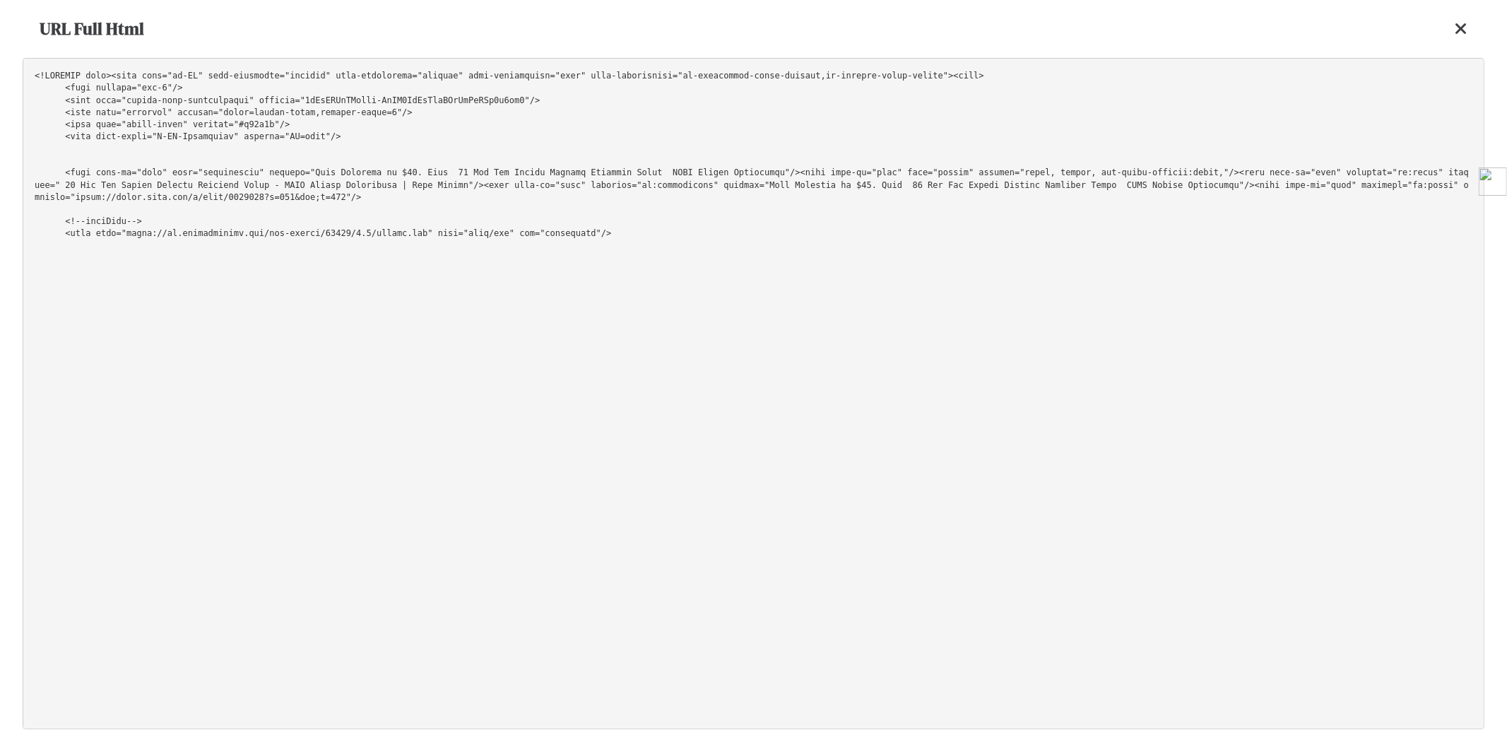
click at [1309, 124] on pre at bounding box center [754, 393] width 1462 height 671
click at [1467, 27] on icon at bounding box center [1461, 28] width 13 height 17
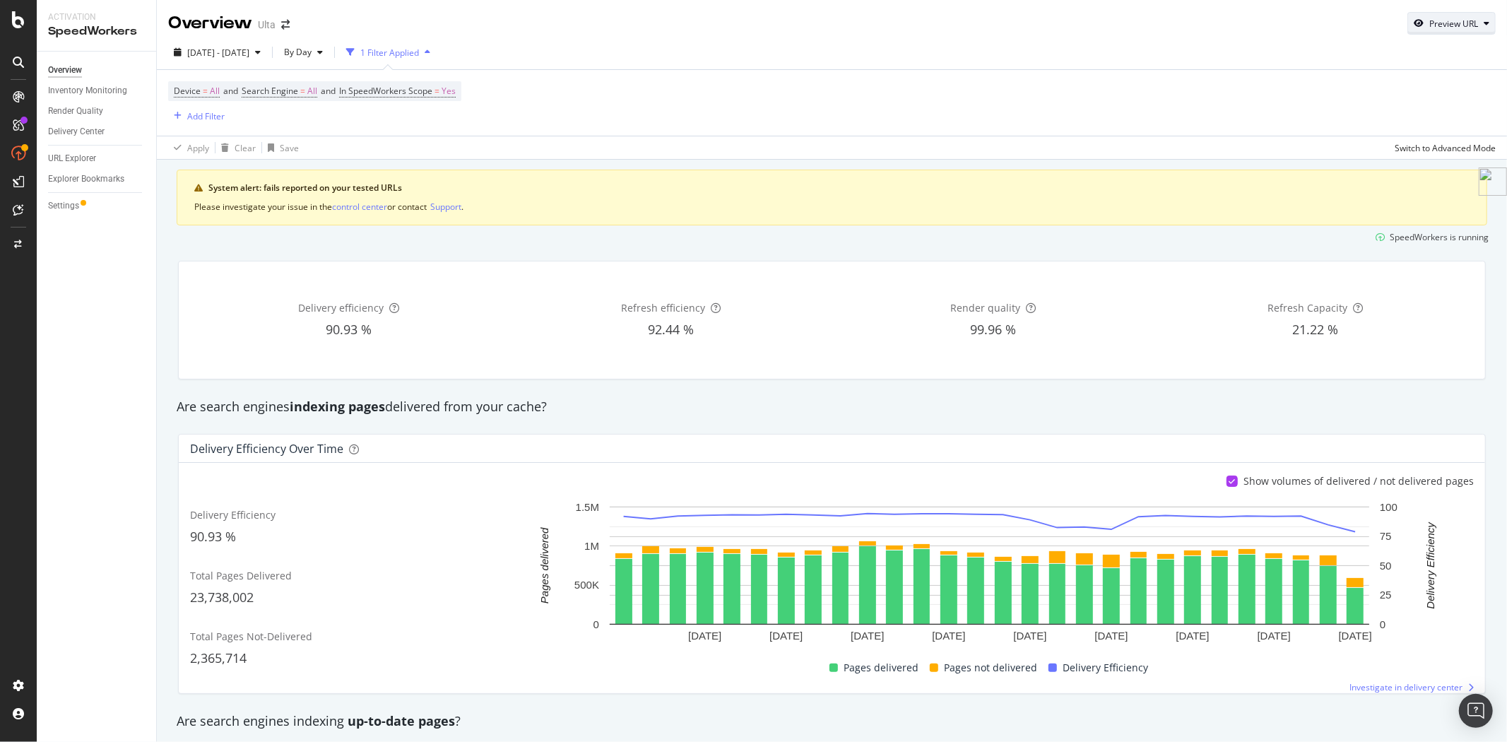
click at [1465, 23] on div "Preview URL" at bounding box center [1454, 24] width 49 height 12
click at [1354, 94] on input "url" at bounding box center [1397, 88] width 154 height 25
paste input "https://www.ulta.com/p/grandelash-md-lash-enhancing-serum-pimprod2003445?sku=25…"
type input "https://www.ulta.com/p/grandelash-md-lash-enhancing-serum-pimprod2003445?sku=25…"
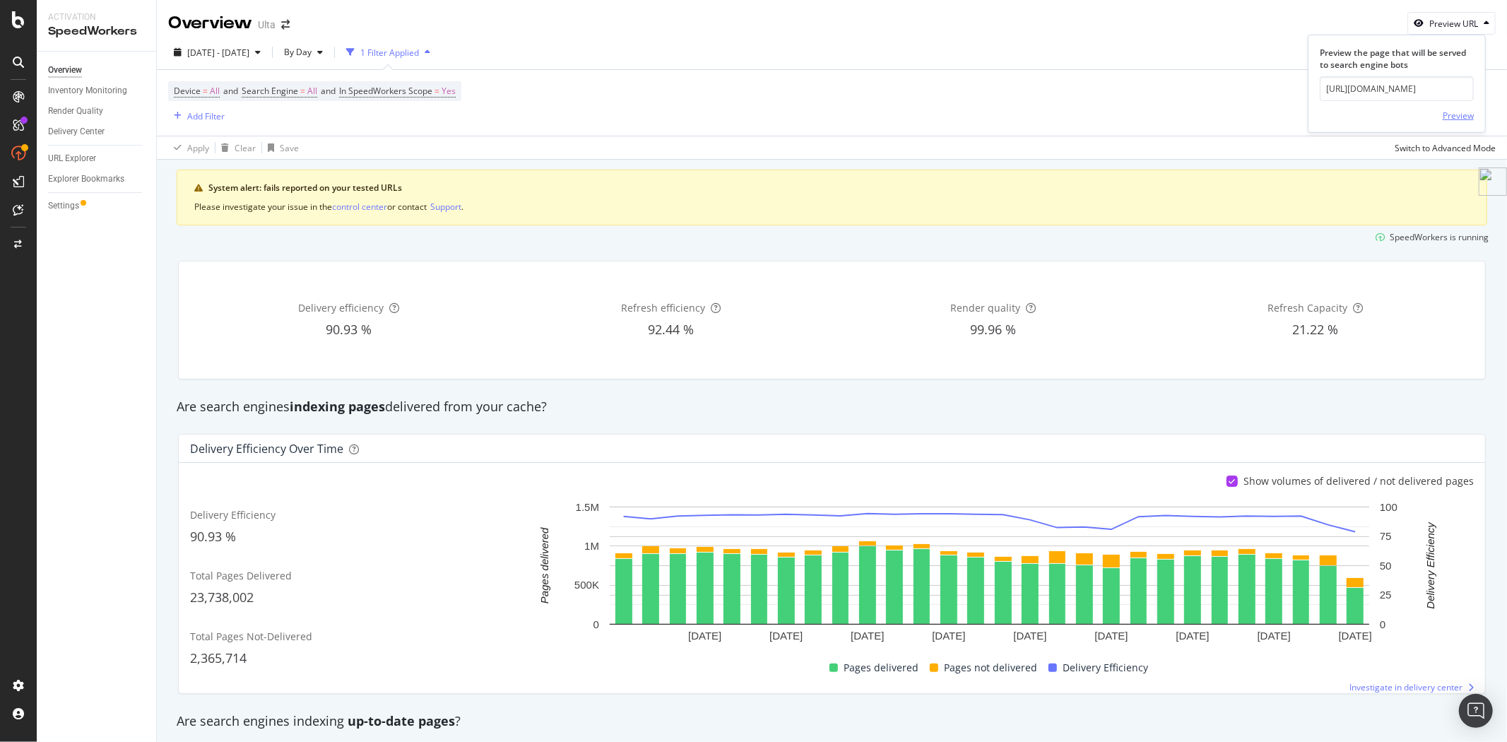
scroll to position [0, 0]
click at [1450, 114] on div "Preview" at bounding box center [1458, 116] width 31 height 12
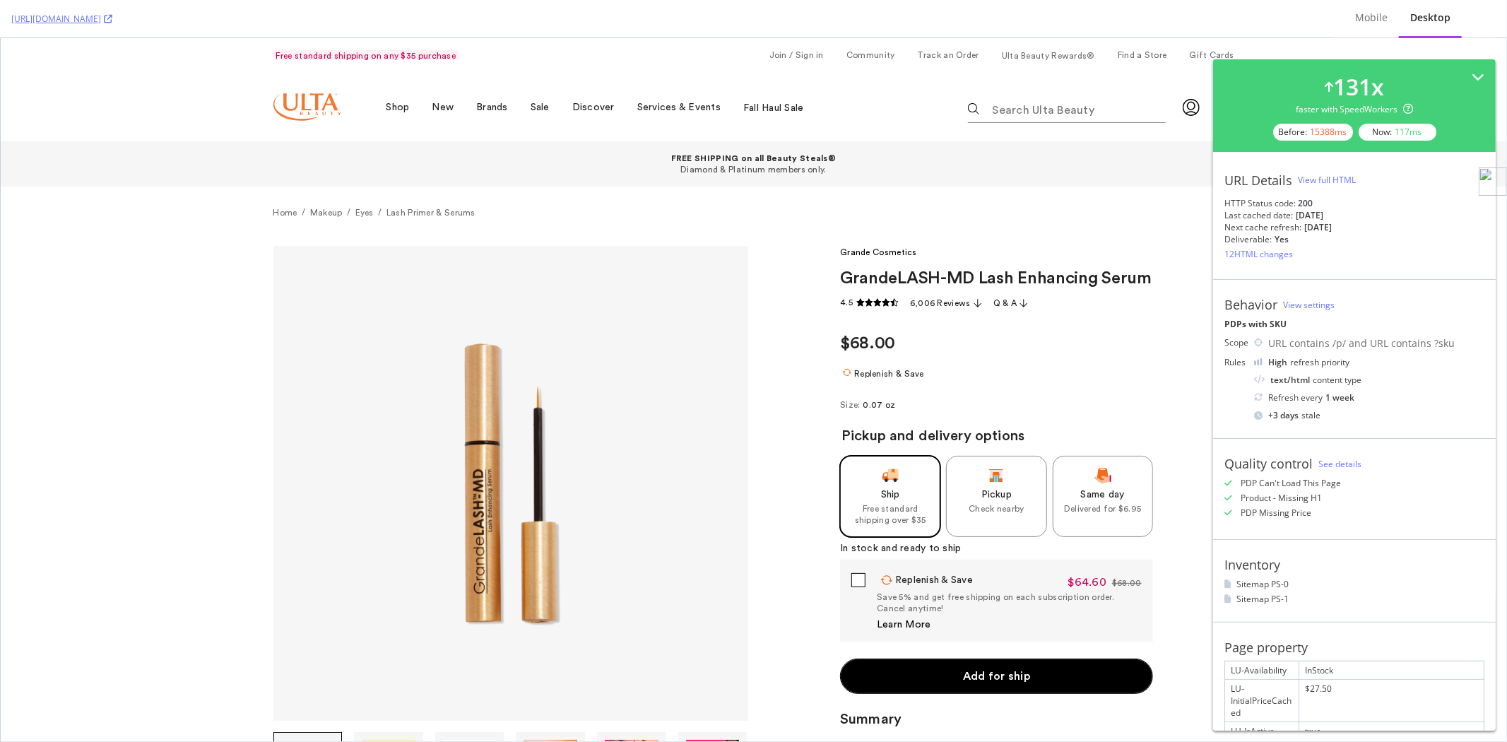
click at [1338, 180] on div "View full HTML" at bounding box center [1327, 180] width 58 height 12
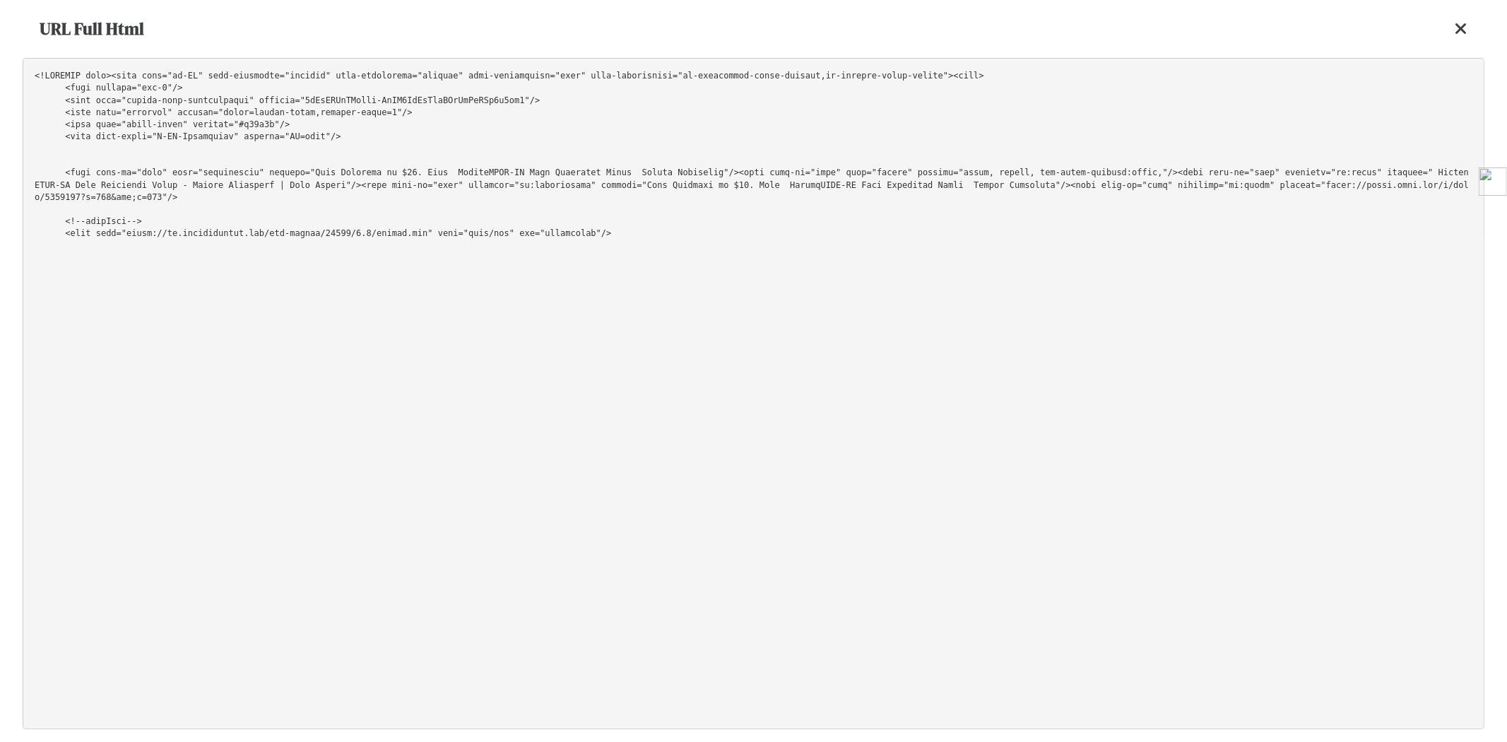
click at [1273, 138] on pre at bounding box center [754, 393] width 1462 height 671
click at [1467, 27] on icon at bounding box center [1461, 28] width 13 height 17
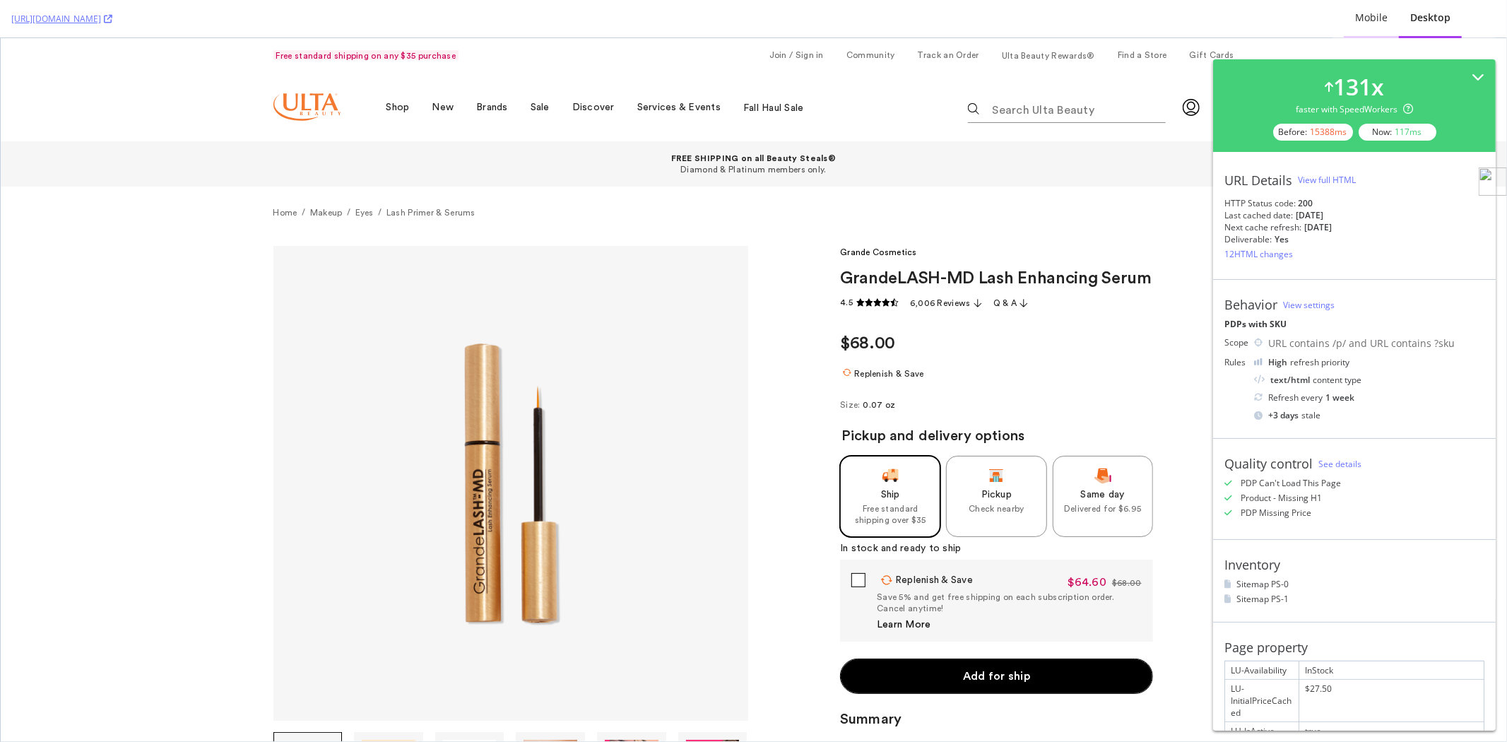
click at [1368, 25] on div "Mobile" at bounding box center [1371, 18] width 55 height 39
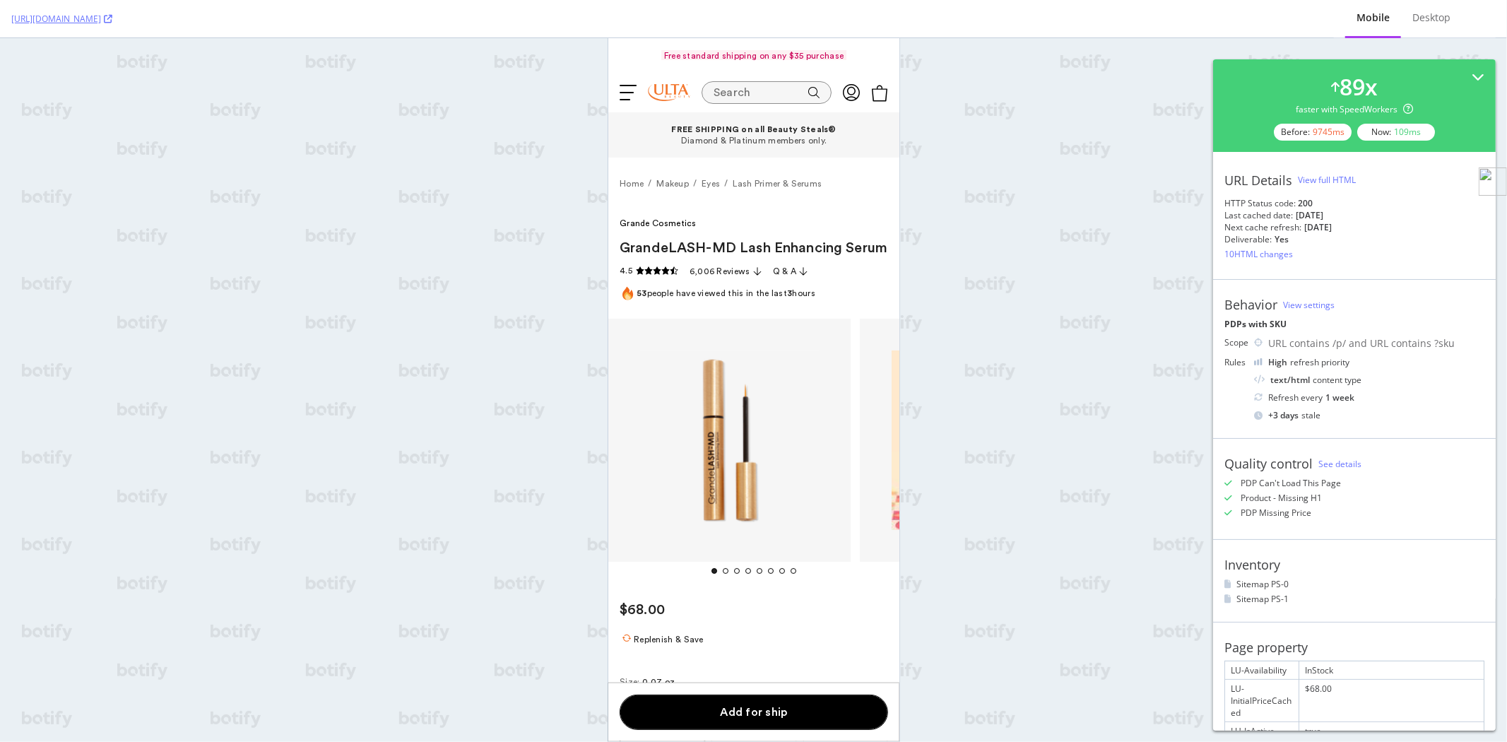
click at [1324, 180] on div "View full HTML" at bounding box center [1327, 180] width 58 height 12
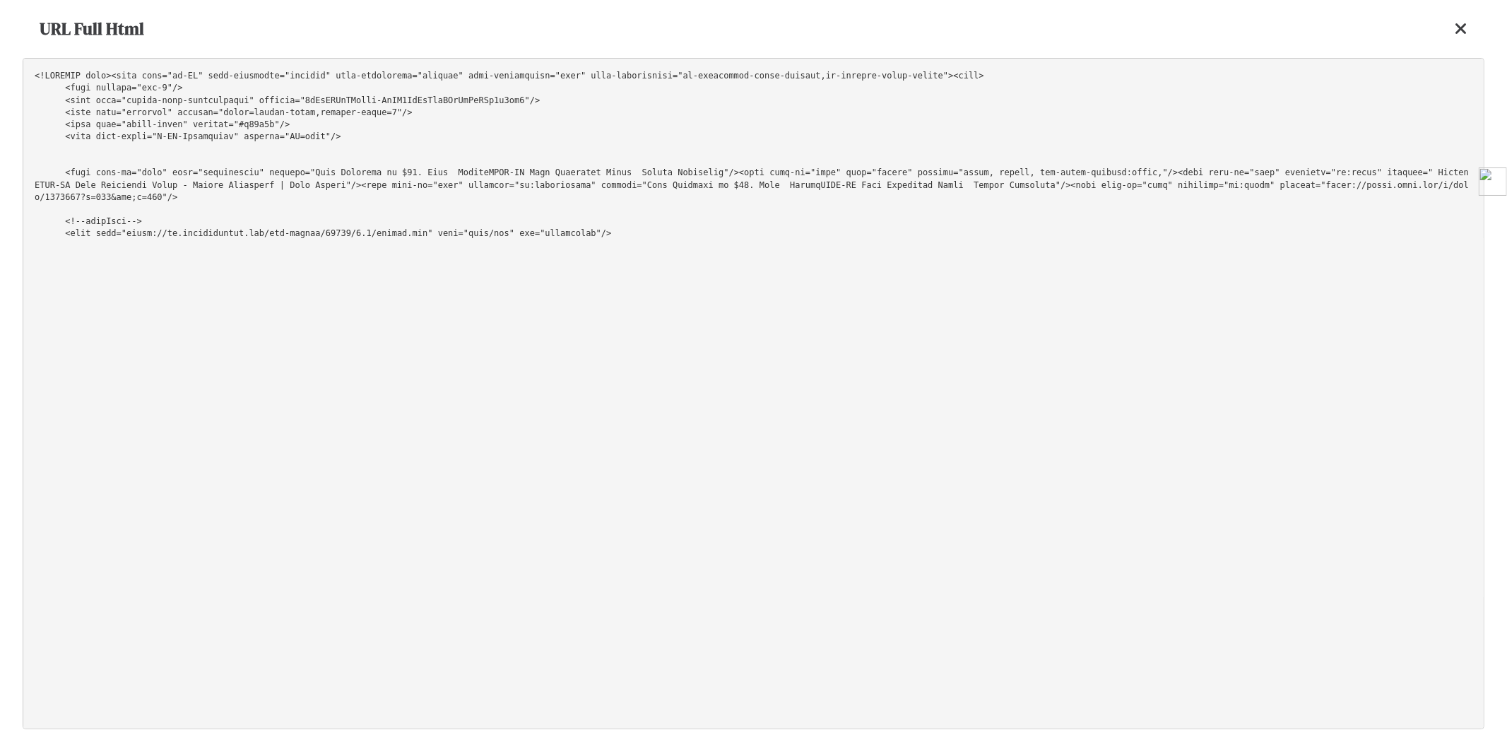
click at [1153, 100] on pre at bounding box center [754, 393] width 1462 height 671
click at [1461, 18] on div at bounding box center [1461, 29] width 13 height 24
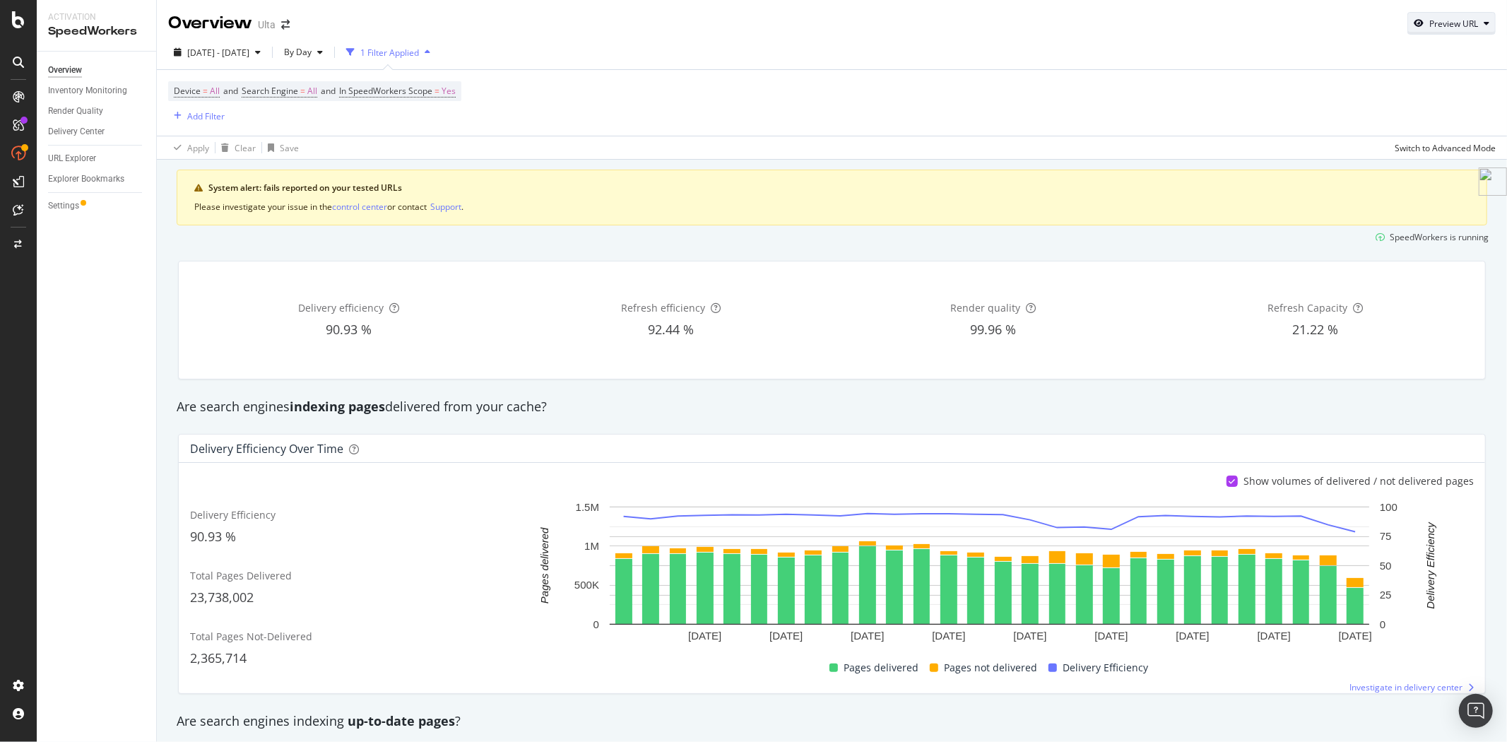
click at [1454, 27] on div "Preview URL" at bounding box center [1454, 24] width 49 height 12
click at [1389, 94] on input "url" at bounding box center [1397, 88] width 154 height 25
paste input "https://www.ulta.com/p/cicaplast-b5-lip-balm-dry-lips-pimprod2040232?sku=2611317"
type input "https://www.ulta.com/p/cicaplast-b5-lip-balm-dry-lips-pimprod2040232?sku=2611317"
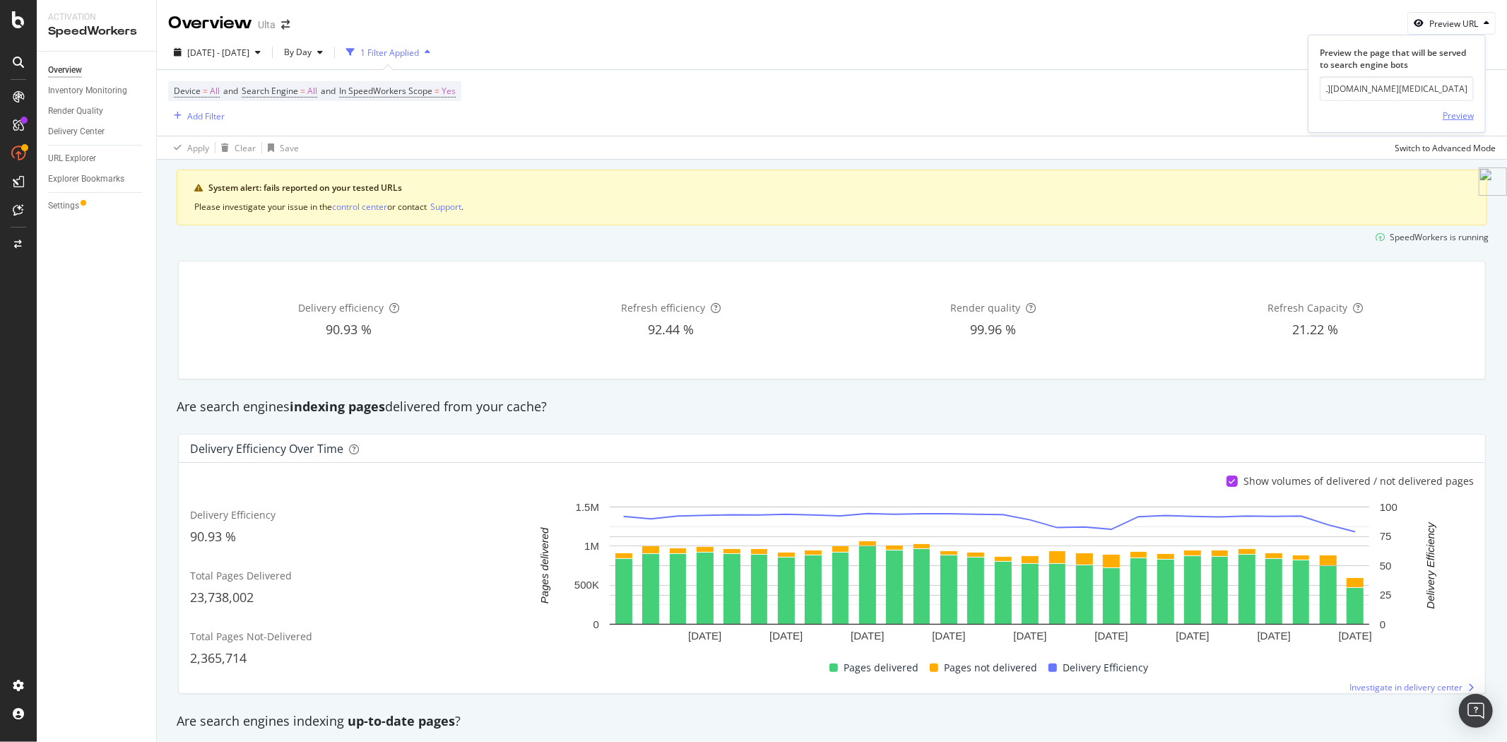
scroll to position [0, 0]
click at [1454, 115] on div "Preview" at bounding box center [1458, 116] width 31 height 12
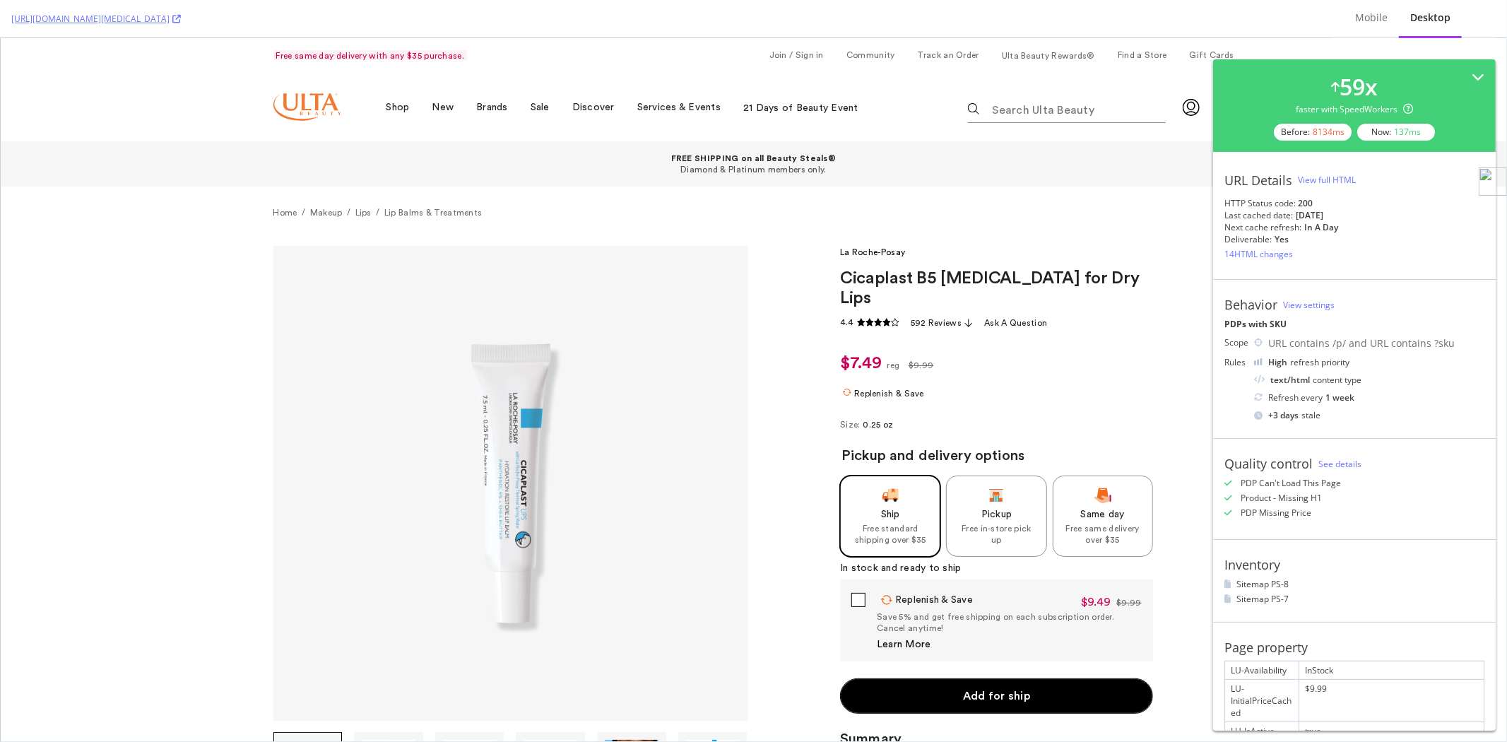
click at [1345, 179] on div "View full HTML" at bounding box center [1327, 180] width 58 height 12
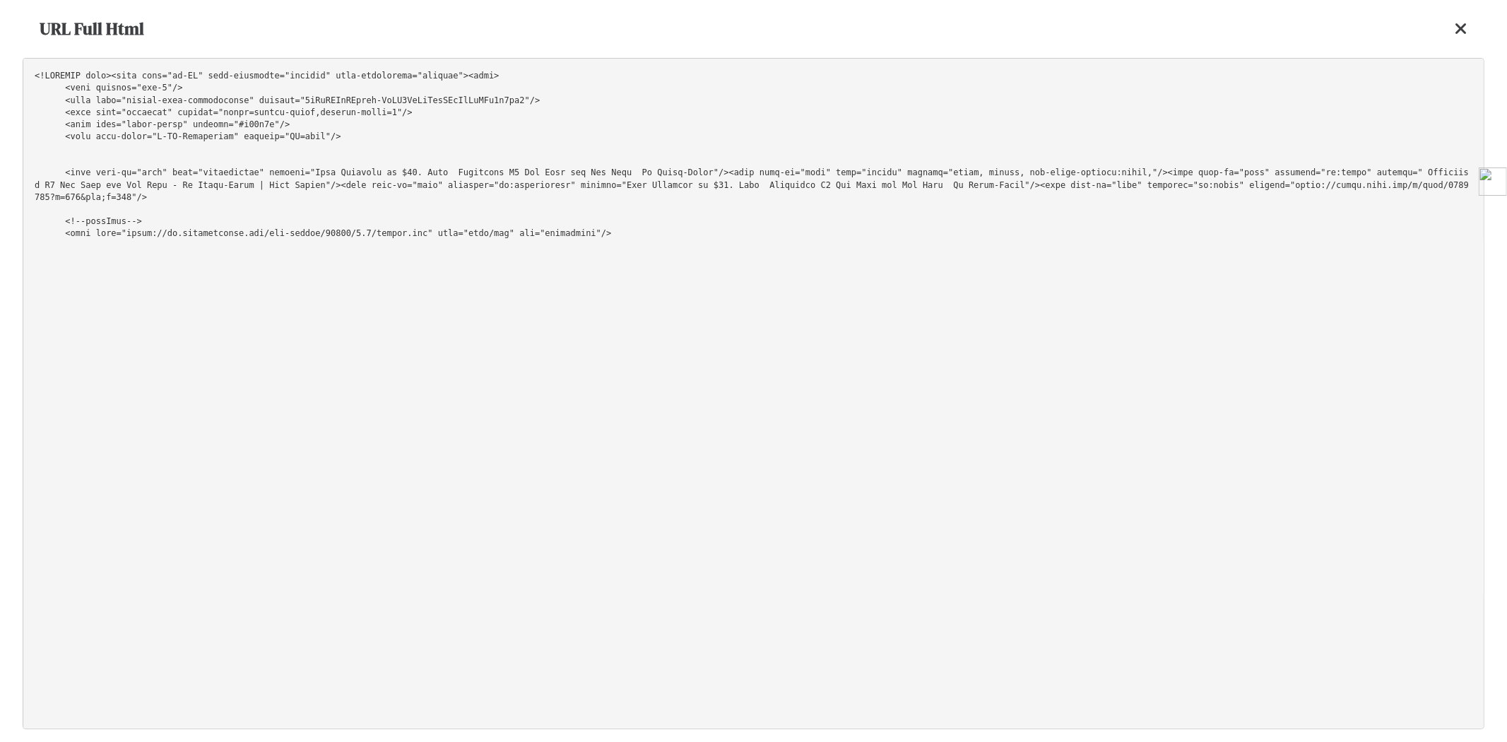
click at [1312, 113] on pre at bounding box center [754, 393] width 1462 height 671
click at [1467, 25] on icon at bounding box center [1461, 28] width 13 height 17
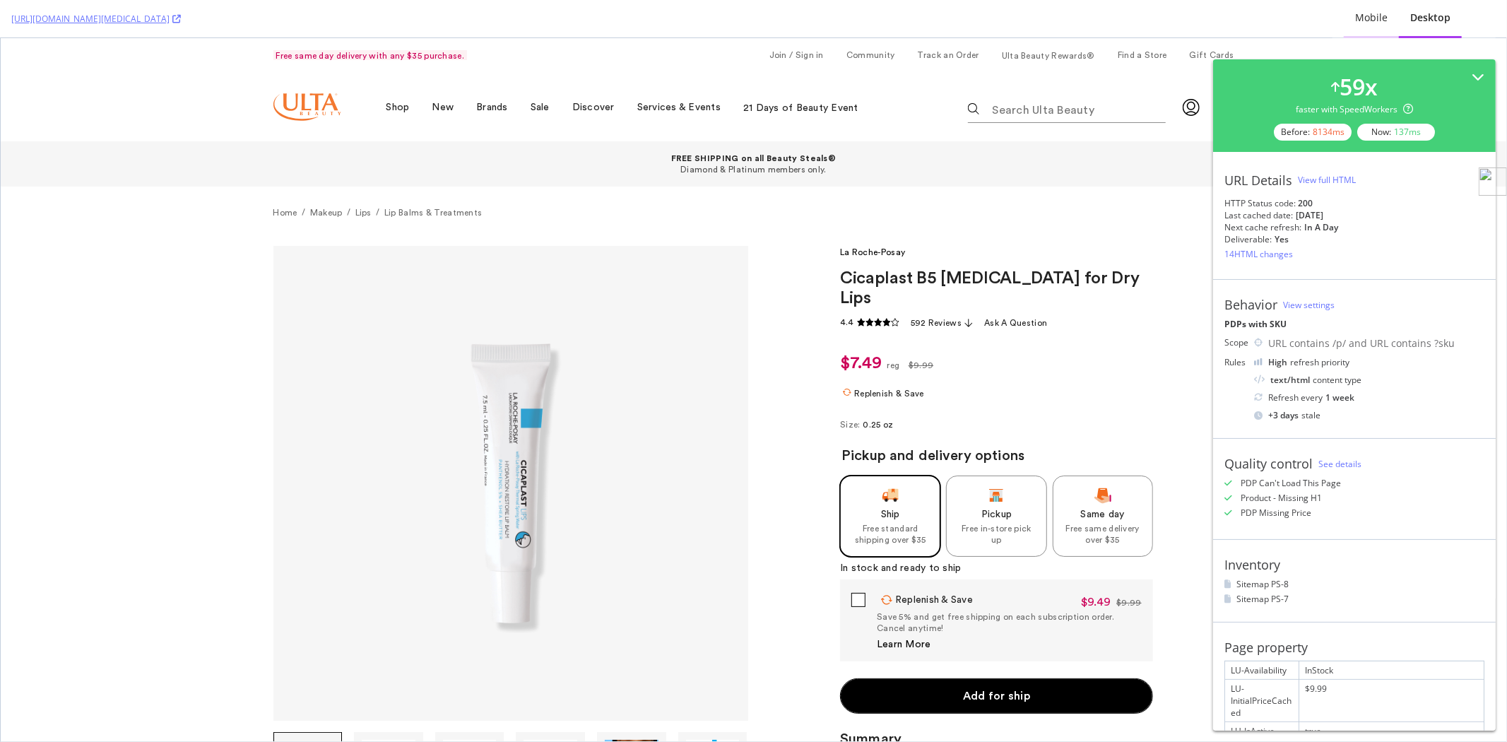
click at [1371, 20] on div "Mobile" at bounding box center [1371, 18] width 33 height 14
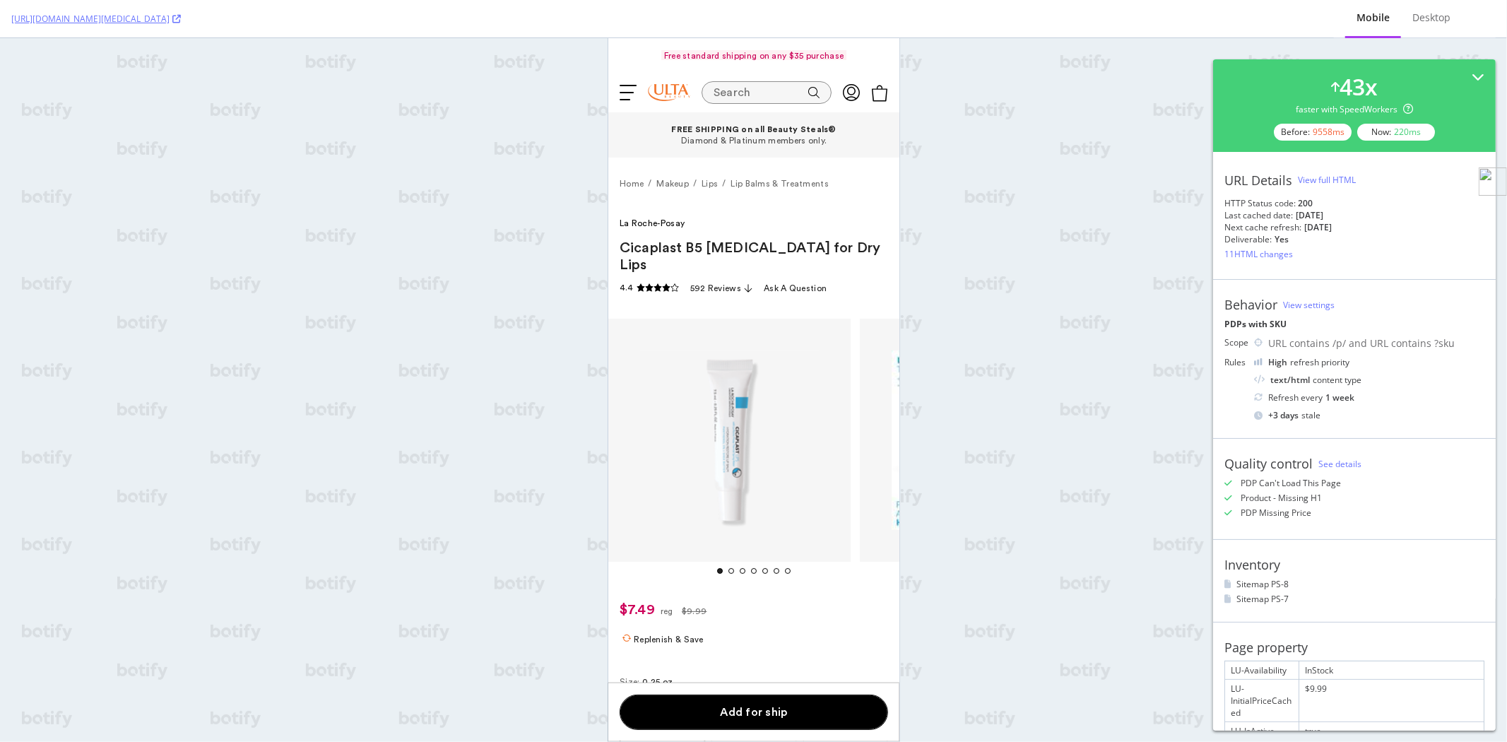
click at [1324, 175] on div "View full HTML" at bounding box center [1327, 180] width 58 height 12
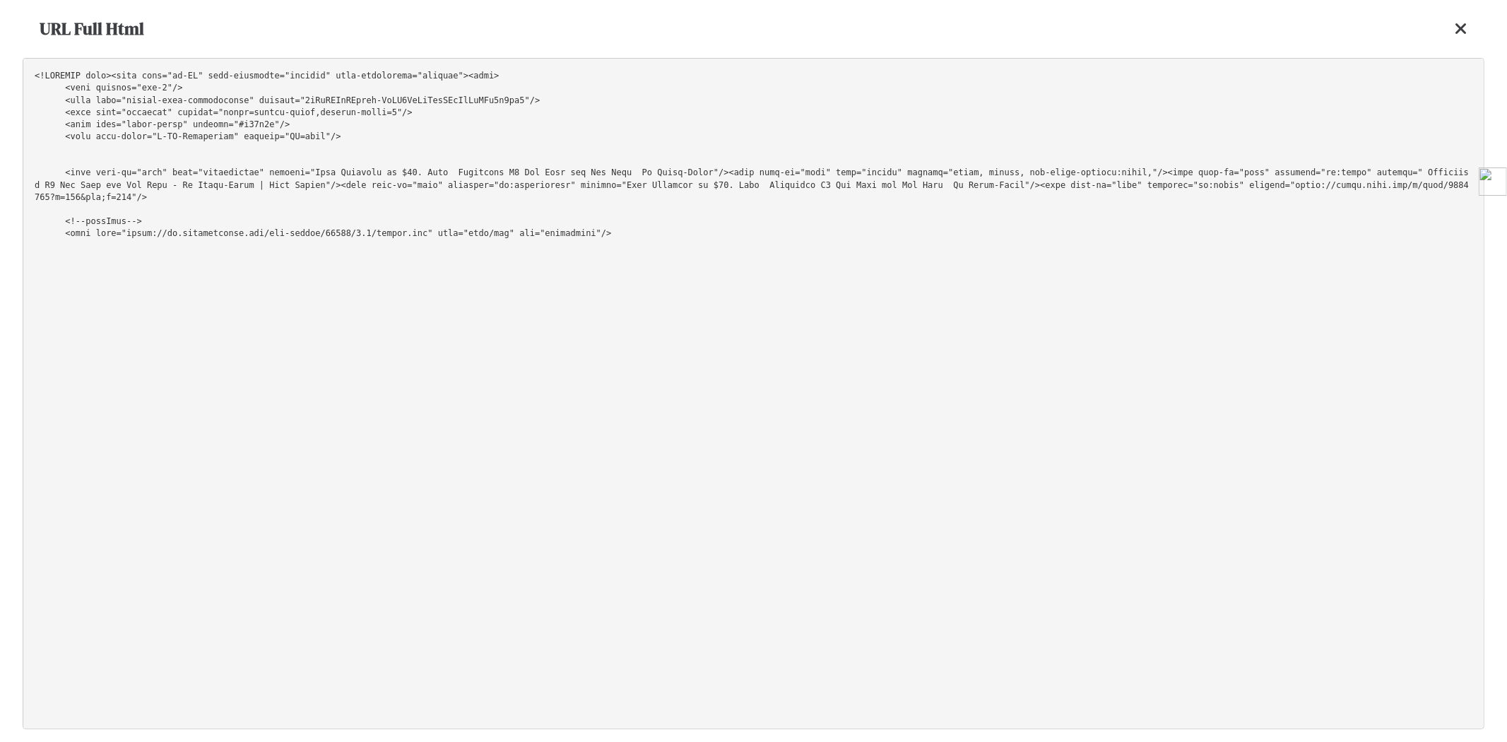
click at [1104, 125] on pre at bounding box center [754, 393] width 1462 height 671
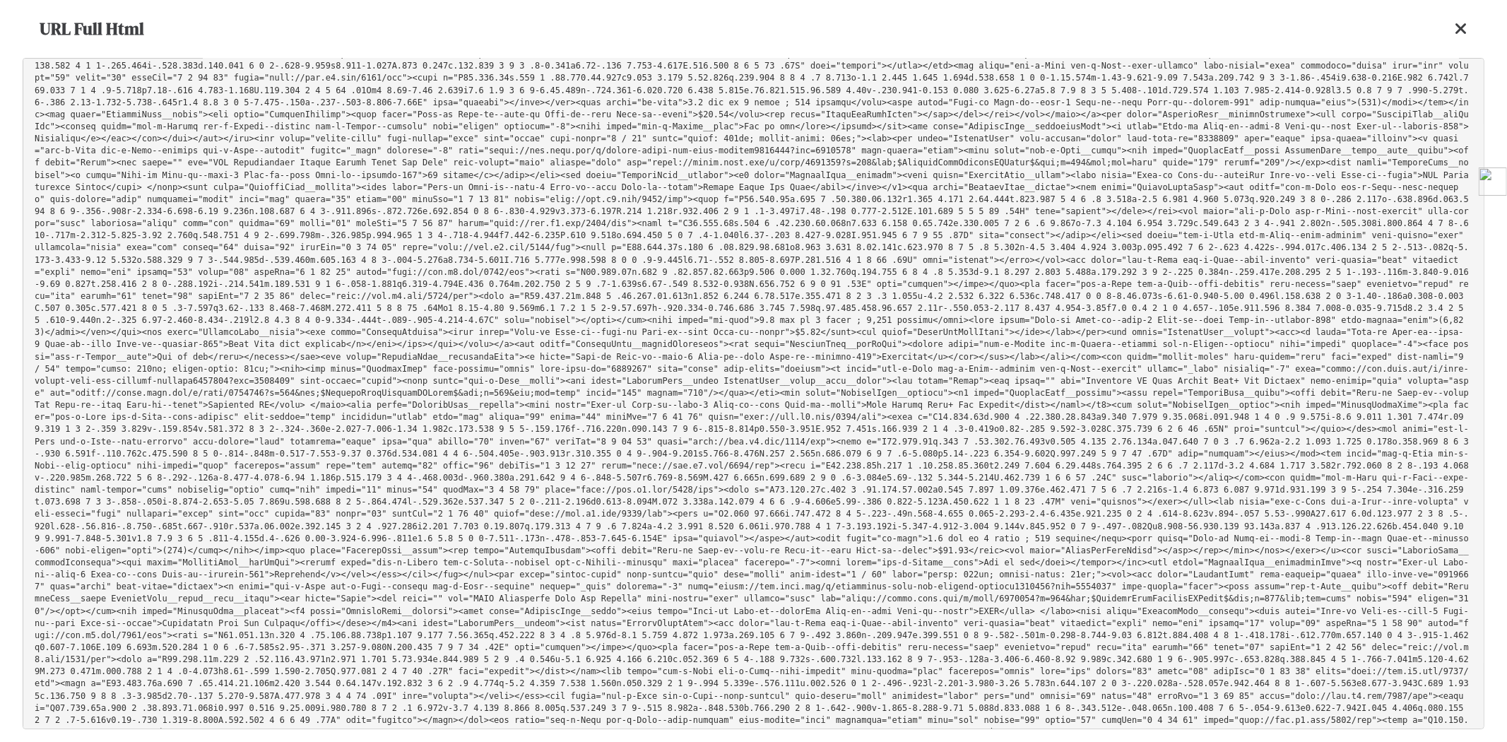
click at [1465, 35] on icon at bounding box center [1461, 28] width 13 height 17
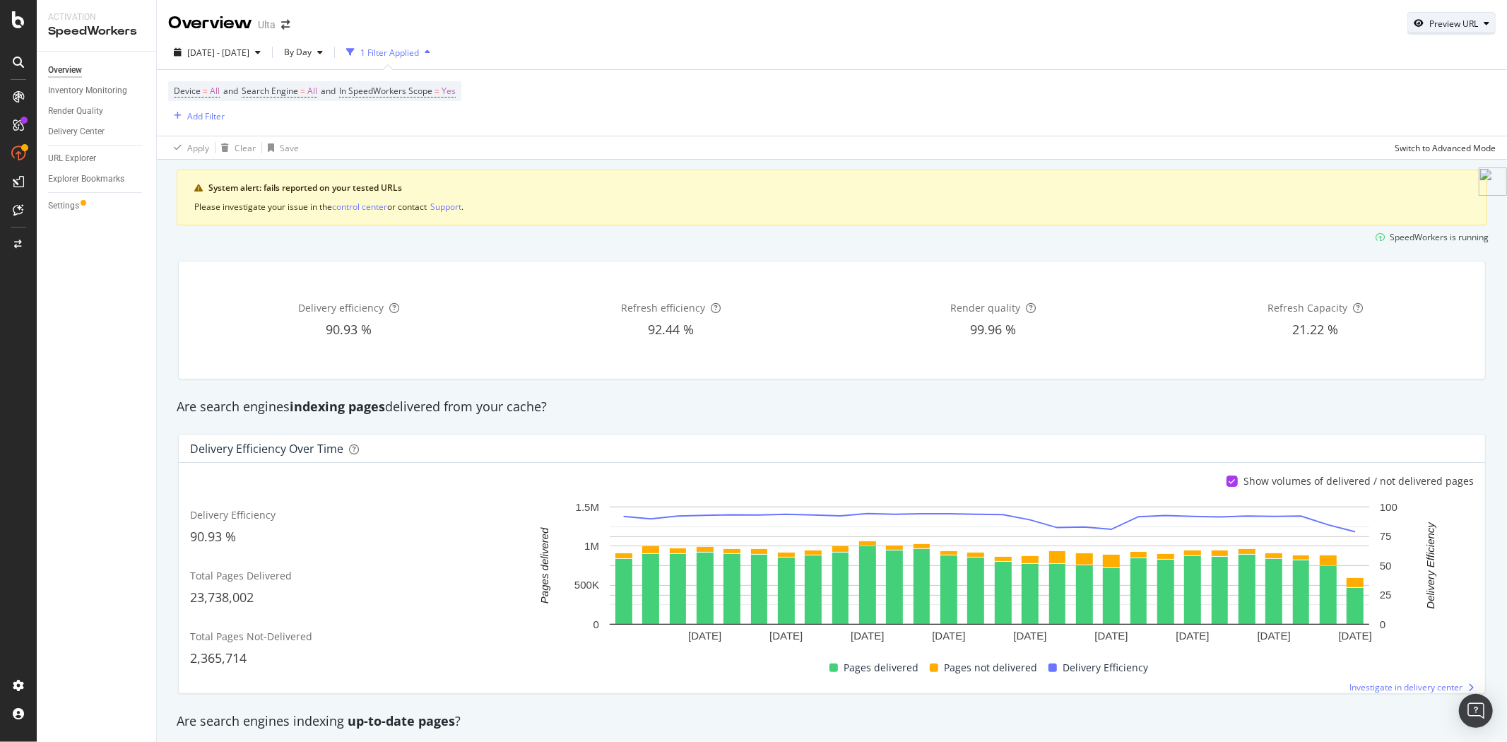
click at [1430, 22] on div "Preview URL" at bounding box center [1454, 24] width 49 height 12
drag, startPoint x: 1358, startPoint y: 88, endPoint x: 1369, endPoint y: 88, distance: 10.6
click at [1358, 88] on input "url" at bounding box center [1397, 88] width 154 height 25
paste input "https://www.ulta.com/p/snoxin-ii-facial-line-fighter-serum-pimprod2006512?sku=2…"
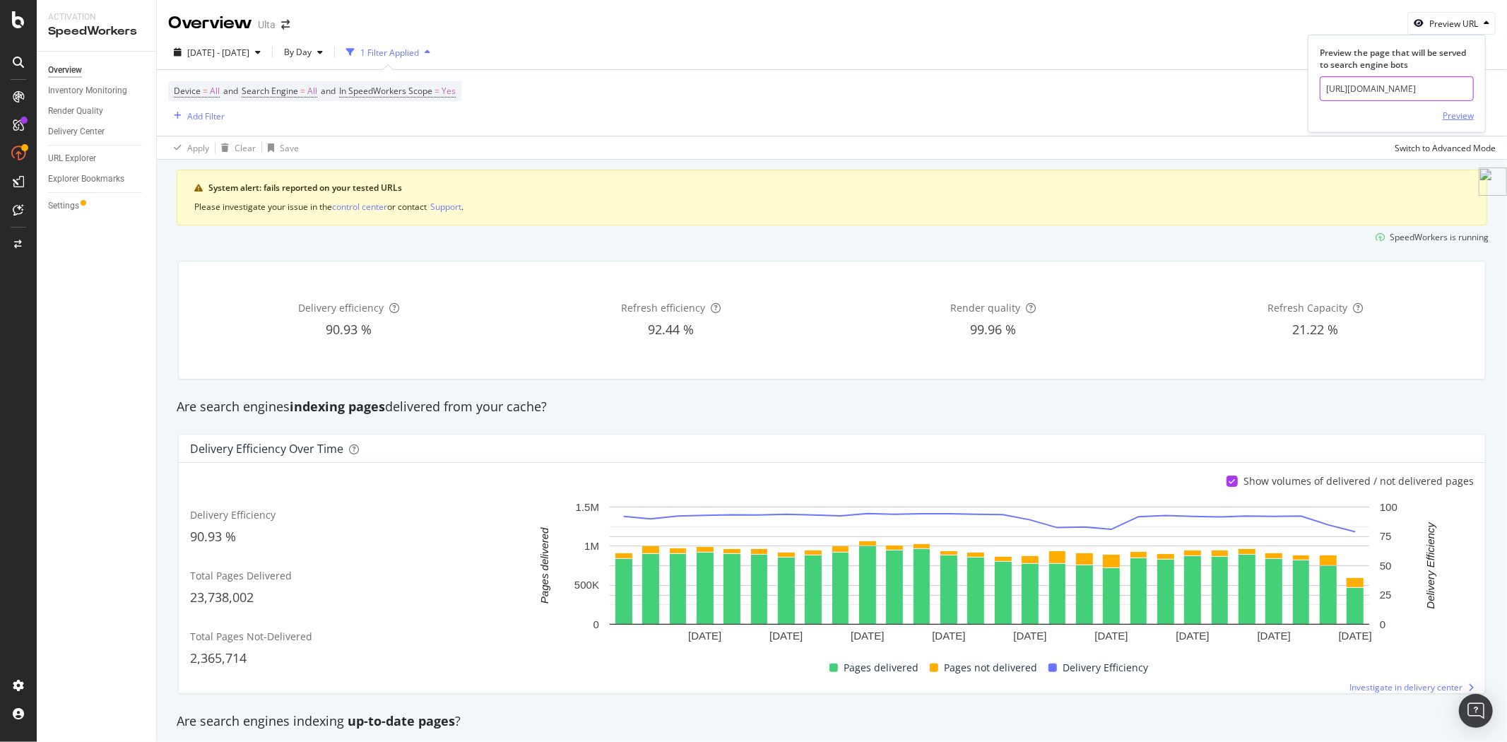
type input "https://www.ulta.com/p/snoxin-ii-facial-line-fighter-serum-pimprod2006512?sku=2…"
click at [1466, 113] on div "Preview" at bounding box center [1458, 116] width 31 height 12
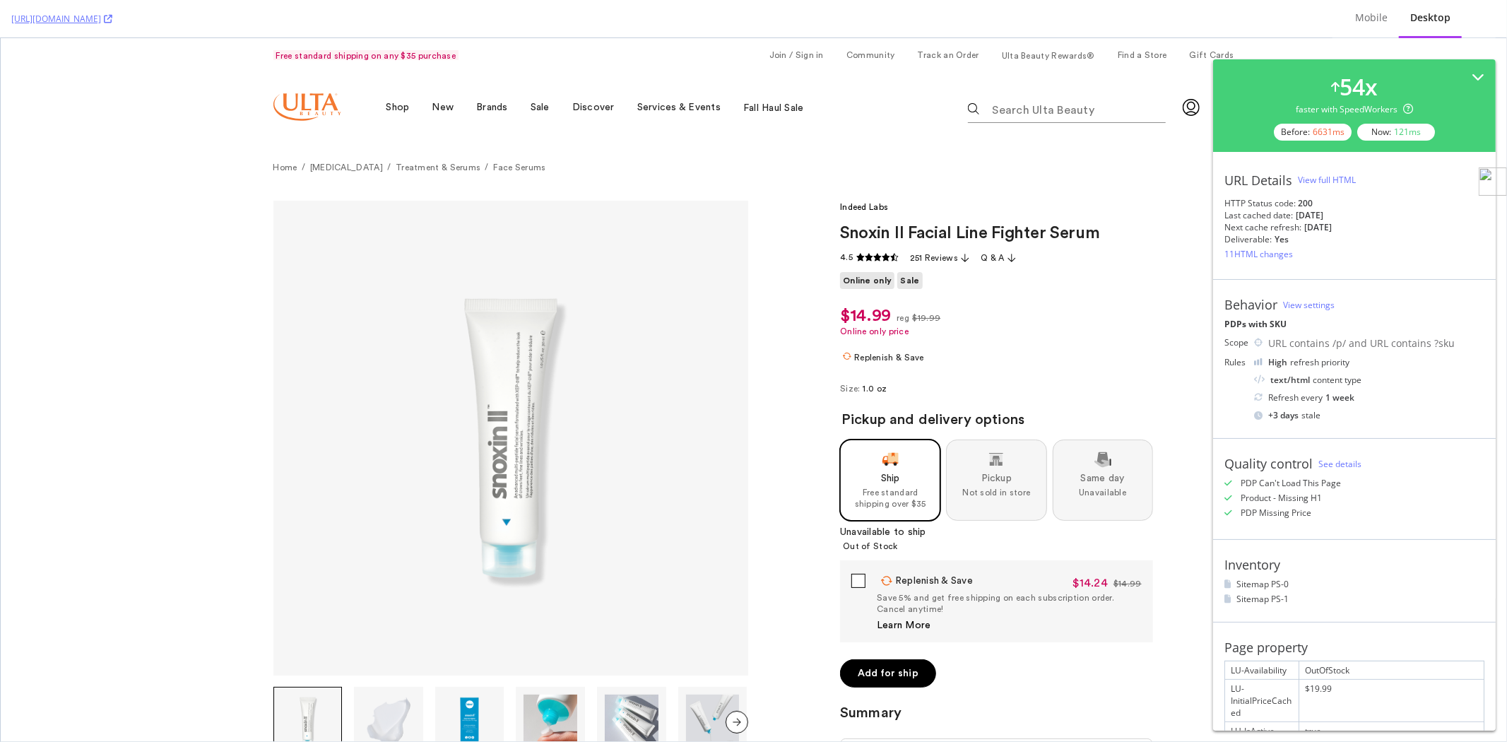
click at [1343, 177] on div "View full HTML" at bounding box center [1327, 180] width 58 height 12
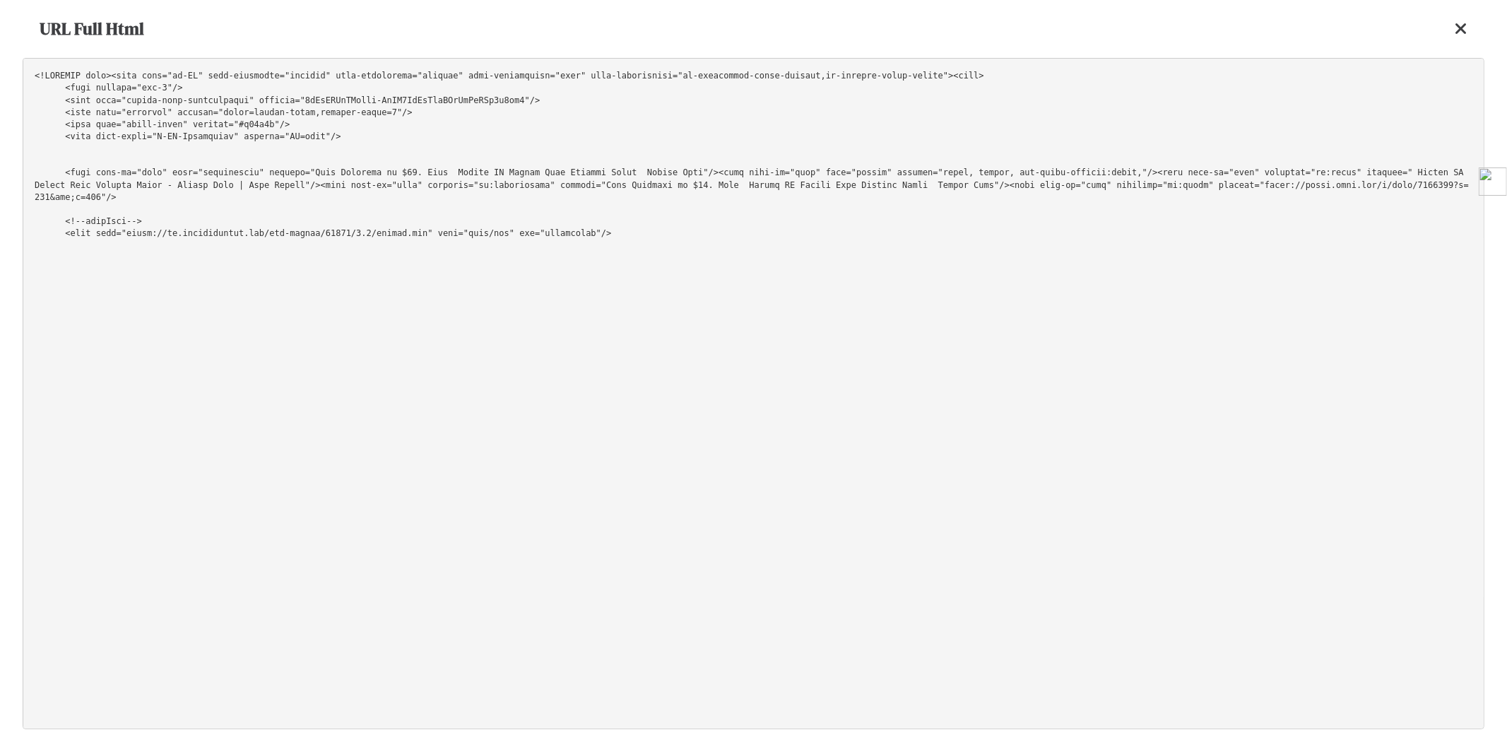
click at [1304, 112] on pre at bounding box center [754, 393] width 1462 height 671
click at [1466, 28] on icon at bounding box center [1461, 28] width 13 height 17
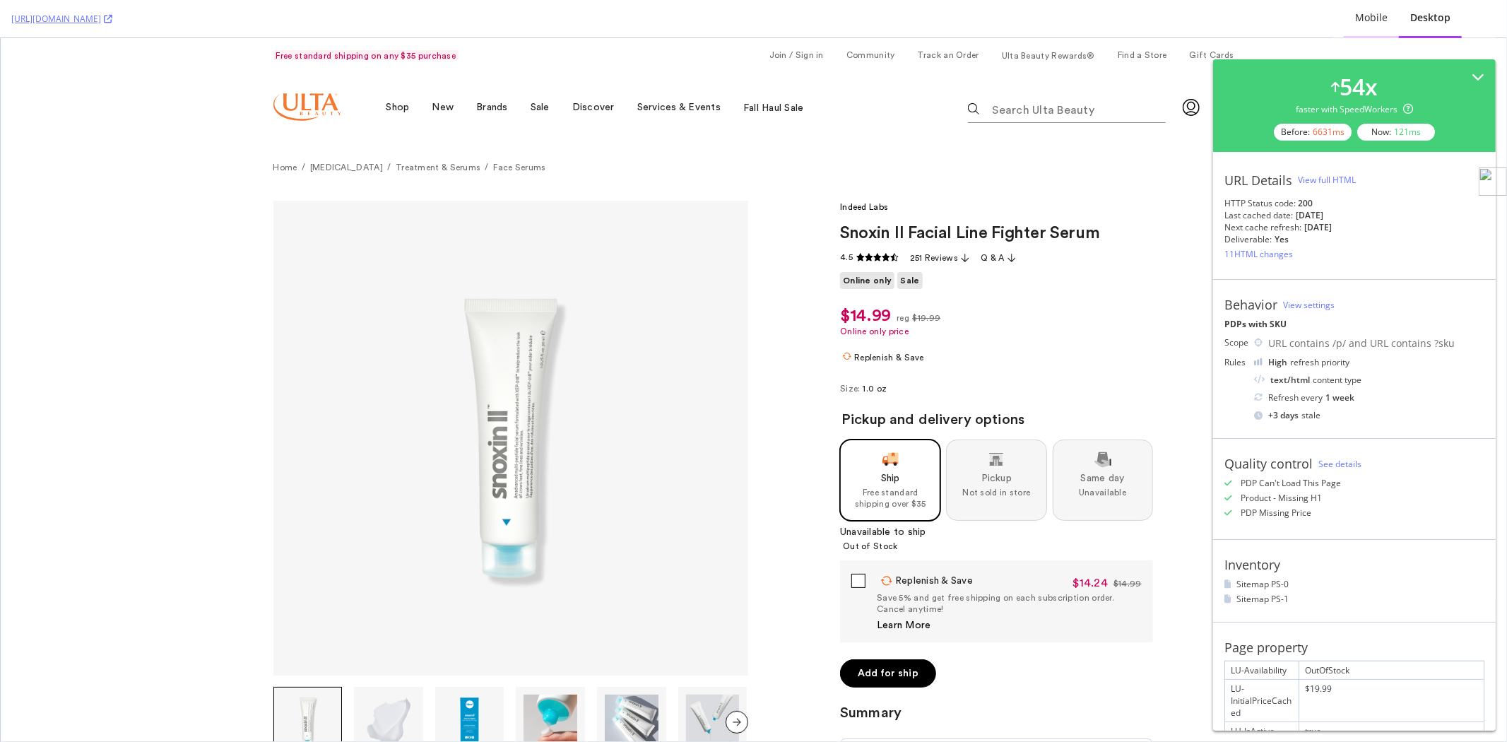
click at [1369, 21] on div "Mobile" at bounding box center [1371, 18] width 33 height 14
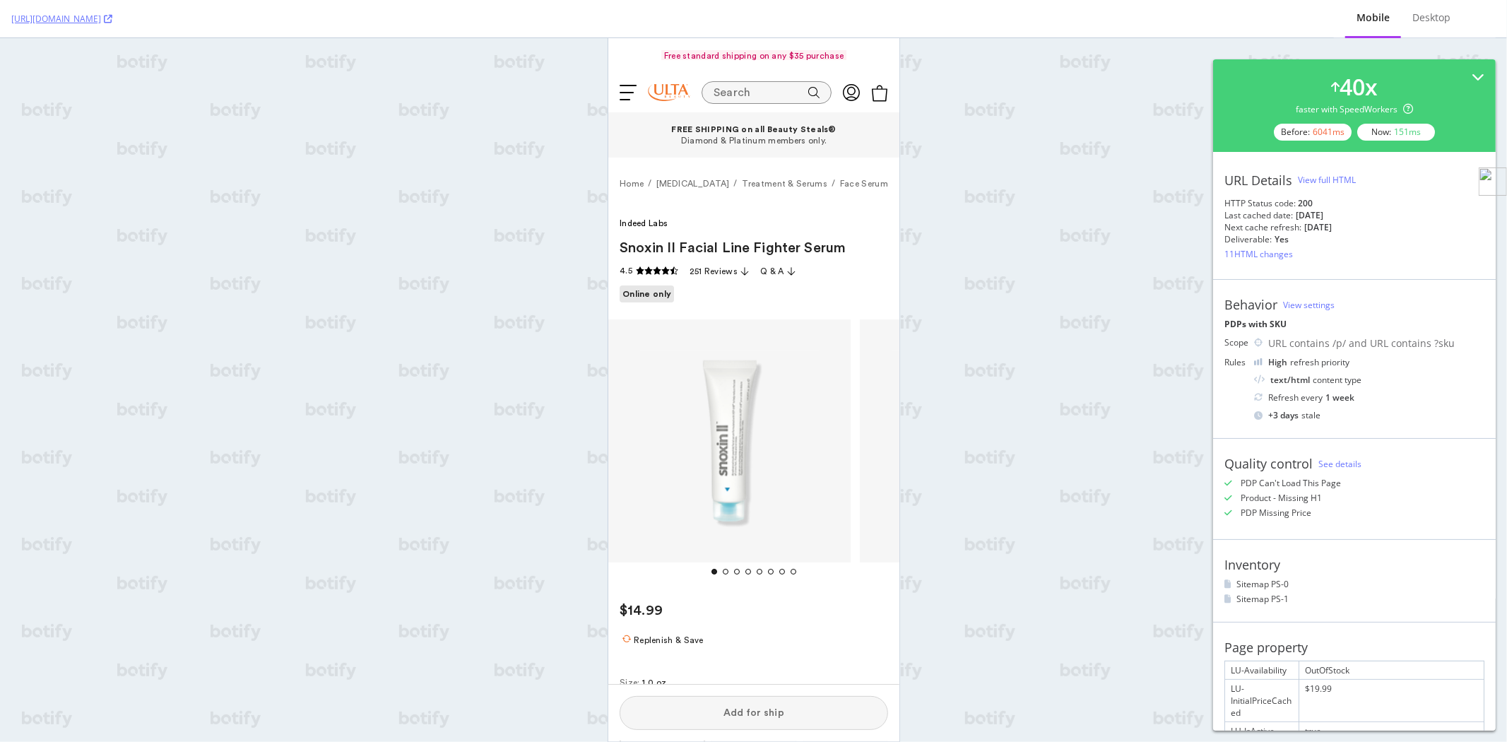
click at [1329, 184] on div "View full HTML" at bounding box center [1327, 180] width 58 height 12
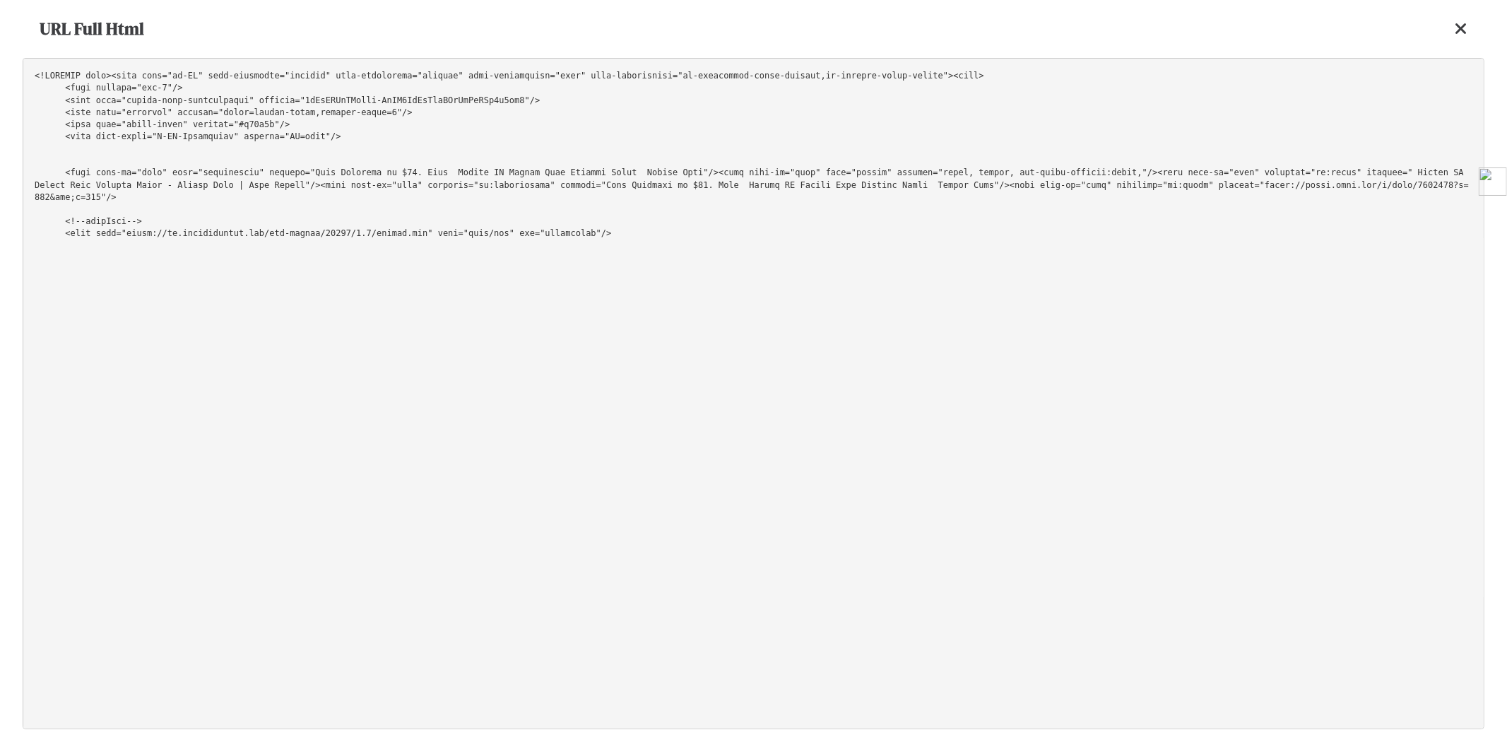
click at [1261, 119] on pre at bounding box center [754, 393] width 1462 height 671
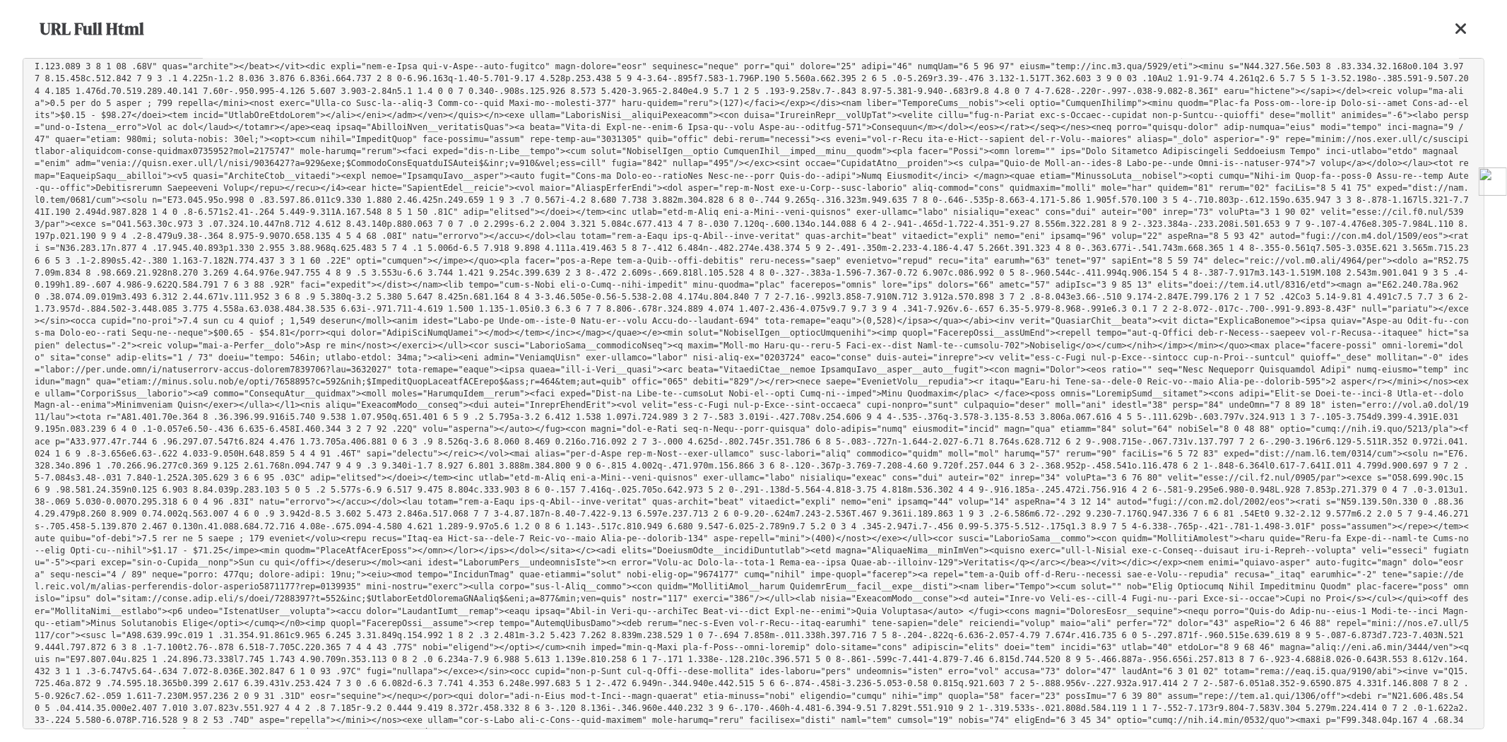
click at [1461, 31] on icon at bounding box center [1461, 28] width 13 height 17
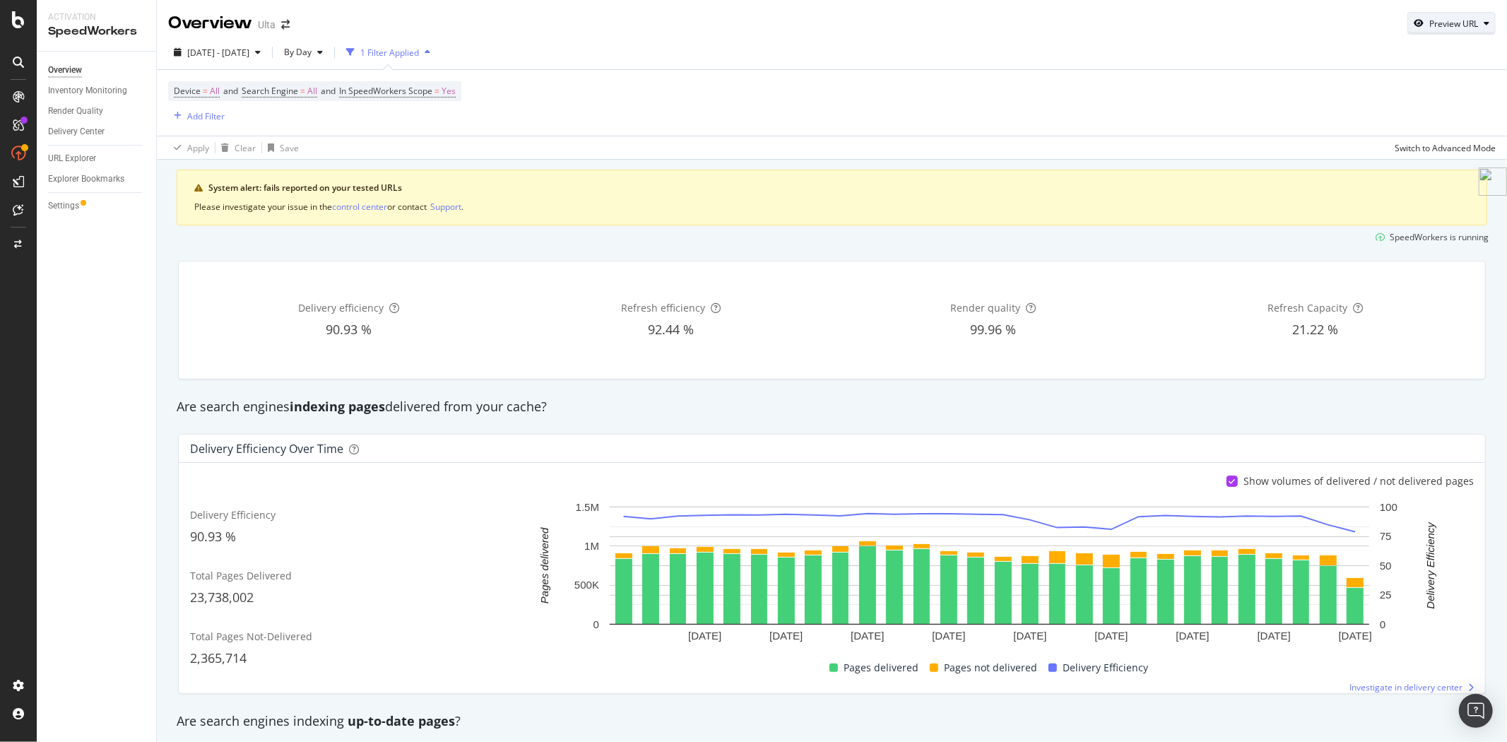
click at [1442, 29] on div "Preview URL" at bounding box center [1454, 24] width 49 height 12
click at [1386, 81] on input "url" at bounding box center [1397, 88] width 154 height 25
paste input "https://www.ulta.com/p/ribbon-wrapped-lash-extreme-length-tubing-mascara-pimpro…"
type input "https://www.ulta.com/p/ribbon-wrapped-lash-extreme-length-tubing-mascara-pimpro…"
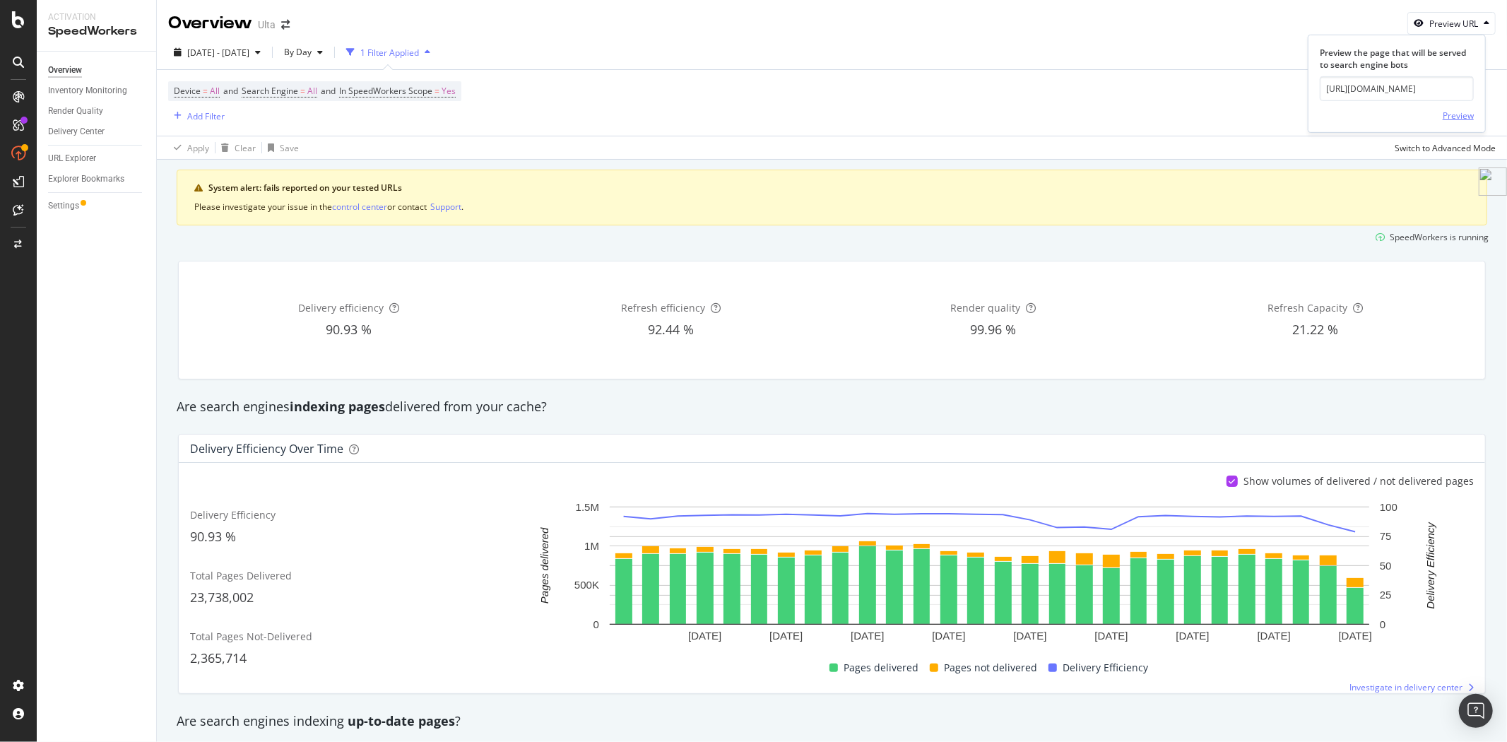
scroll to position [0, 0]
click at [1460, 119] on div "Preview" at bounding box center [1458, 116] width 31 height 12
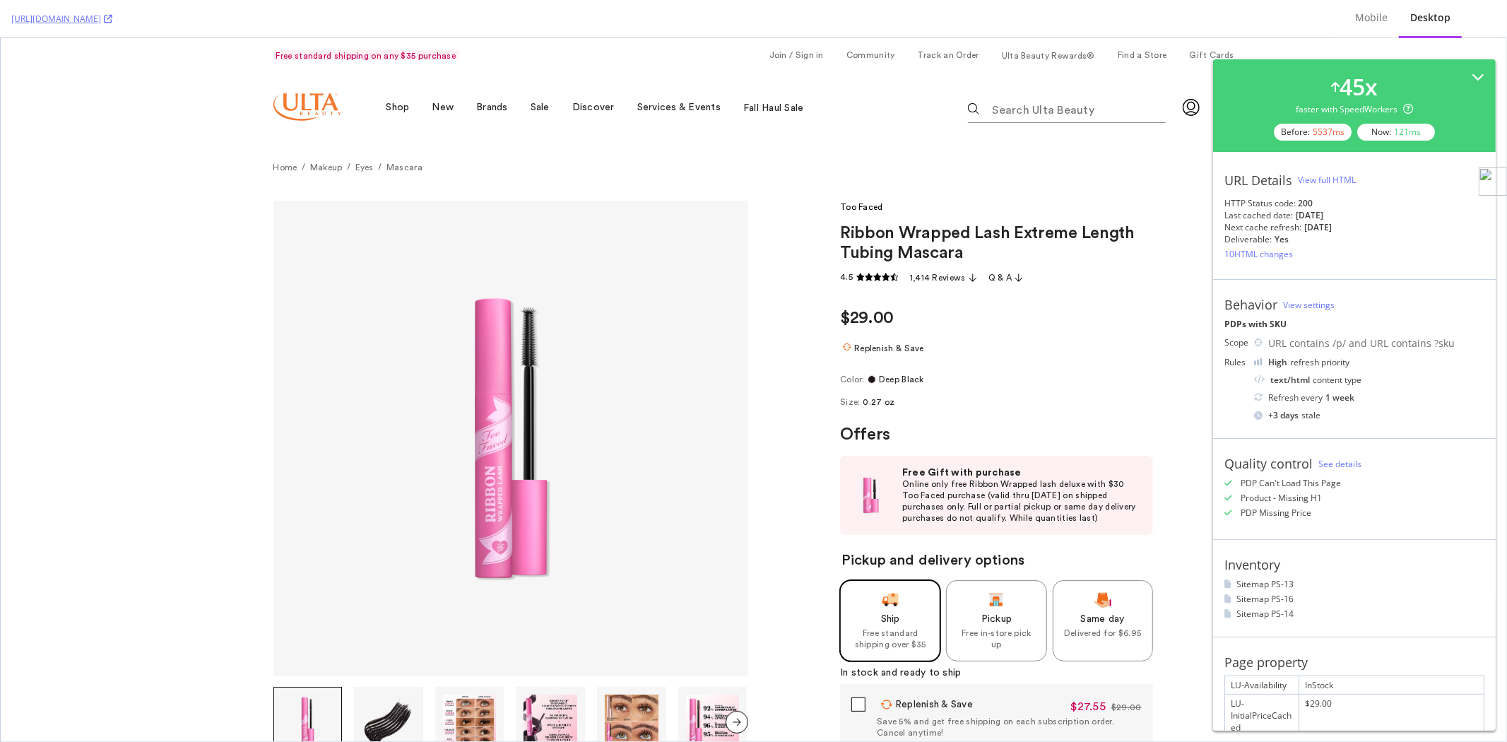
click at [1329, 178] on div "View full HTML" at bounding box center [1327, 180] width 58 height 12
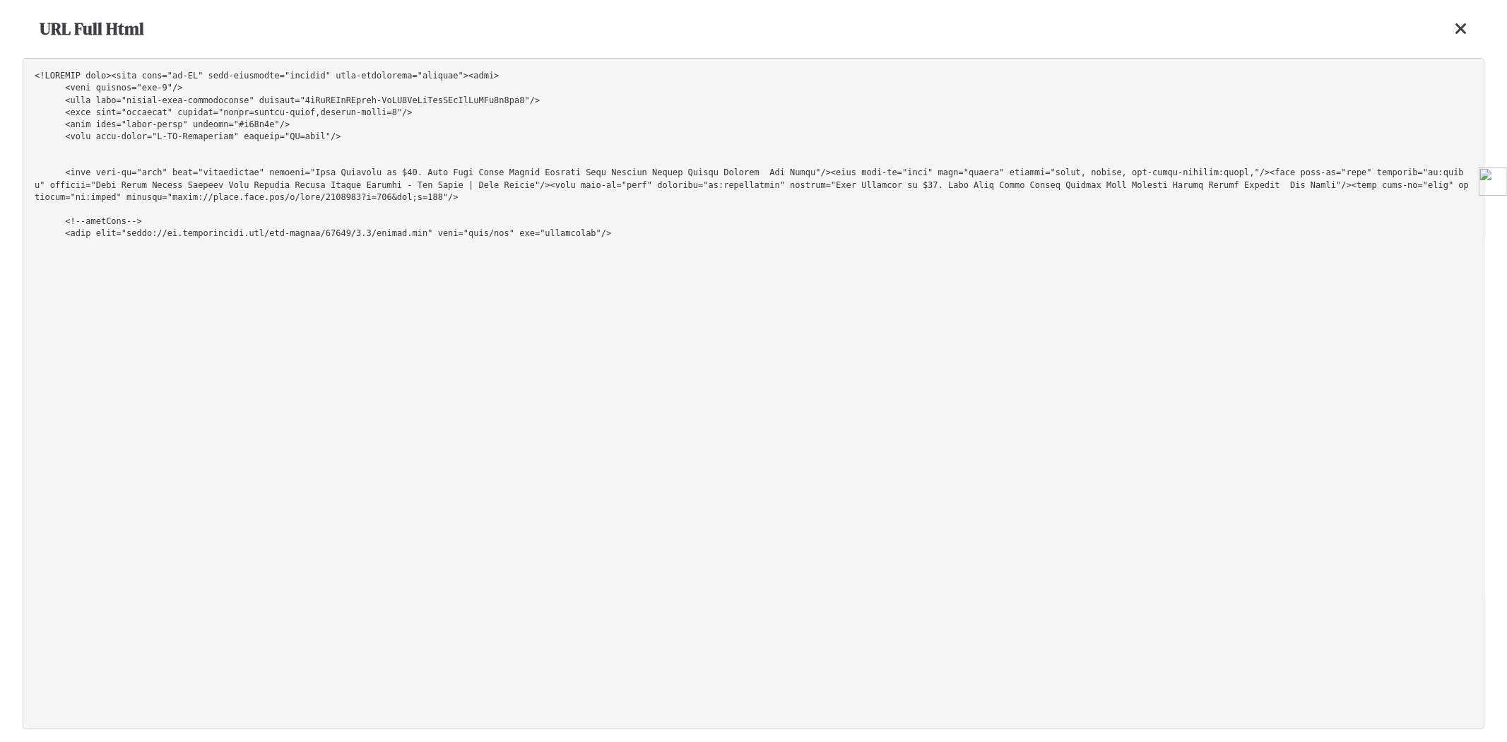
click at [1194, 71] on pre at bounding box center [754, 393] width 1462 height 671
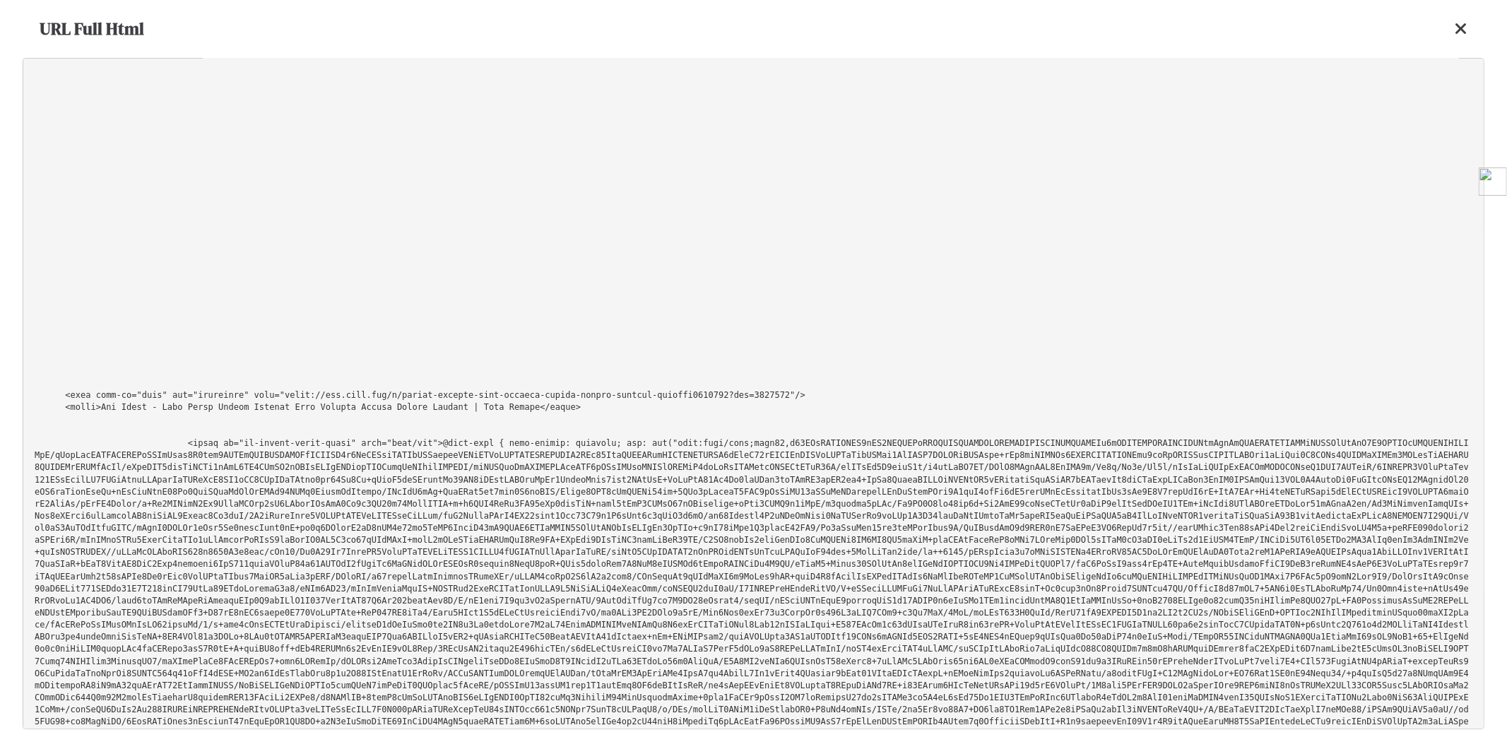
scroll to position [38164, 0]
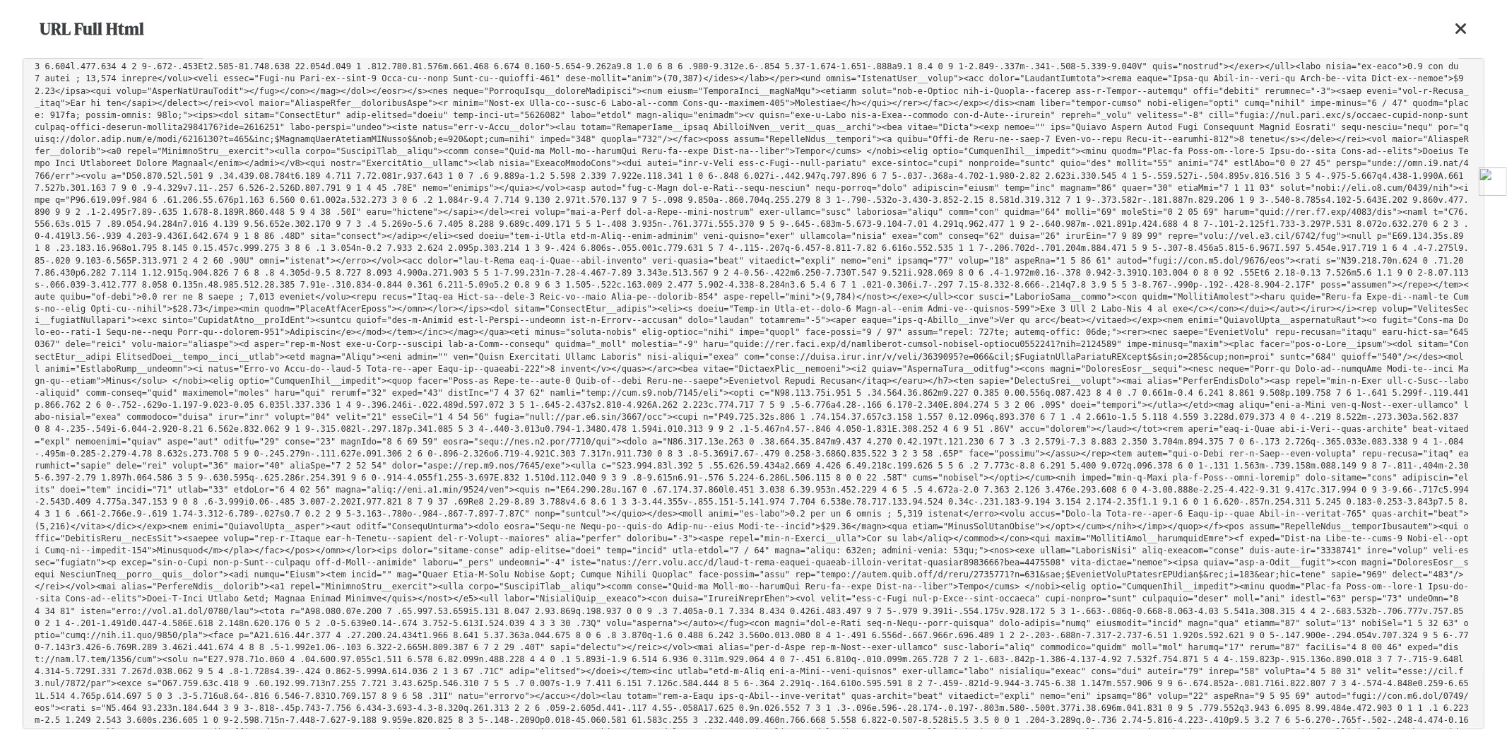
click at [1463, 31] on icon at bounding box center [1461, 28] width 13 height 17
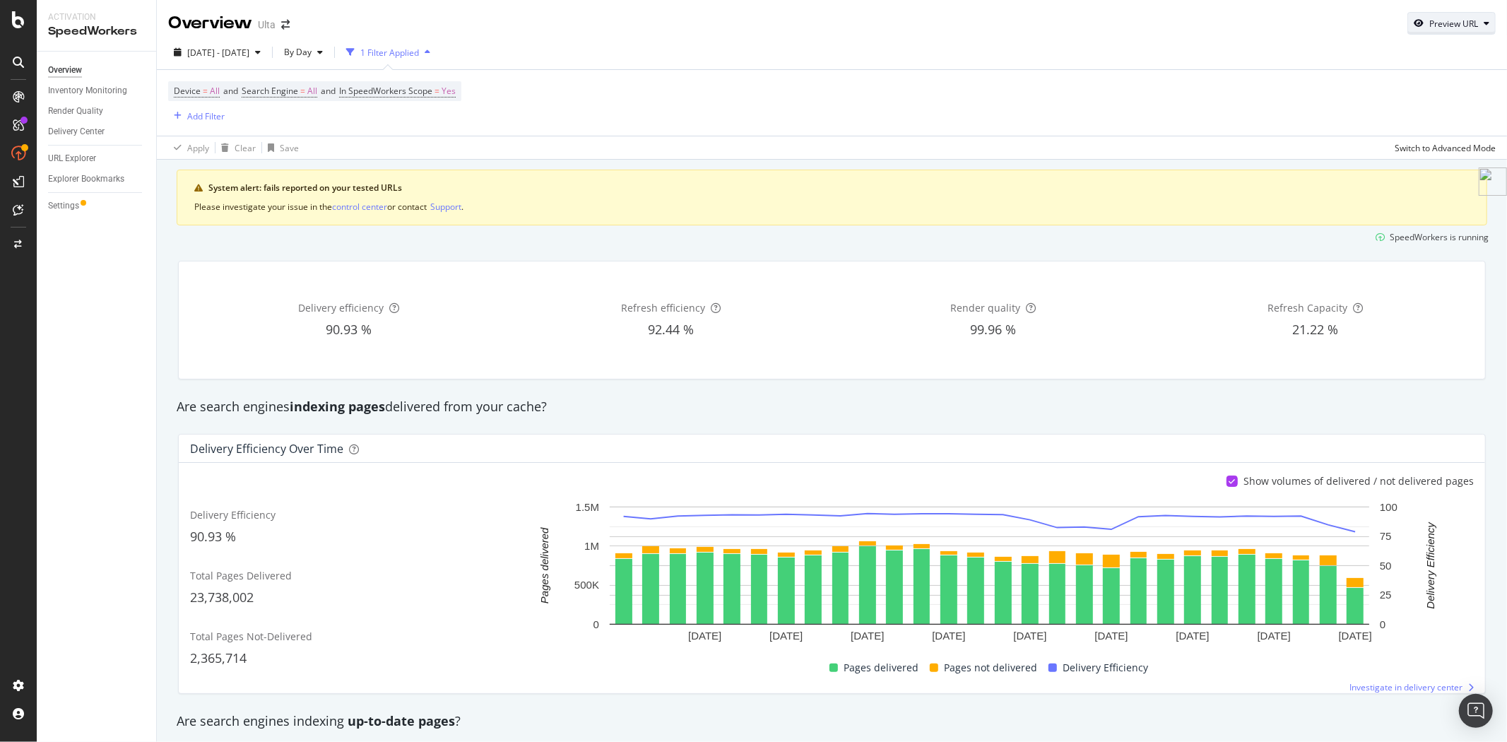
click at [1430, 27] on div "Preview URL" at bounding box center [1454, 24] width 49 height 12
click at [1384, 88] on input "url" at bounding box center [1397, 88] width 154 height 25
paste input "https://www.ulta.com/p/ribbon-wrapped-lash-extreme-length-tubing-mascara-pimpro…"
type input "https://www.ulta.com/p/ribbon-wrapped-lash-extreme-length-tubing-mascara-pimpro…"
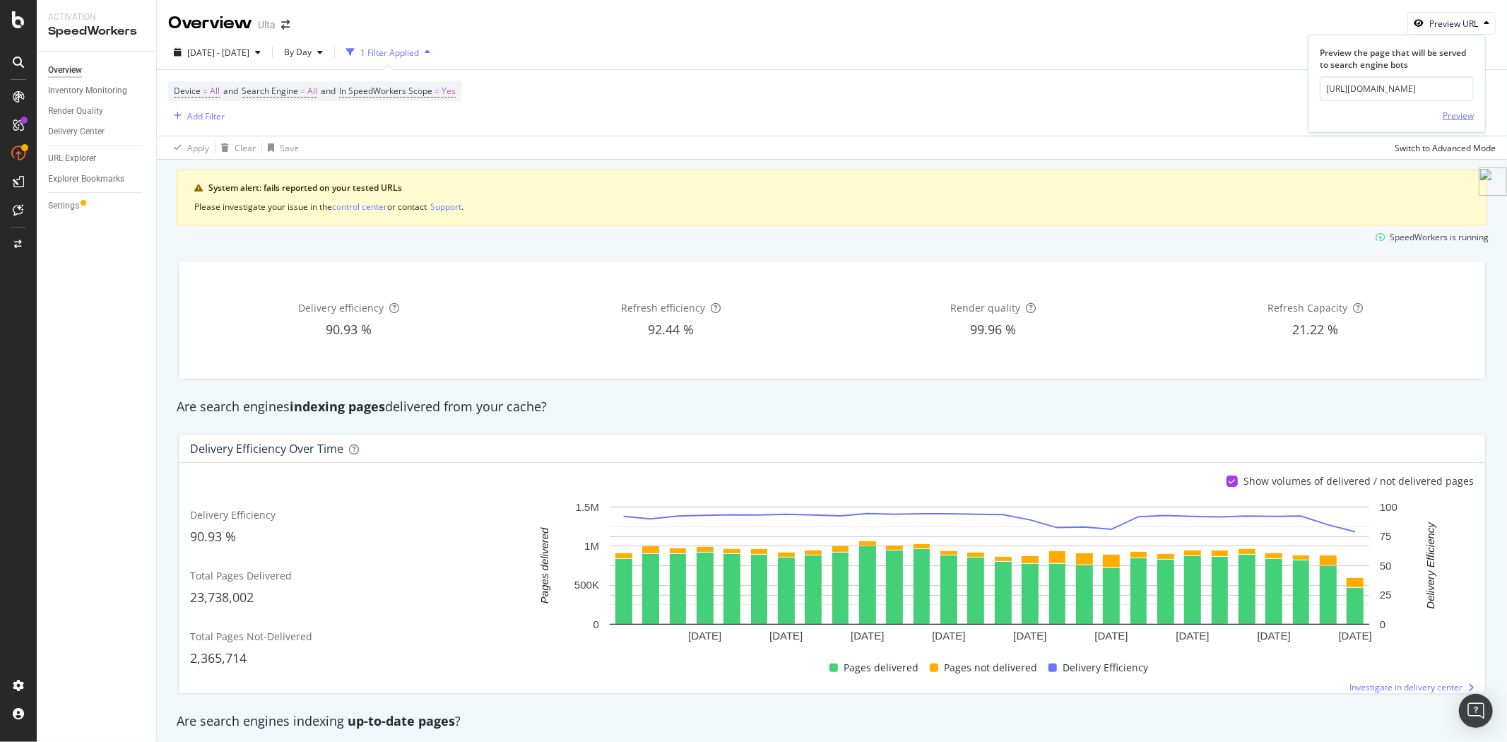
scroll to position [0, 0]
click at [1454, 121] on div "Preview" at bounding box center [1458, 116] width 31 height 12
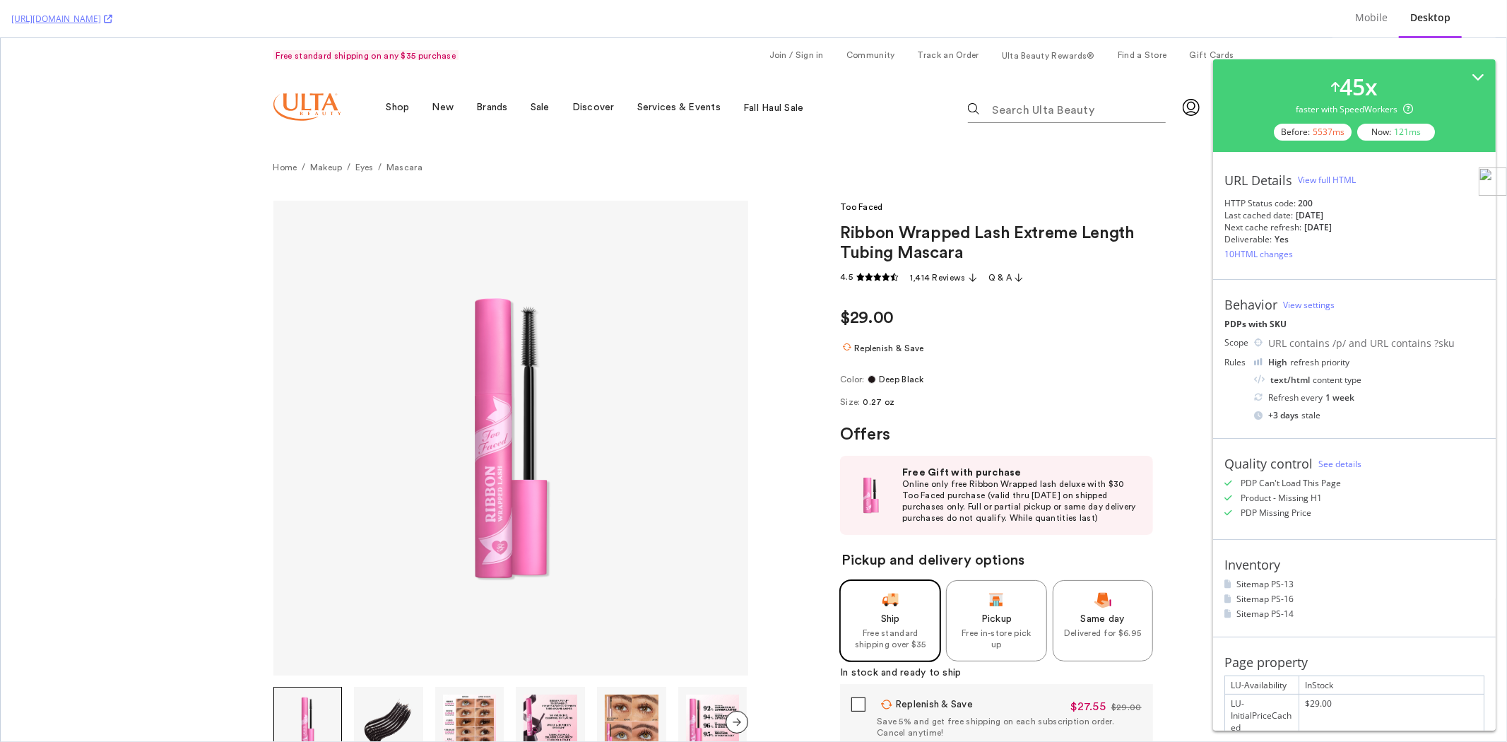
click at [1321, 181] on div "View full HTML" at bounding box center [1327, 180] width 58 height 12
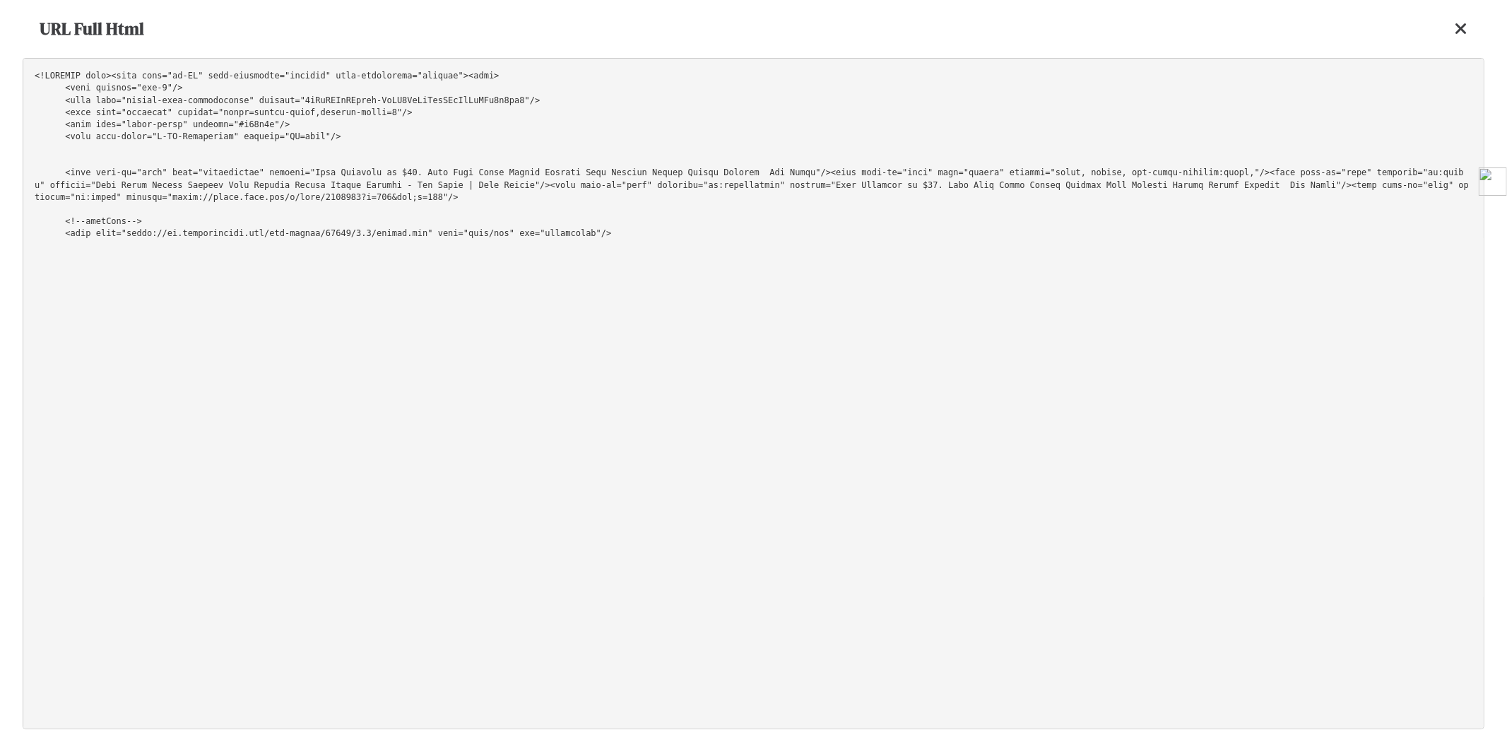
click at [1182, 137] on pre at bounding box center [754, 393] width 1462 height 671
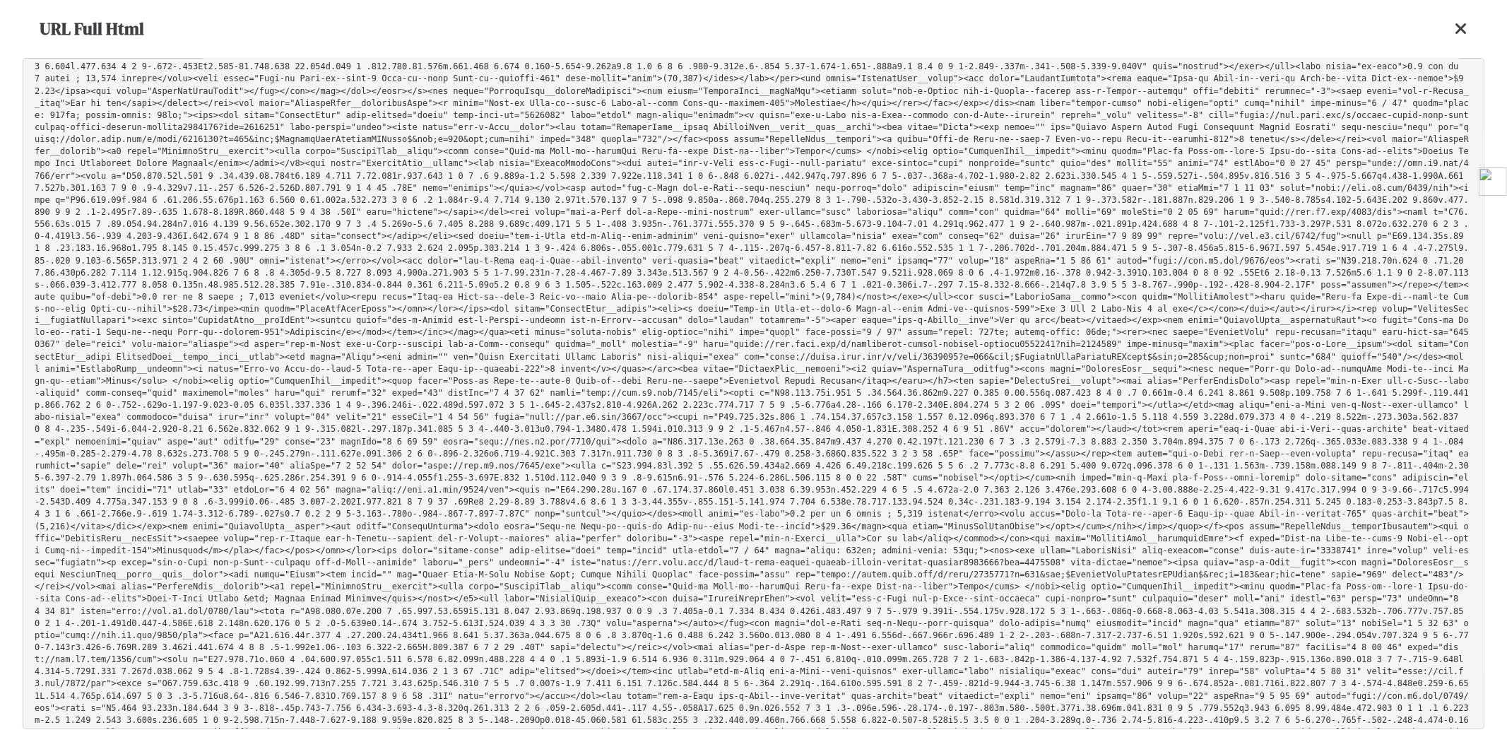
click at [1459, 32] on icon at bounding box center [1461, 28] width 13 height 17
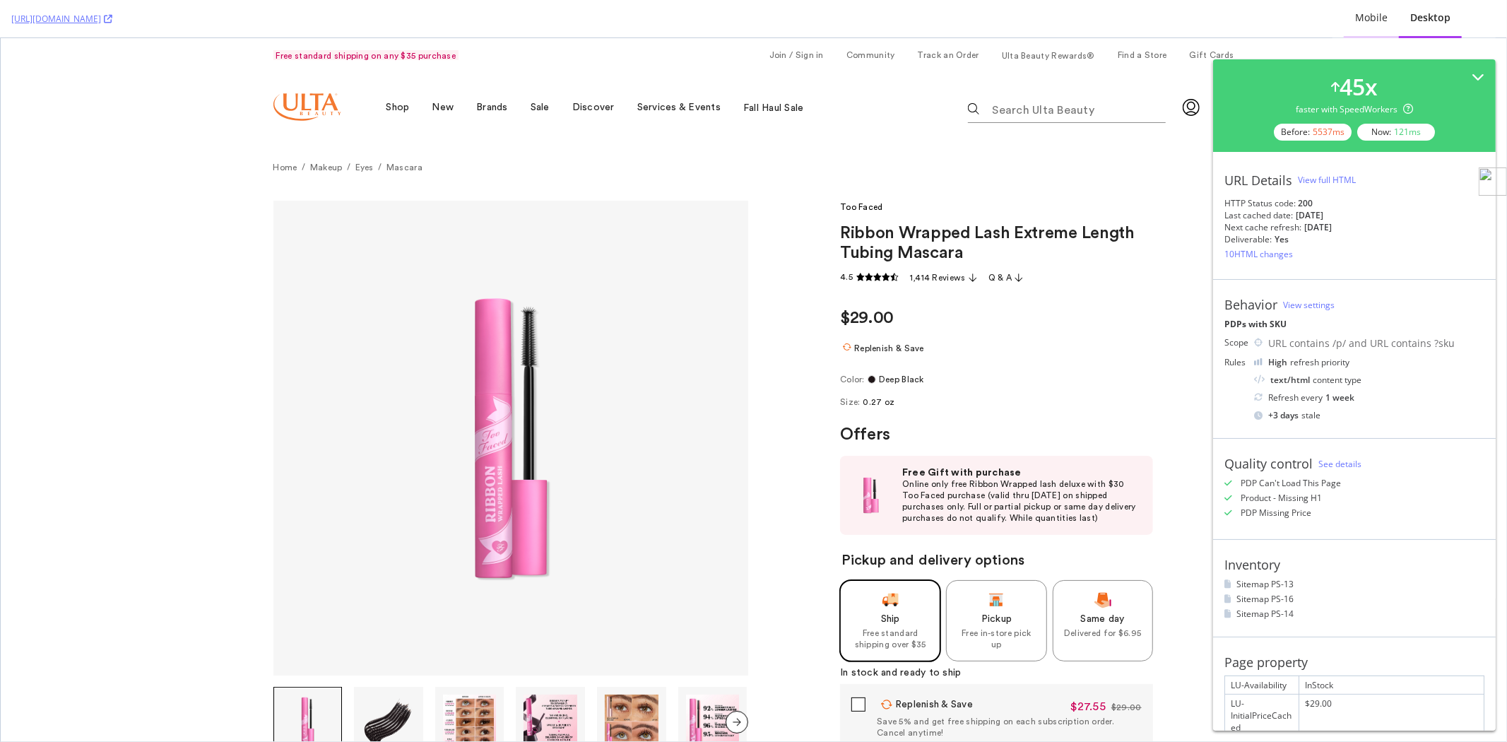
click at [1372, 23] on div "Mobile" at bounding box center [1371, 18] width 33 height 14
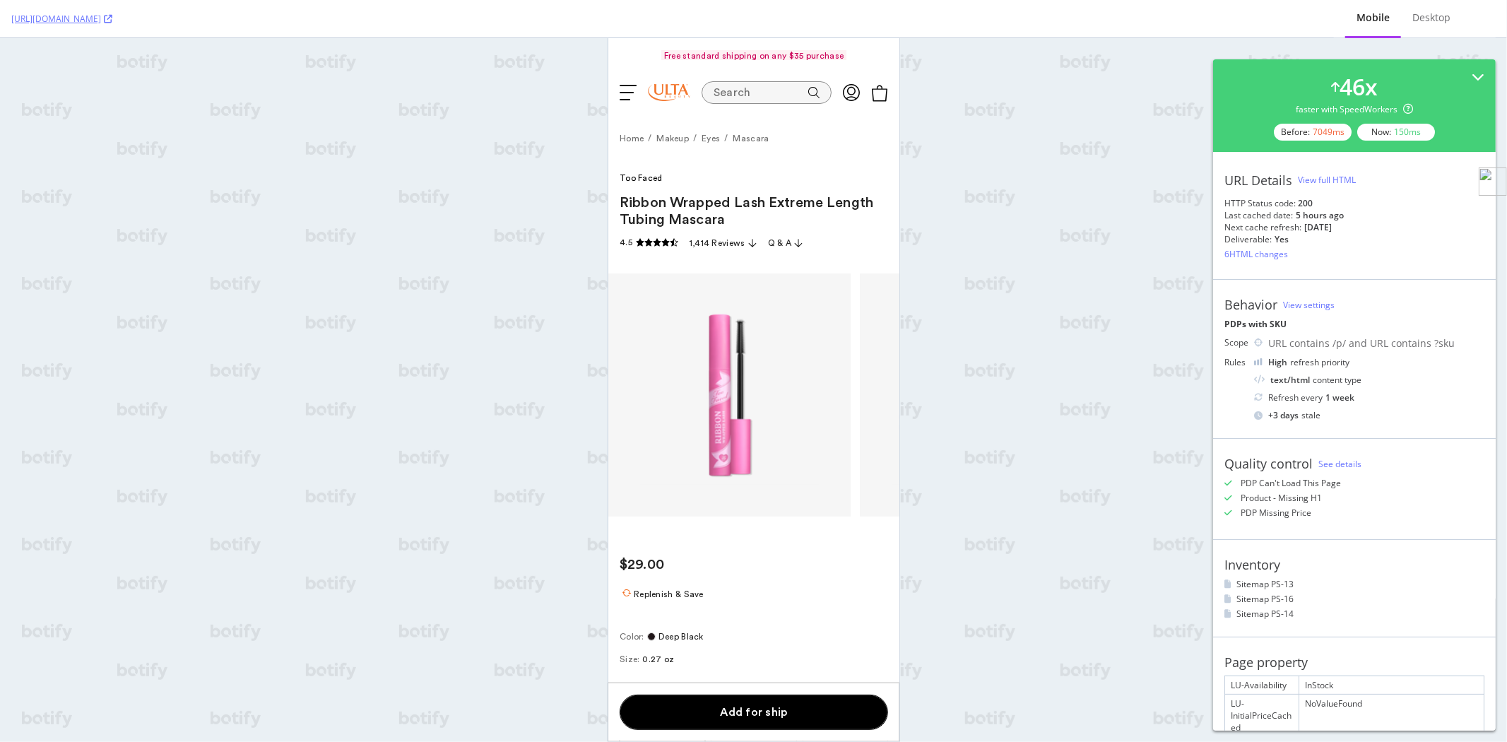
scroll to position [0, 0]
click at [1341, 182] on div "View full HTML" at bounding box center [1327, 180] width 58 height 12
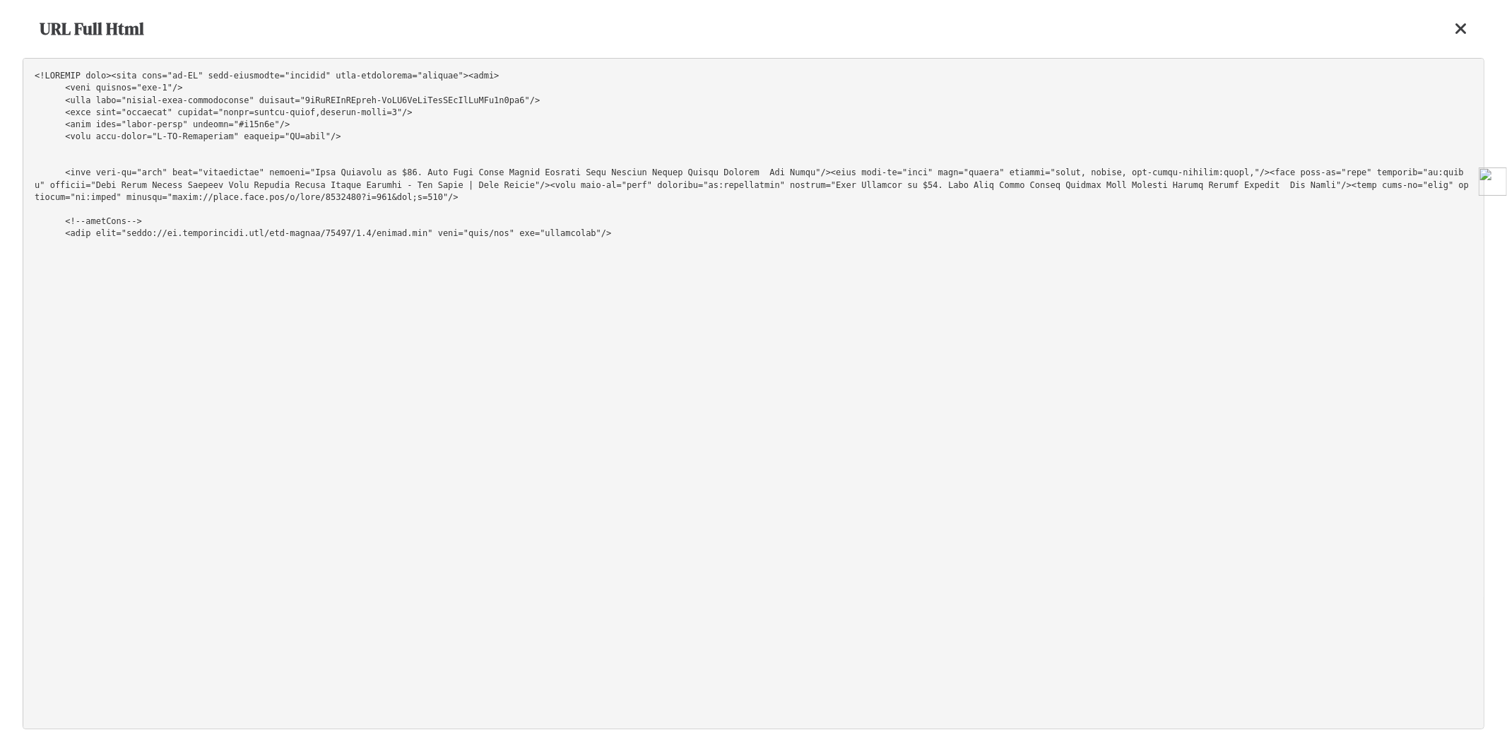
click at [1232, 126] on pre at bounding box center [754, 393] width 1462 height 671
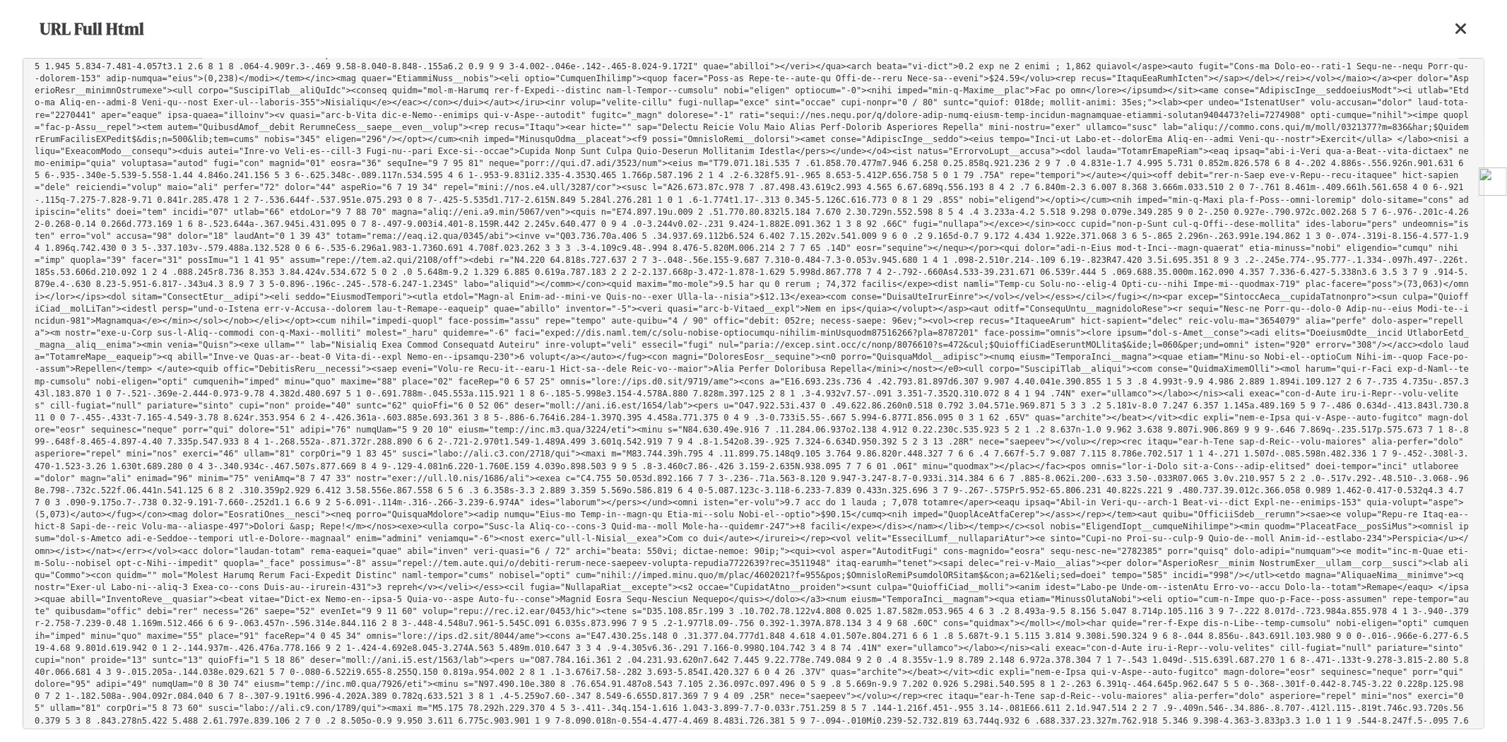
click at [1459, 34] on icon at bounding box center [1461, 28] width 13 height 17
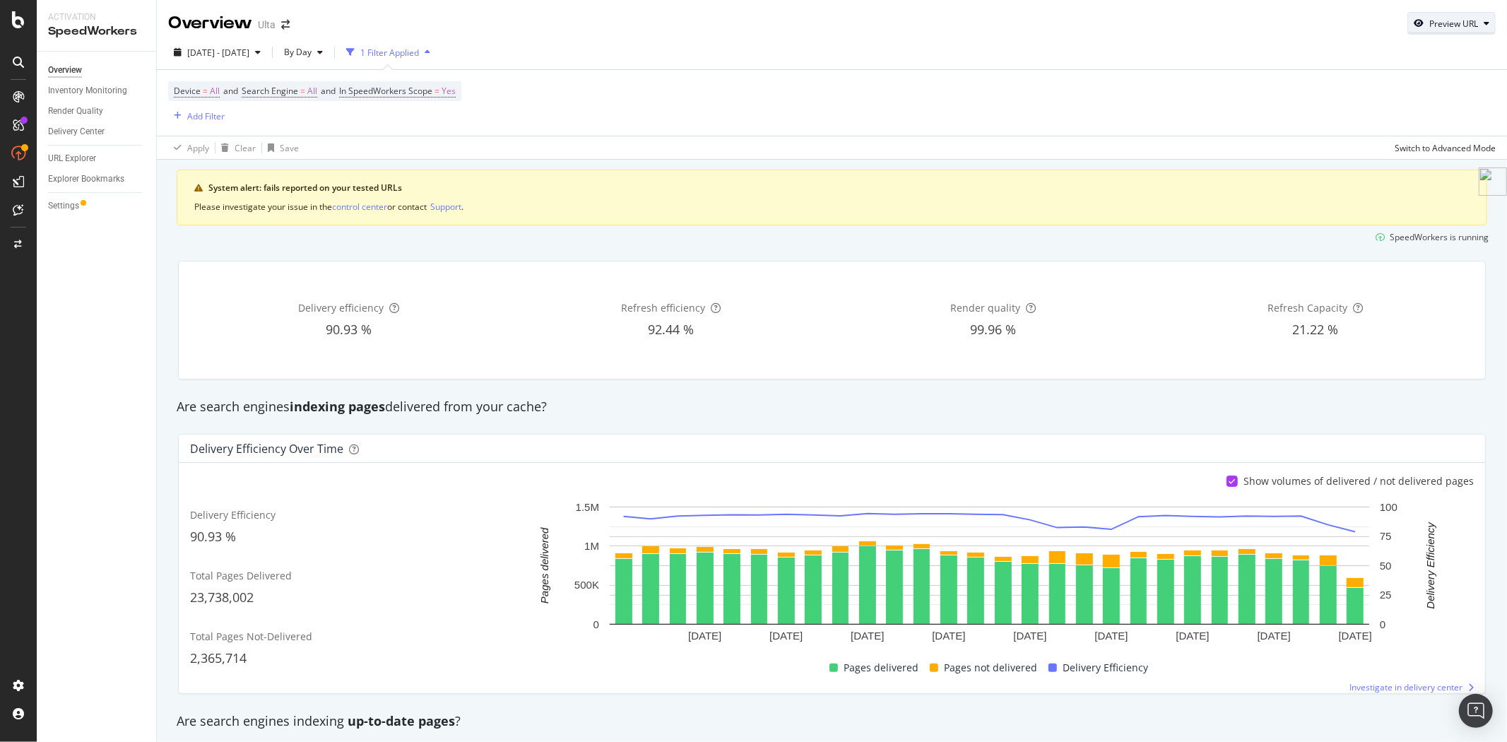
click at [1447, 26] on div "Preview URL" at bounding box center [1454, 24] width 49 height 12
click at [1387, 93] on input "url" at bounding box center [1397, 88] width 154 height 25
paste input "https://www.ulta.com/p/mineralize-powder-blush-xlsImpprod15921186?sku=2510873"
type input "https://www.ulta.com/p/mineralize-powder-blush-xlsImpprod15921186?sku=2510873"
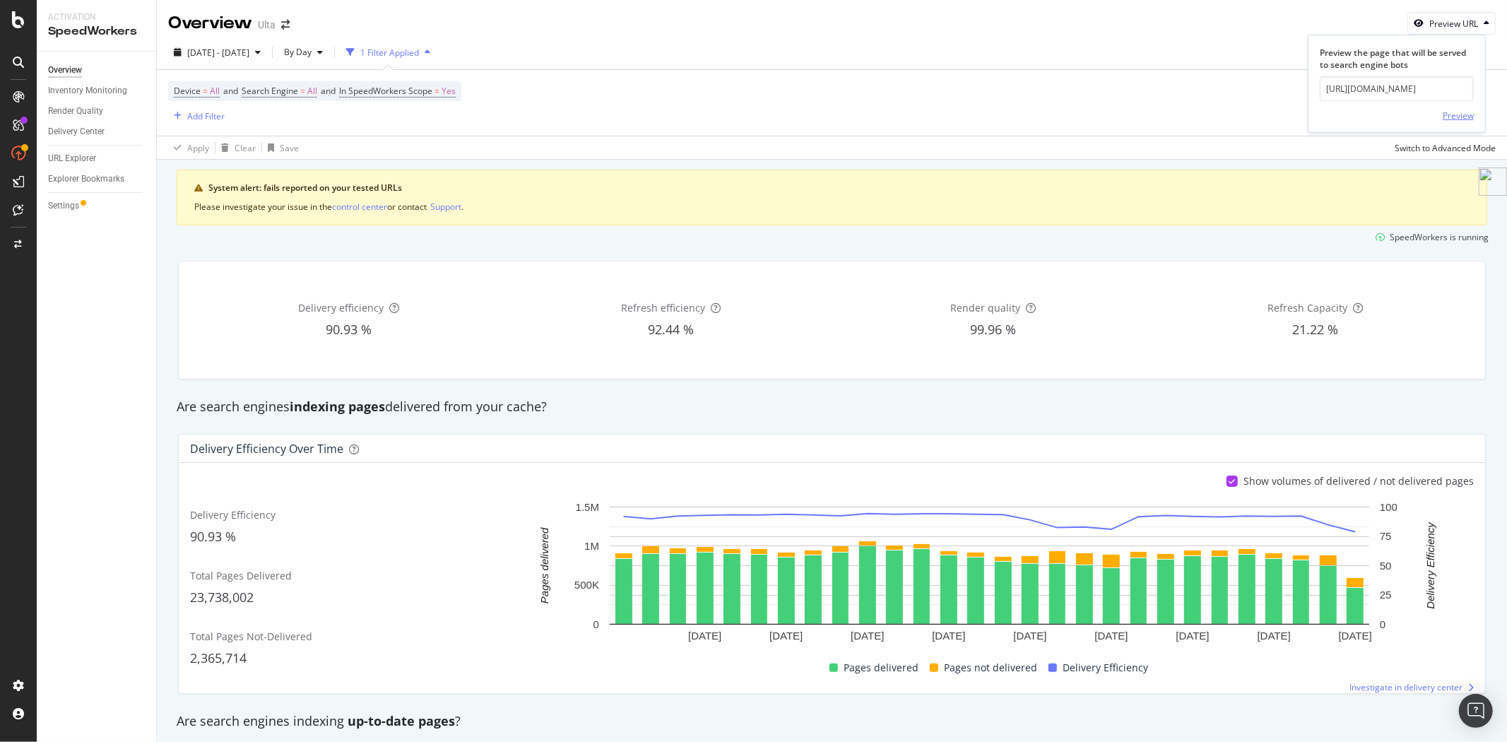
click at [1470, 116] on div "Preview" at bounding box center [1458, 116] width 31 height 12
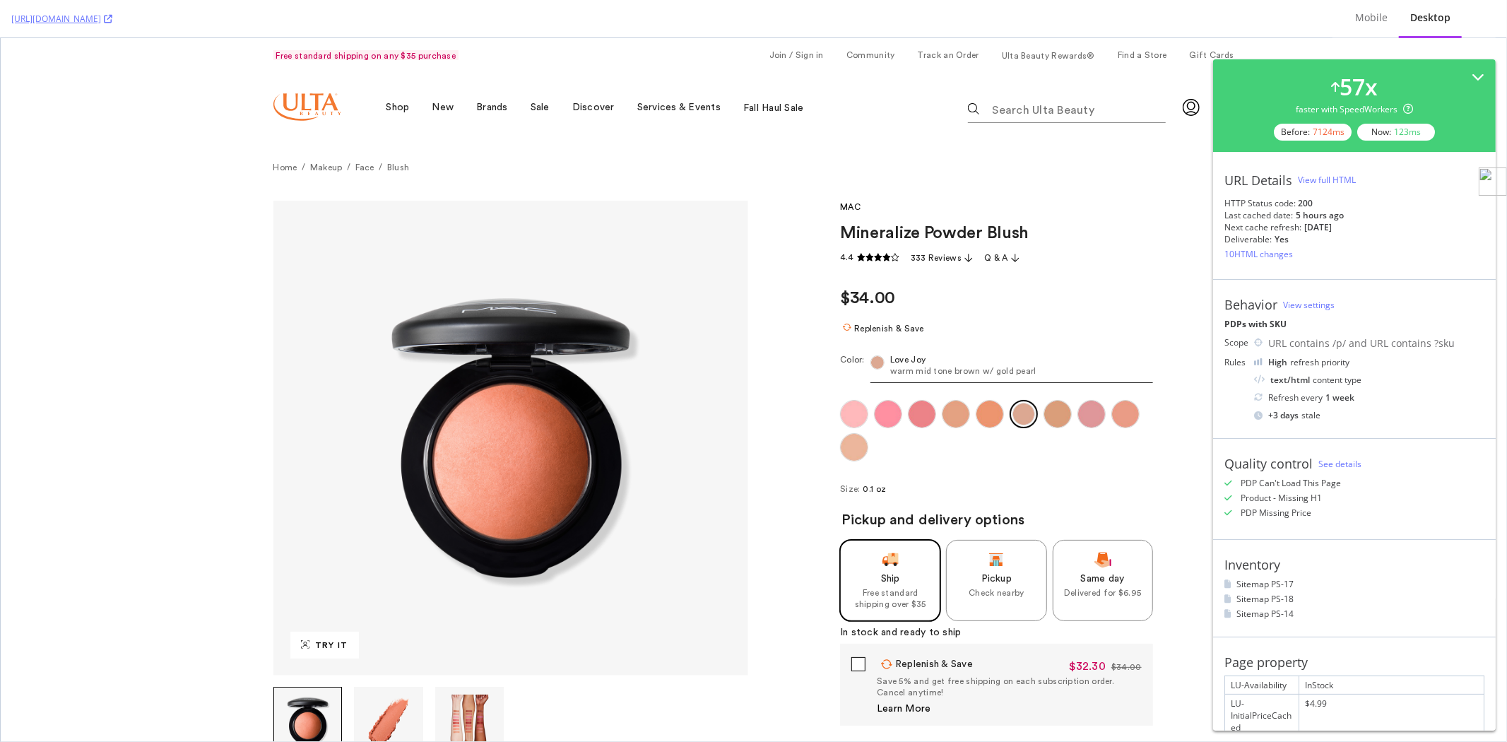
click at [1347, 182] on div "View full HTML" at bounding box center [1327, 180] width 58 height 12
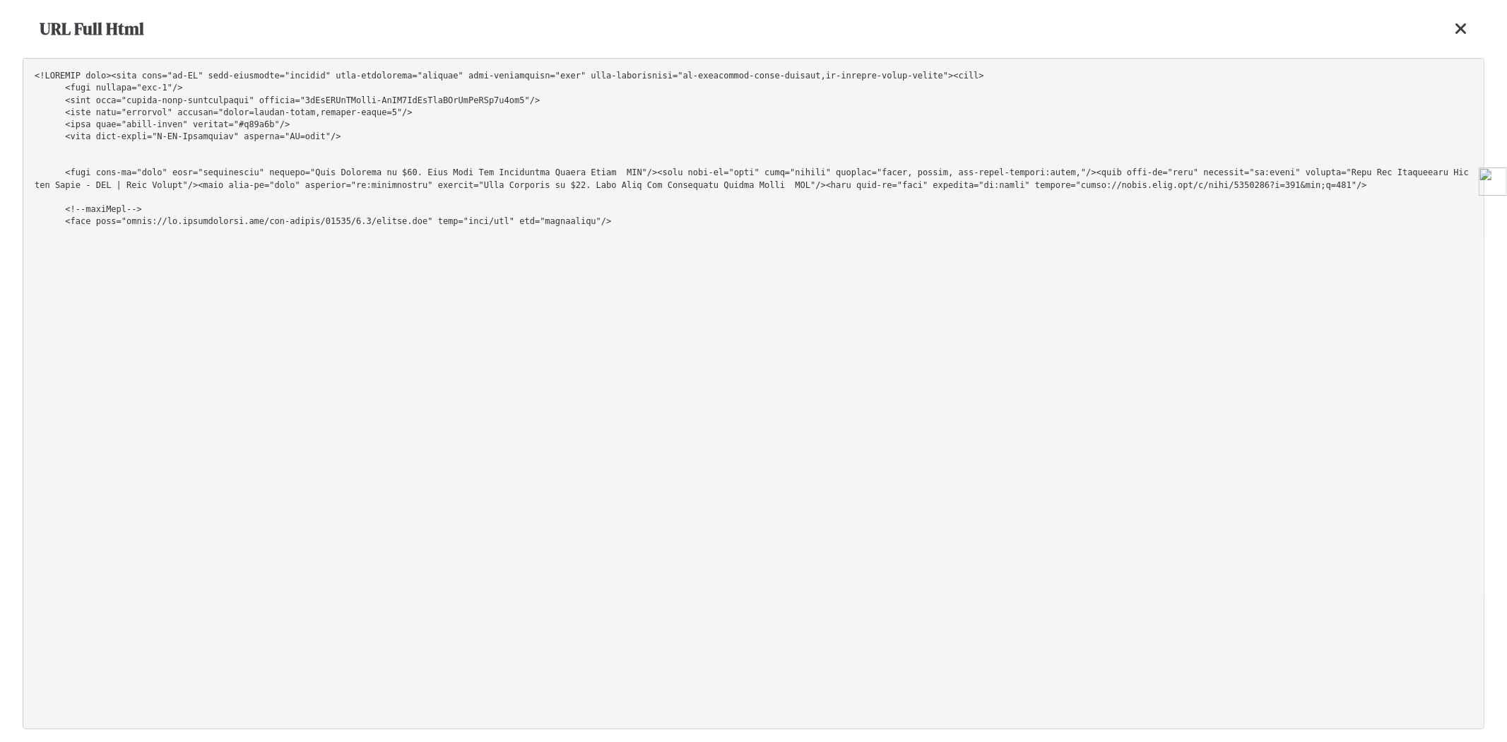
click at [1299, 116] on pre at bounding box center [754, 393] width 1462 height 671
click at [1169, 110] on pre at bounding box center [754, 393] width 1462 height 671
click at [1463, 25] on icon at bounding box center [1461, 28] width 13 height 17
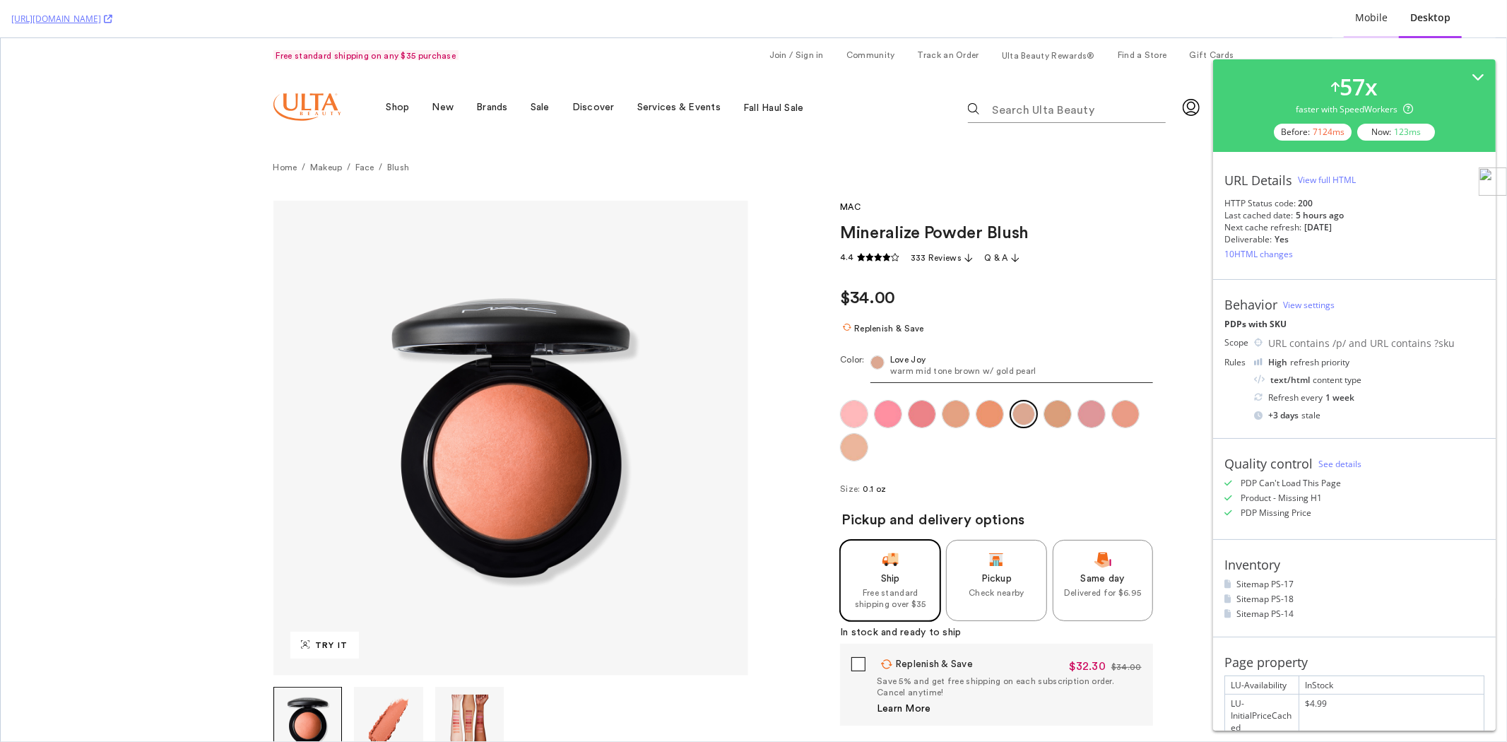
click at [1362, 18] on div "Mobile" at bounding box center [1371, 18] width 33 height 14
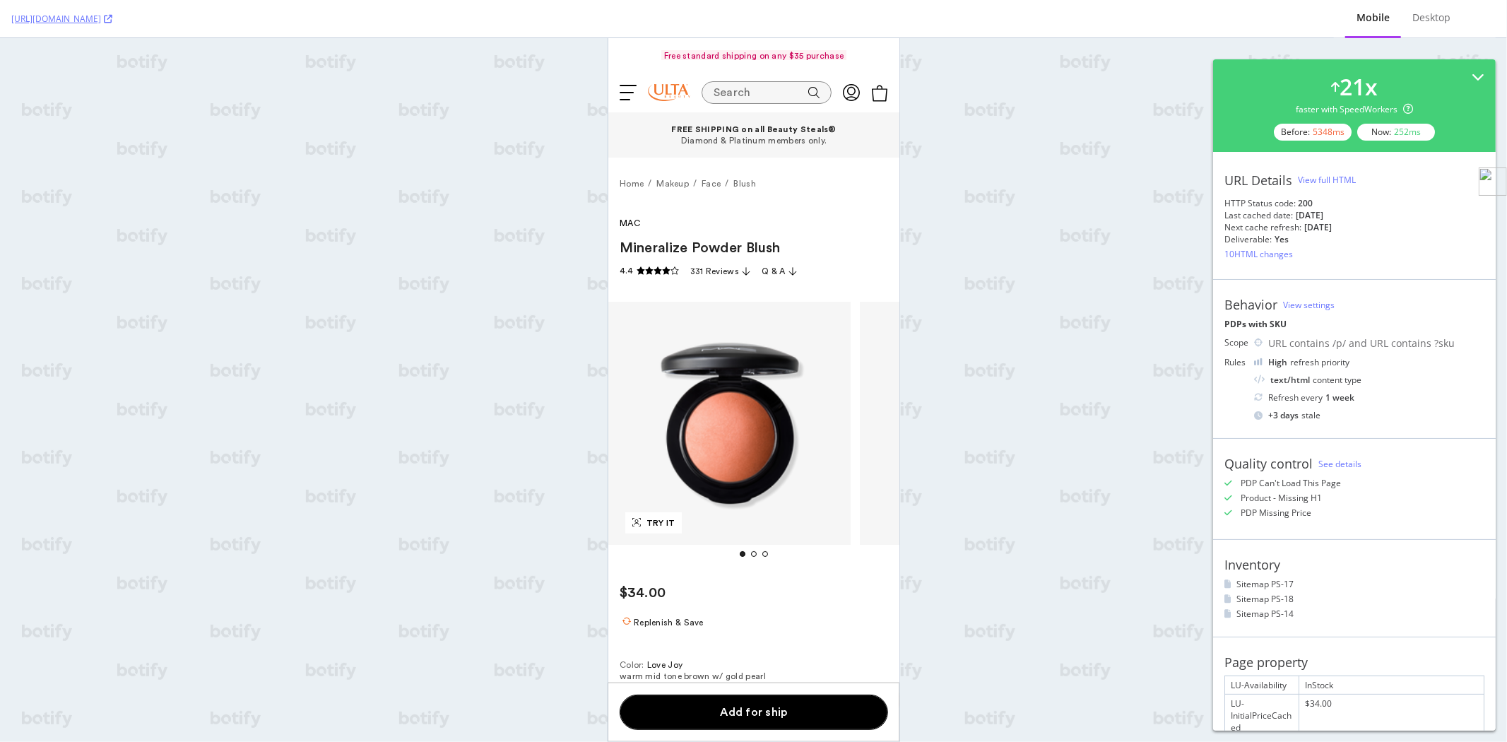
click at [1324, 181] on div "View full HTML" at bounding box center [1327, 180] width 58 height 12
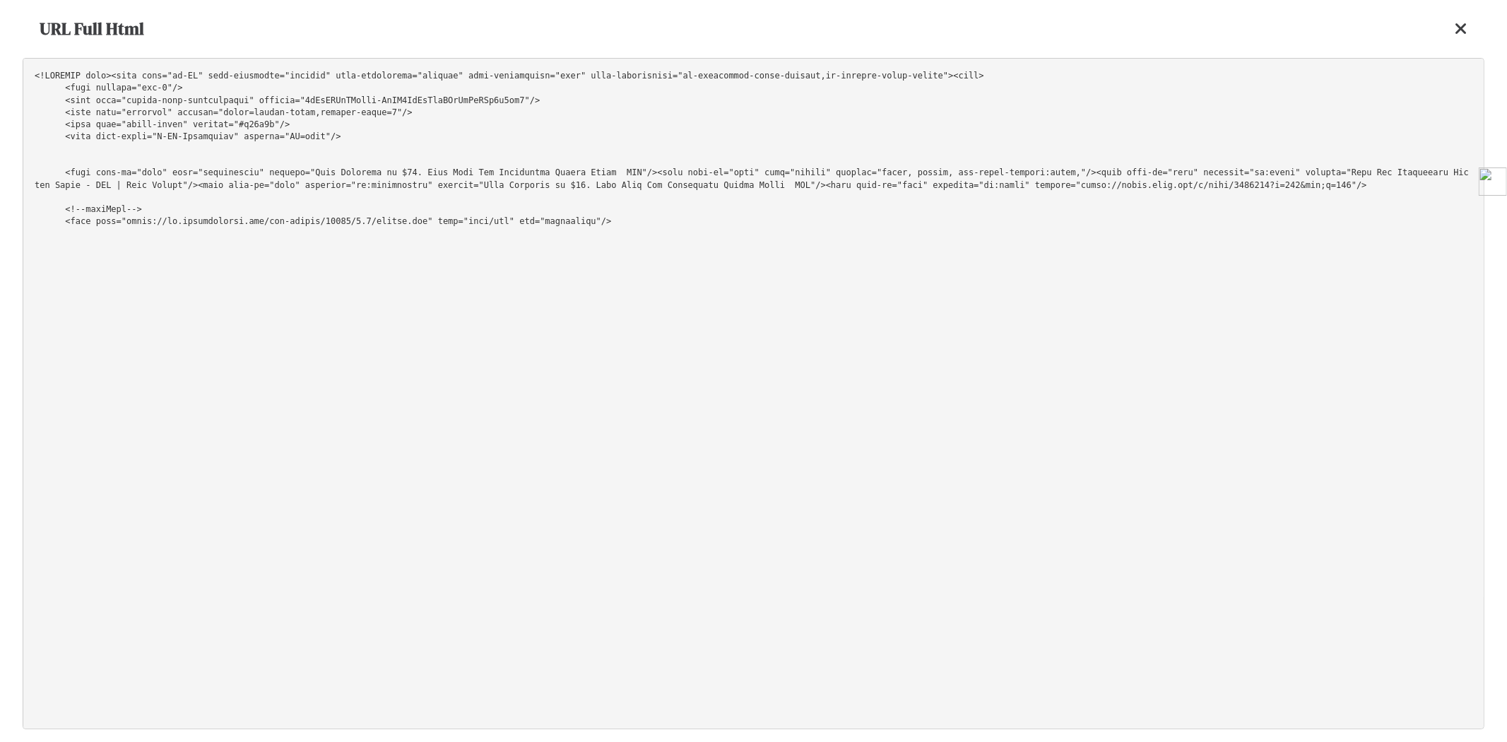
click at [1230, 93] on pre at bounding box center [754, 393] width 1462 height 671
click at [1458, 32] on icon at bounding box center [1461, 28] width 13 height 17
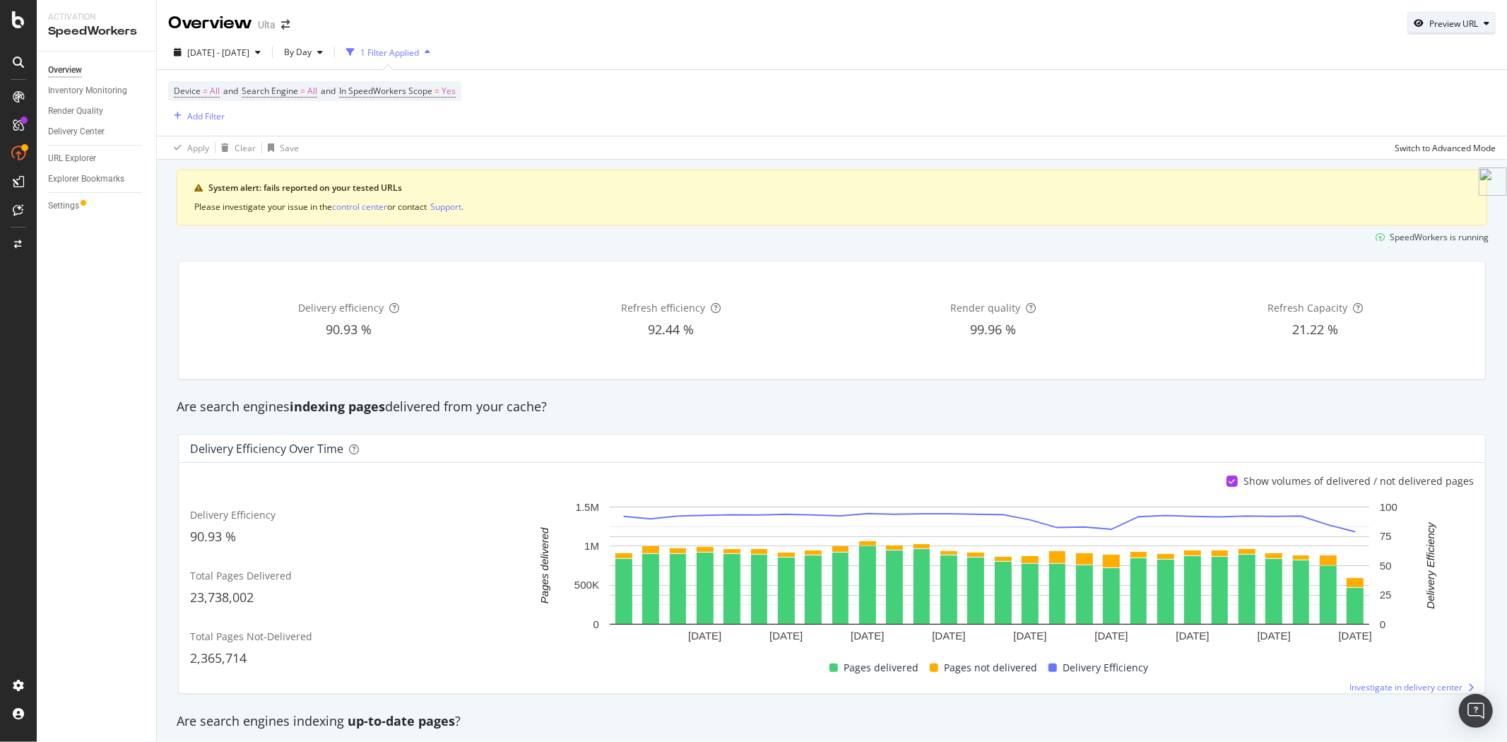
click at [1430, 26] on div "Preview URL" at bounding box center [1454, 24] width 49 height 12
click at [1410, 92] on input "url" at bounding box center [1397, 88] width 154 height 25
paste input "https://www.ulta.com/p/pink-gelee-gentle-daily-cleanser-pimprod2050115?sku=2635…"
type input "https://www.ulta.com/p/pink-gelee-gentle-daily-cleanser-pimprod2050115?sku=2635…"
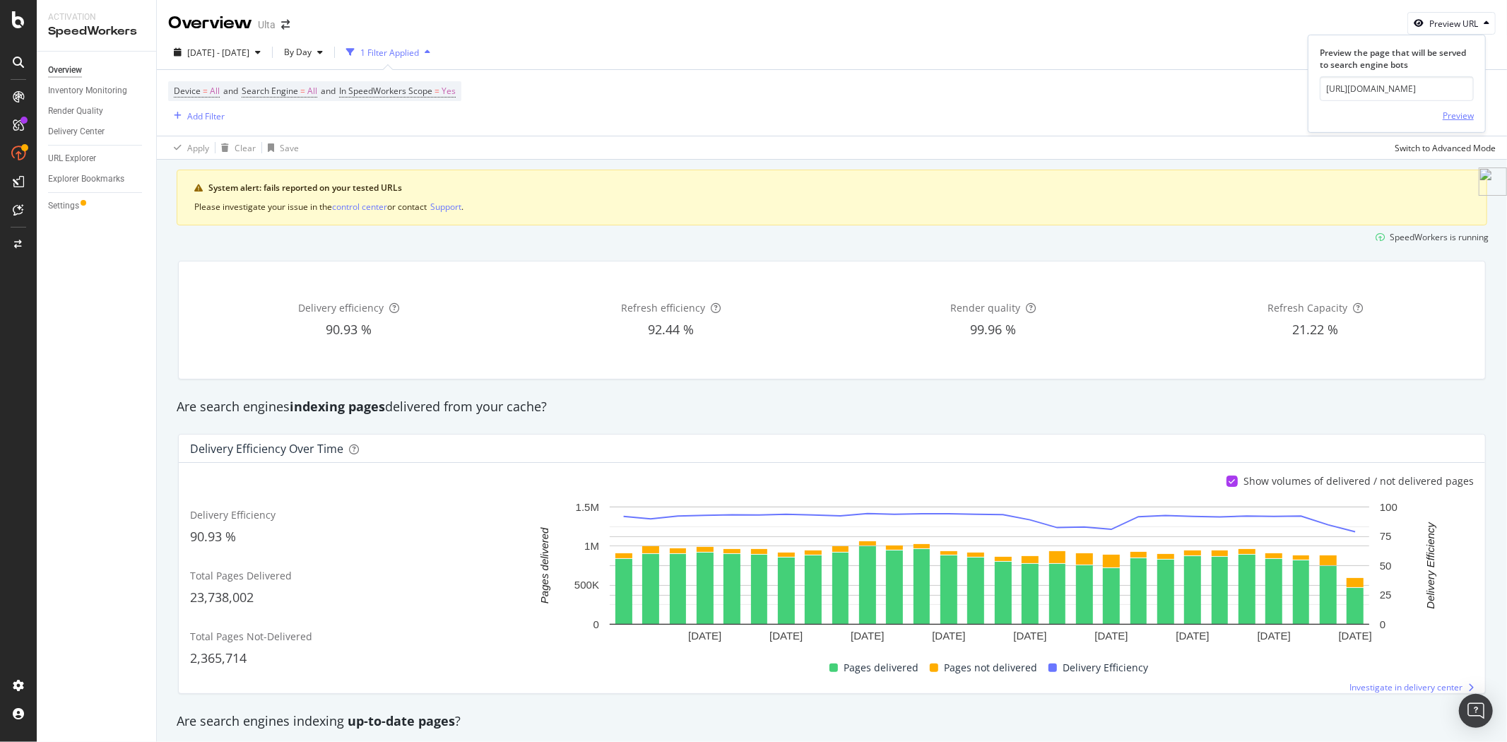
scroll to position [0, 0]
click at [1456, 120] on div "Preview" at bounding box center [1458, 116] width 31 height 12
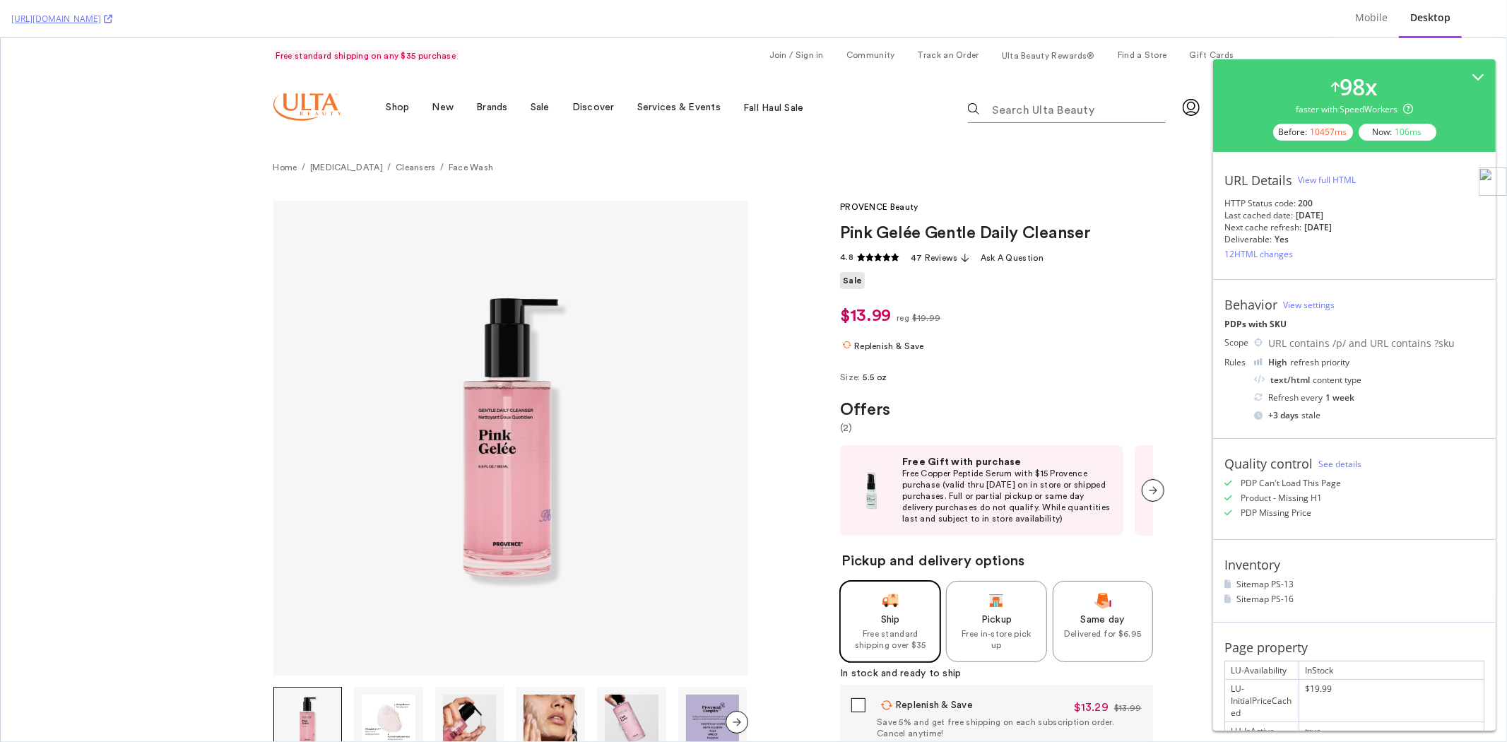
click at [1325, 179] on div "View full HTML" at bounding box center [1327, 180] width 58 height 12
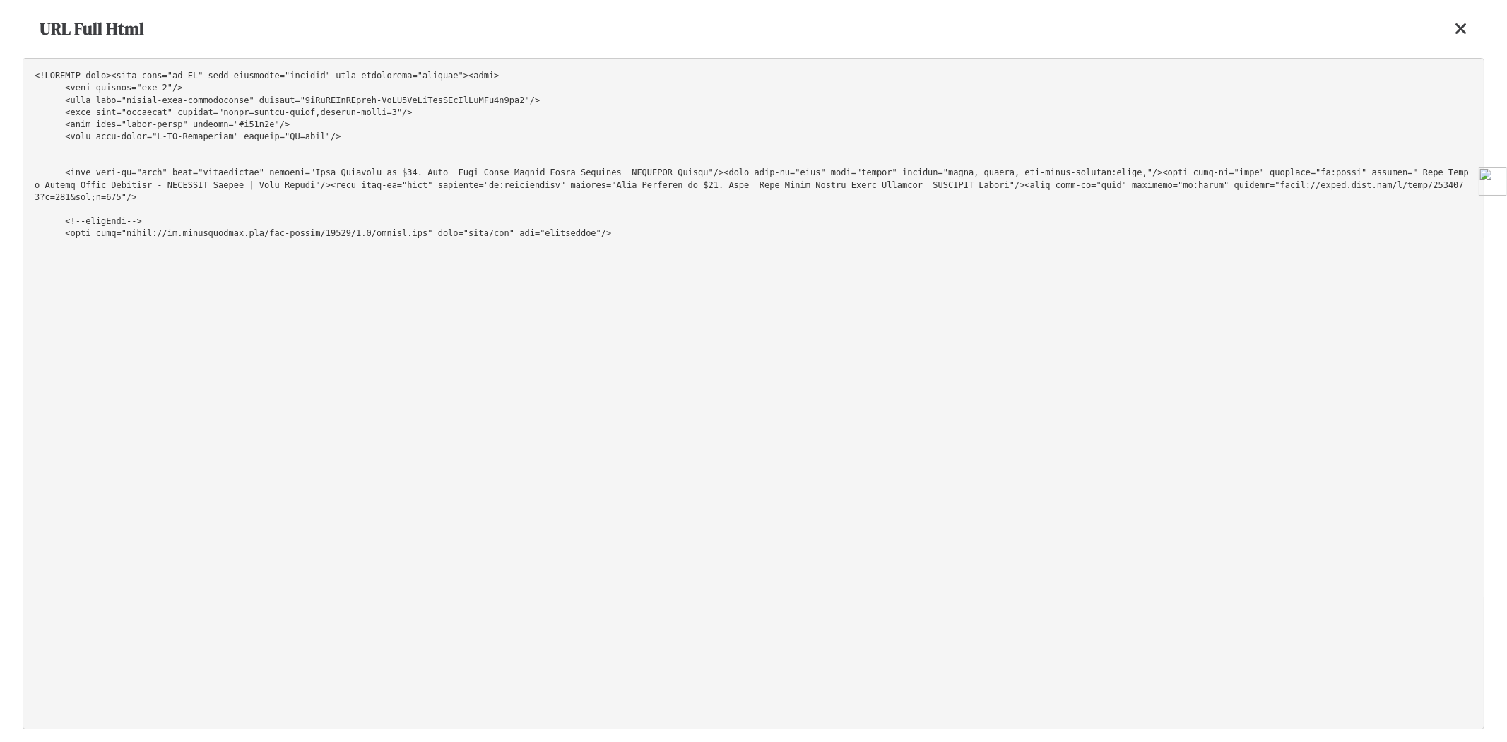
click at [1242, 125] on pre at bounding box center [754, 393] width 1462 height 671
click at [1461, 27] on icon at bounding box center [1461, 28] width 13 height 17
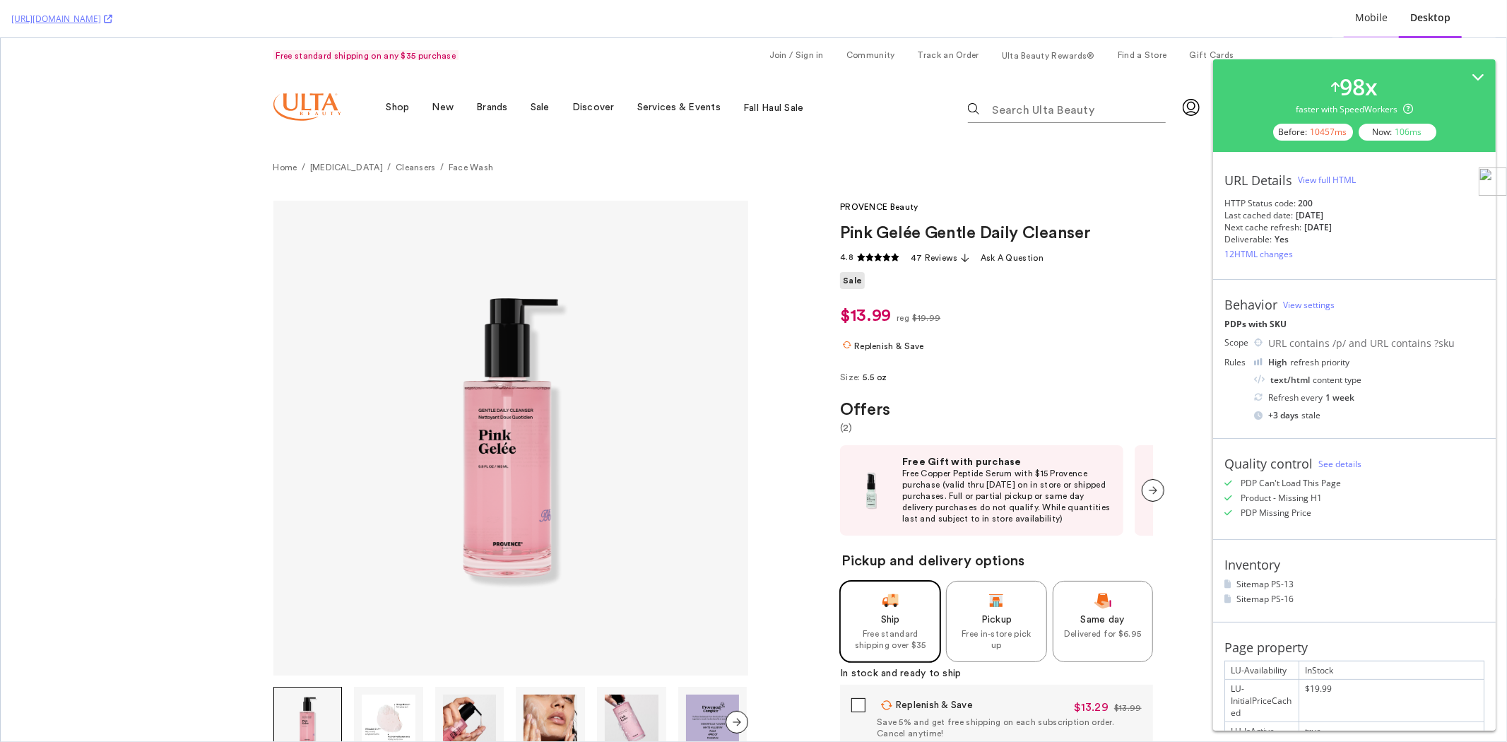
click at [1379, 25] on div "Mobile" at bounding box center [1371, 18] width 55 height 39
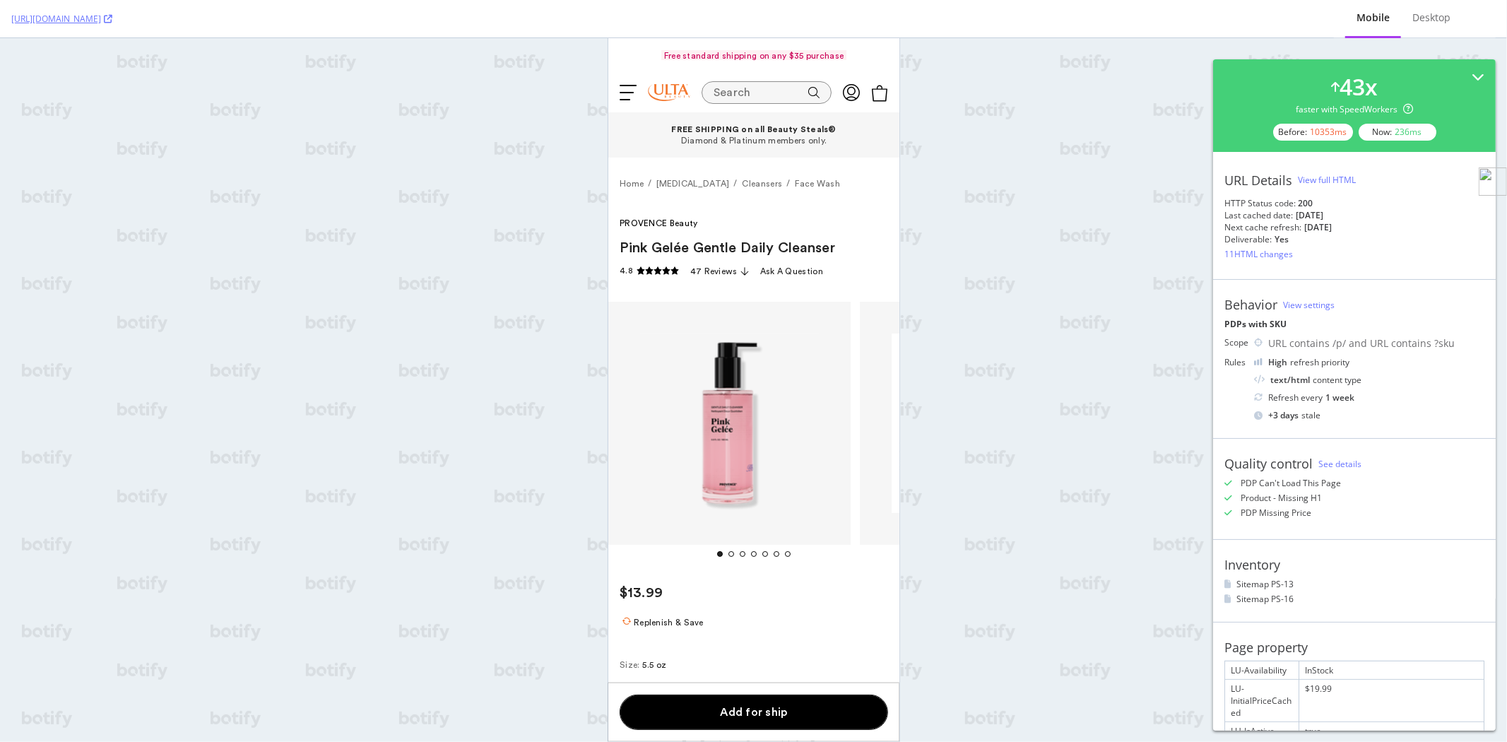
click at [1338, 180] on div "View full HTML" at bounding box center [1327, 180] width 58 height 12
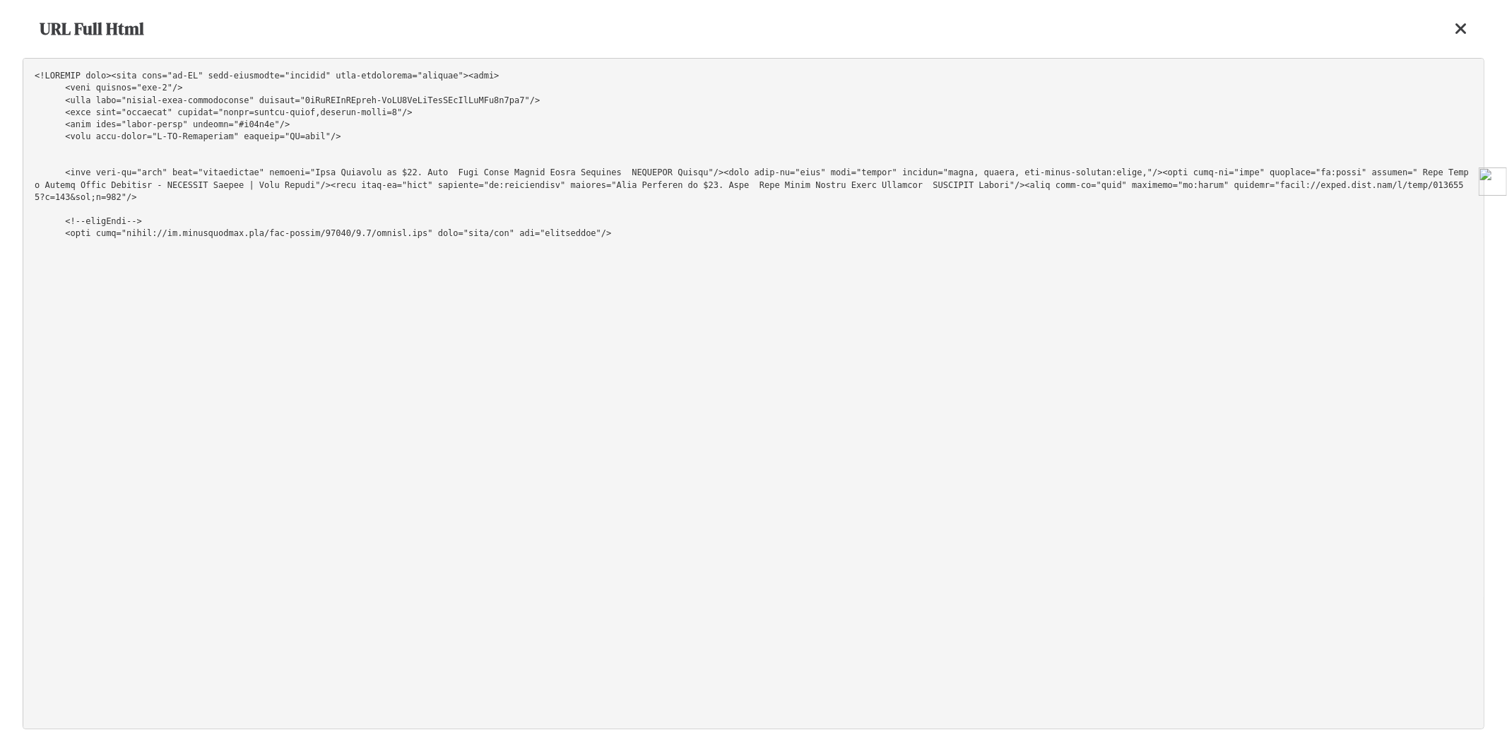
click at [1176, 118] on pre at bounding box center [754, 393] width 1462 height 671
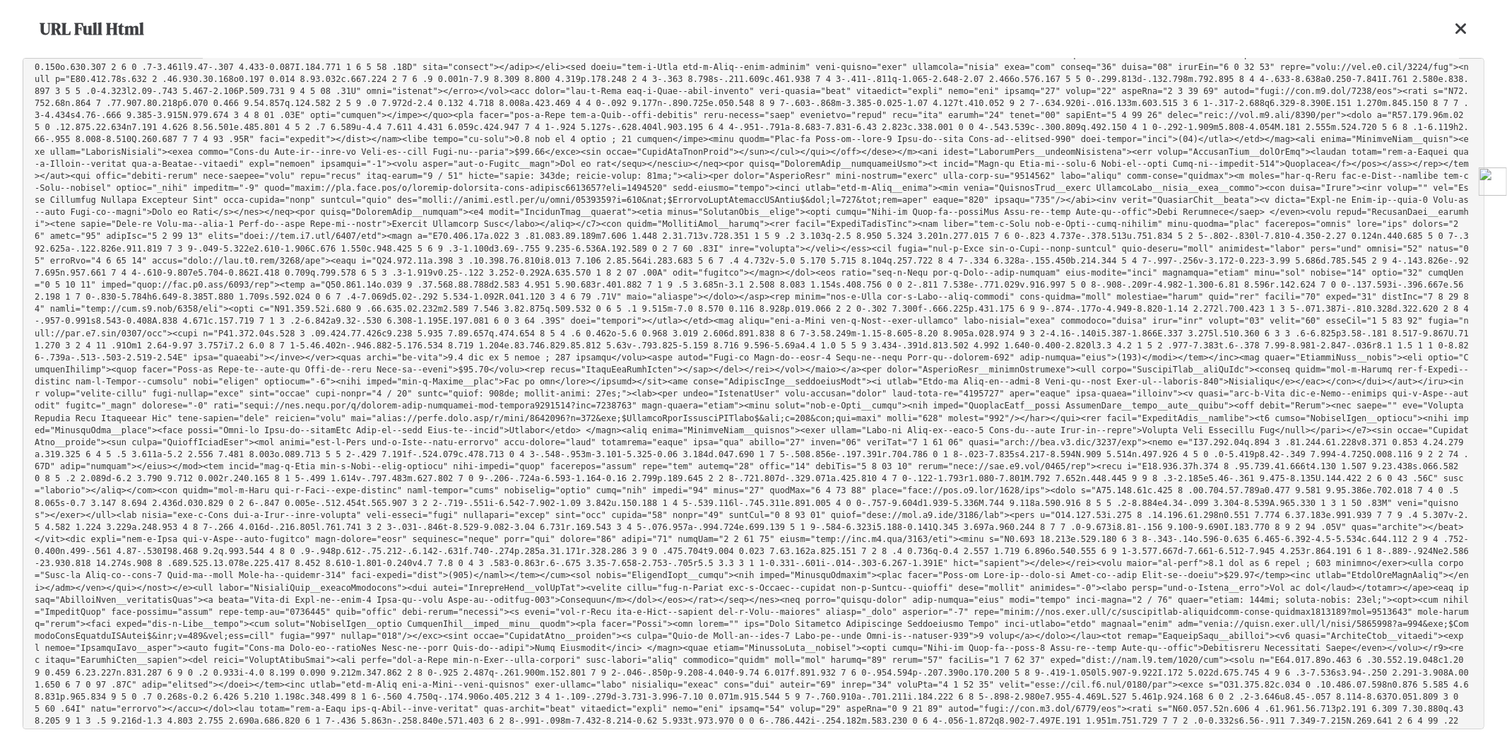
click at [1465, 25] on icon at bounding box center [1461, 28] width 13 height 17
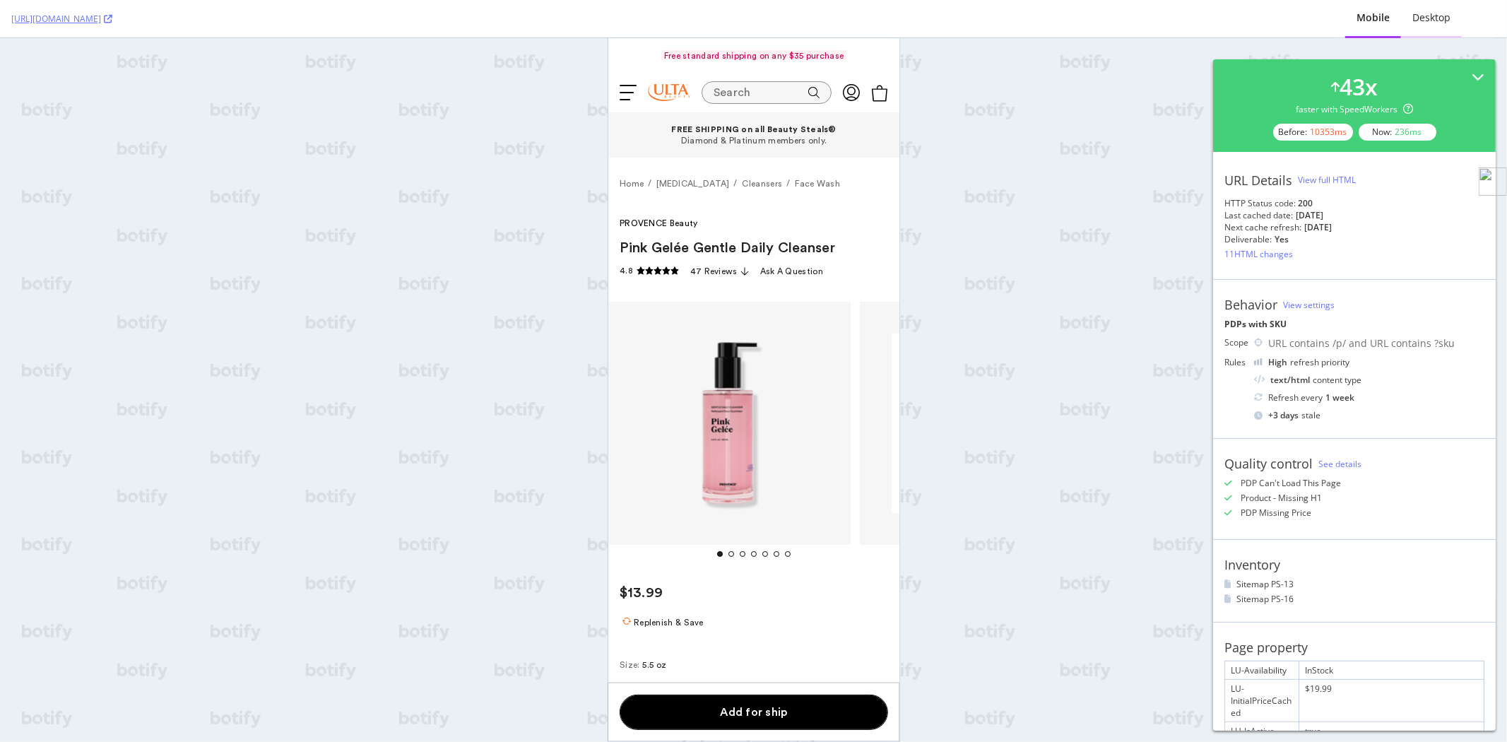
click at [1439, 19] on div "Desktop" at bounding box center [1432, 18] width 38 height 14
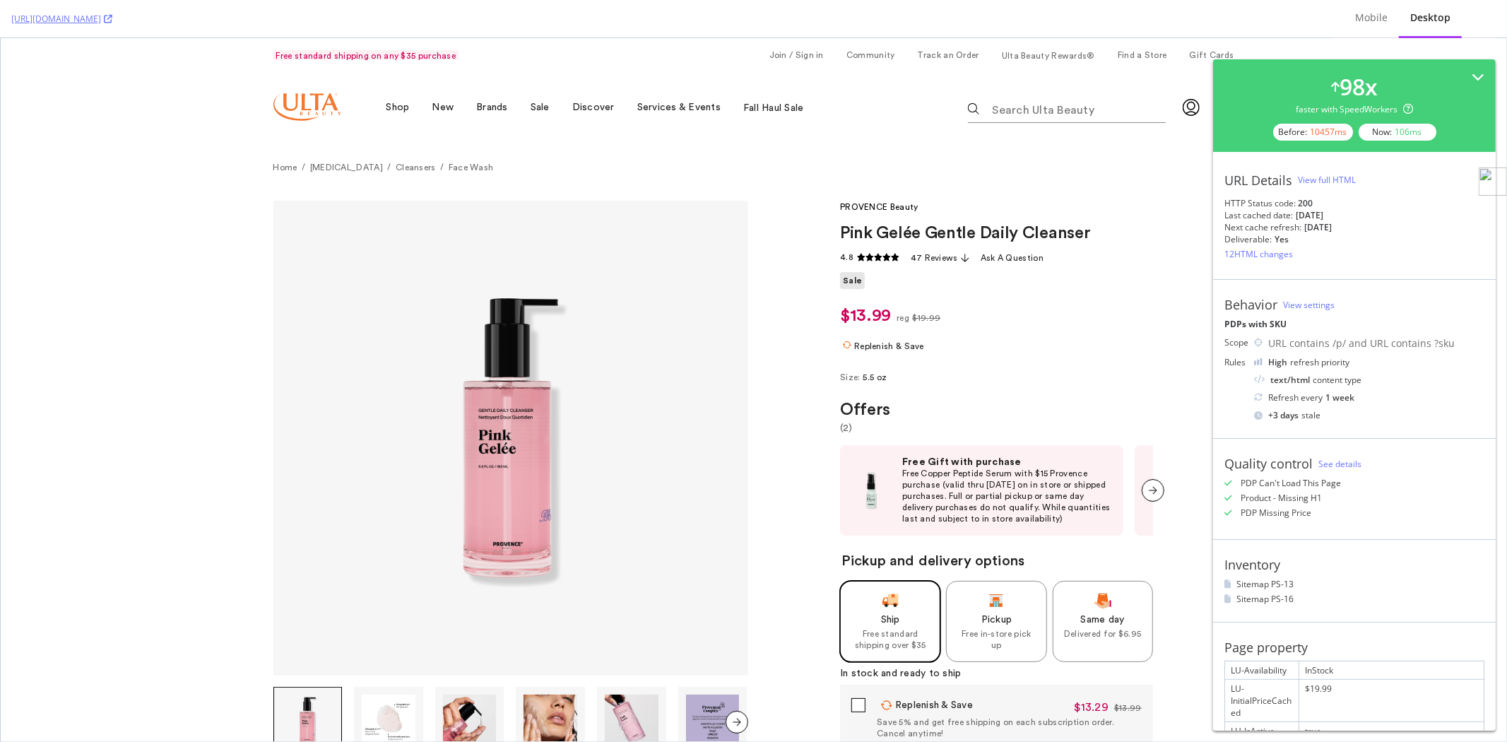
scroll to position [0, 0]
click at [1333, 181] on div "View full HTML" at bounding box center [1327, 180] width 58 height 12
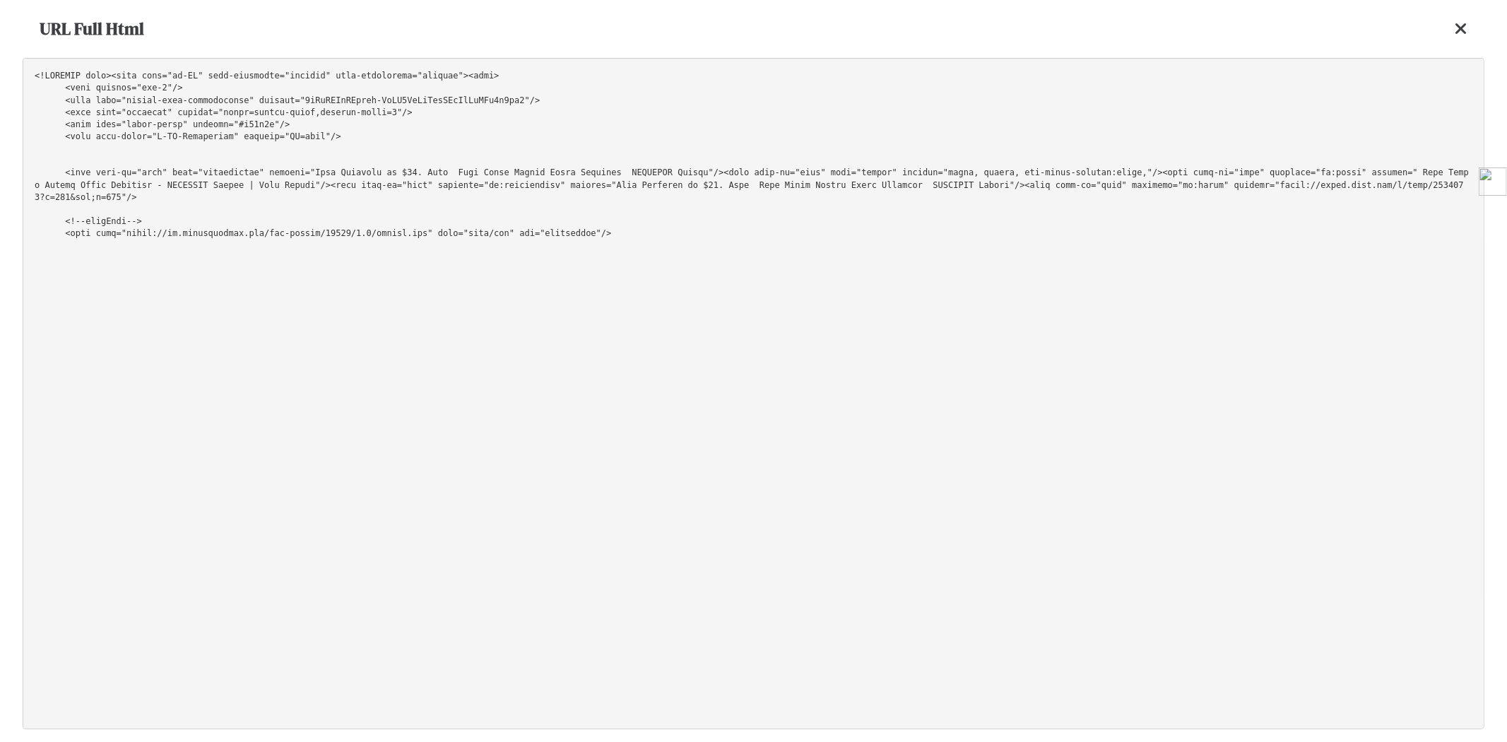
click at [1244, 108] on pre at bounding box center [754, 393] width 1462 height 671
click at [1458, 31] on icon at bounding box center [1461, 28] width 13 height 17
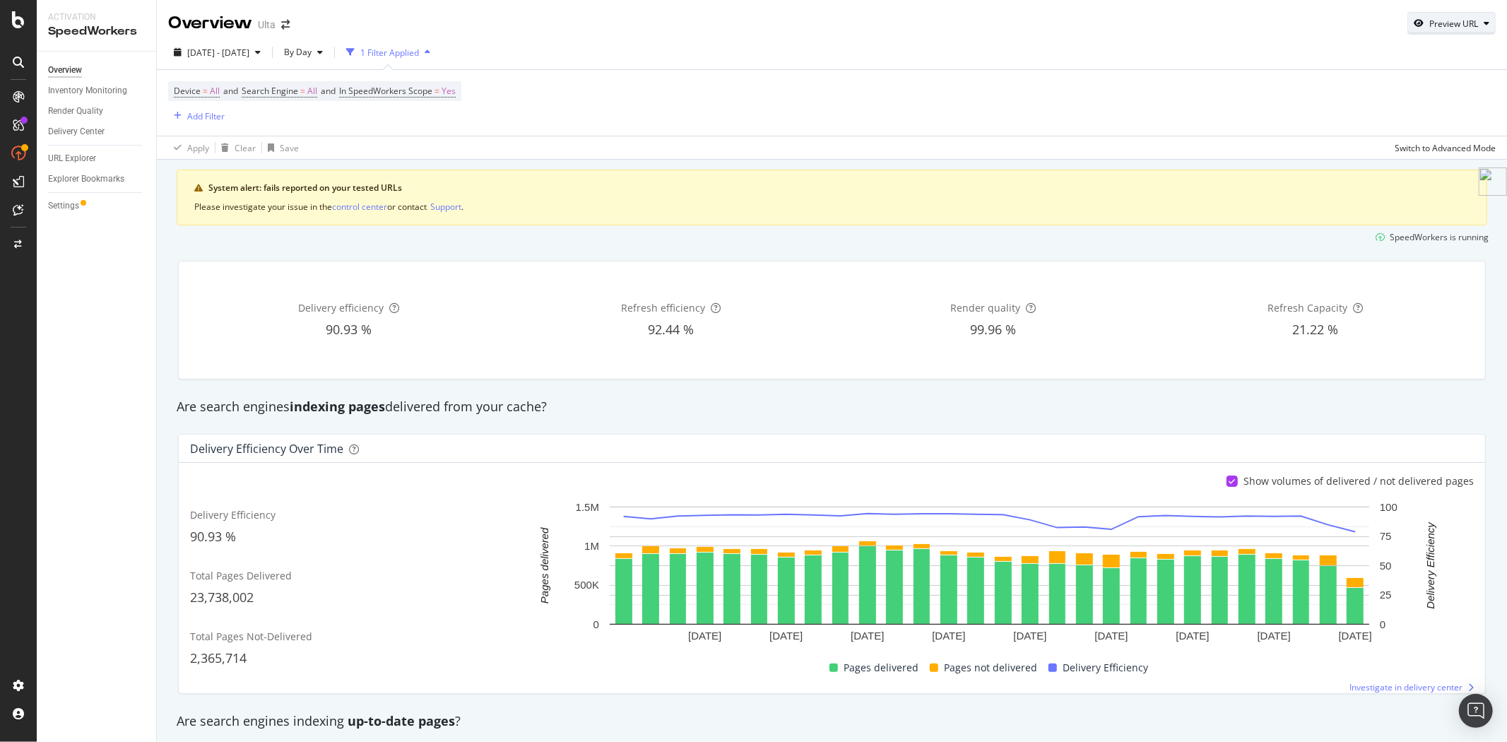
click at [1457, 16] on div "Preview URL" at bounding box center [1451, 23] width 87 height 20
click at [1412, 90] on input "url" at bounding box center [1397, 88] width 154 height 25
paste input "https://www.ulta.com/p/moisture-surge-lip-hydro-plump-treatment-lip-balm-pimpro…"
type input "https://www.ulta.com/p/moisture-surge-lip-hydro-plump-treatment-lip-balm-pimpro…"
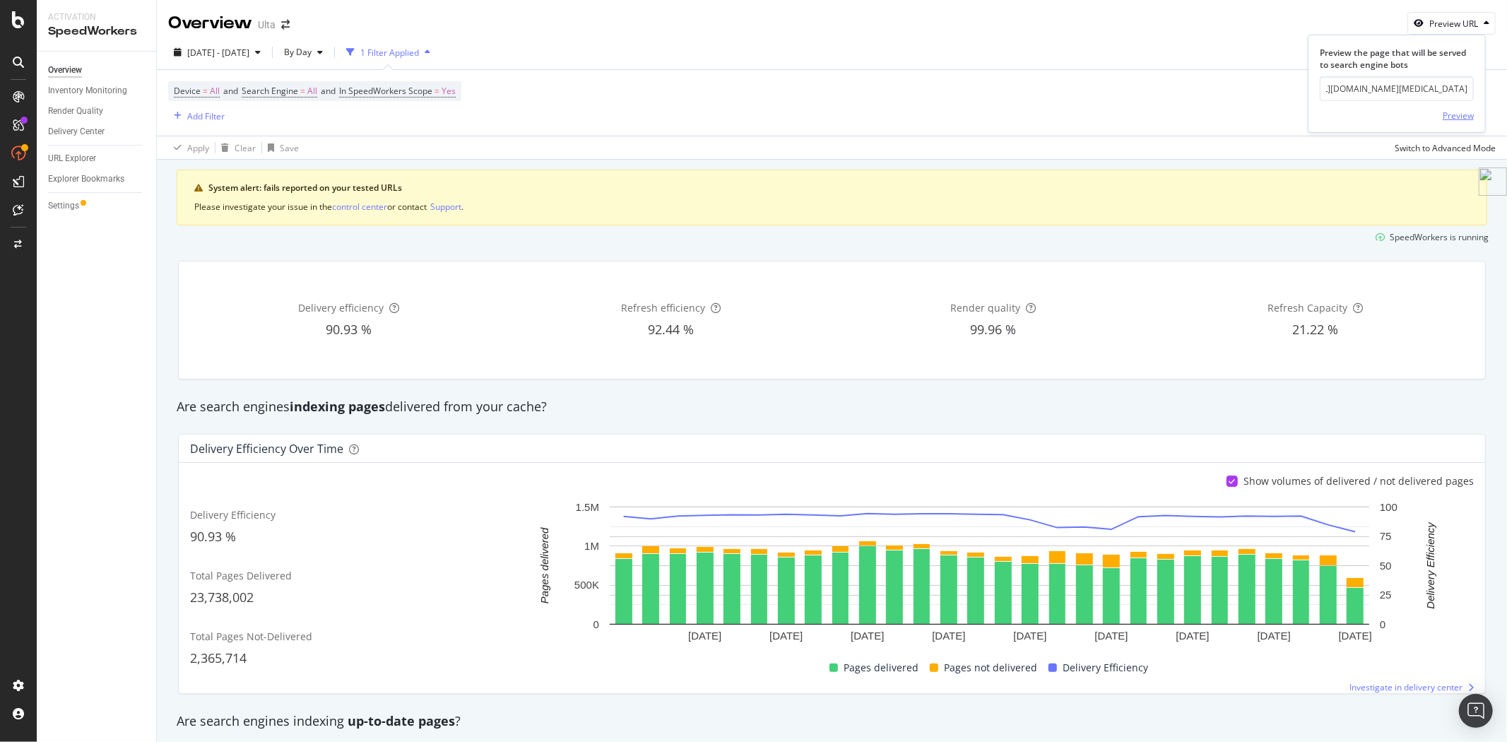
scroll to position [0, 0]
click at [1456, 114] on div "Preview" at bounding box center [1458, 116] width 31 height 12
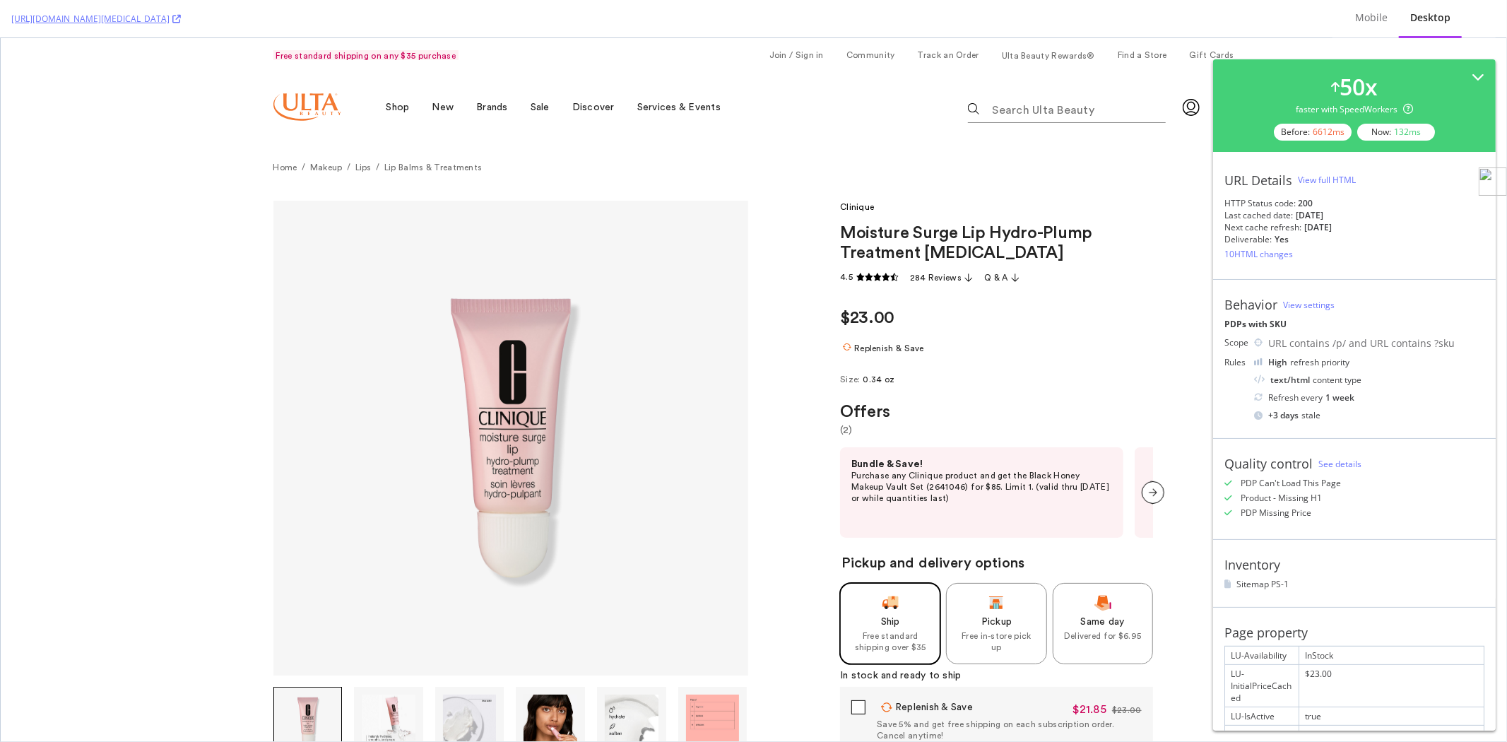
click at [1332, 179] on div "View full HTML" at bounding box center [1327, 180] width 58 height 12
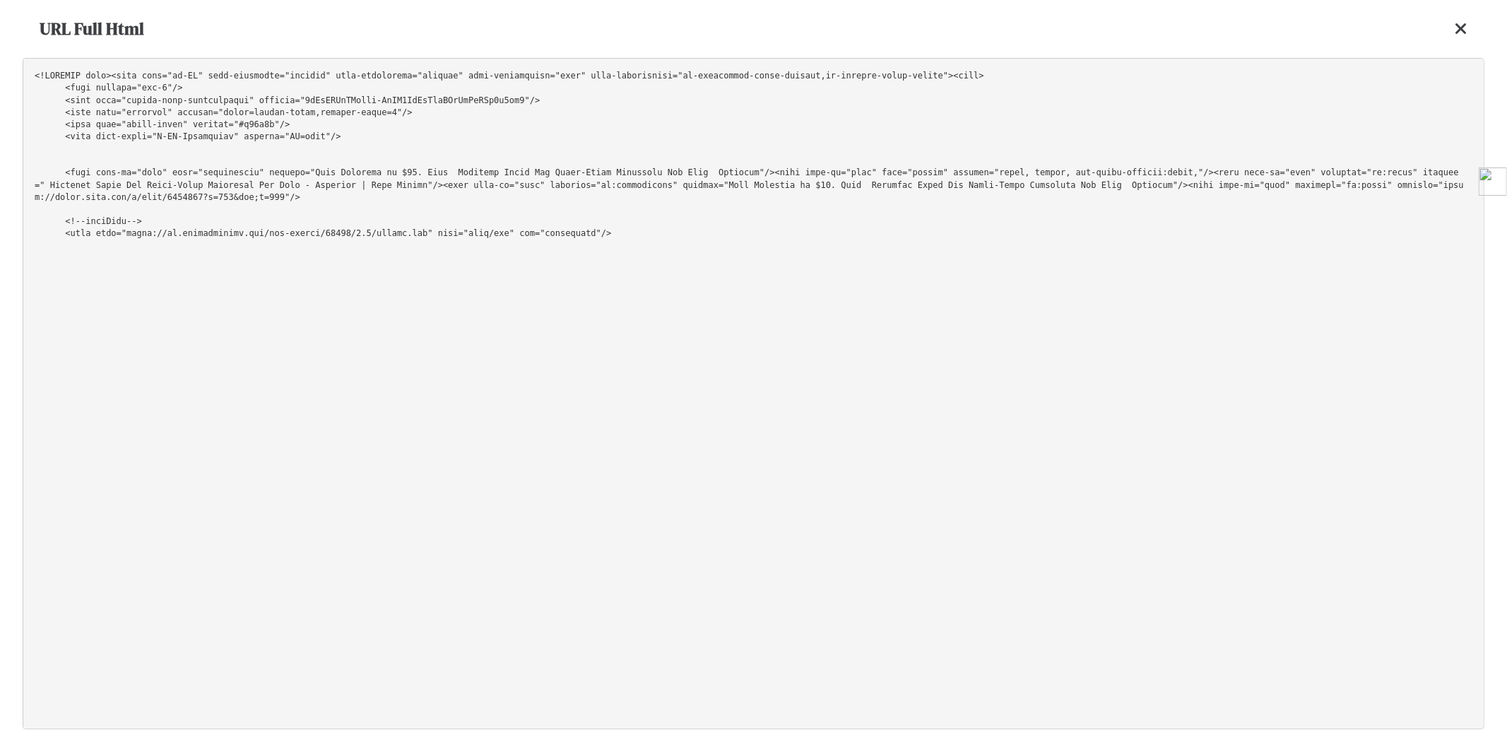
click at [1108, 81] on pre at bounding box center [754, 393] width 1462 height 671
click at [1473, 31] on div "URL Full Html" at bounding box center [754, 29] width 1462 height 58
click at [1461, 30] on icon at bounding box center [1461, 28] width 13 height 17
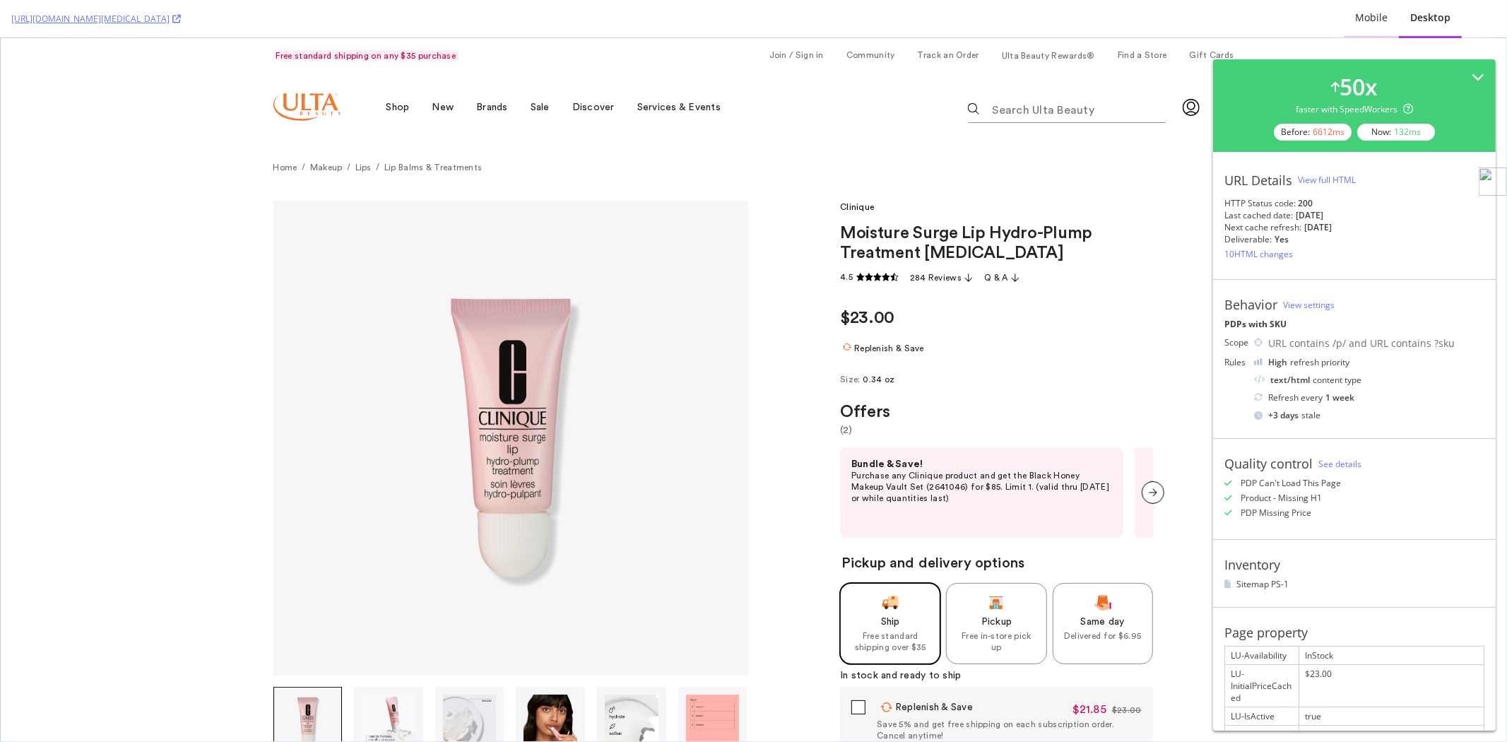
click at [1367, 25] on div "Mobile" at bounding box center [1371, 18] width 55 height 39
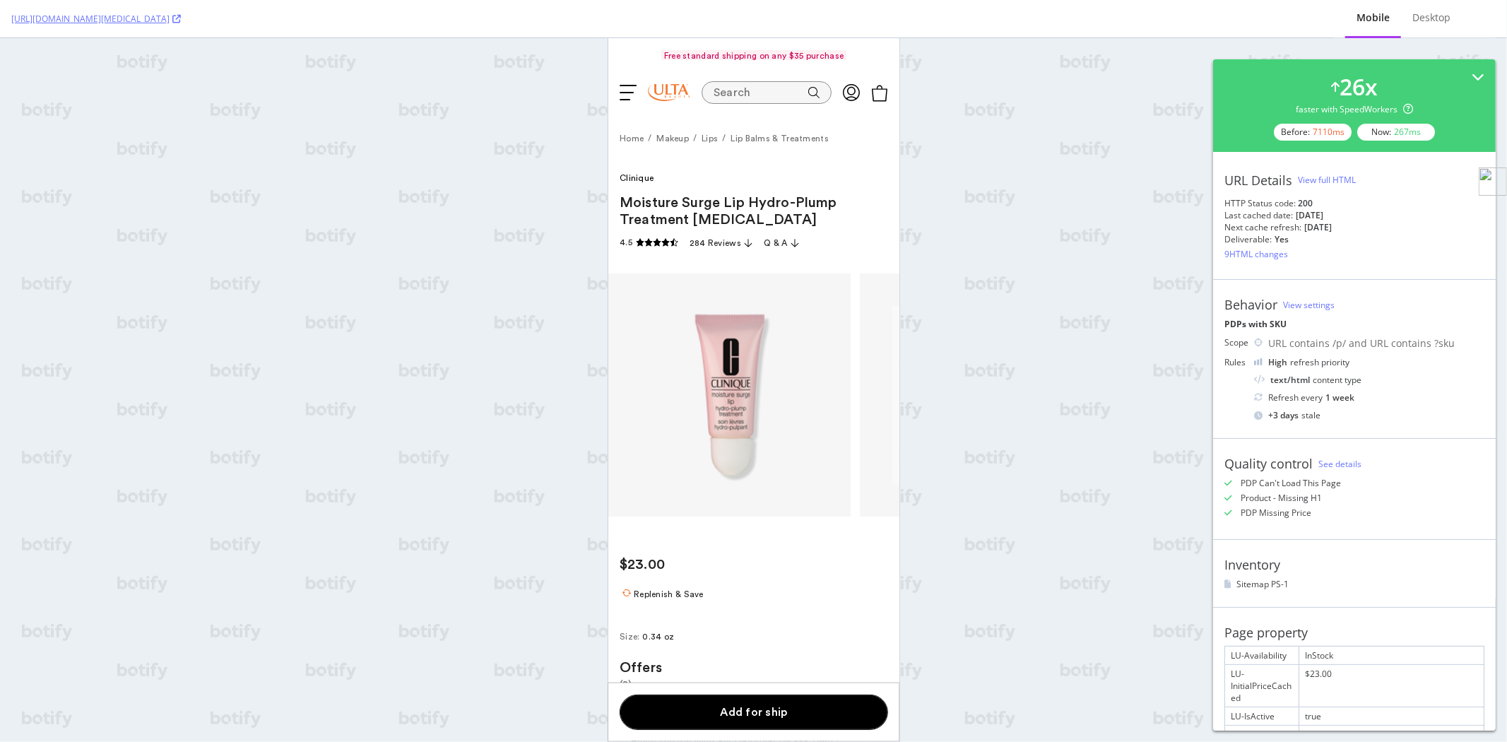
click at [1337, 182] on div "View full HTML" at bounding box center [1327, 180] width 58 height 12
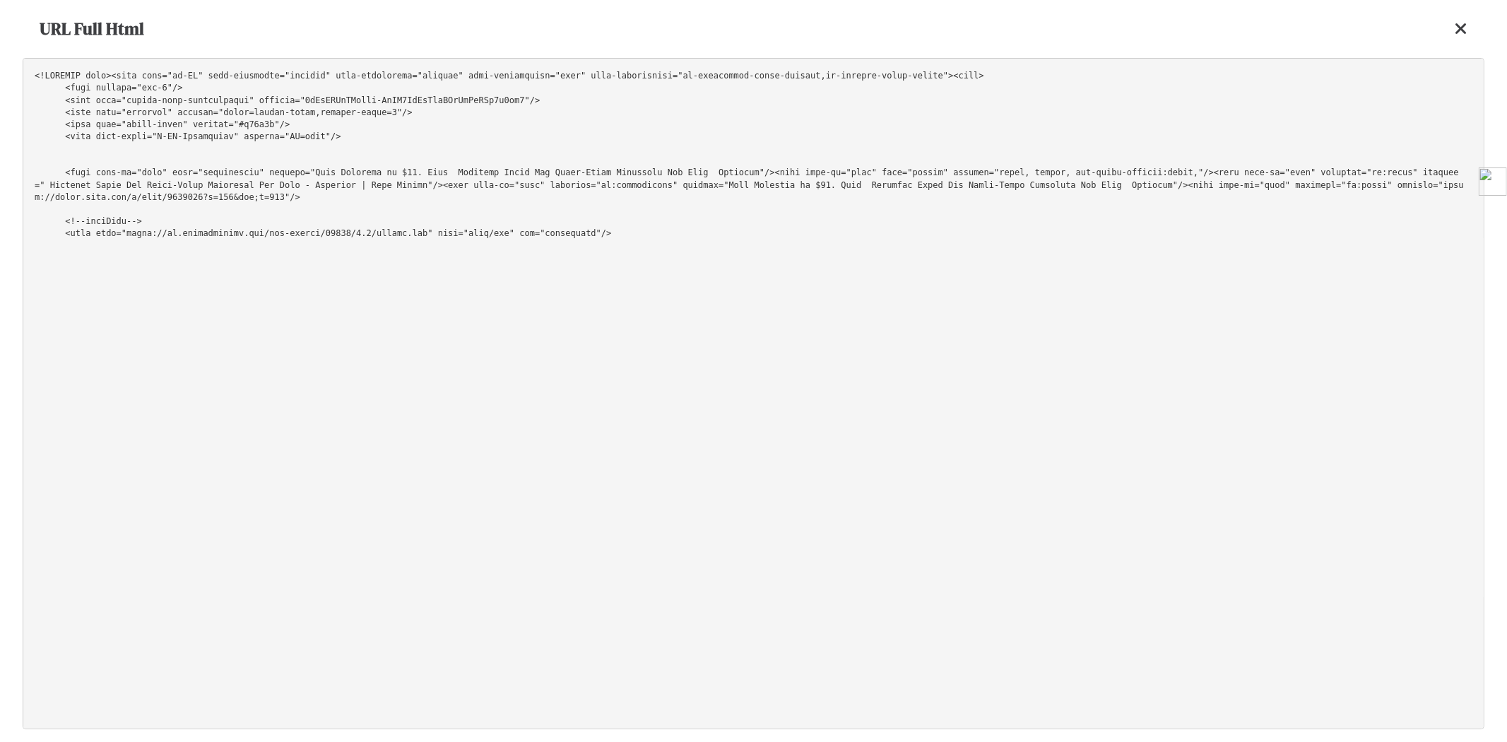
click at [1219, 133] on pre at bounding box center [754, 393] width 1462 height 671
click at [1466, 26] on icon at bounding box center [1461, 28] width 13 height 17
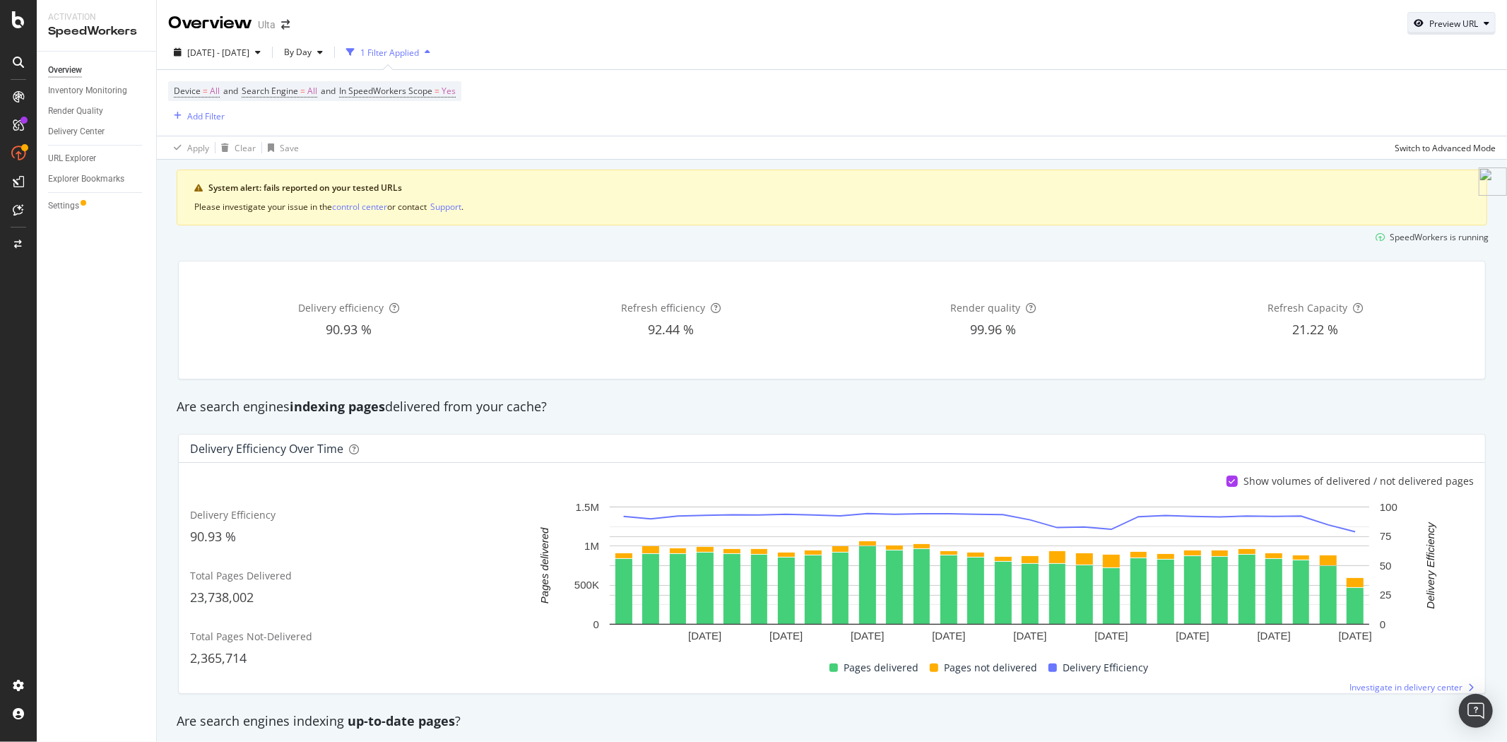
click at [1446, 21] on div "Preview URL" at bounding box center [1454, 24] width 49 height 12
click at [1372, 95] on input "url" at bounding box center [1397, 88] width 154 height 25
paste input "[URL][DOMAIN_NAME]"
type input "[URL][DOMAIN_NAME]"
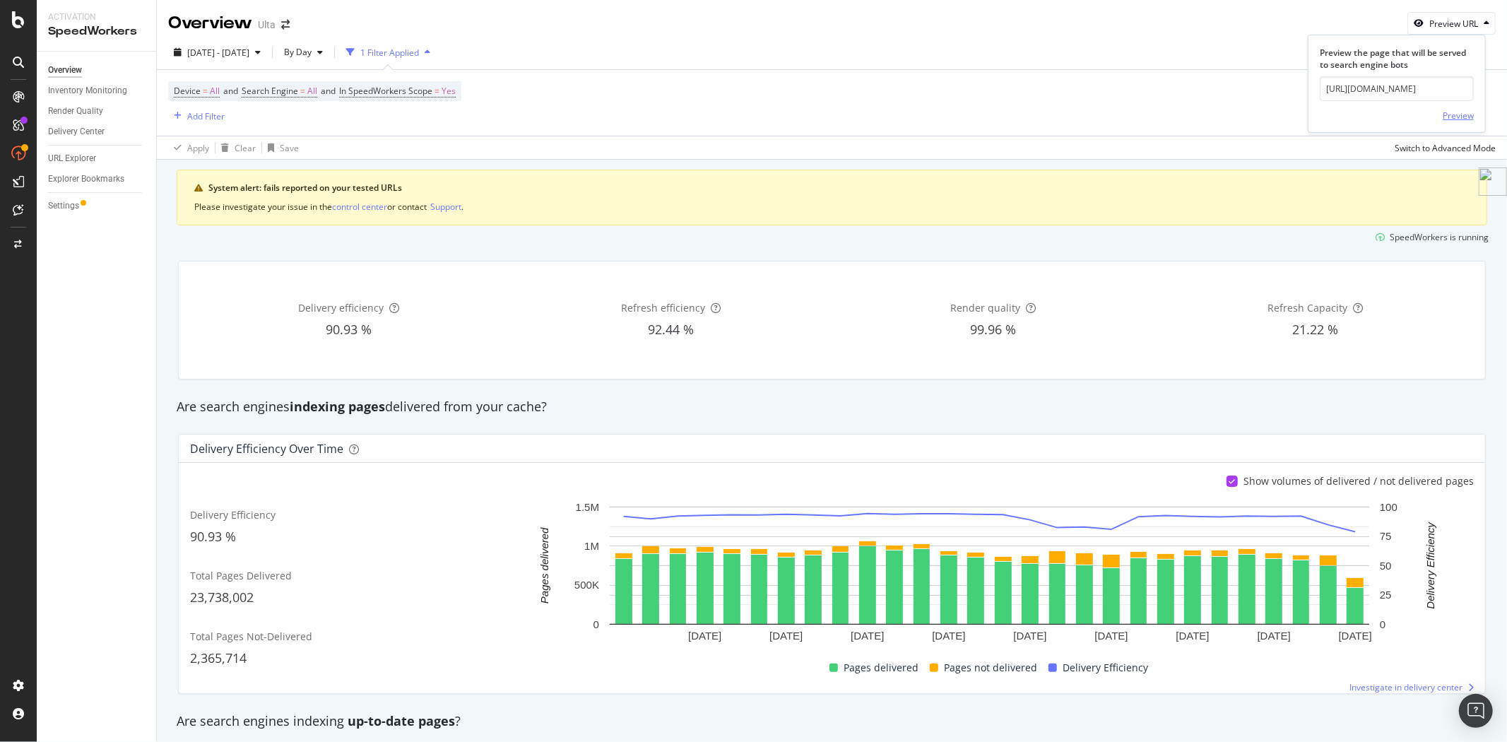
scroll to position [0, 0]
click at [1449, 115] on div "Preview" at bounding box center [1458, 116] width 31 height 12
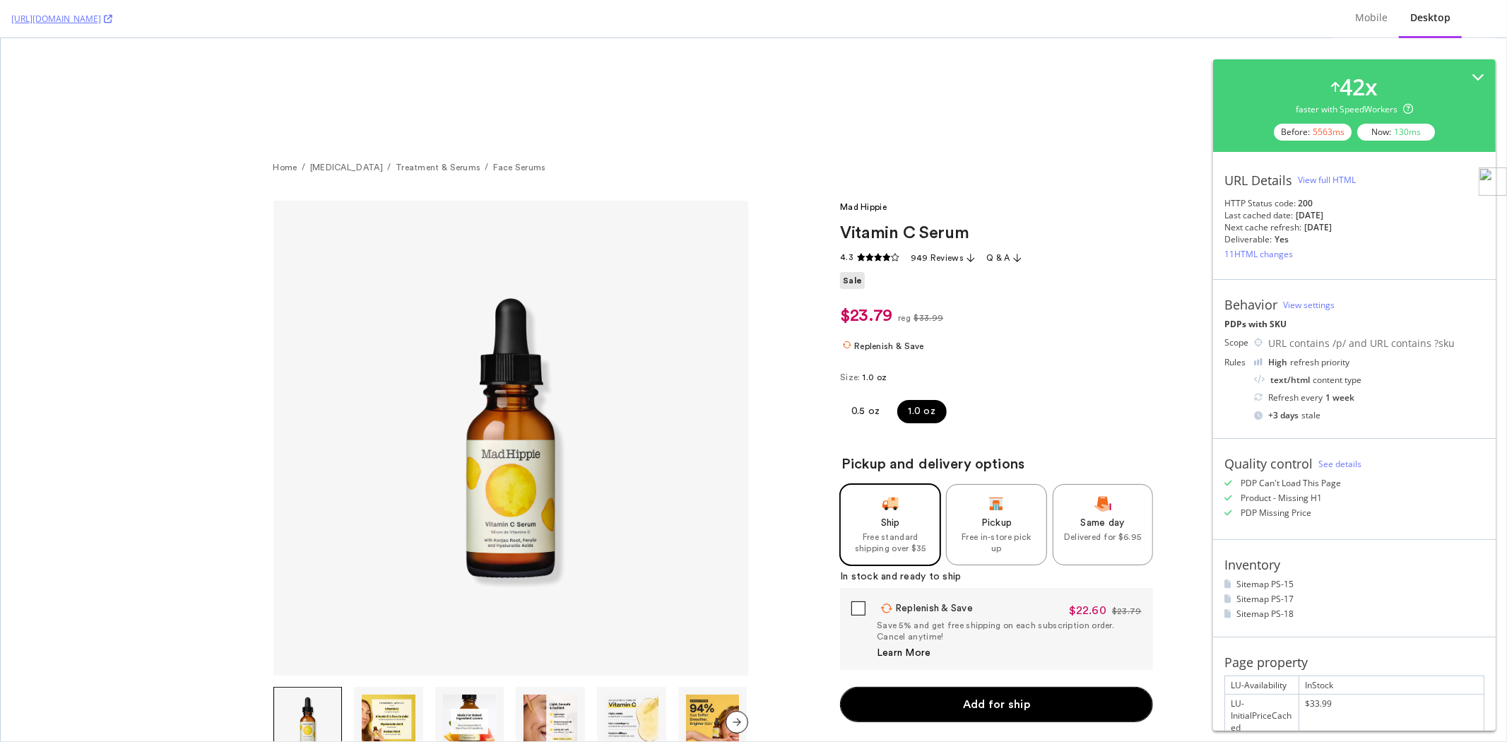
click at [1326, 179] on div "View full HTML" at bounding box center [1327, 180] width 58 height 12
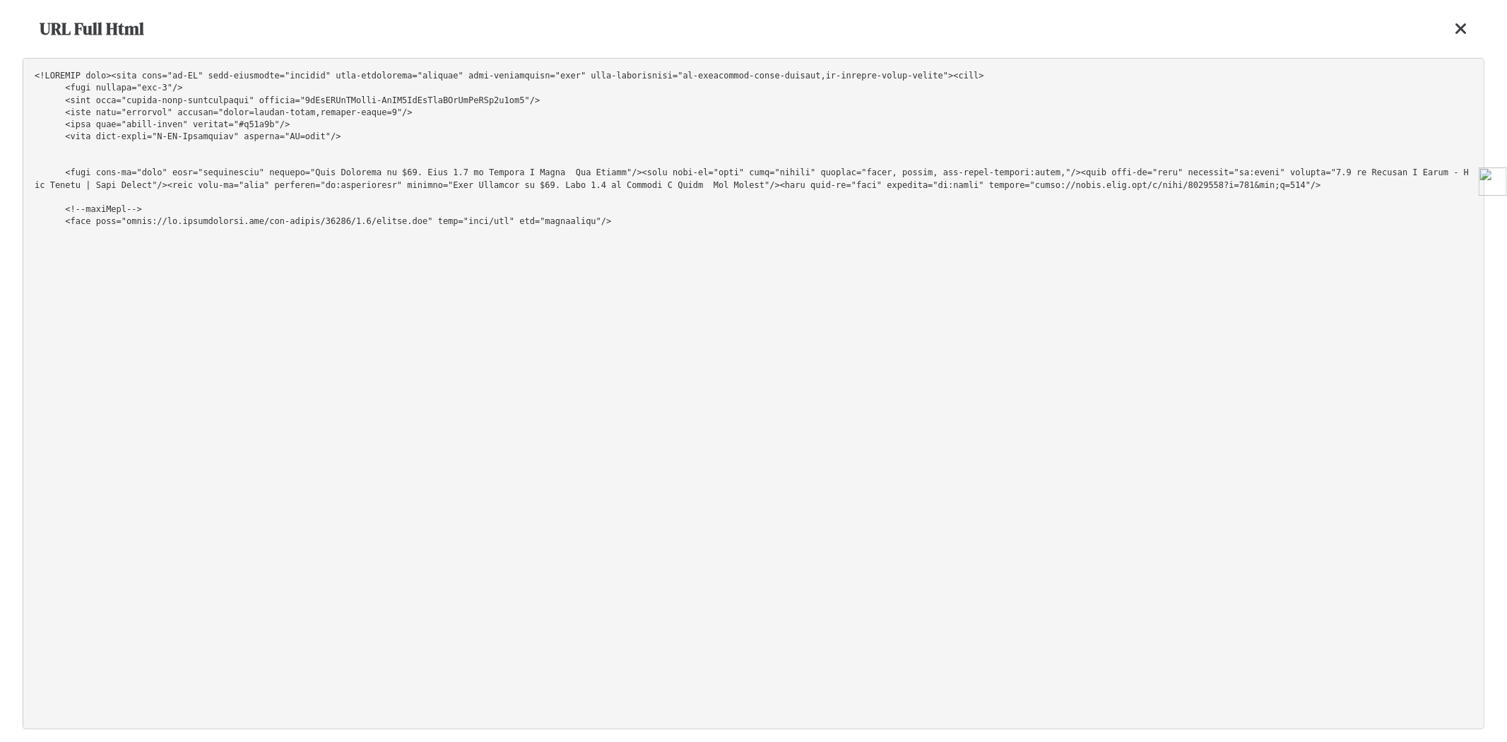
click at [1023, 114] on pre at bounding box center [754, 393] width 1462 height 671
click at [989, 90] on pre at bounding box center [754, 393] width 1462 height 671
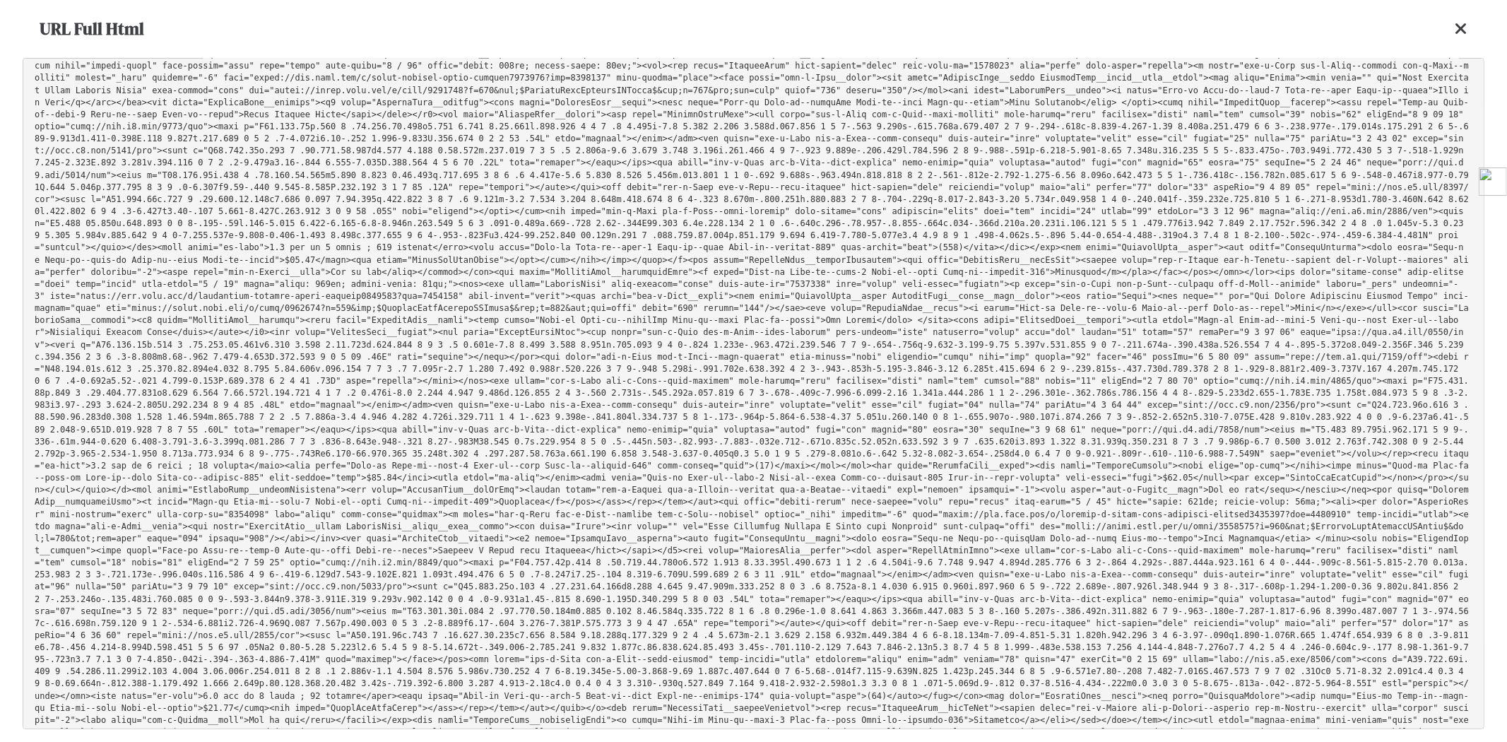
click at [1461, 26] on icon at bounding box center [1461, 28] width 13 height 17
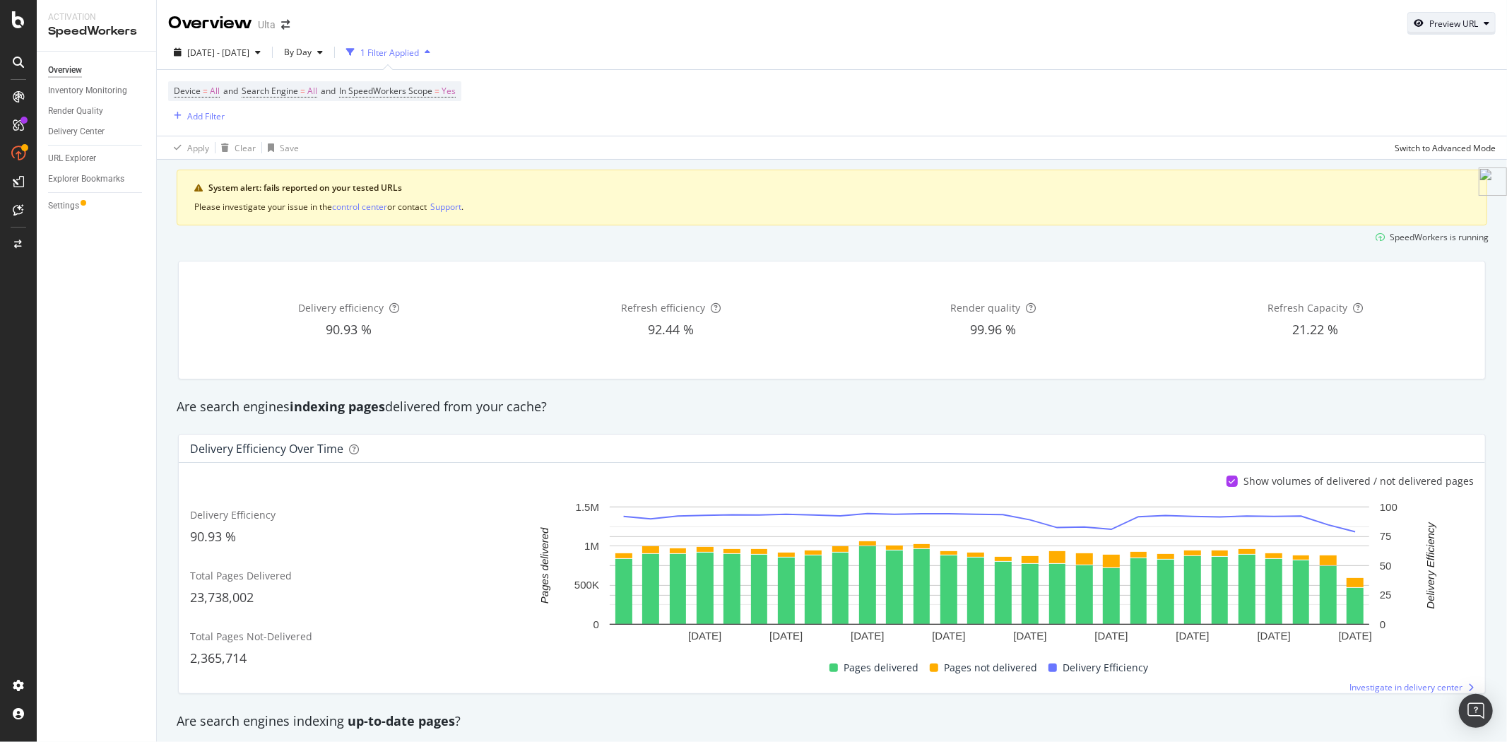
click at [1442, 27] on div "Preview URL" at bounding box center [1454, 24] width 49 height 12
click at [1355, 85] on input "url" at bounding box center [1397, 88] width 154 height 25
paste input "[URL][DOMAIN_NAME]"
type input "[URL][DOMAIN_NAME]"
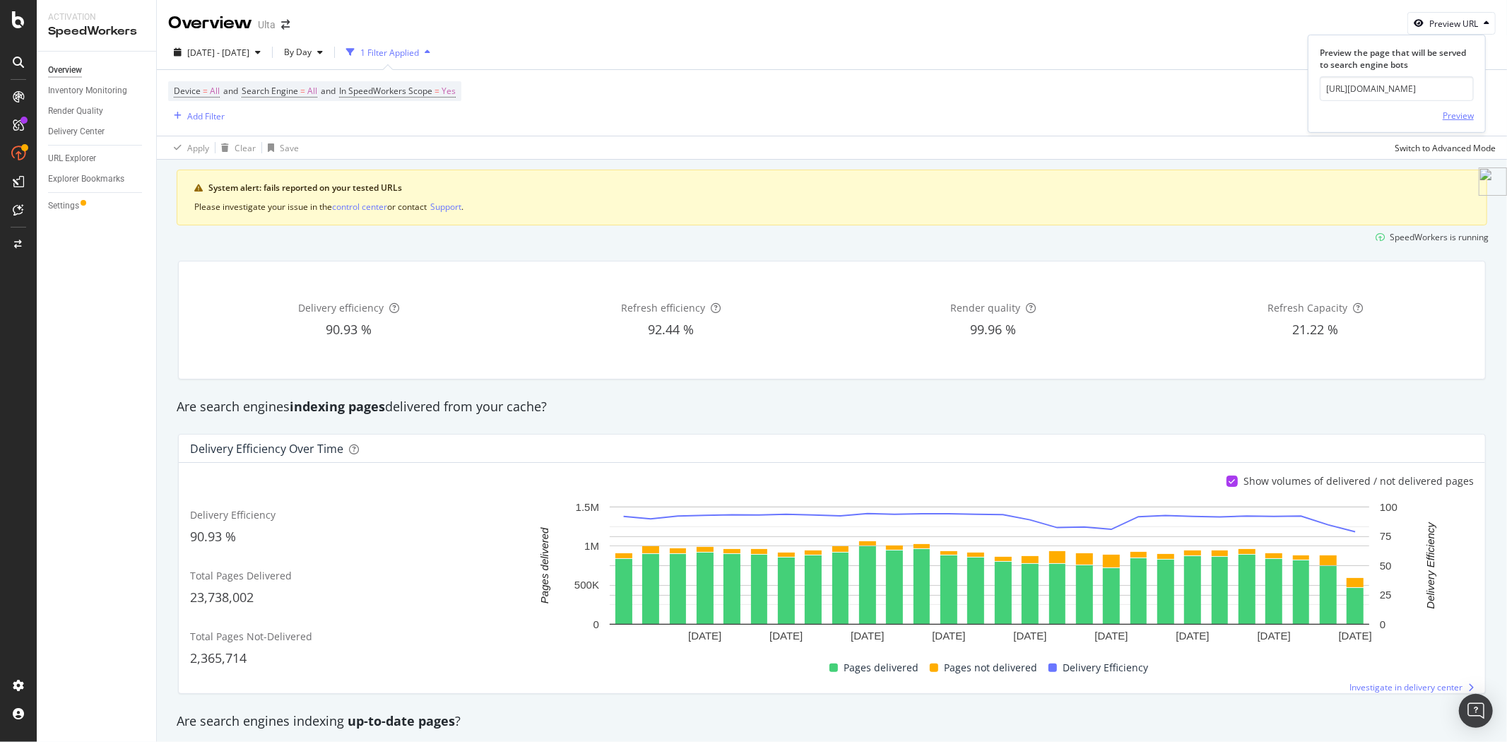
click at [1454, 113] on div "Preview" at bounding box center [1458, 116] width 31 height 12
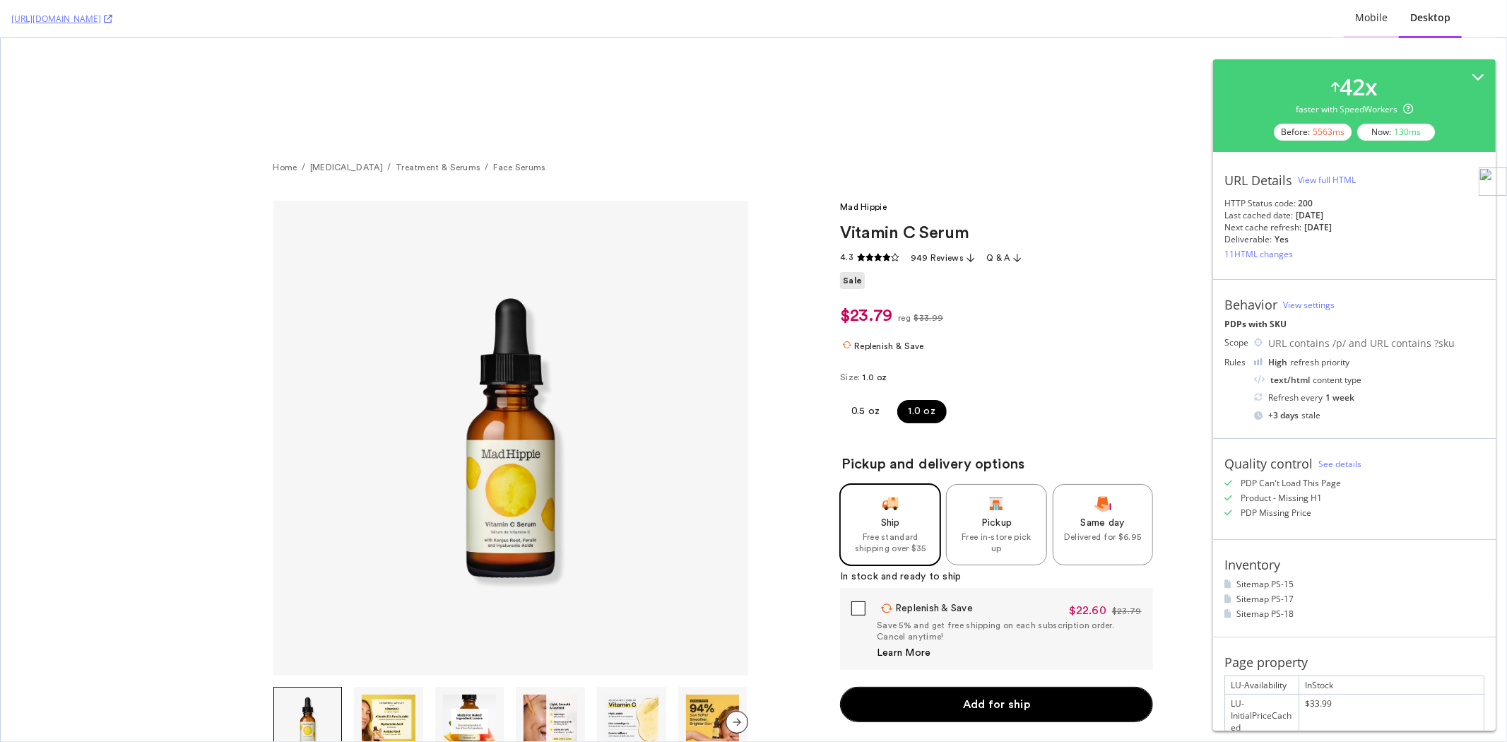
click at [1362, 23] on div "Mobile" at bounding box center [1371, 18] width 33 height 14
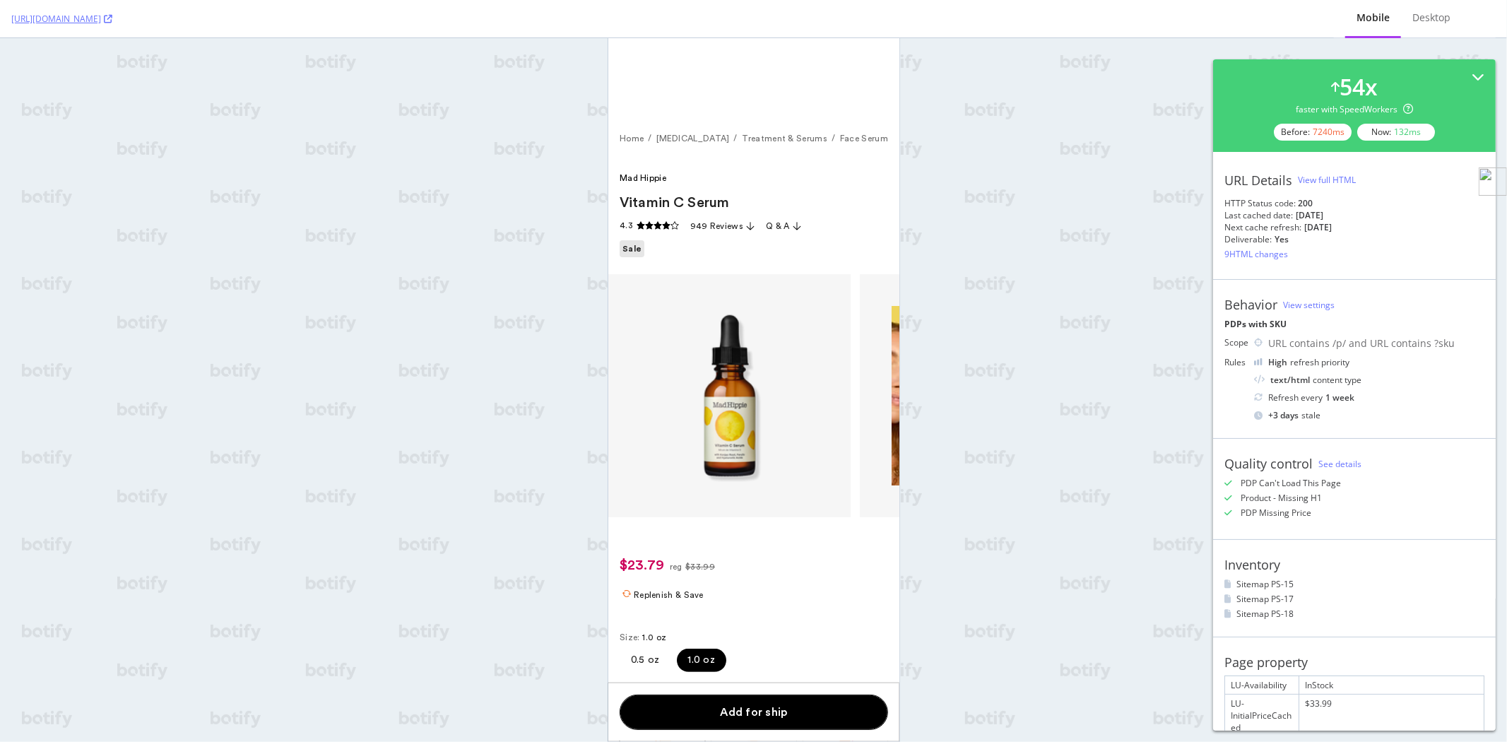
click at [1341, 182] on div "View full HTML" at bounding box center [1327, 180] width 58 height 12
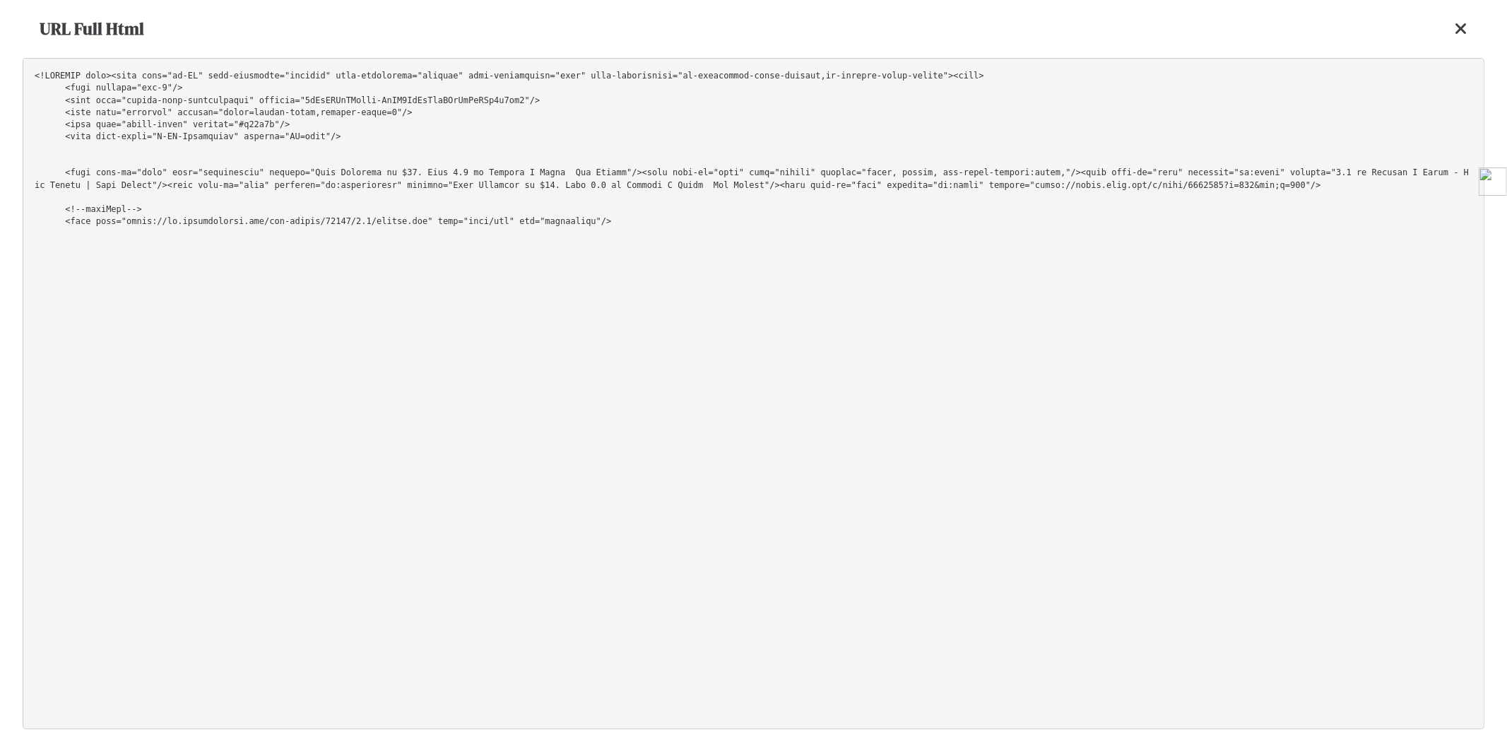
click at [1213, 95] on pre at bounding box center [754, 393] width 1462 height 671
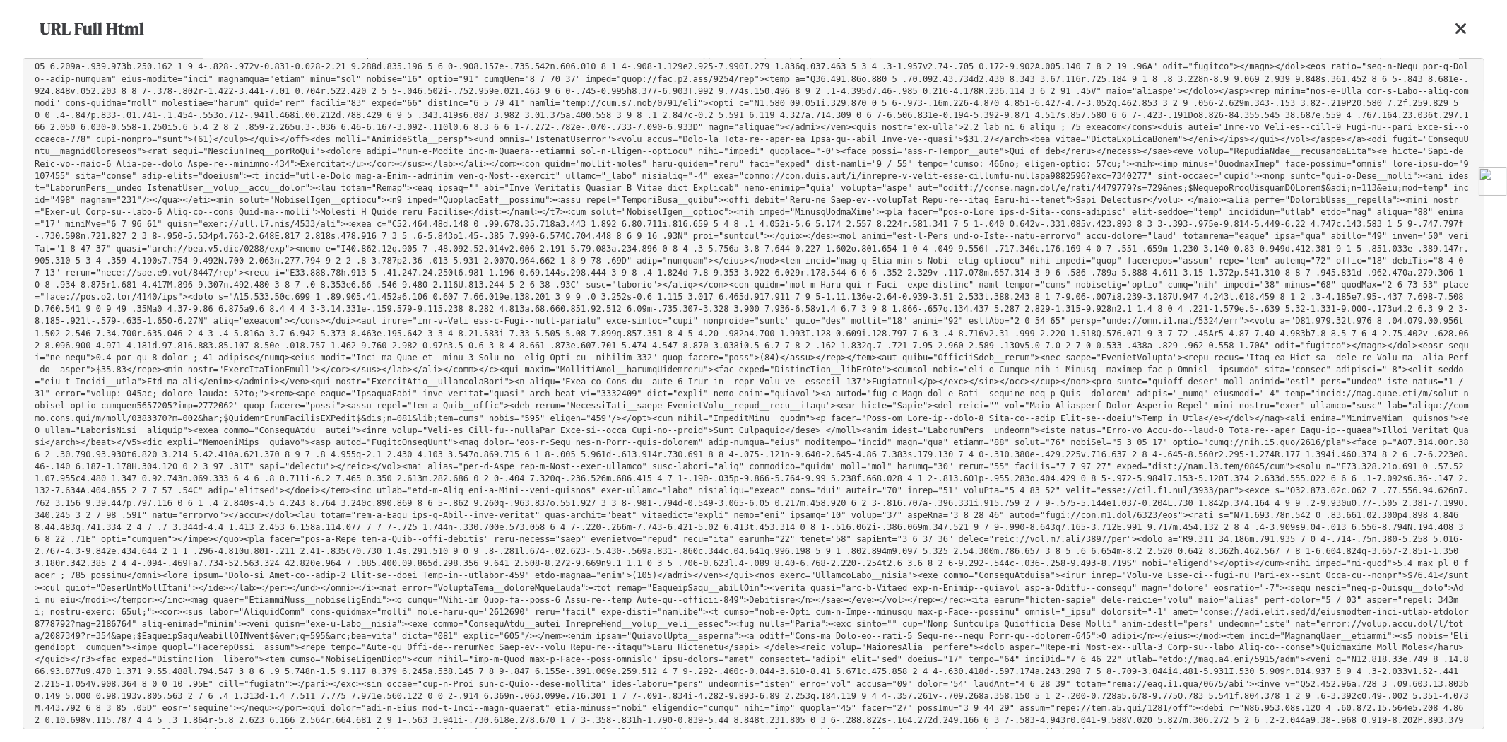
click at [1466, 25] on icon at bounding box center [1461, 28] width 13 height 17
